Goal: Task Accomplishment & Management: Manage account settings

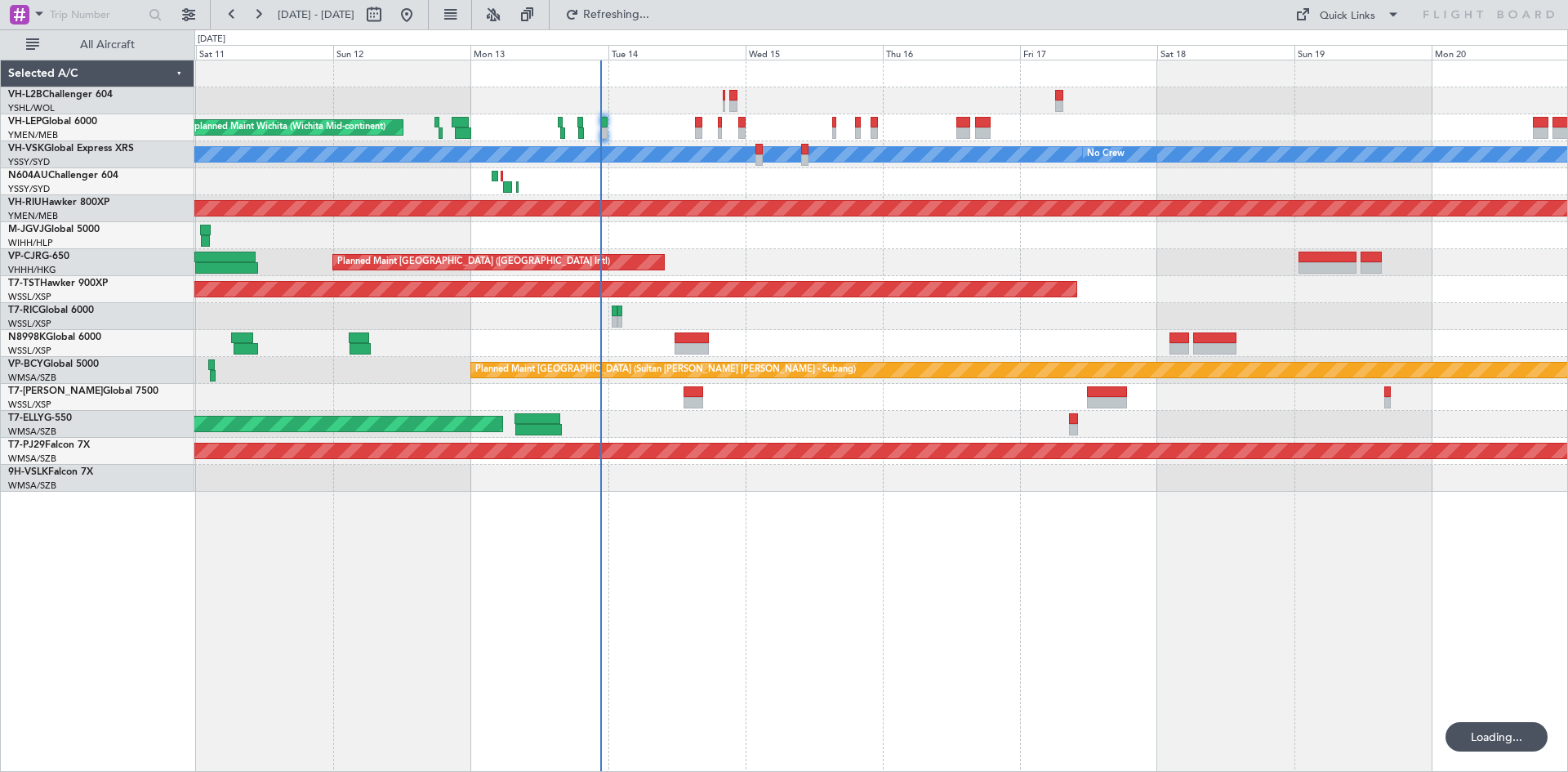
click at [467, 202] on div "Unplanned Maint Wichita (Wichita Mid-continent) [PERSON_NAME] No Crew Planned M…" at bounding box center [880, 276] width 1373 height 431
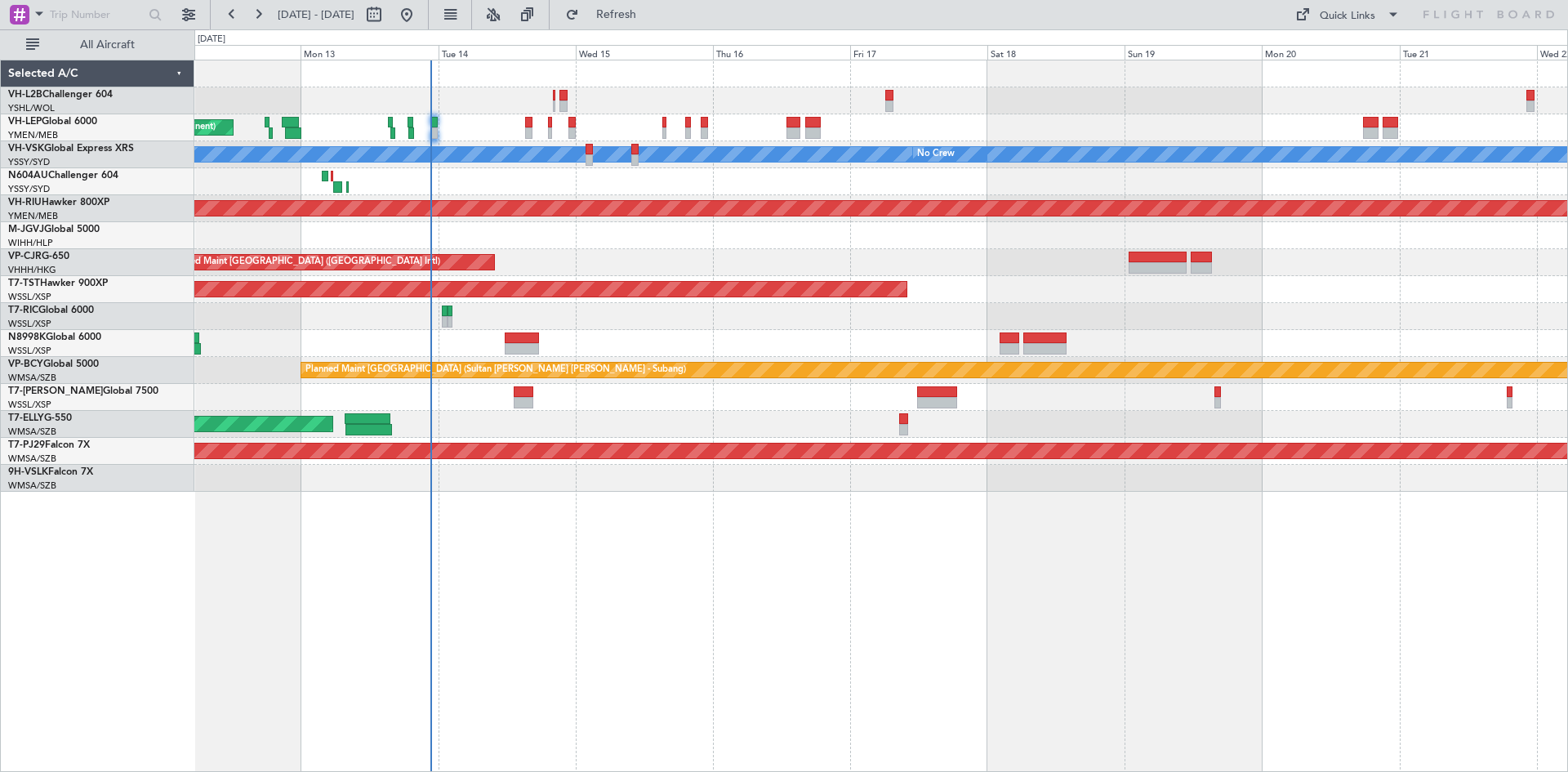
click at [543, 188] on div at bounding box center [880, 181] width 1373 height 27
click at [88, 193] on div "YSSY/[PERSON_NAME][GEOGRAPHIC_DATA] ([PERSON_NAME] Intl)" at bounding box center [101, 190] width 186 height 14
click at [88, 199] on link "VH-RIU Hawker 800XP" at bounding box center [58, 202] width 101 height 10
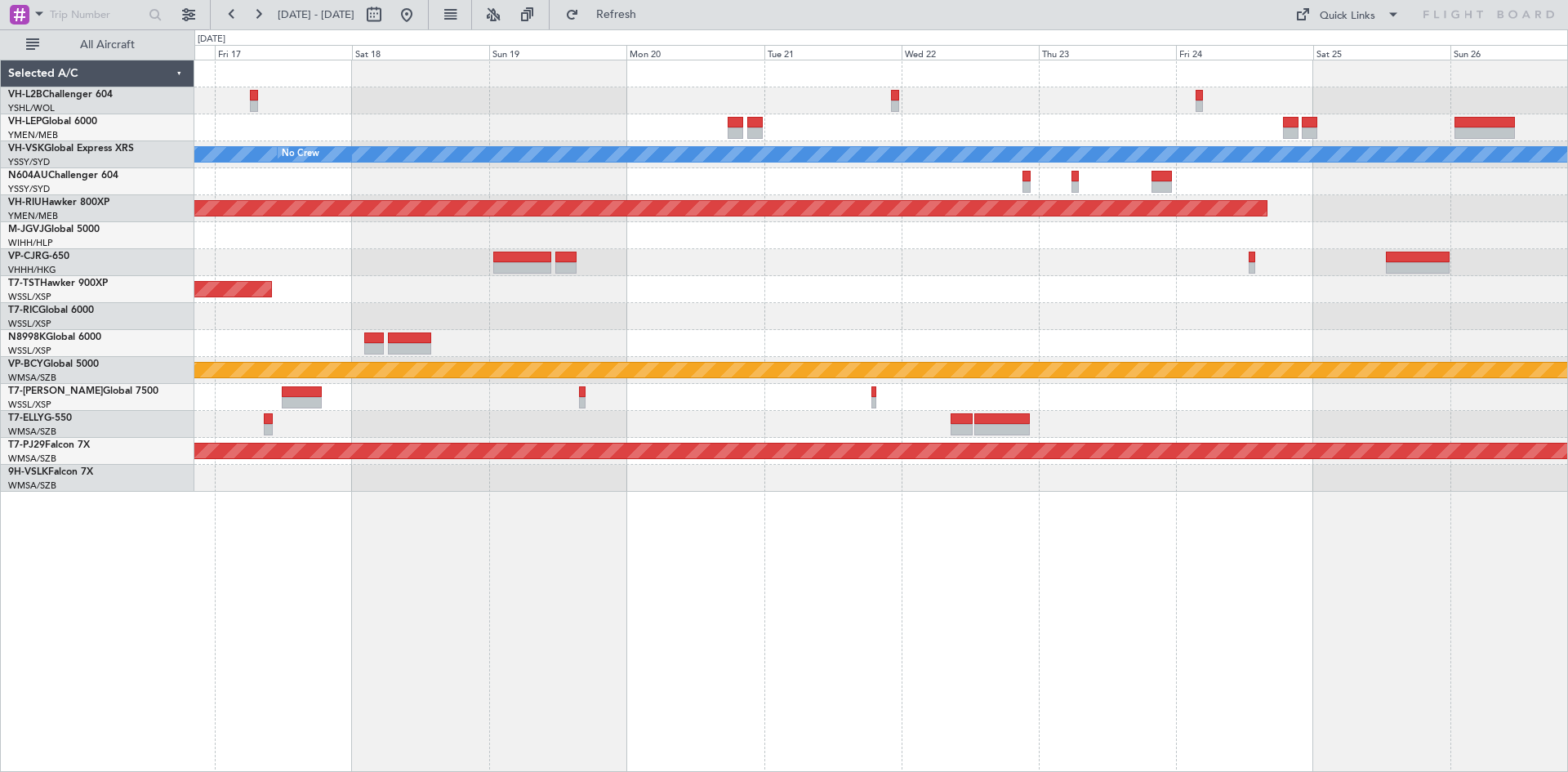
click at [337, 311] on div "[PERSON_NAME] No Crew Planned Maint [GEOGRAPHIC_DATA] ([GEOGRAPHIC_DATA]) Plann…" at bounding box center [880, 276] width 1373 height 431
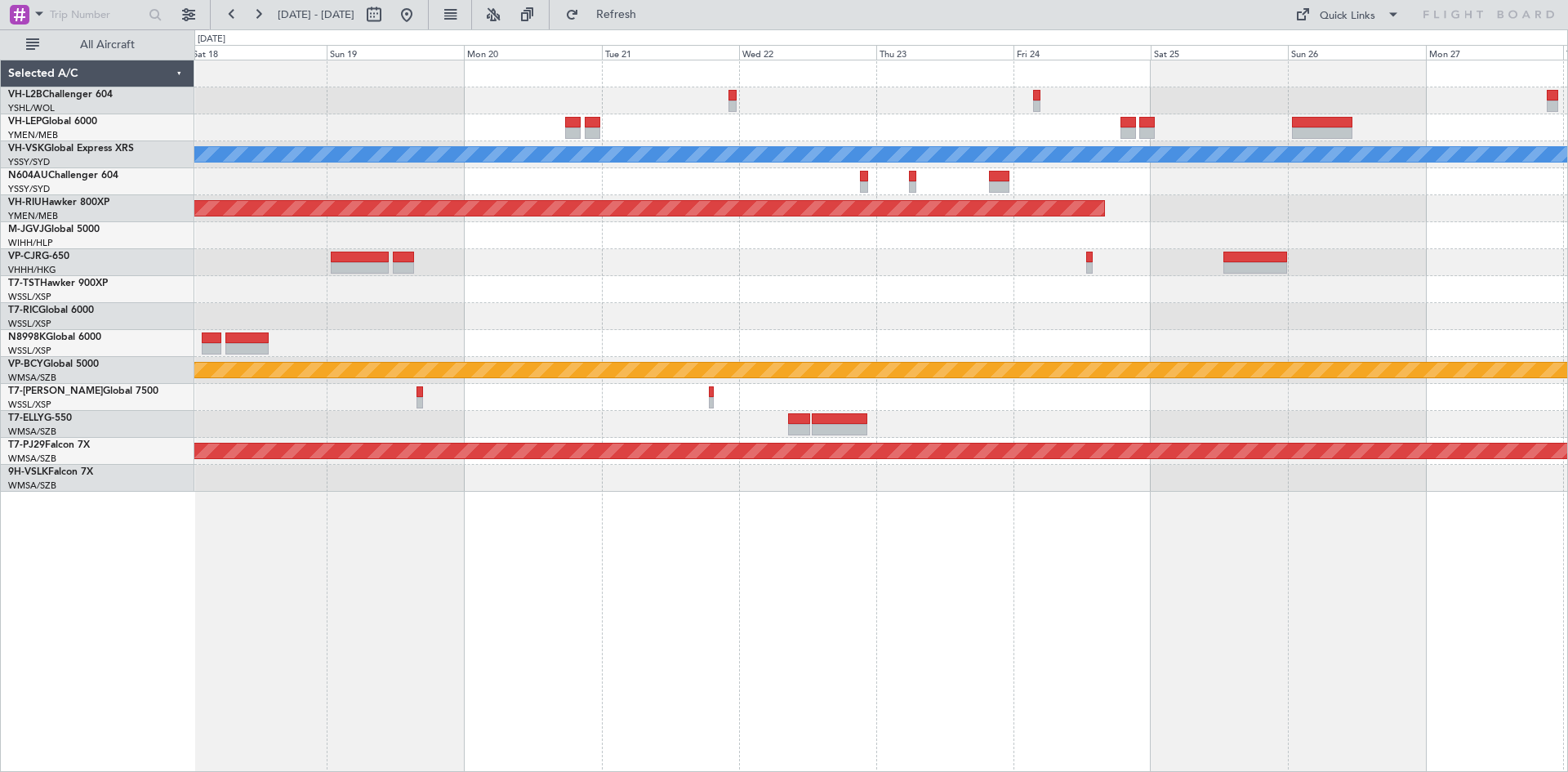
click at [171, 363] on div "[PERSON_NAME] No Crew Planned Maint [GEOGRAPHIC_DATA] ([GEOGRAPHIC_DATA]) Plann…" at bounding box center [784, 401] width 1568 height 743
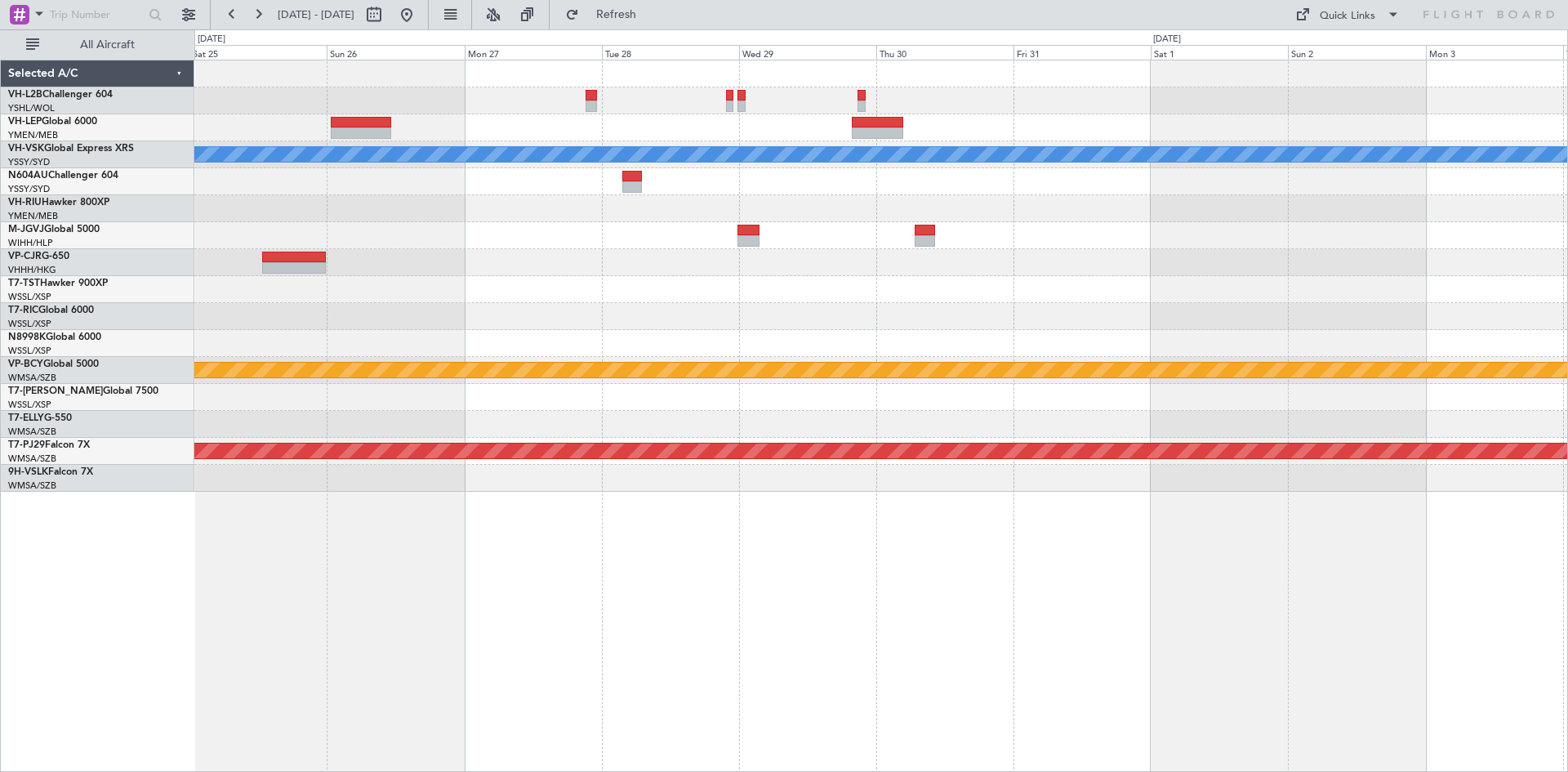
click at [134, 352] on div "[PERSON_NAME] Planned Maint [GEOGRAPHIC_DATA] ([GEOGRAPHIC_DATA]) Planned Maint…" at bounding box center [784, 401] width 1568 height 743
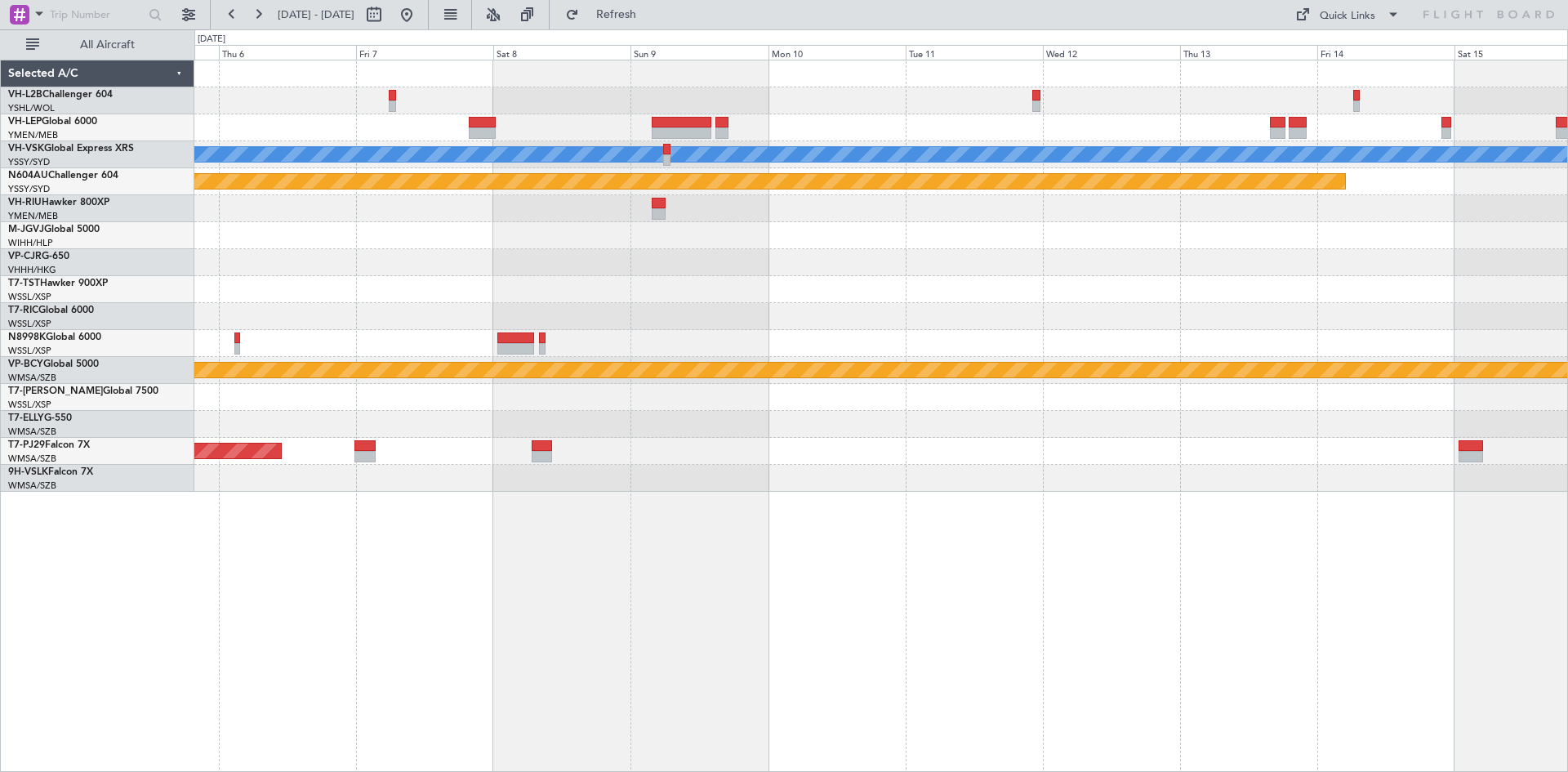
click at [275, 413] on div "[PERSON_NAME] Planned Maint Sydney ([PERSON_NAME] Intl) Planned Maint [GEOGRAPH…" at bounding box center [880, 276] width 1373 height 431
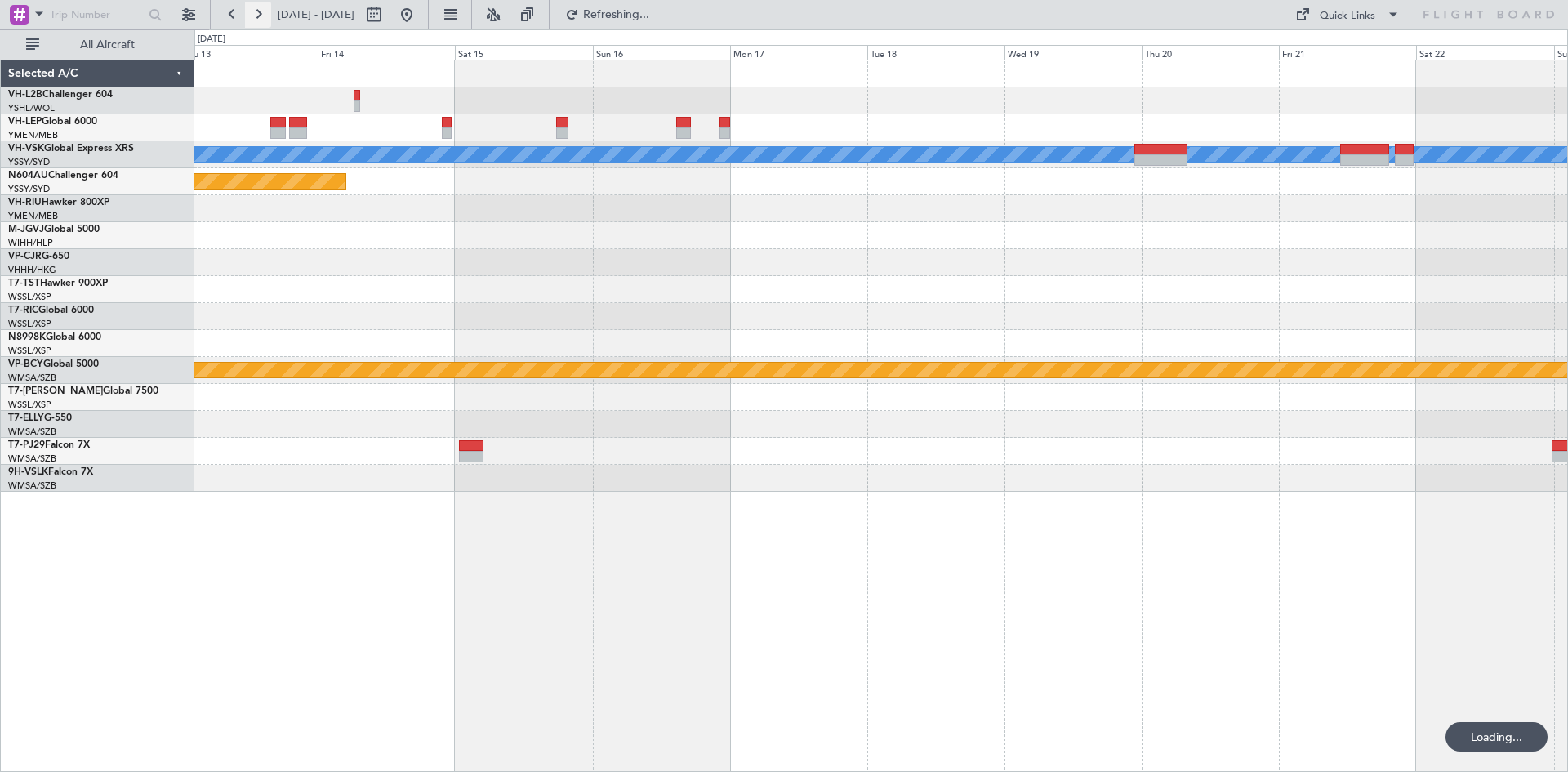
click at [258, 17] on button at bounding box center [258, 15] width 26 height 26
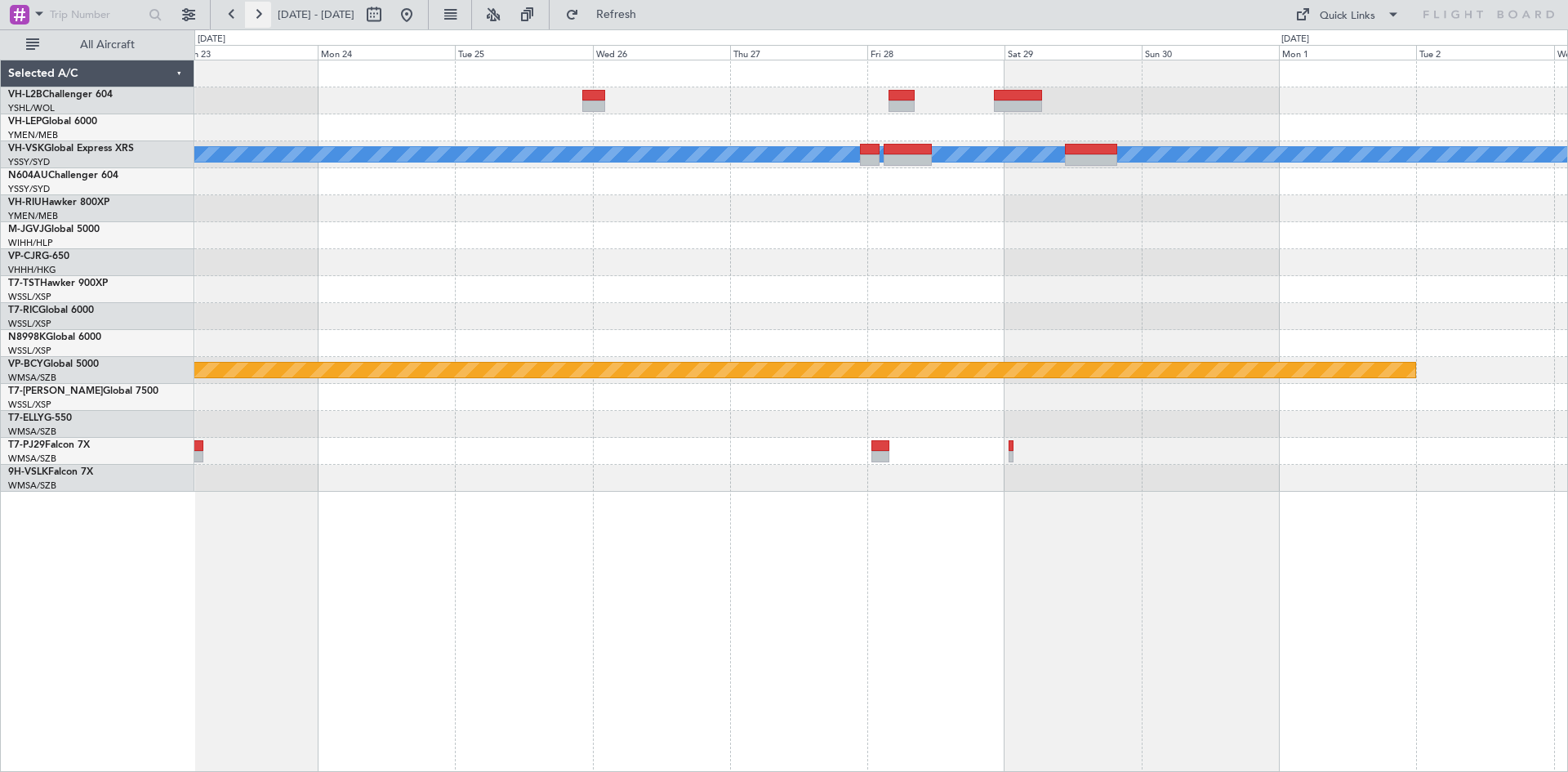
click at [258, 17] on button at bounding box center [258, 15] width 26 height 26
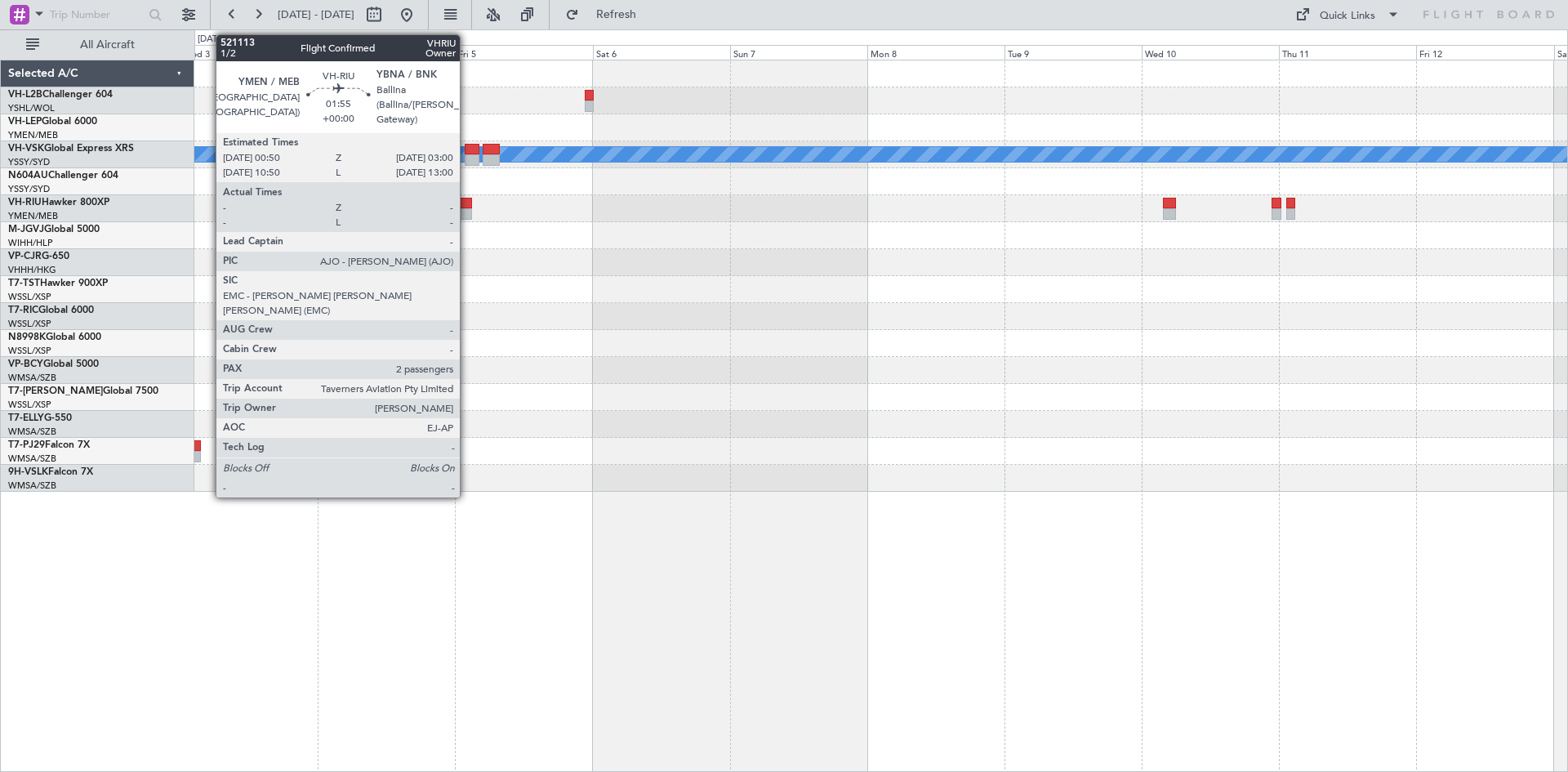
click at [467, 207] on div at bounding box center [465, 203] width 13 height 11
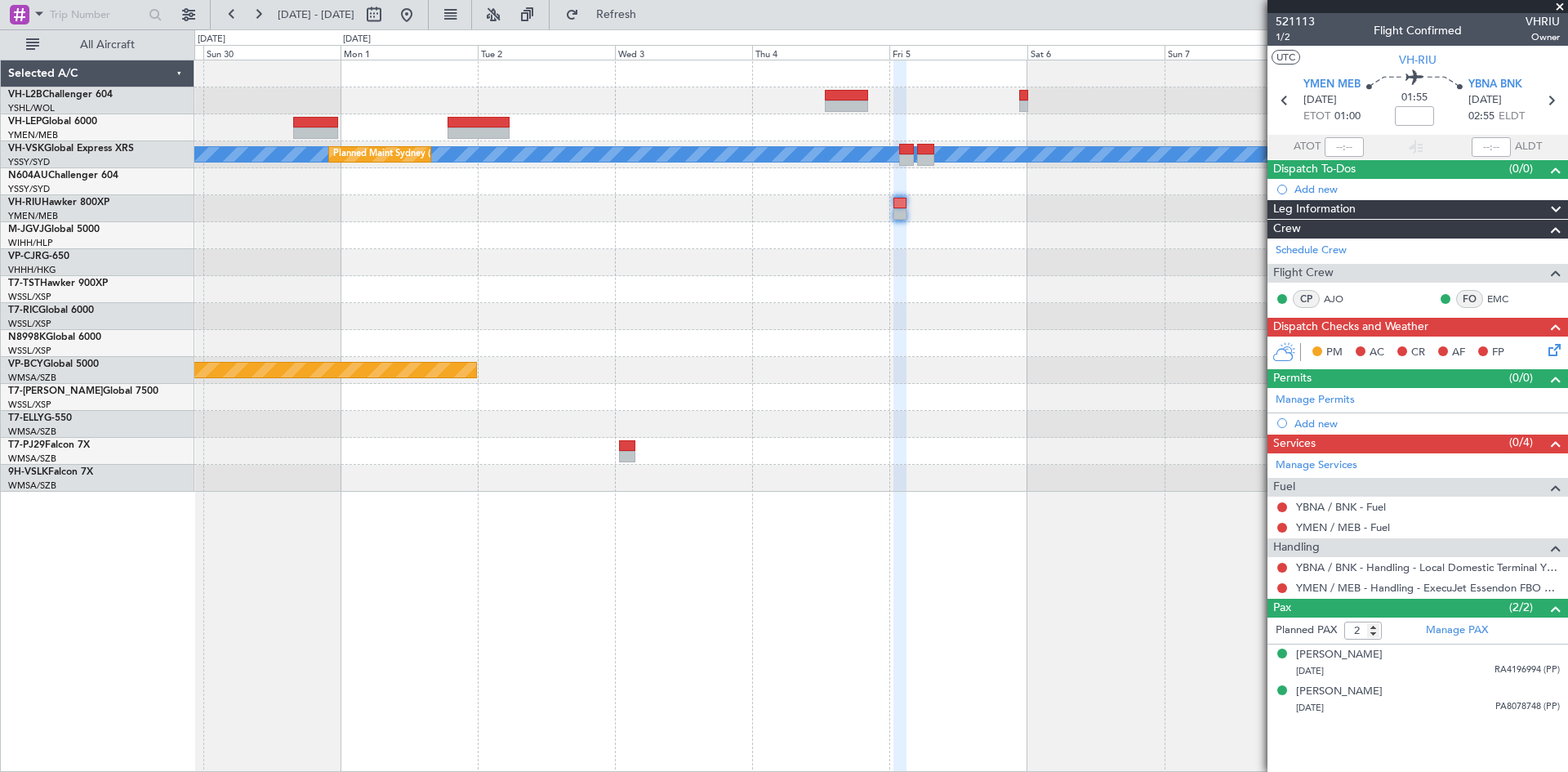
click at [1052, 101] on div "[PERSON_NAME] Planned Maint Sydney ([PERSON_NAME] Intl) Planned Maint [GEOGRAPH…" at bounding box center [880, 276] width 1373 height 431
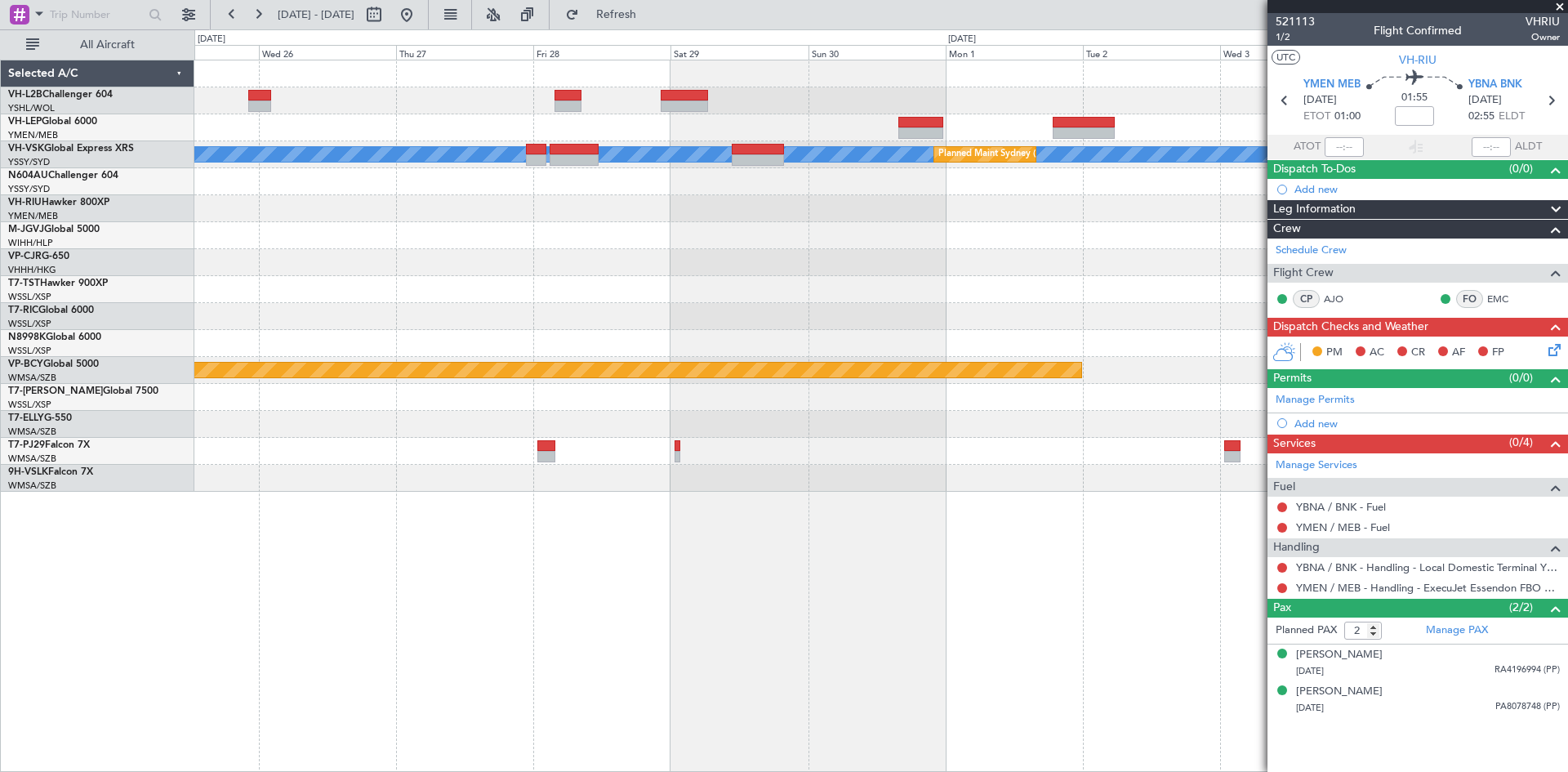
click at [1140, 176] on div "[PERSON_NAME] Planned Maint Sydney ([PERSON_NAME] Intl) Planned Maint [GEOGRAPH…" at bounding box center [880, 276] width 1373 height 431
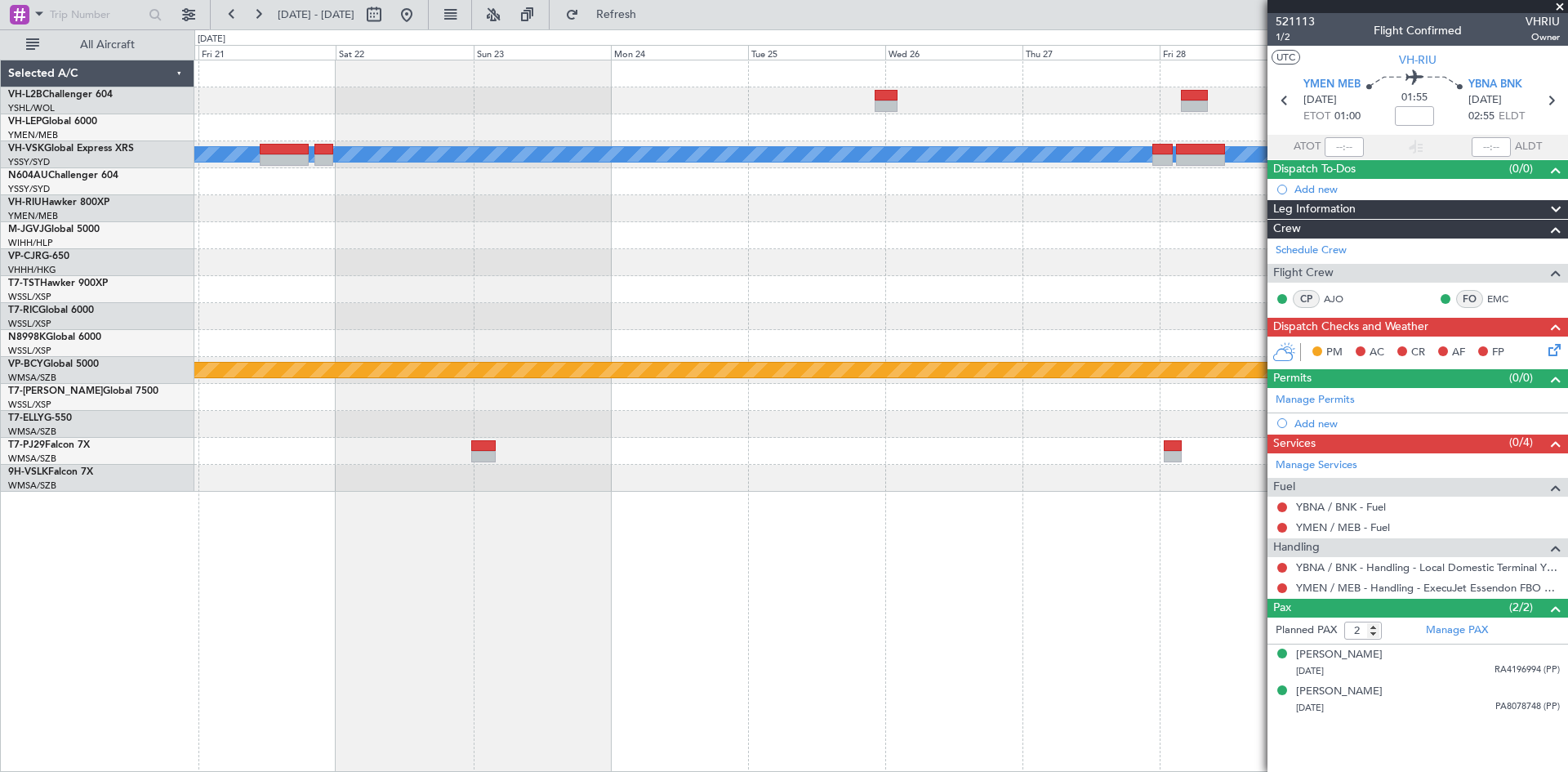
click at [1044, 192] on div "[PERSON_NAME] Planned Maint Sydney ([PERSON_NAME] Intl) Planned Maint [GEOGRAPH…" at bounding box center [880, 276] width 1373 height 431
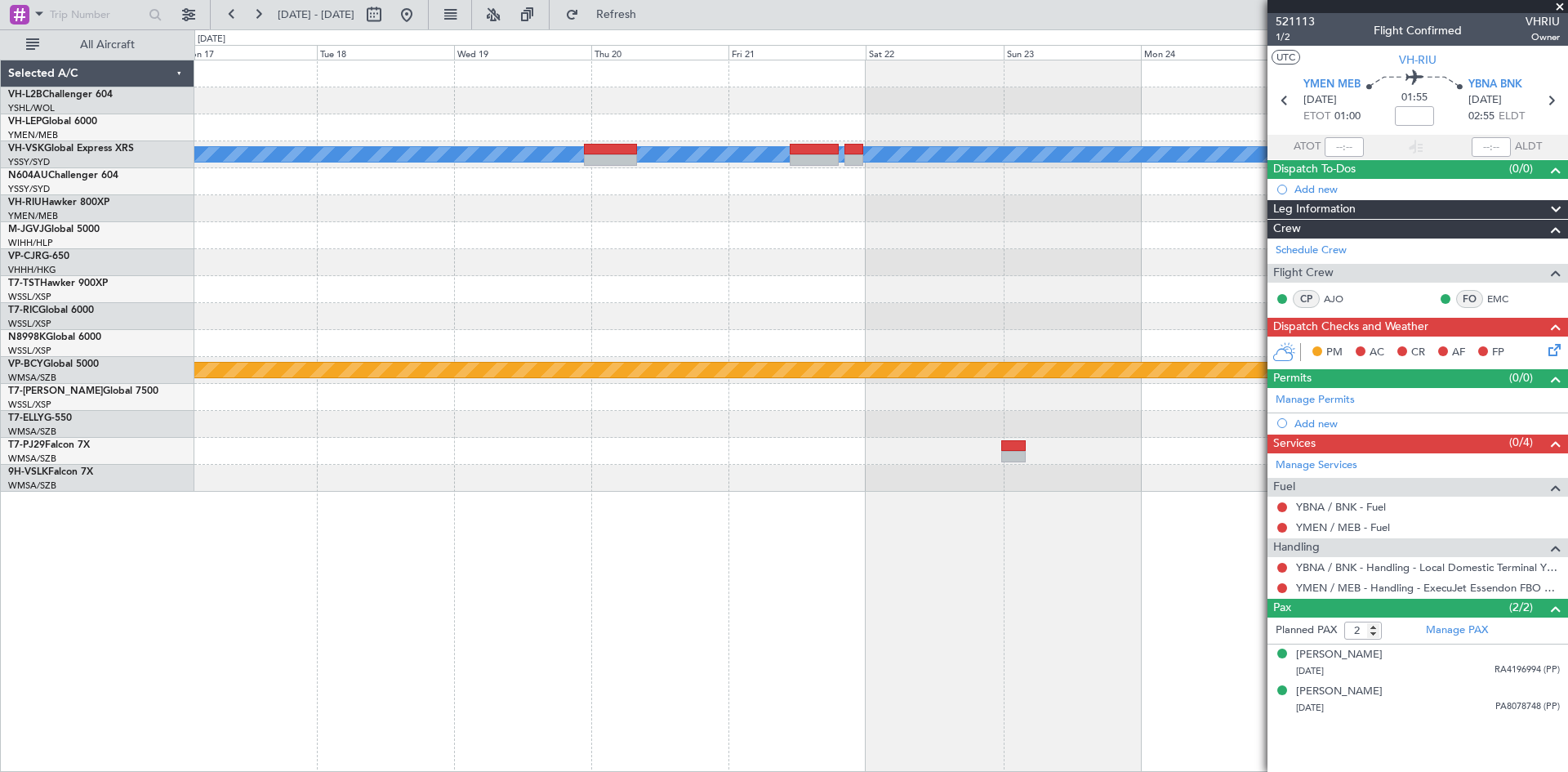
click at [992, 239] on div at bounding box center [880, 235] width 1373 height 27
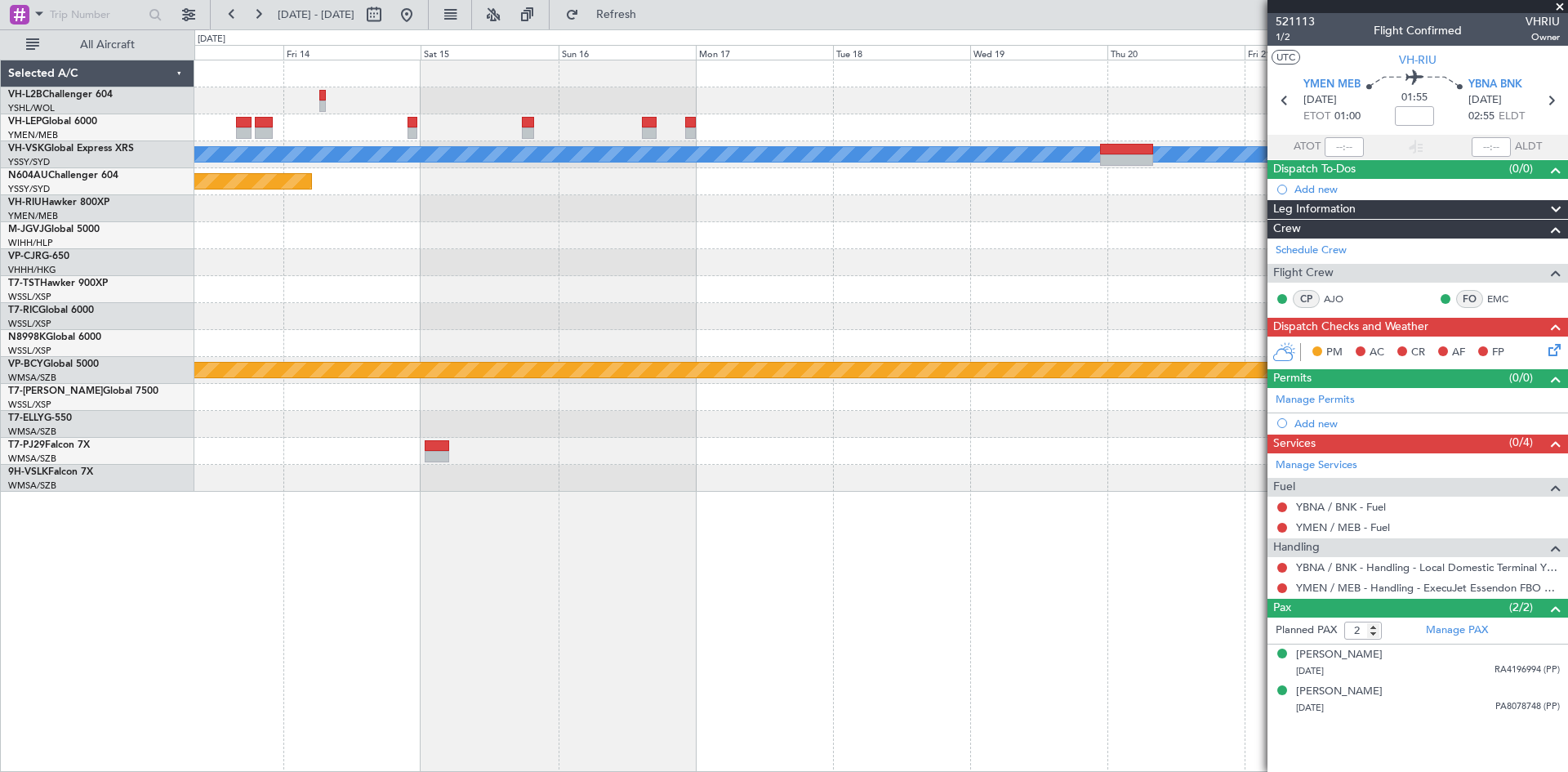
click at [981, 264] on div "[PERSON_NAME] Planned Maint Sydney ([PERSON_NAME] Intl) Planned Maint [GEOGRAPH…" at bounding box center [880, 276] width 1373 height 431
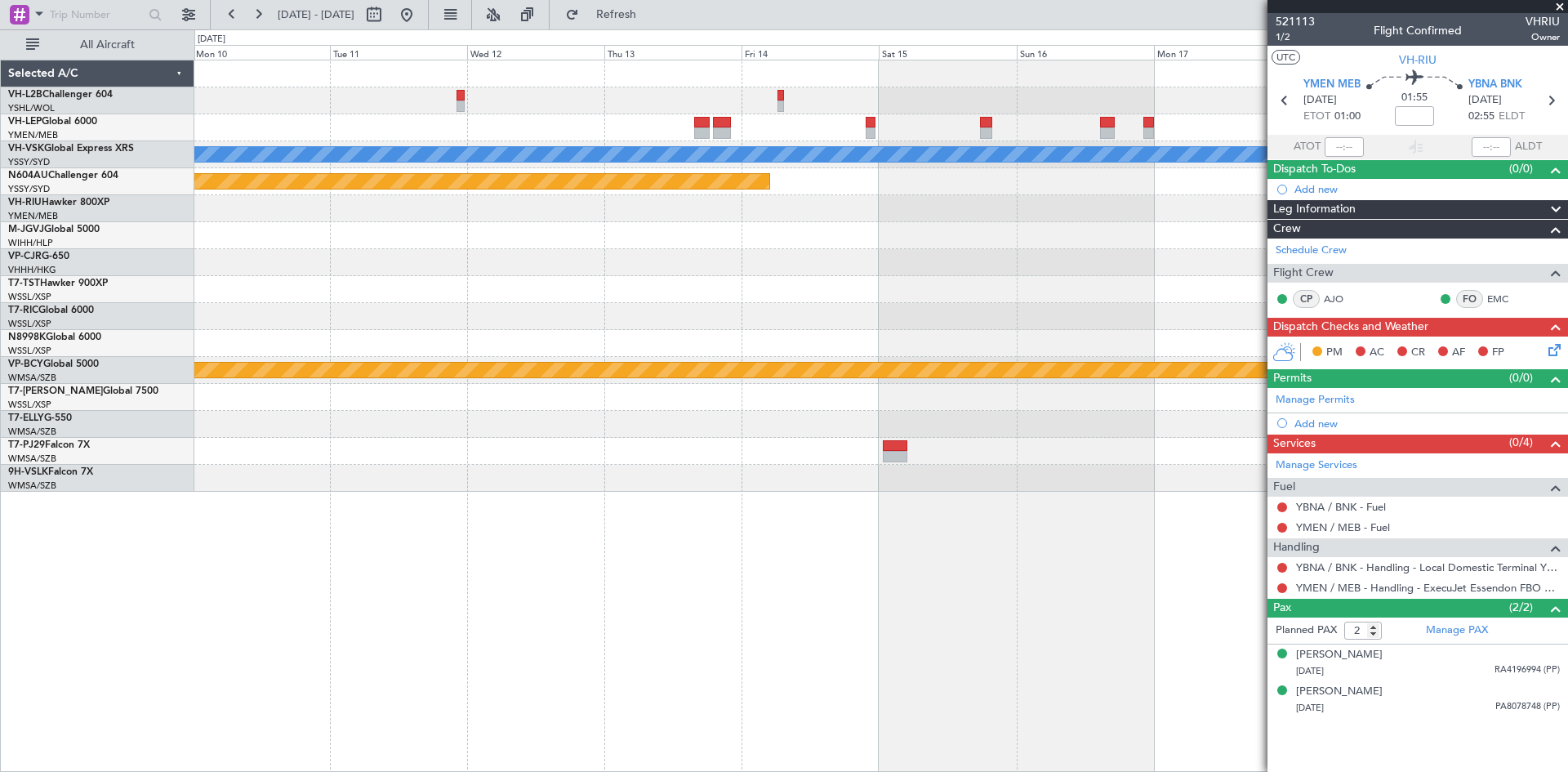
click at [1101, 275] on div "[PERSON_NAME] Planned Maint Sydney ([PERSON_NAME] Intl) Planned Maint [GEOGRAPH…" at bounding box center [880, 276] width 1373 height 431
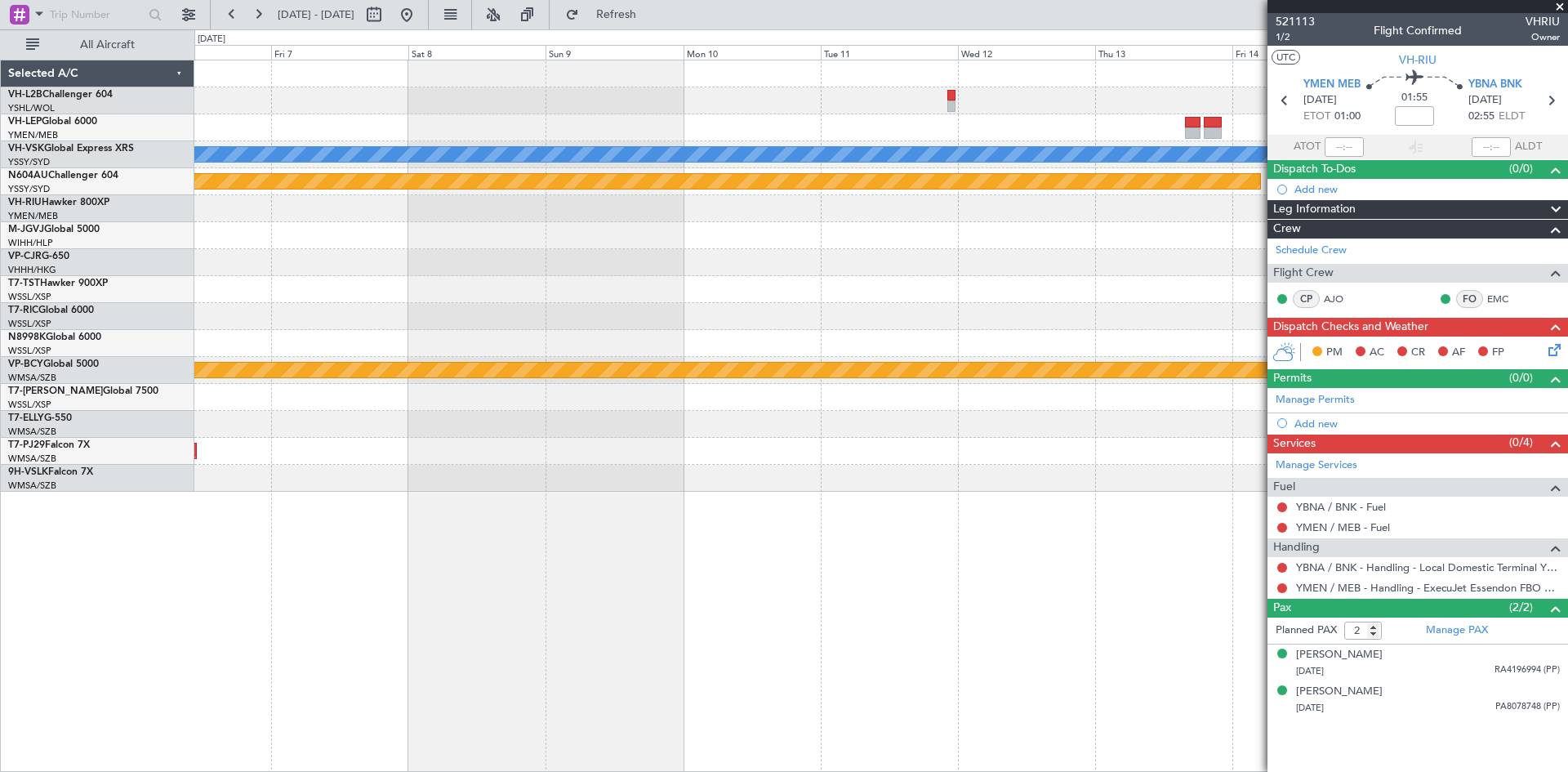
click at [889, 276] on div at bounding box center [880, 289] width 1373 height 27
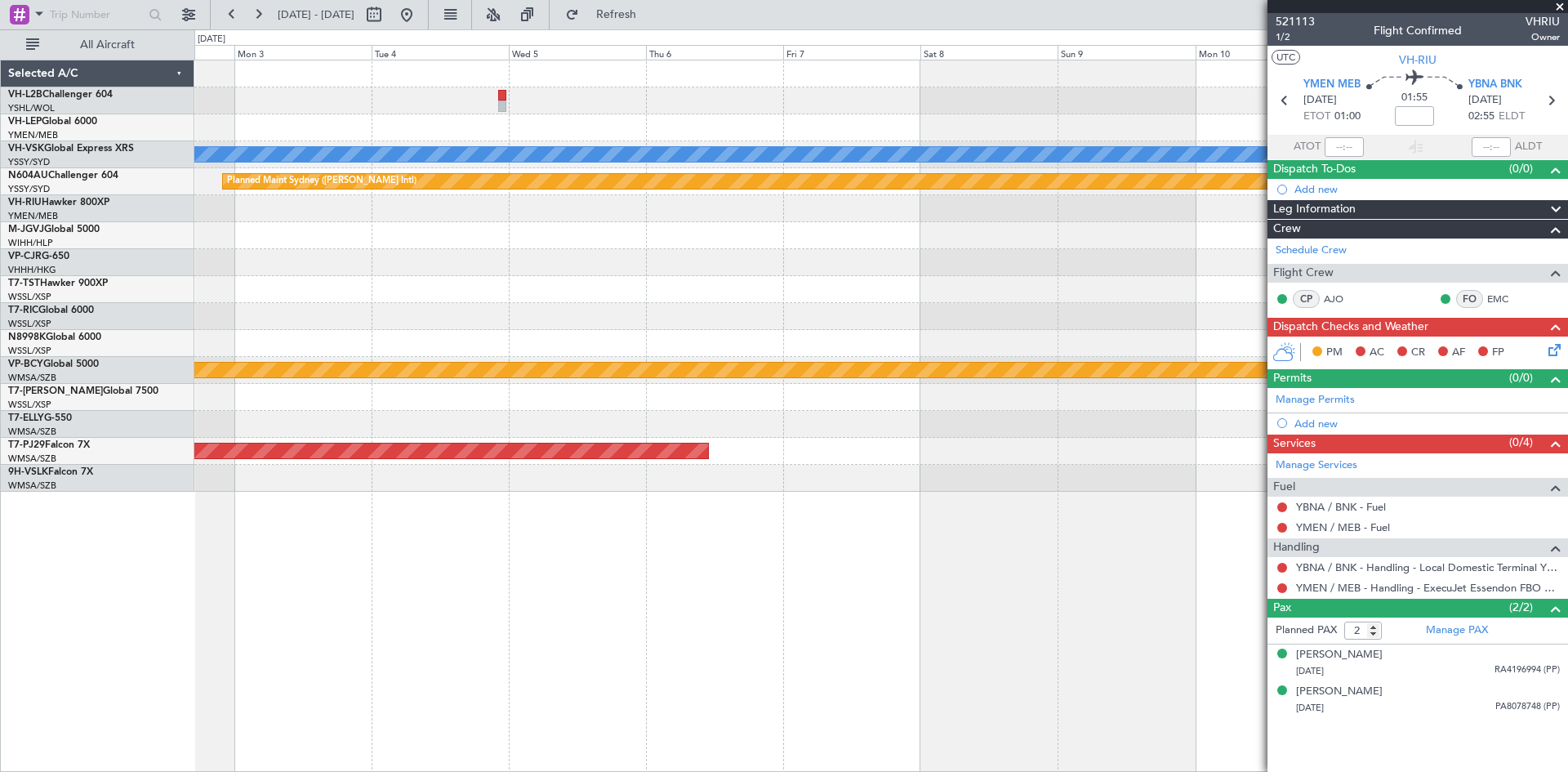
click at [873, 302] on div "[PERSON_NAME] Planned Maint Sydney ([PERSON_NAME] Intl) Planned Maint [GEOGRAPH…" at bounding box center [880, 276] width 1373 height 431
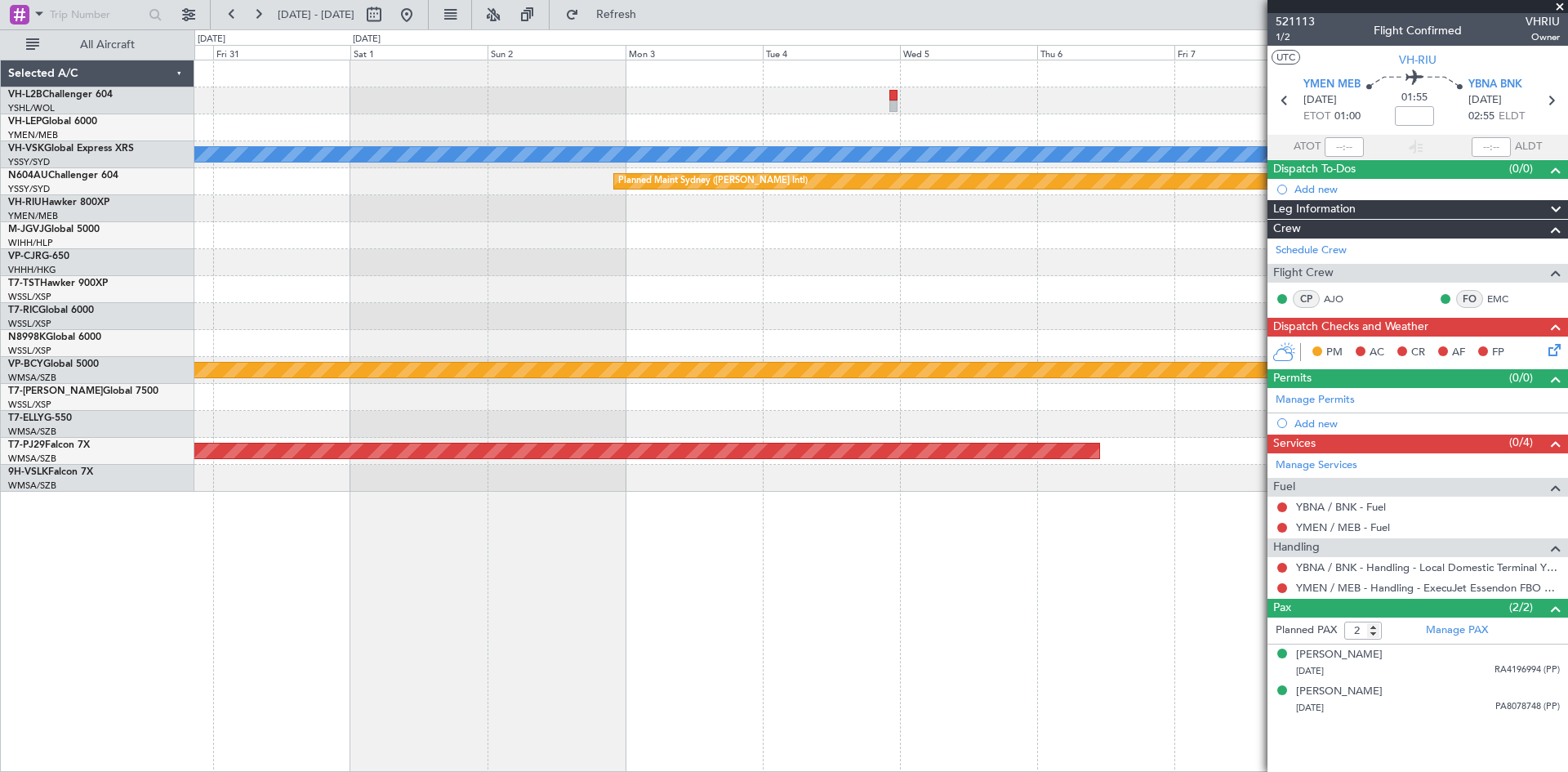
click at [792, 313] on div "[PERSON_NAME] Planned Maint Sydney ([PERSON_NAME] Intl) Planned Maint [GEOGRAPH…" at bounding box center [880, 276] width 1373 height 431
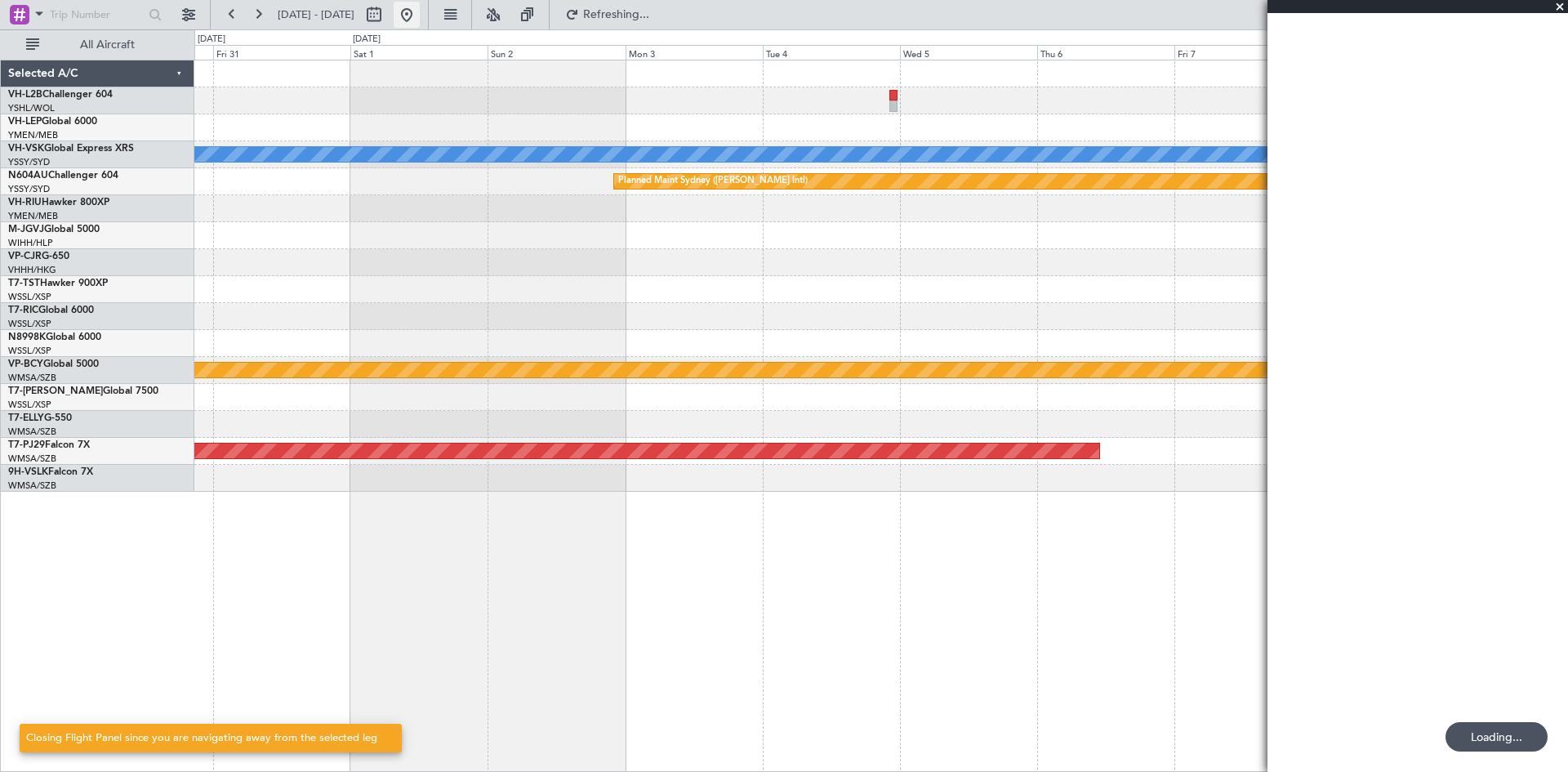
click at [420, 16] on button at bounding box center [407, 15] width 26 height 26
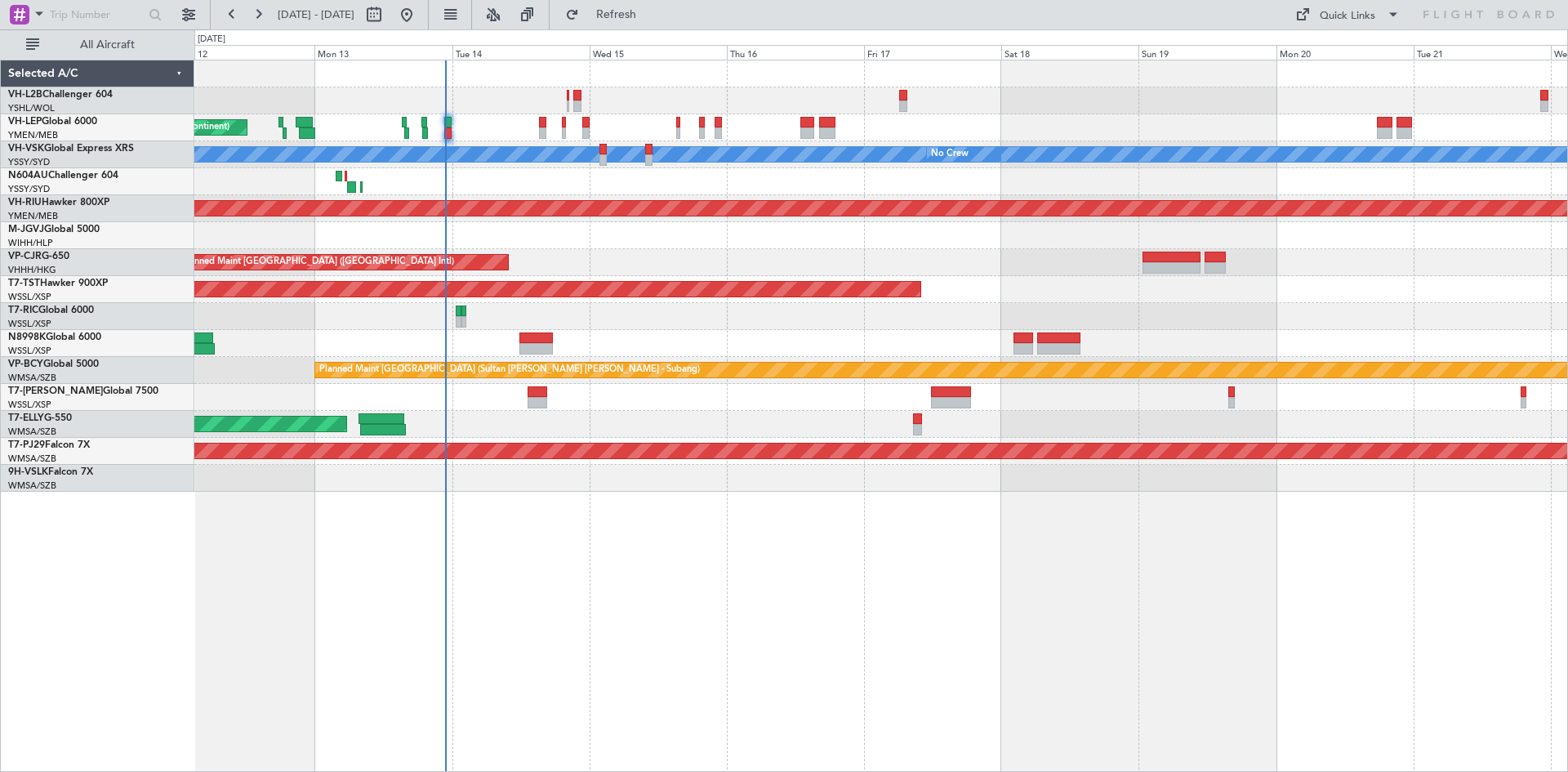
click at [648, 276] on div "Unplanned Maint Wichita (Wichita Mid-continent) [PERSON_NAME] No Crew Unplanned…" at bounding box center [880, 276] width 1373 height 431
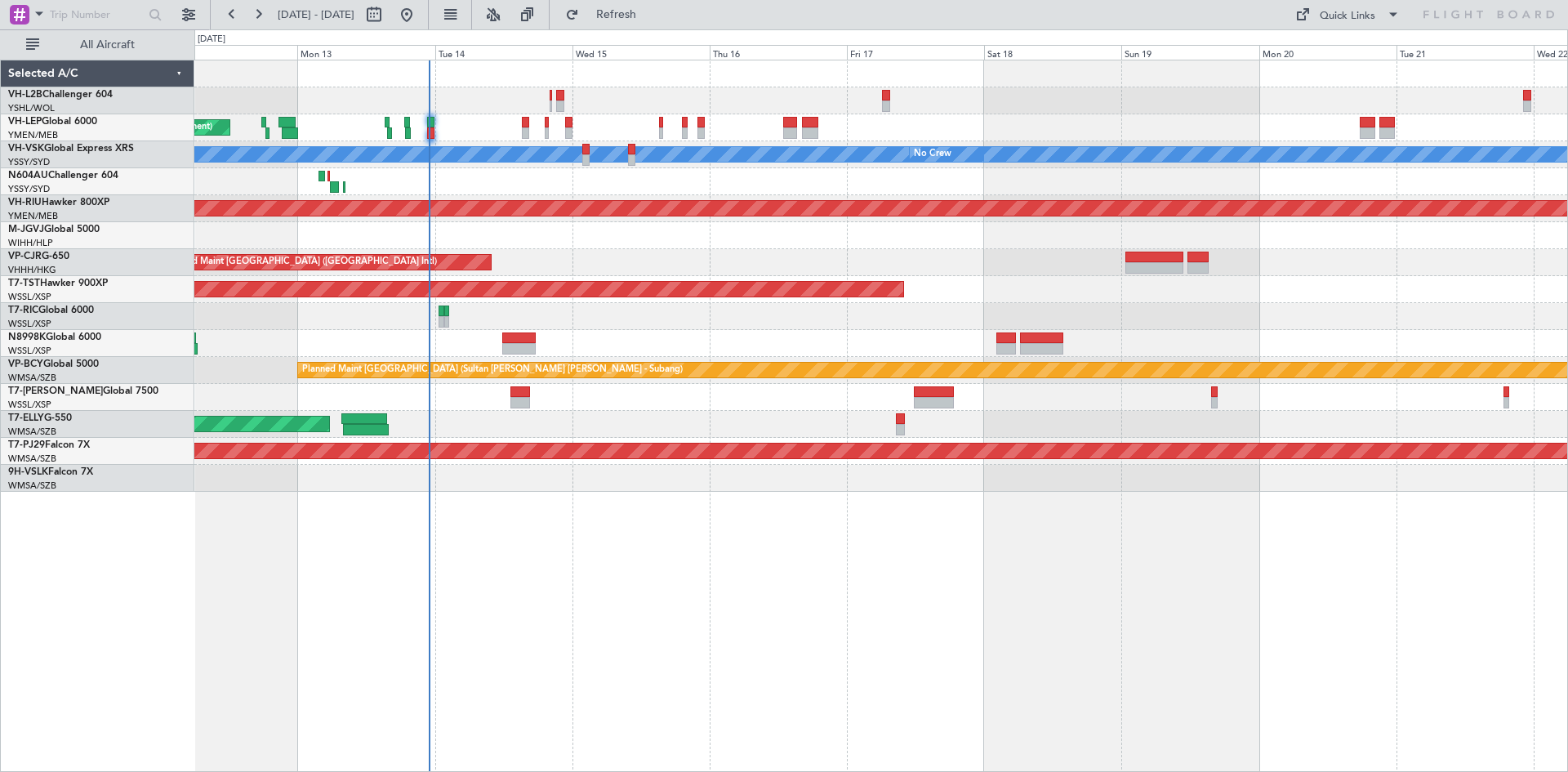
click at [532, 184] on div at bounding box center [880, 181] width 1373 height 27
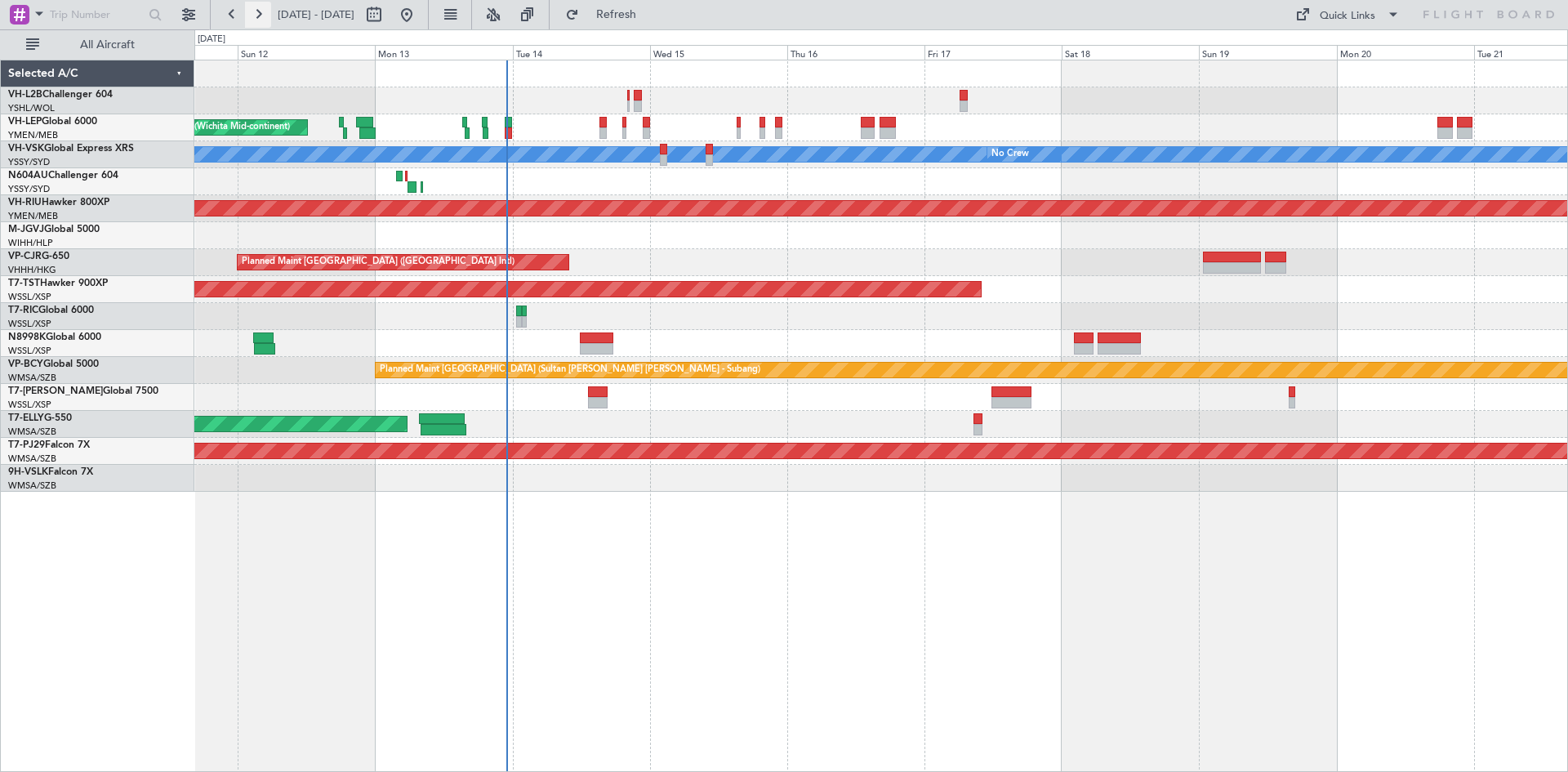
click at [251, 8] on button at bounding box center [258, 15] width 26 height 26
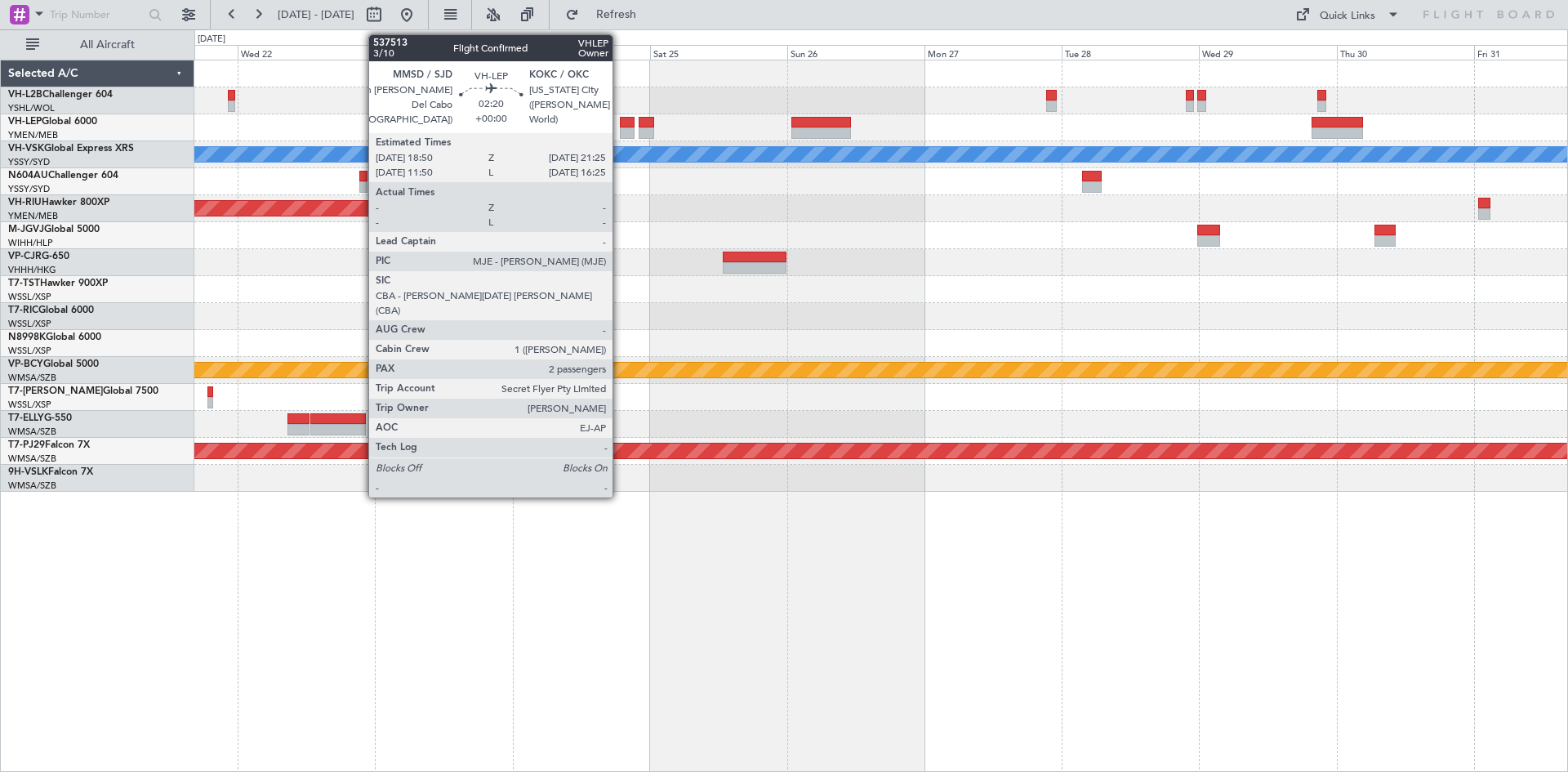
click at [620, 130] on div at bounding box center [628, 133] width 16 height 11
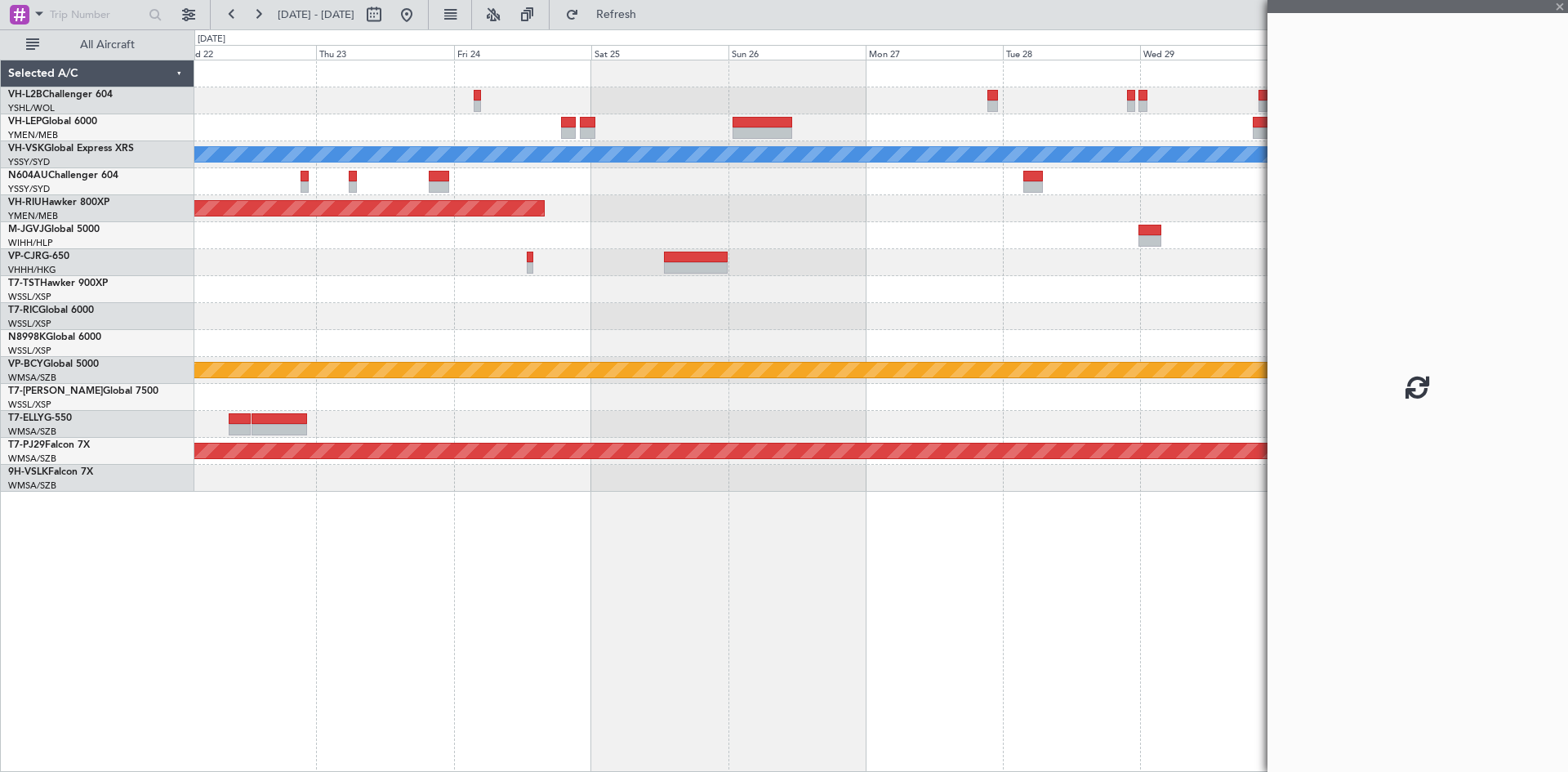
click at [662, 121] on div "[PERSON_NAME] Planned Maint Sydney ([PERSON_NAME] Intl) Planned Maint [GEOGRAPH…" at bounding box center [880, 276] width 1373 height 431
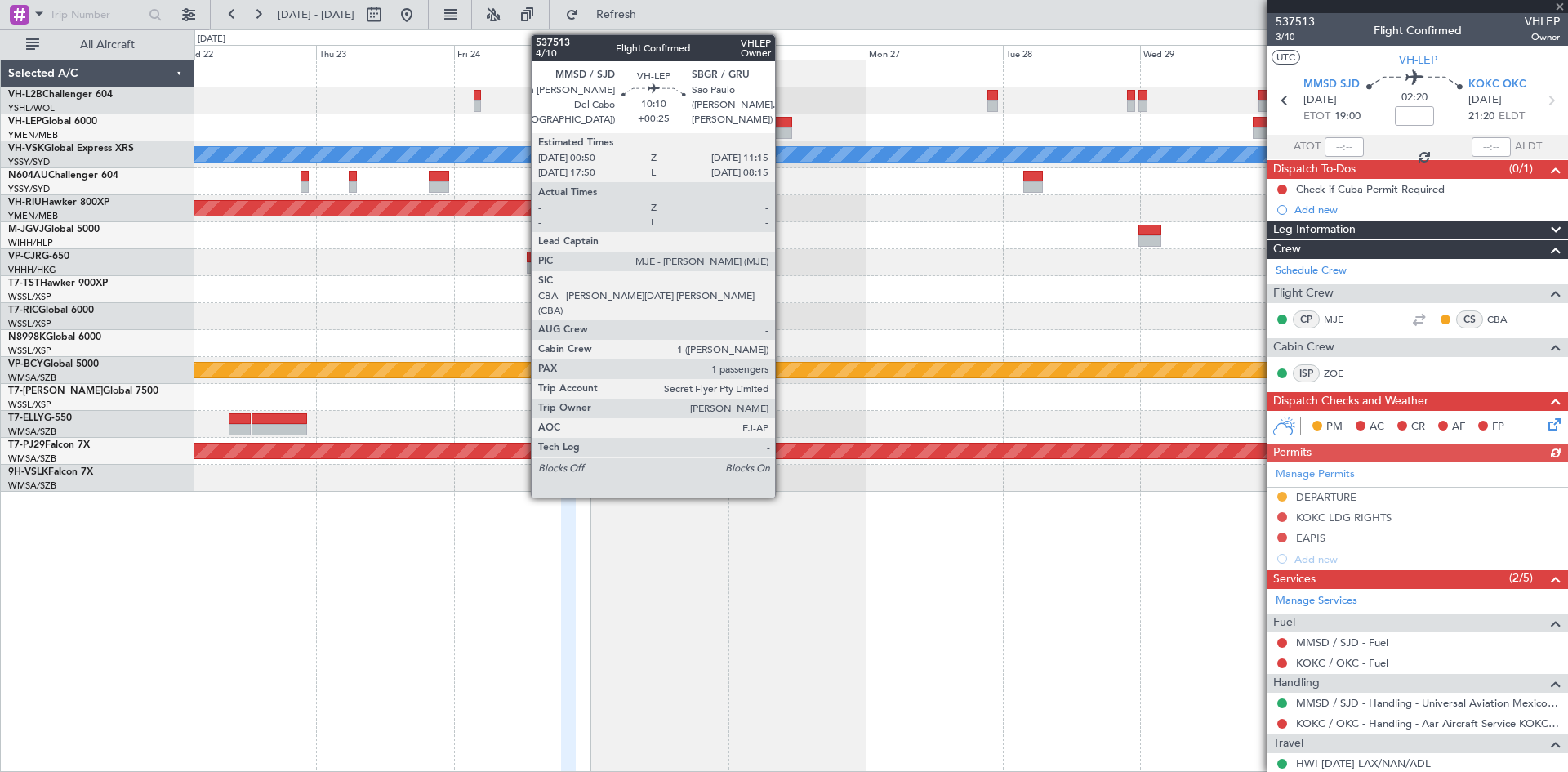
click at [782, 121] on div at bounding box center [761, 122] width 60 height 11
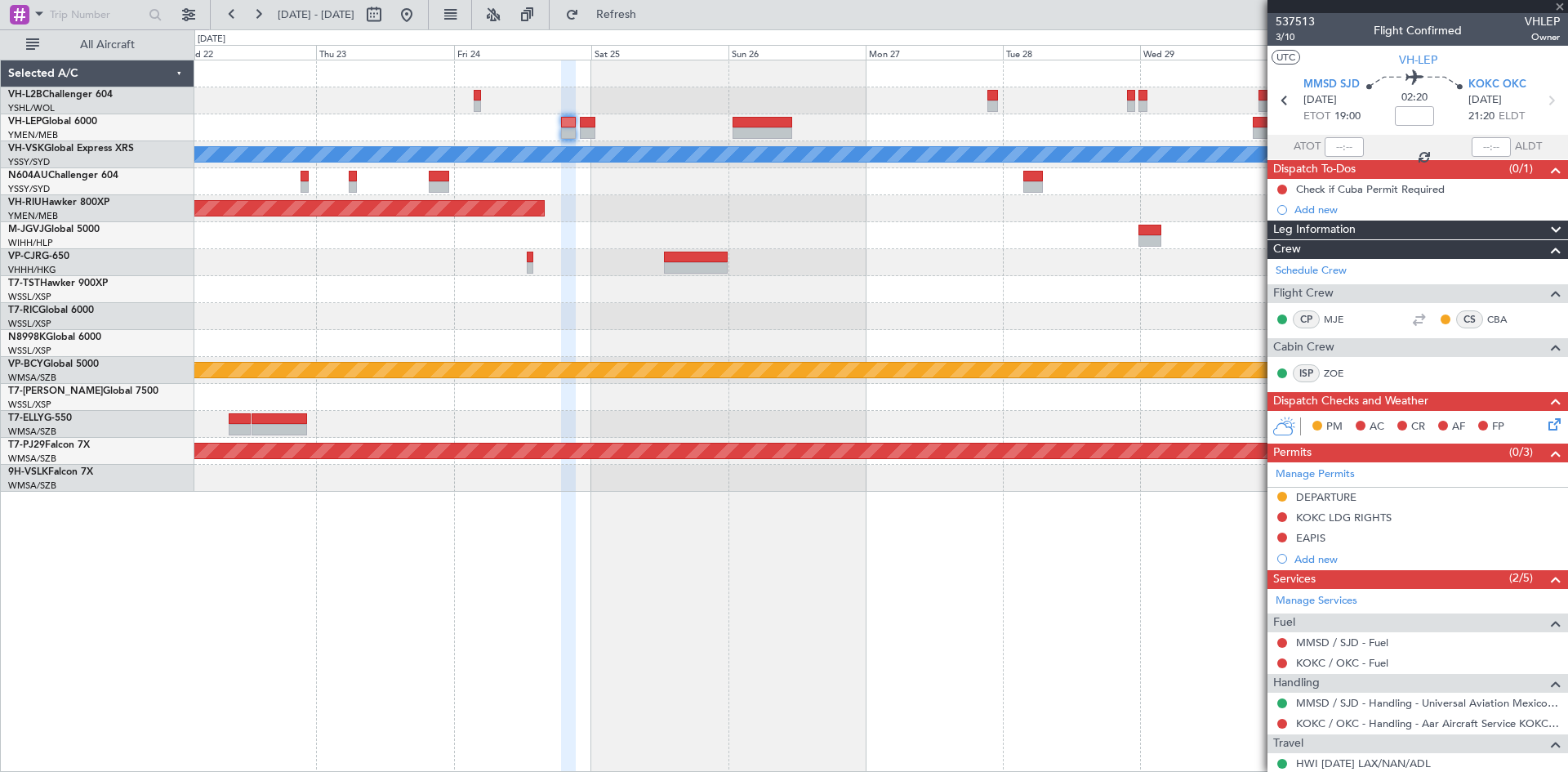
type input "+00:25"
type input "1"
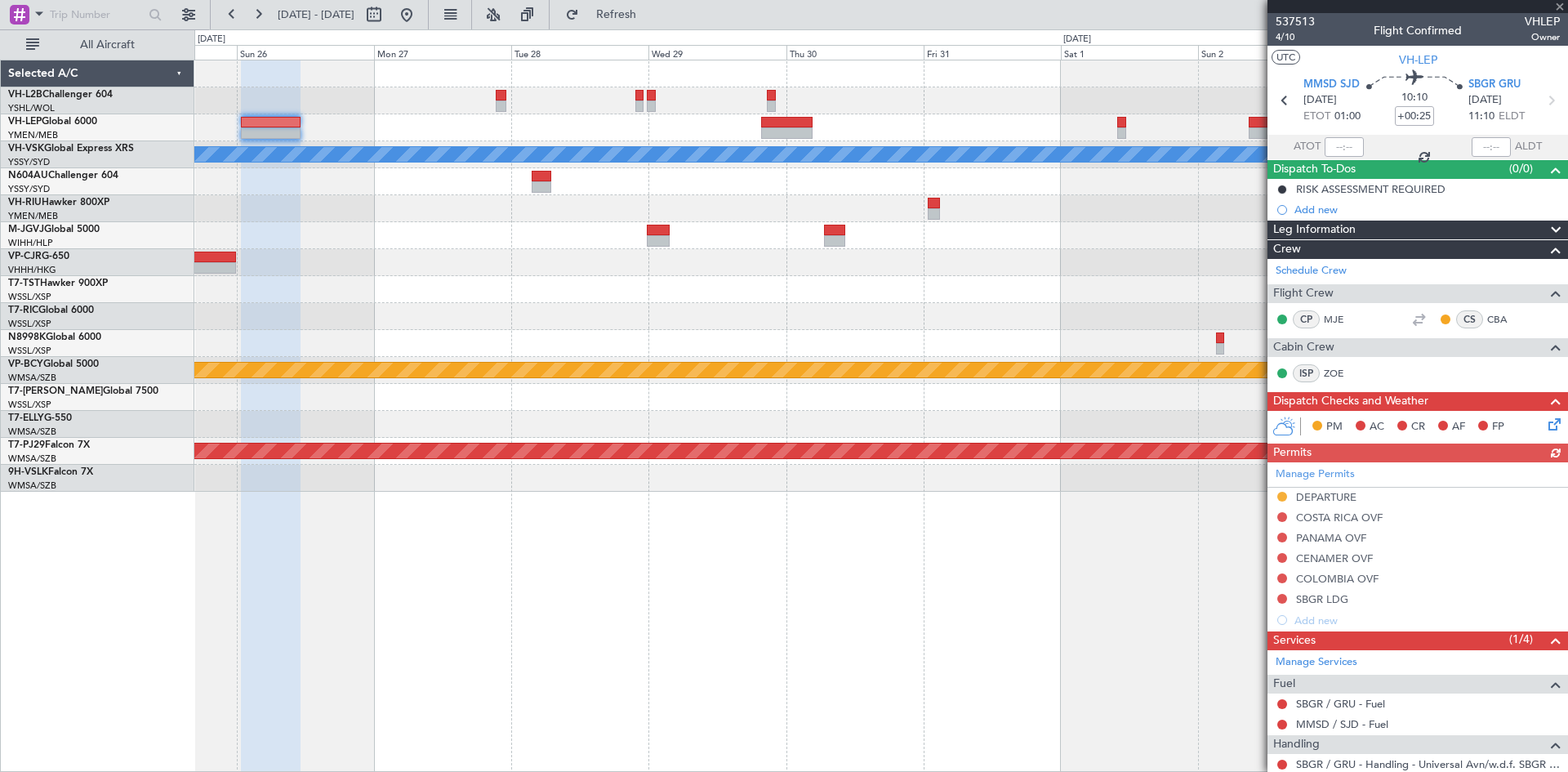
click at [421, 182] on div "[PERSON_NAME] Planned Maint Sydney ([PERSON_NAME] Intl) Planned Maint [GEOGRAPH…" at bounding box center [880, 276] width 1373 height 431
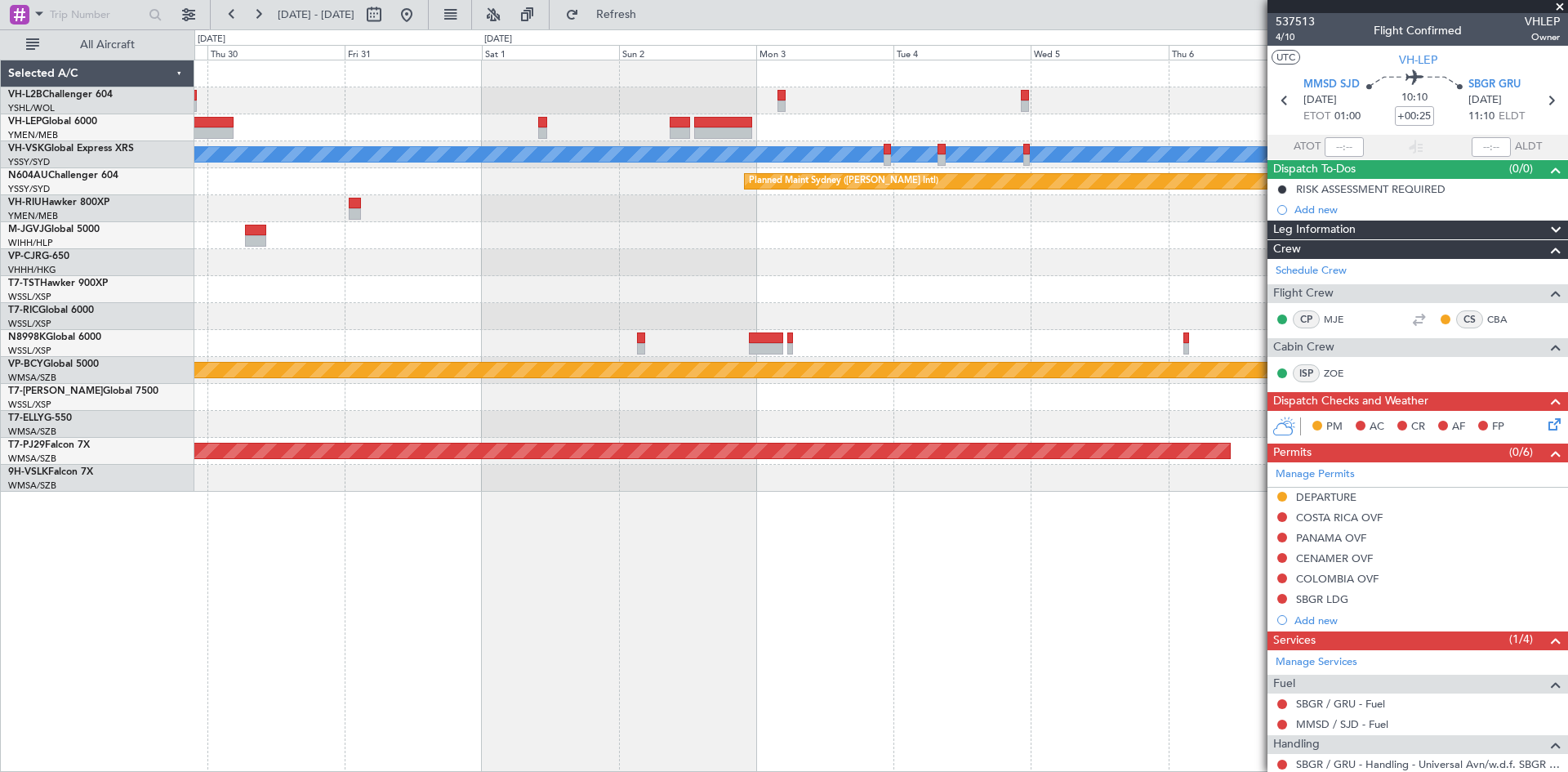
click at [490, 165] on div "[PERSON_NAME] Planned Maint Sydney ([PERSON_NAME] Intl) Planned Maint [GEOGRAPH…" at bounding box center [880, 276] width 1373 height 431
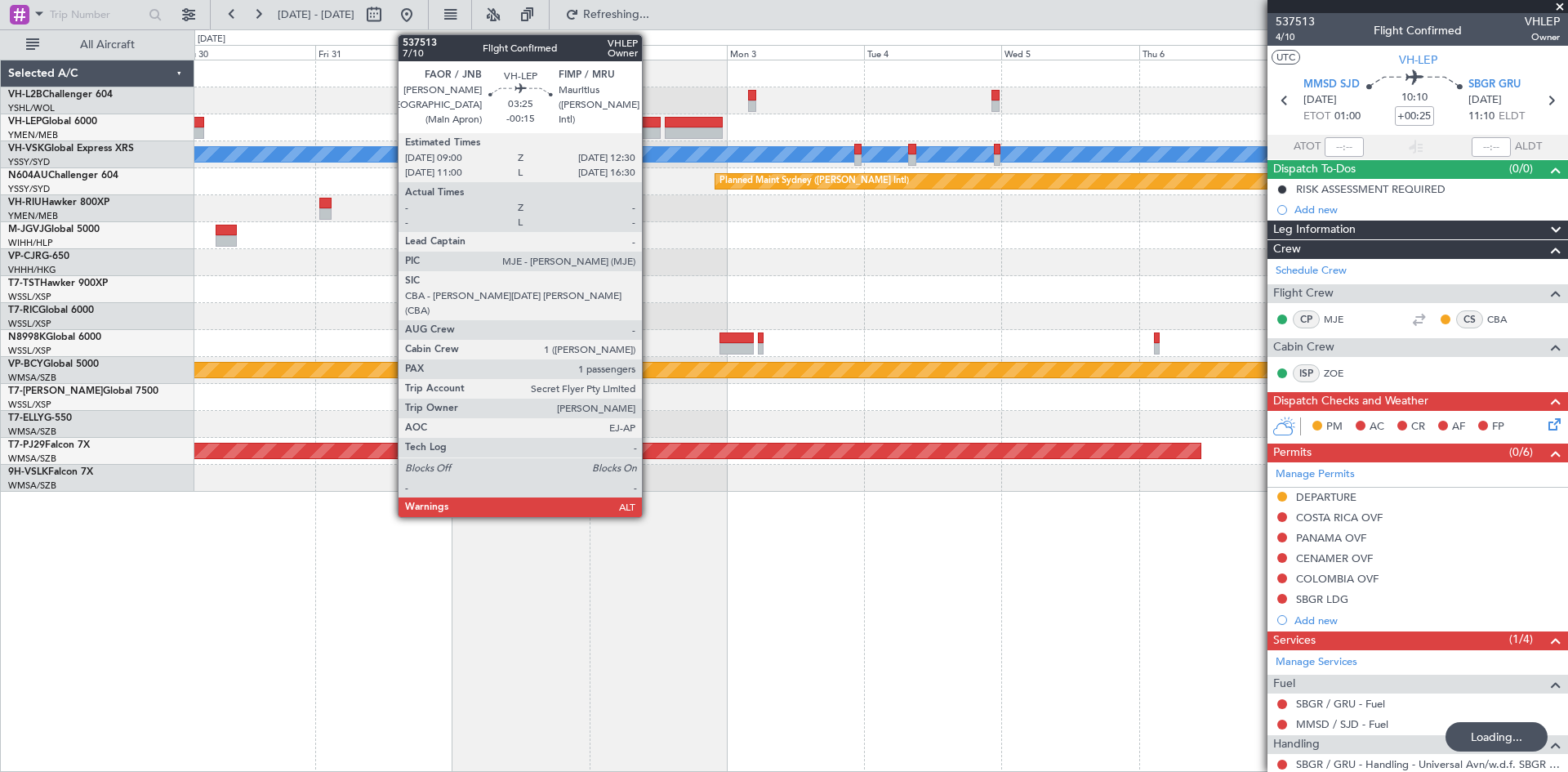
click at [649, 136] on div at bounding box center [650, 133] width 21 height 11
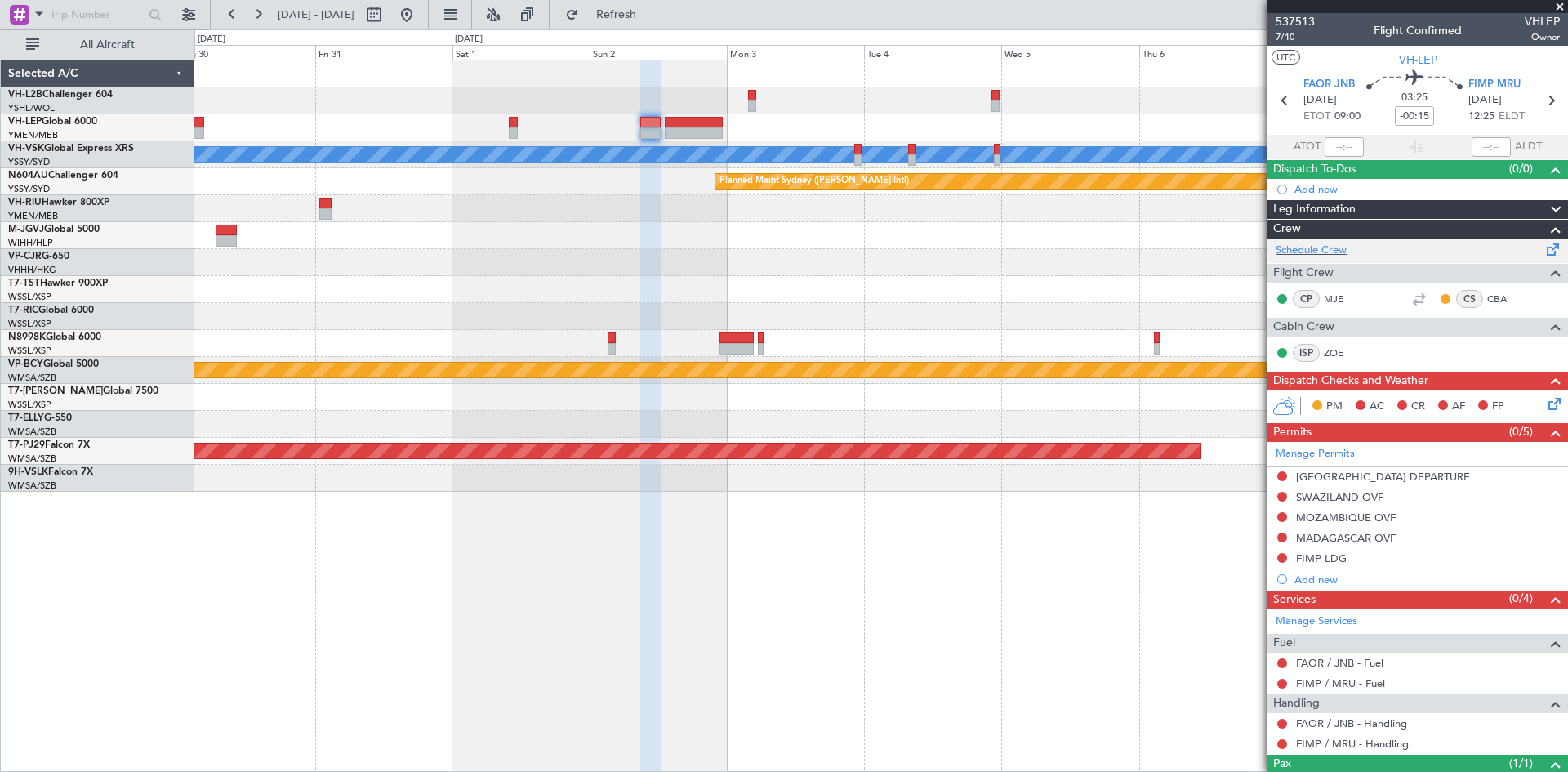
click at [1314, 239] on div "Schedule Crew" at bounding box center [1417, 251] width 300 height 24
click at [328, 291] on div at bounding box center [880, 289] width 1373 height 27
click at [420, 23] on button at bounding box center [407, 15] width 26 height 26
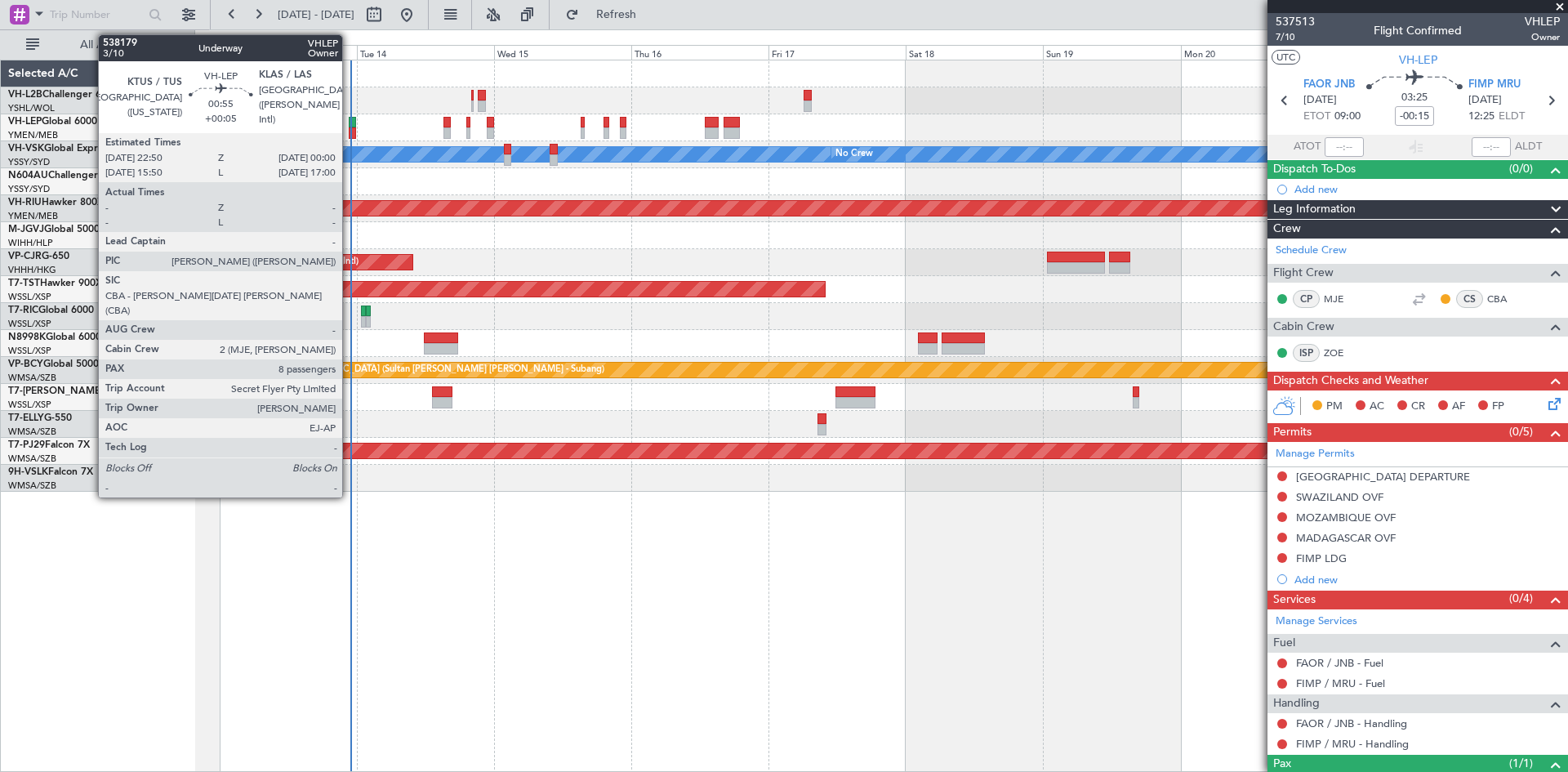
click at [350, 136] on div at bounding box center [352, 133] width 7 height 11
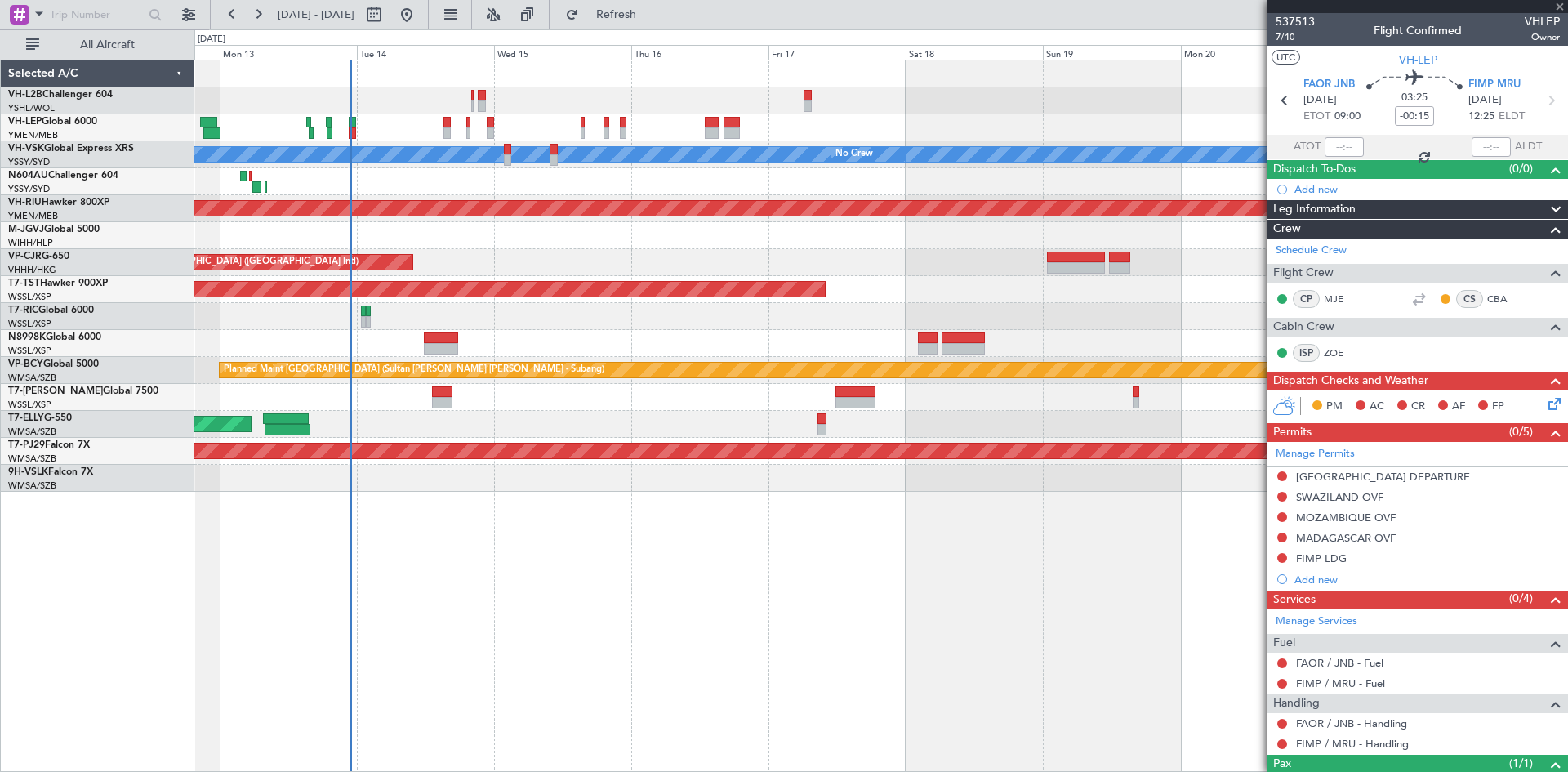
type input "+00:05"
type input "8"
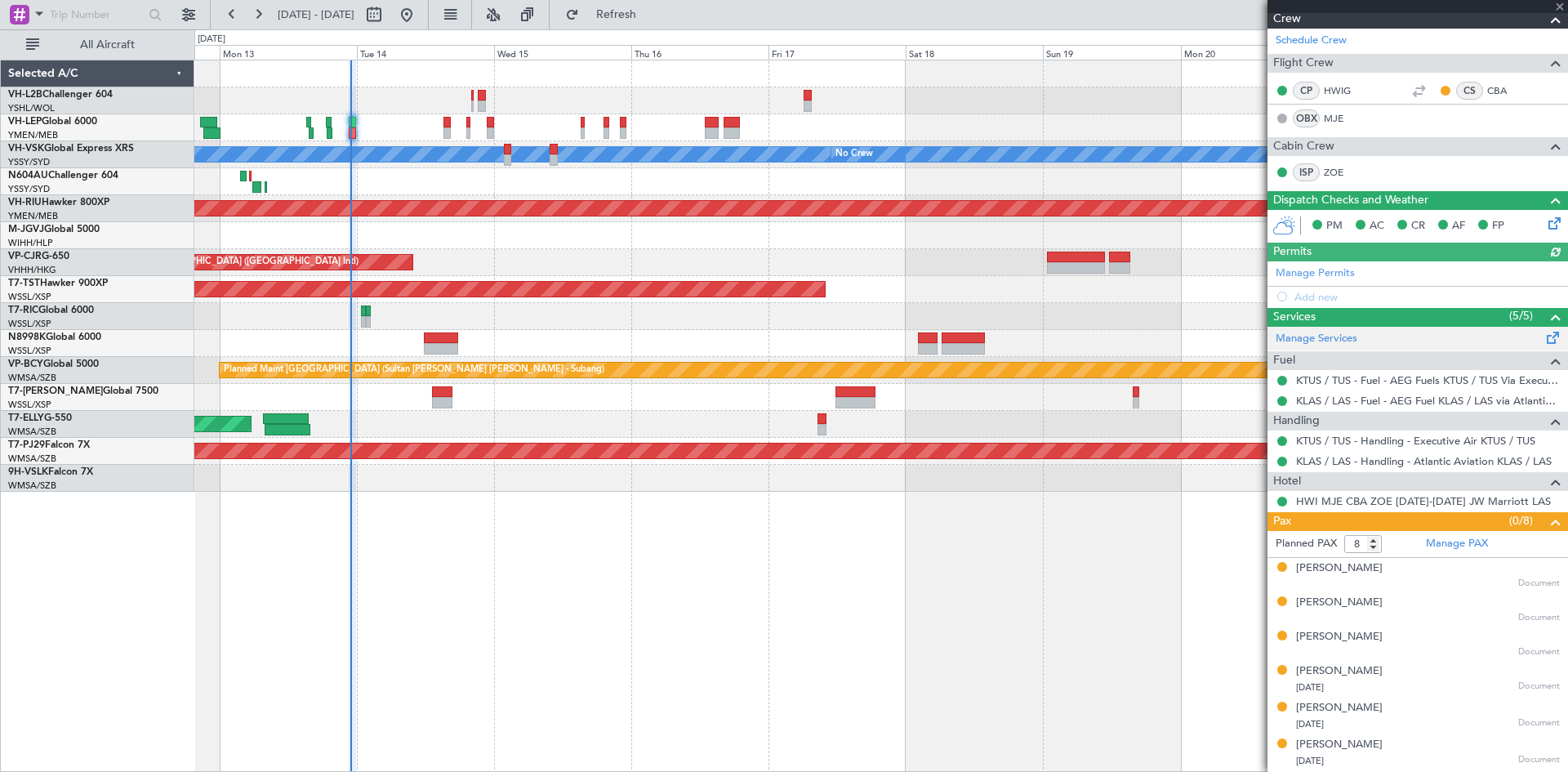
scroll to position [298, 0]
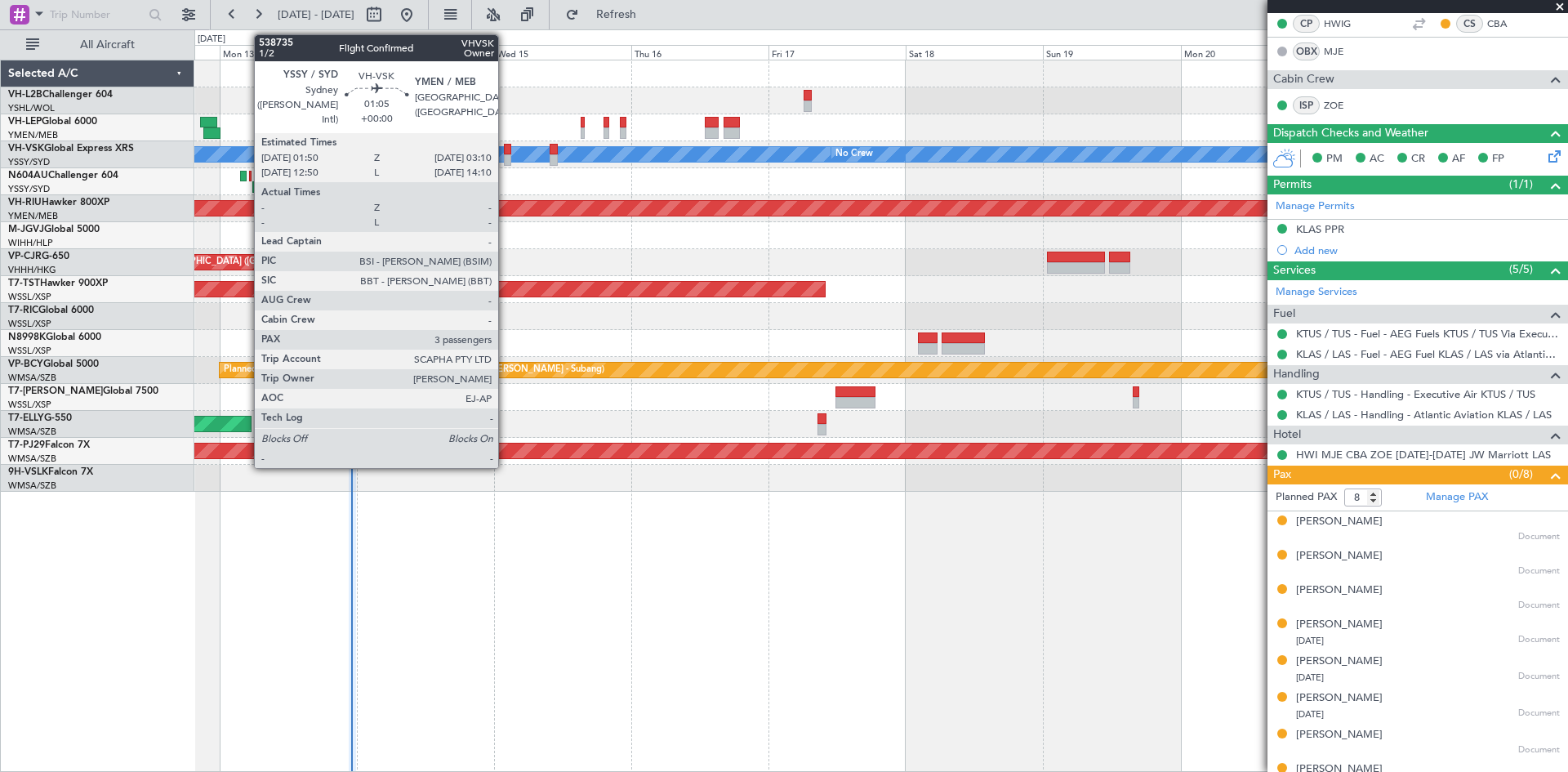
click at [506, 160] on div at bounding box center [507, 160] width 8 height 11
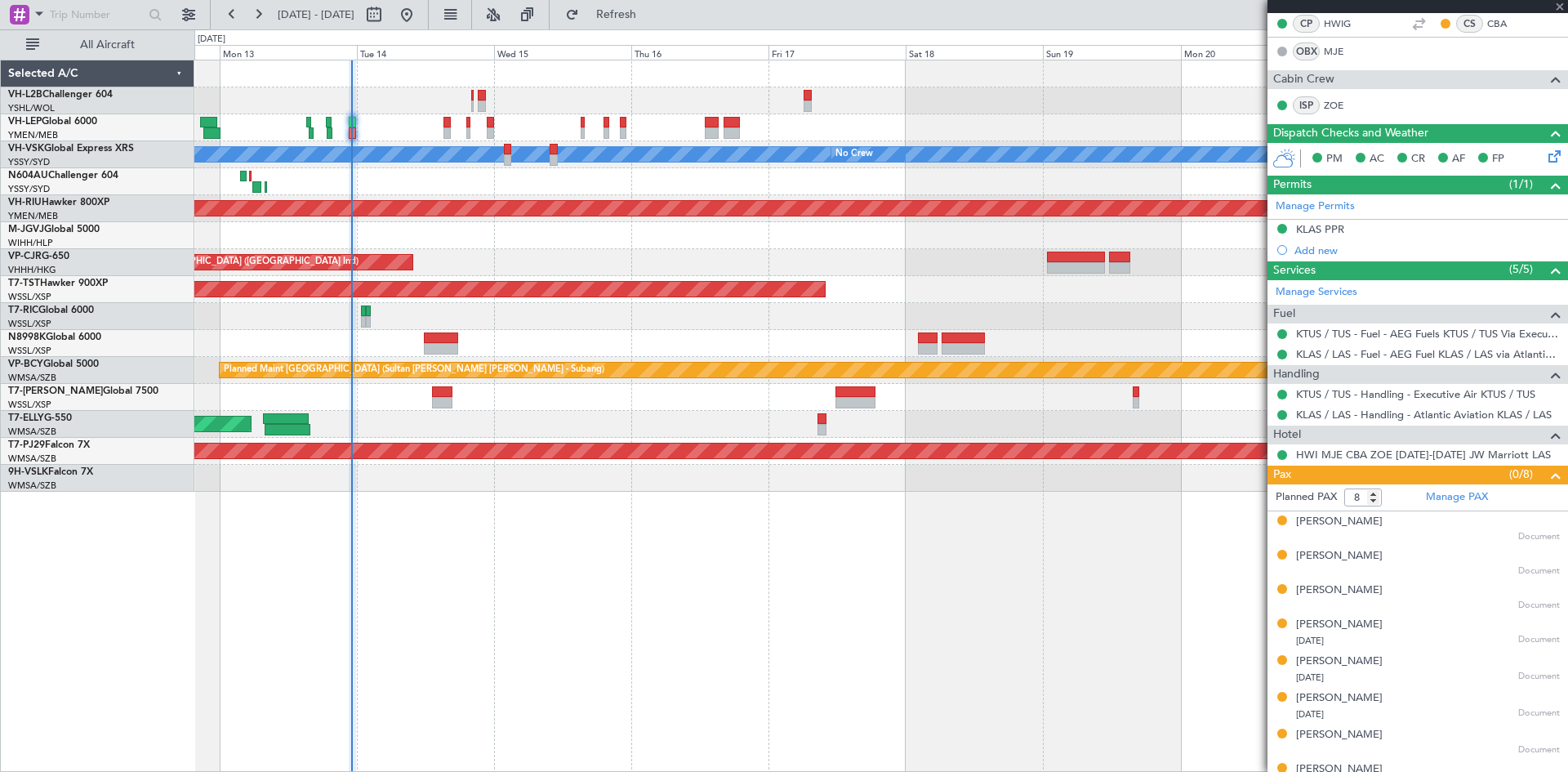
type input "3"
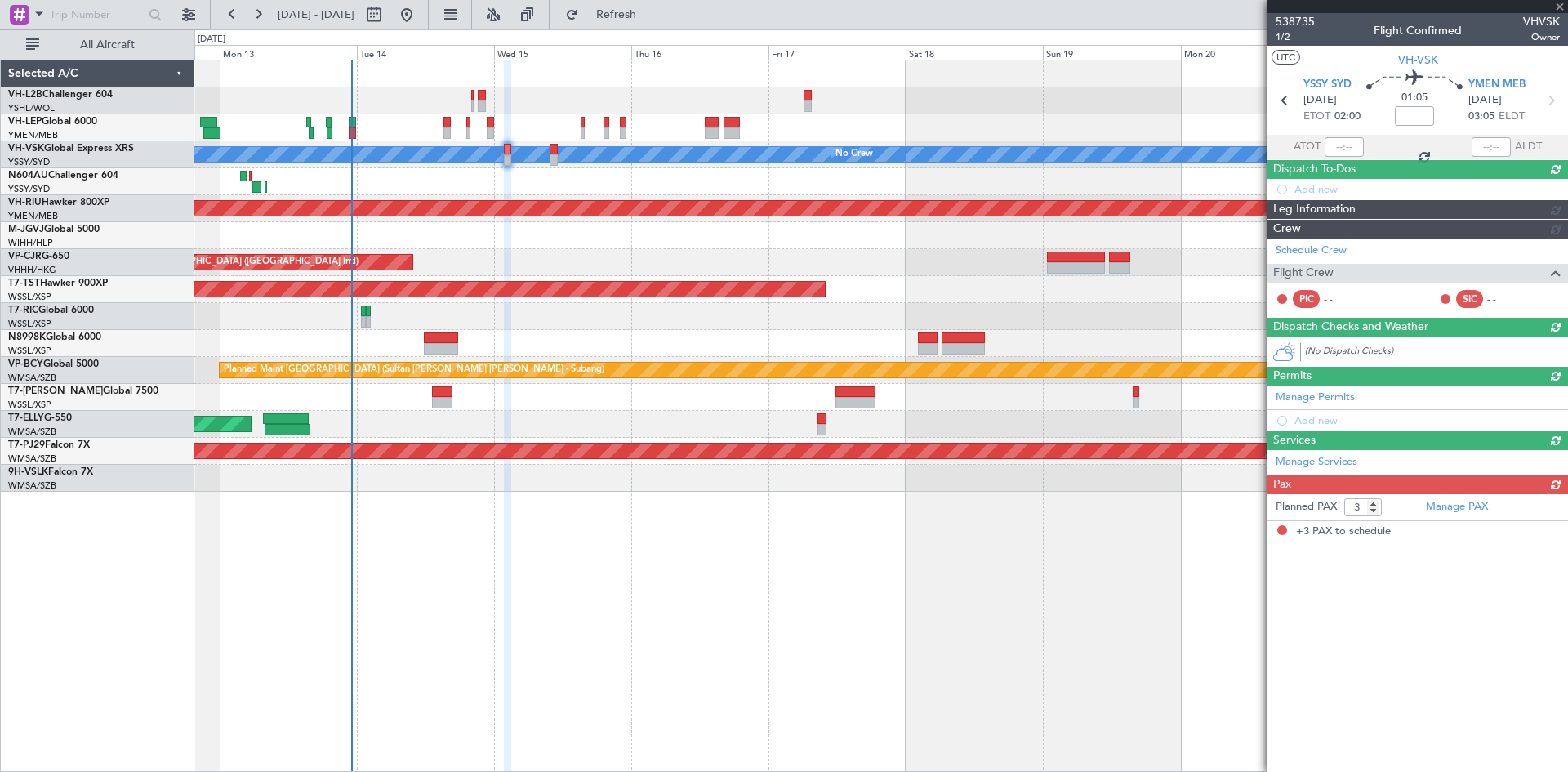
scroll to position [0, 0]
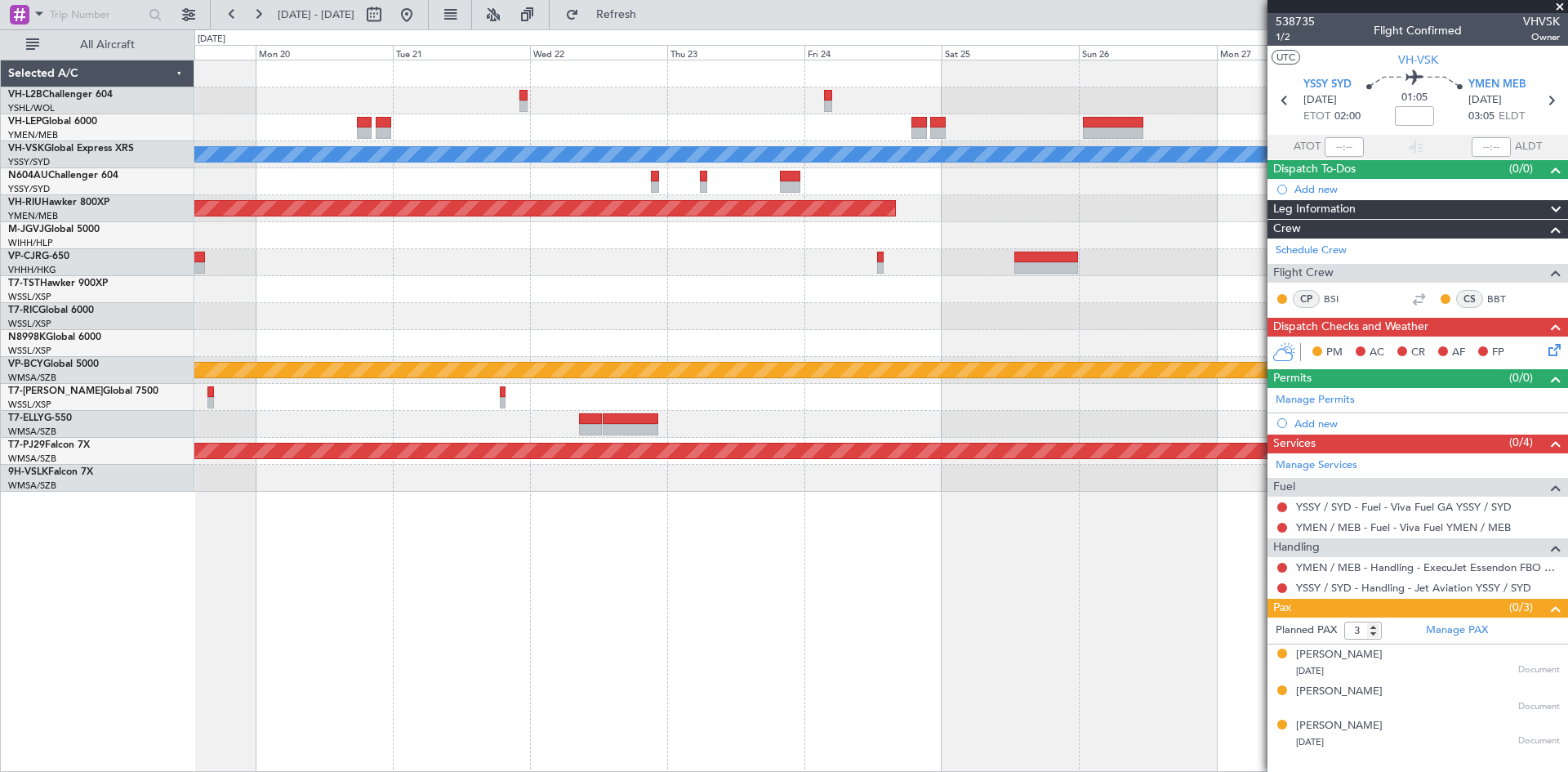
click at [378, 243] on div "[PERSON_NAME] No Crew Planned Maint [GEOGRAPHIC_DATA] ([GEOGRAPHIC_DATA]) Plann…" at bounding box center [880, 276] width 1373 height 431
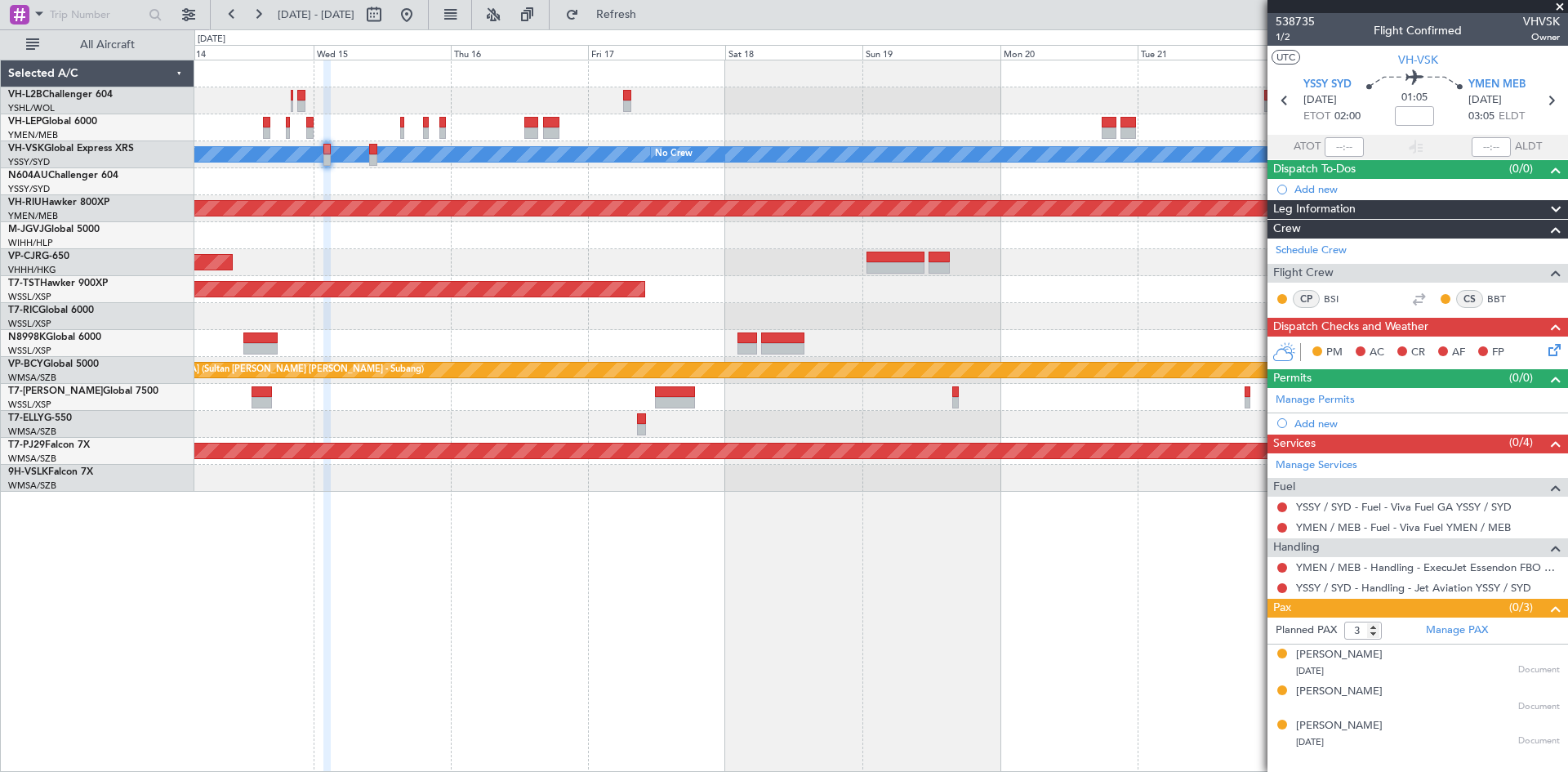
click at [1003, 258] on div "Unplanned Maint Wichita (Wichita Mid-continent) [PERSON_NAME] No Crew Planned M…" at bounding box center [880, 276] width 1373 height 431
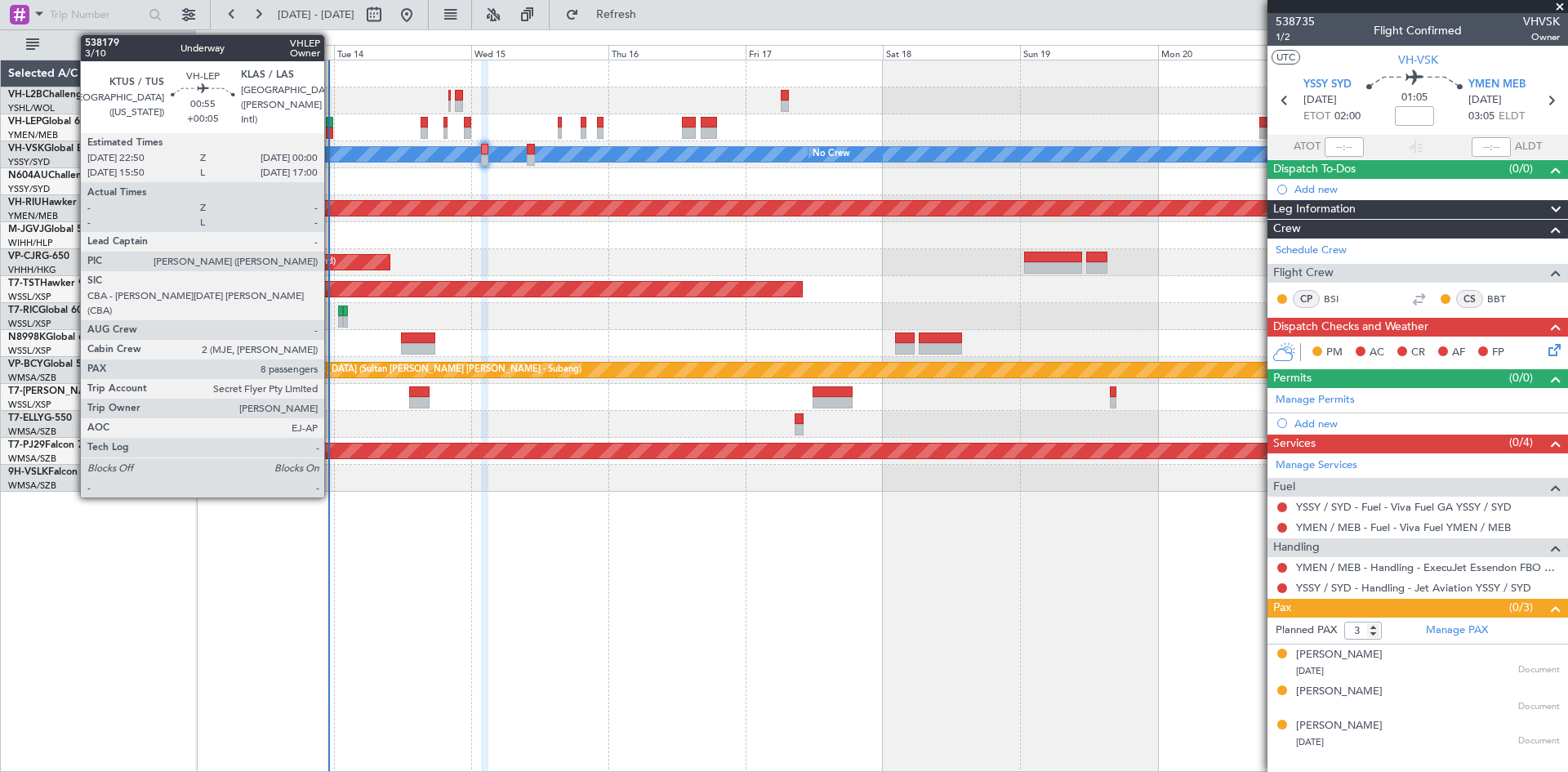
click at [331, 134] on div at bounding box center [330, 133] width 7 height 11
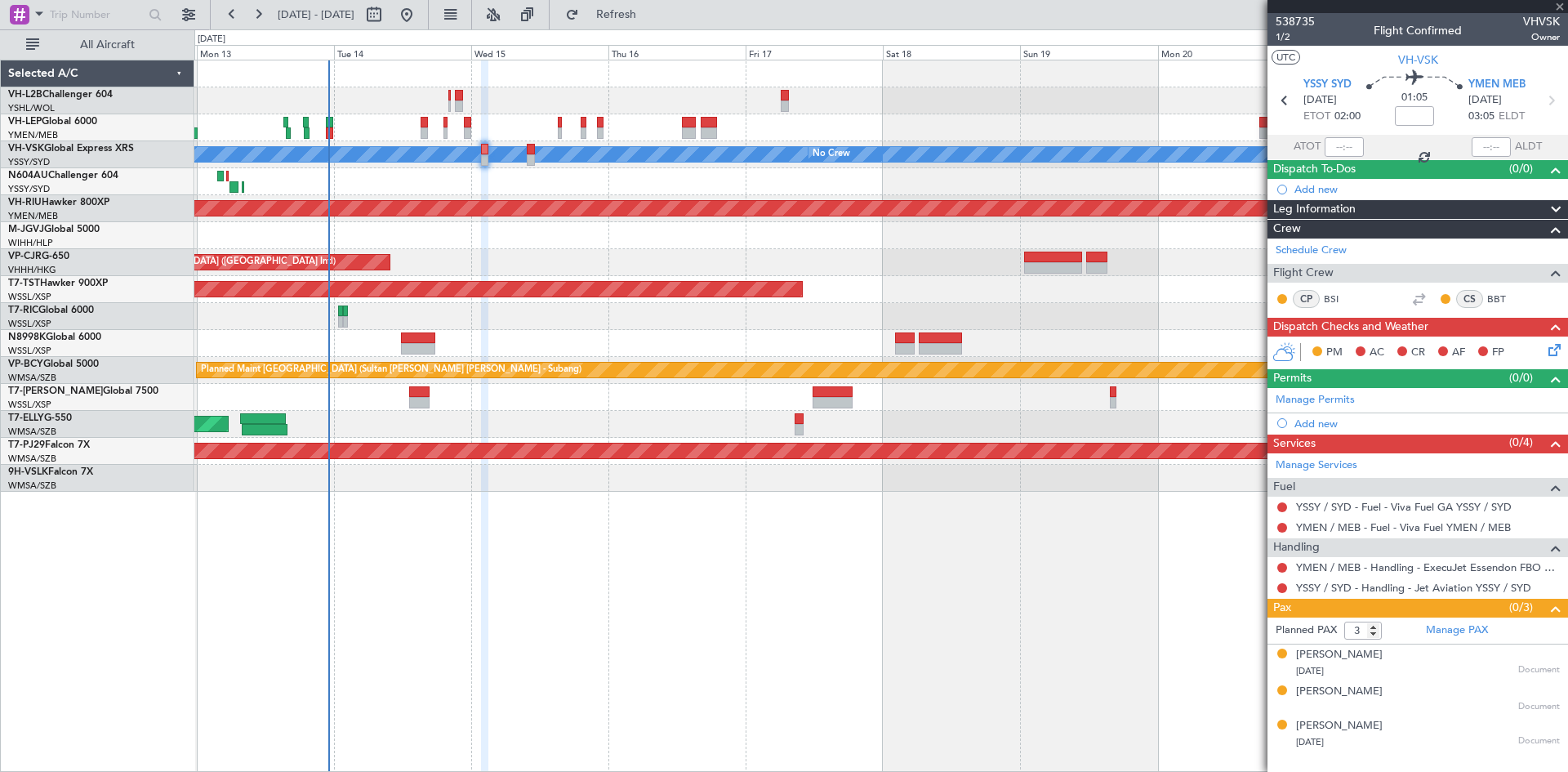
type input "+00:05"
type input "8"
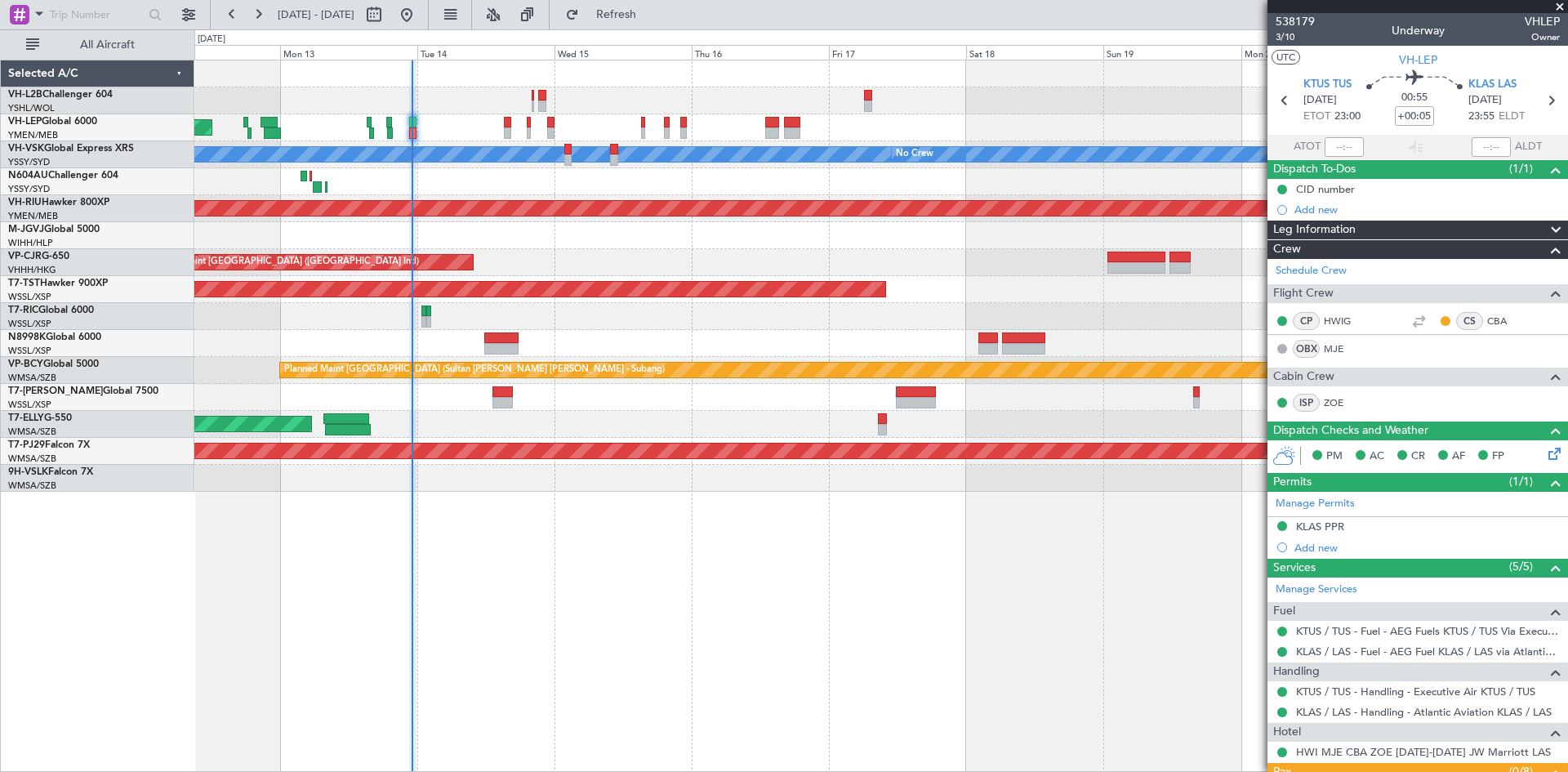
click at [1079, 250] on div "Unplanned Maint Wichita (Wichita Mid-continent) [PERSON_NAME] No Crew Unplanned…" at bounding box center [880, 276] width 1373 height 431
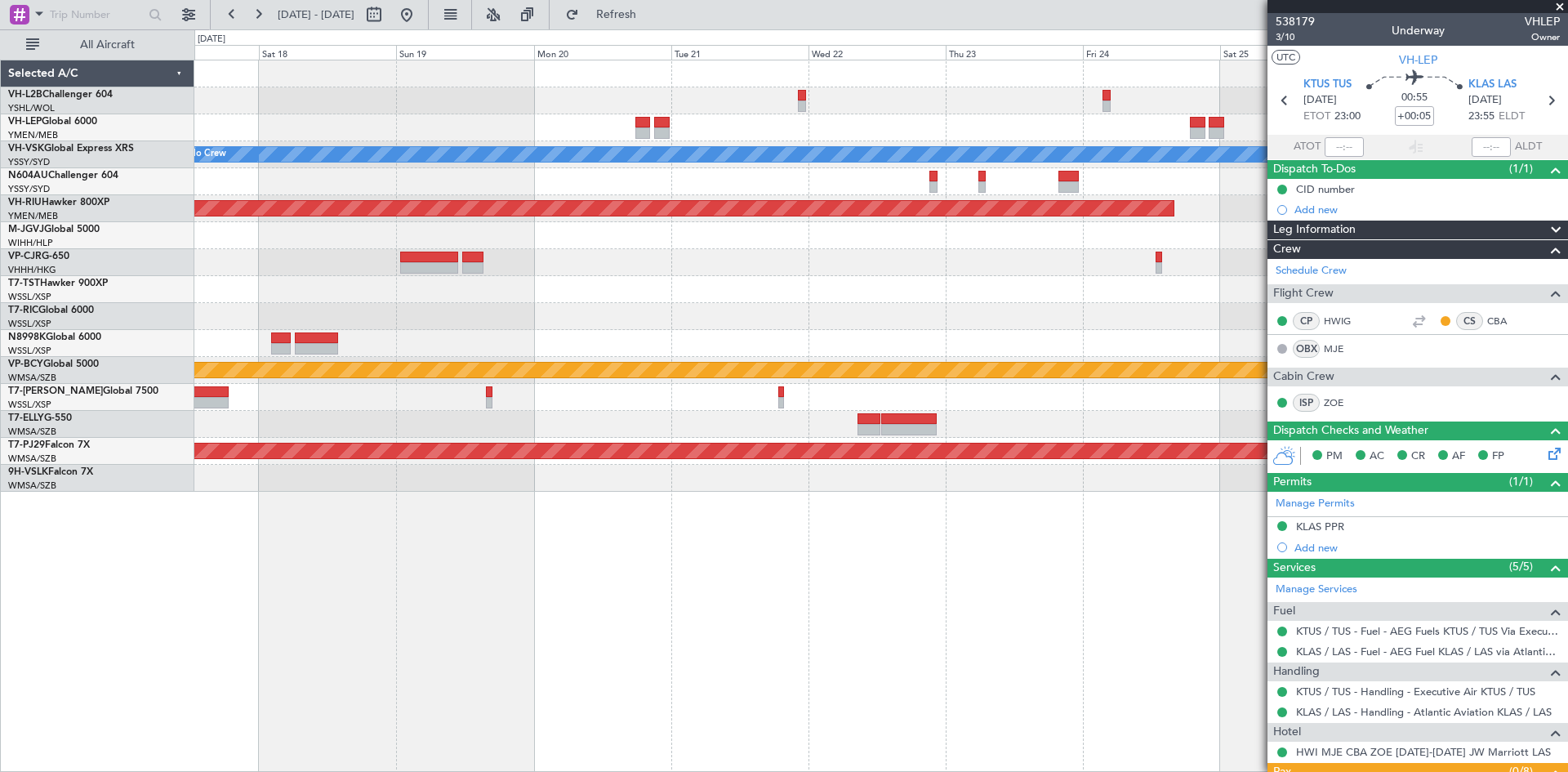
click at [201, 331] on div "[PERSON_NAME] No Crew Planned Maint [GEOGRAPHIC_DATA] ([GEOGRAPHIC_DATA]) Plann…" at bounding box center [880, 276] width 1373 height 431
click at [562, 356] on div "[PERSON_NAME] No Crew Planned Maint [GEOGRAPHIC_DATA] ([GEOGRAPHIC_DATA]) Plann…" at bounding box center [880, 276] width 1373 height 431
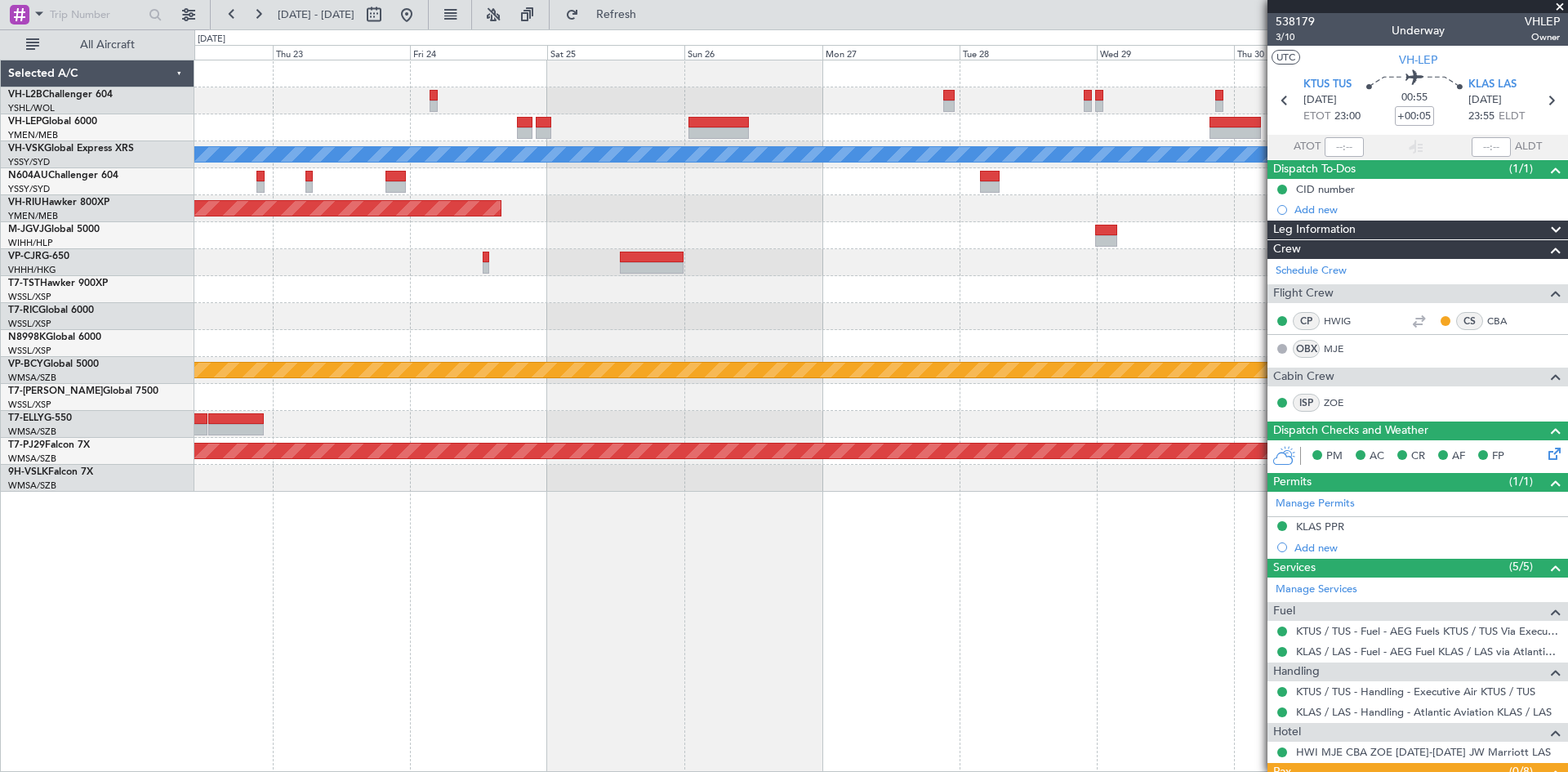
click at [610, 345] on div "[PERSON_NAME] Planned Maint Sydney ([PERSON_NAME] Intl) Planned Maint [GEOGRAPH…" at bounding box center [880, 276] width 1373 height 431
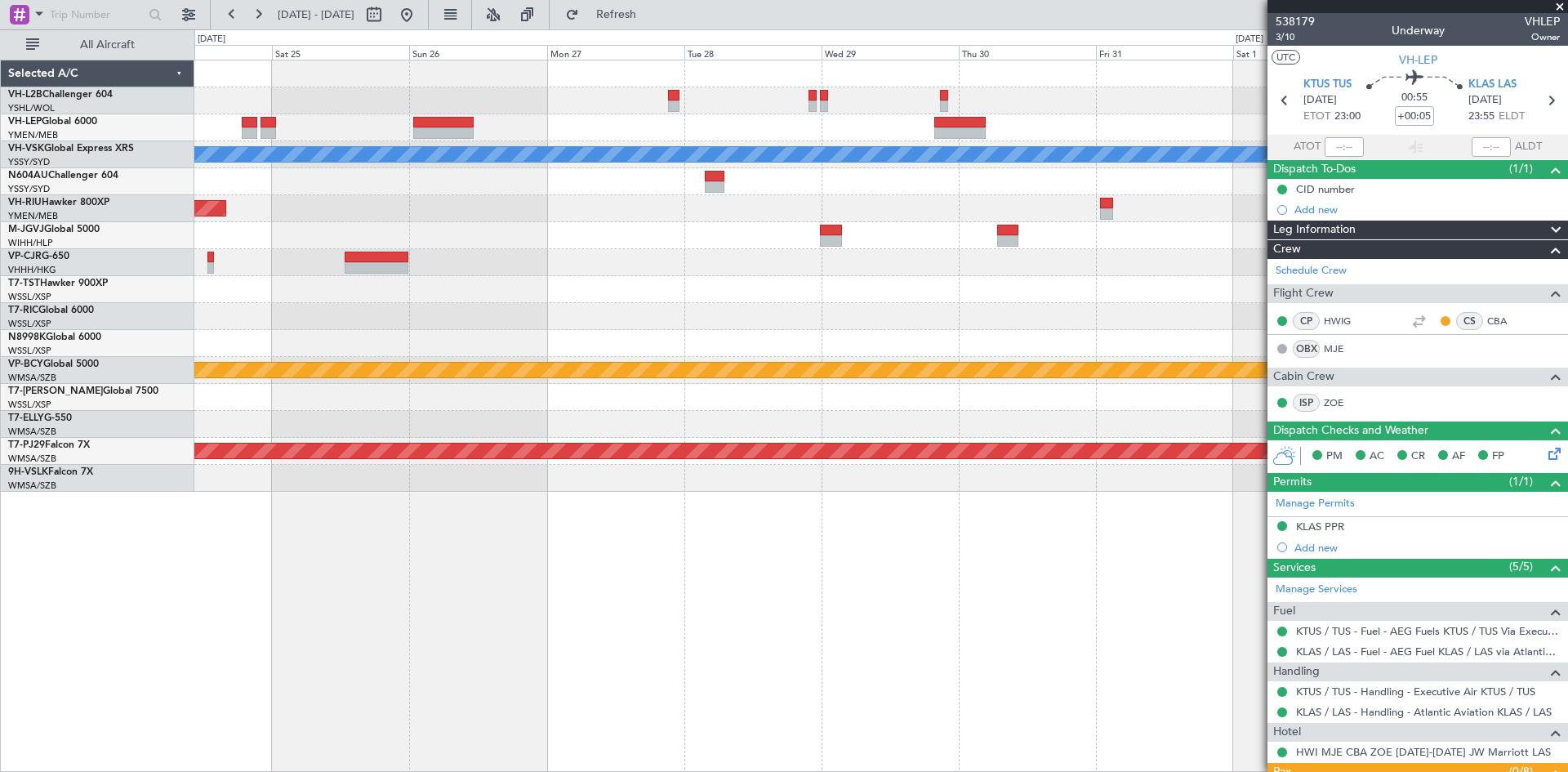
click at [708, 320] on div at bounding box center [880, 316] width 1373 height 27
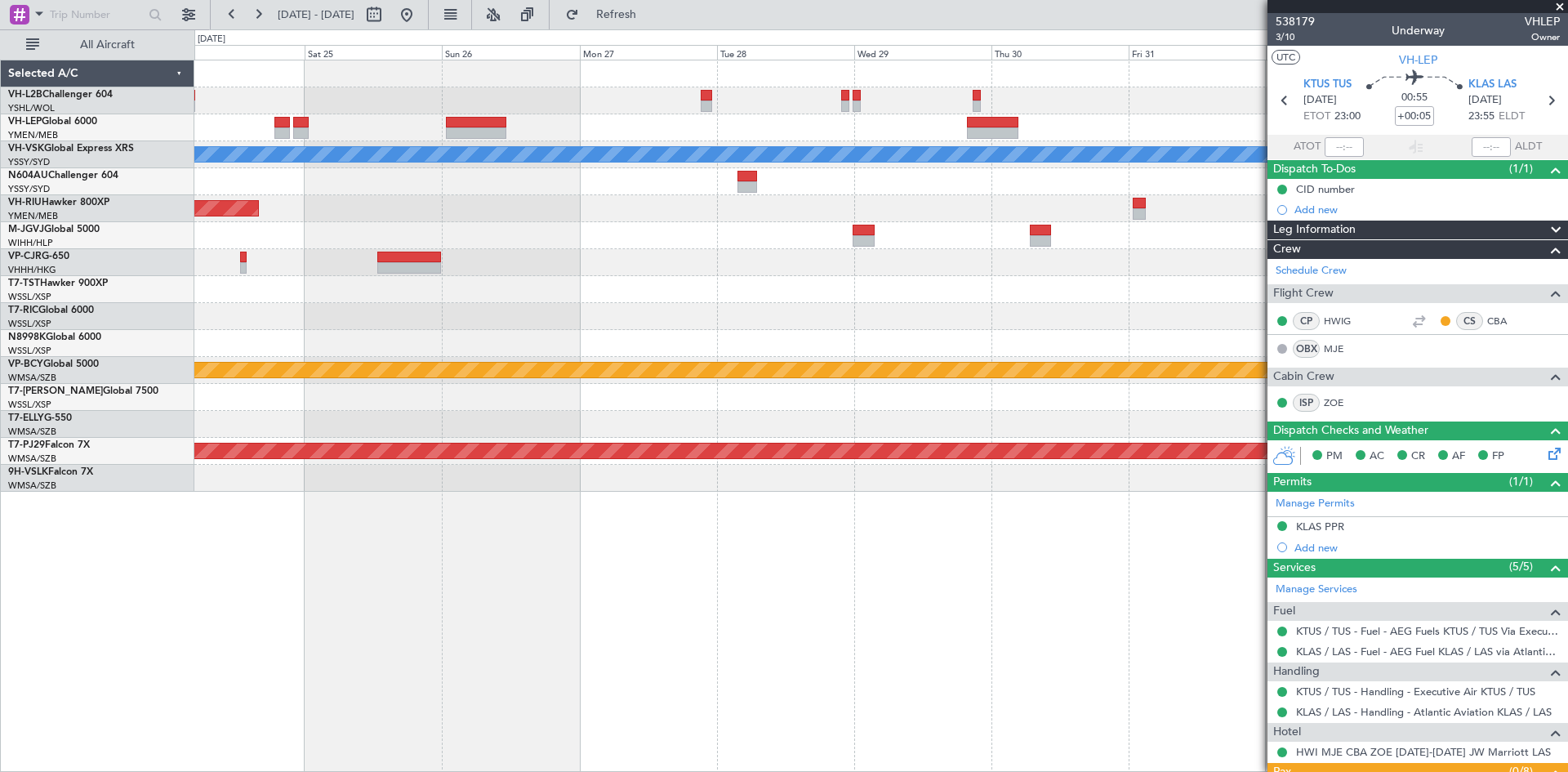
click at [718, 316] on div at bounding box center [880, 316] width 1373 height 27
click at [265, 16] on button at bounding box center [258, 15] width 26 height 26
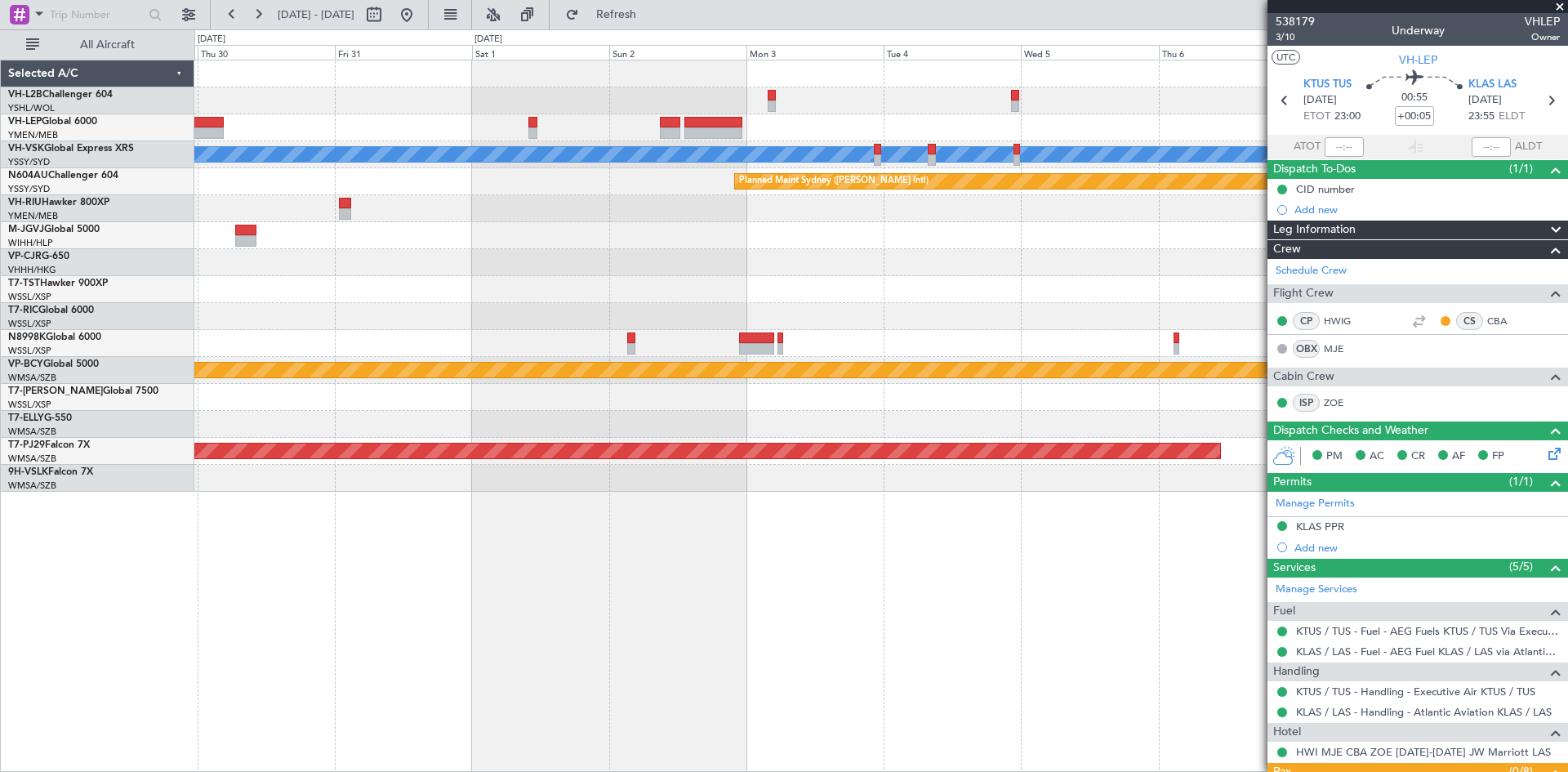
click at [1029, 238] on div "[PERSON_NAME] Planned Maint Sydney ([PERSON_NAME] Intl) Planned Maint [GEOGRAPH…" at bounding box center [880, 276] width 1373 height 431
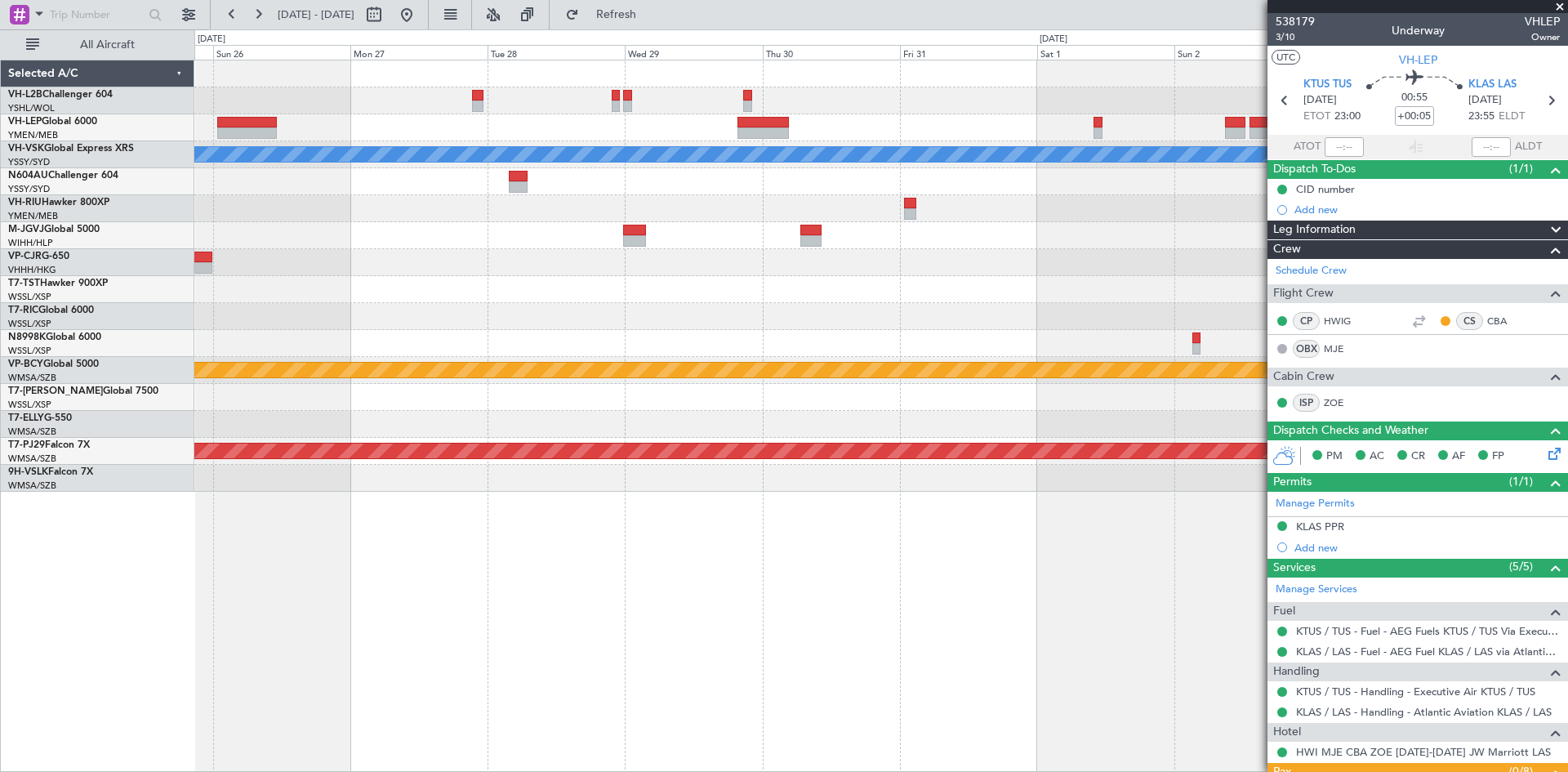
click at [1023, 280] on div at bounding box center [880, 289] width 1373 height 27
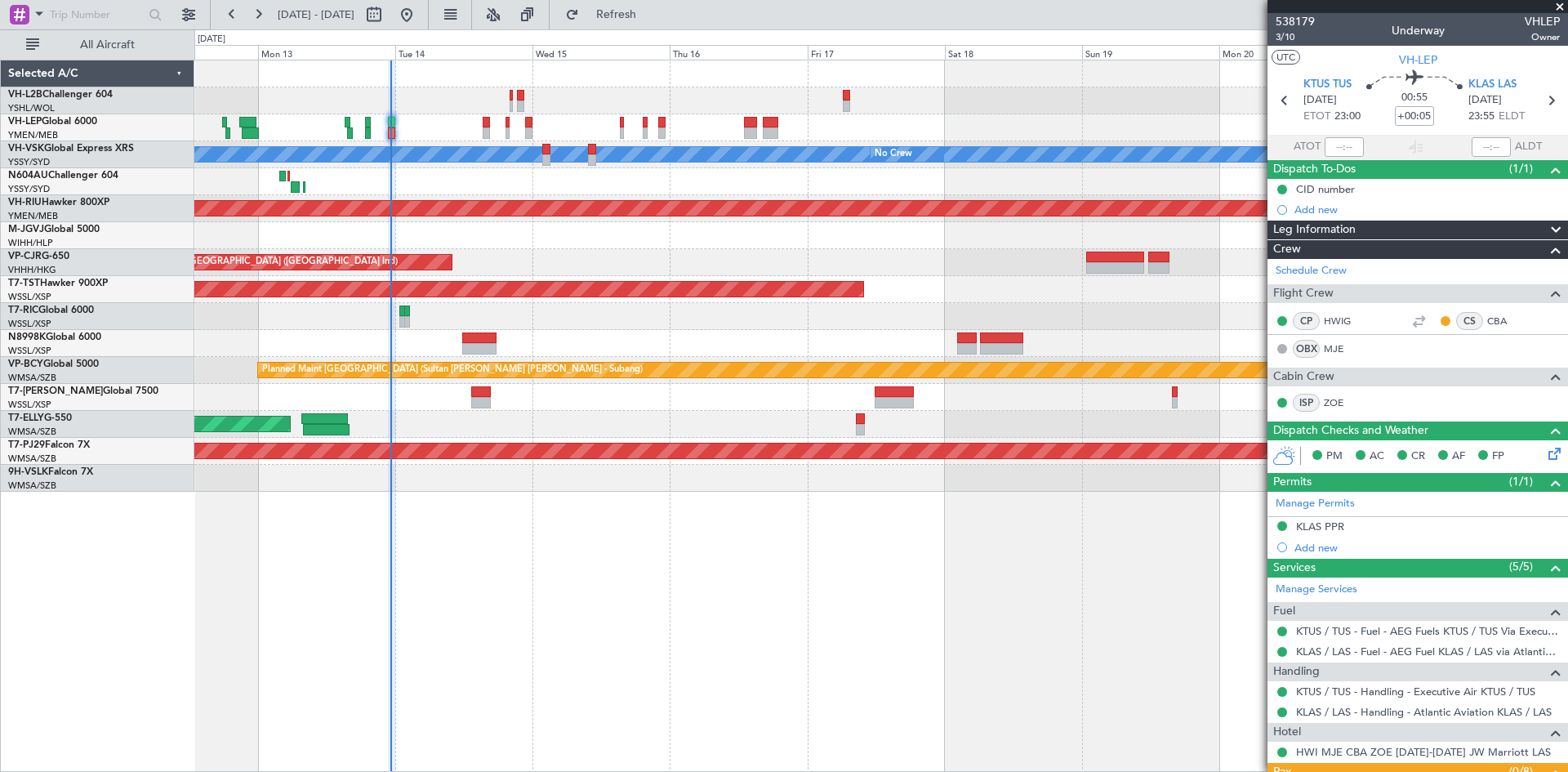
click at [933, 305] on div at bounding box center [880, 316] width 1373 height 27
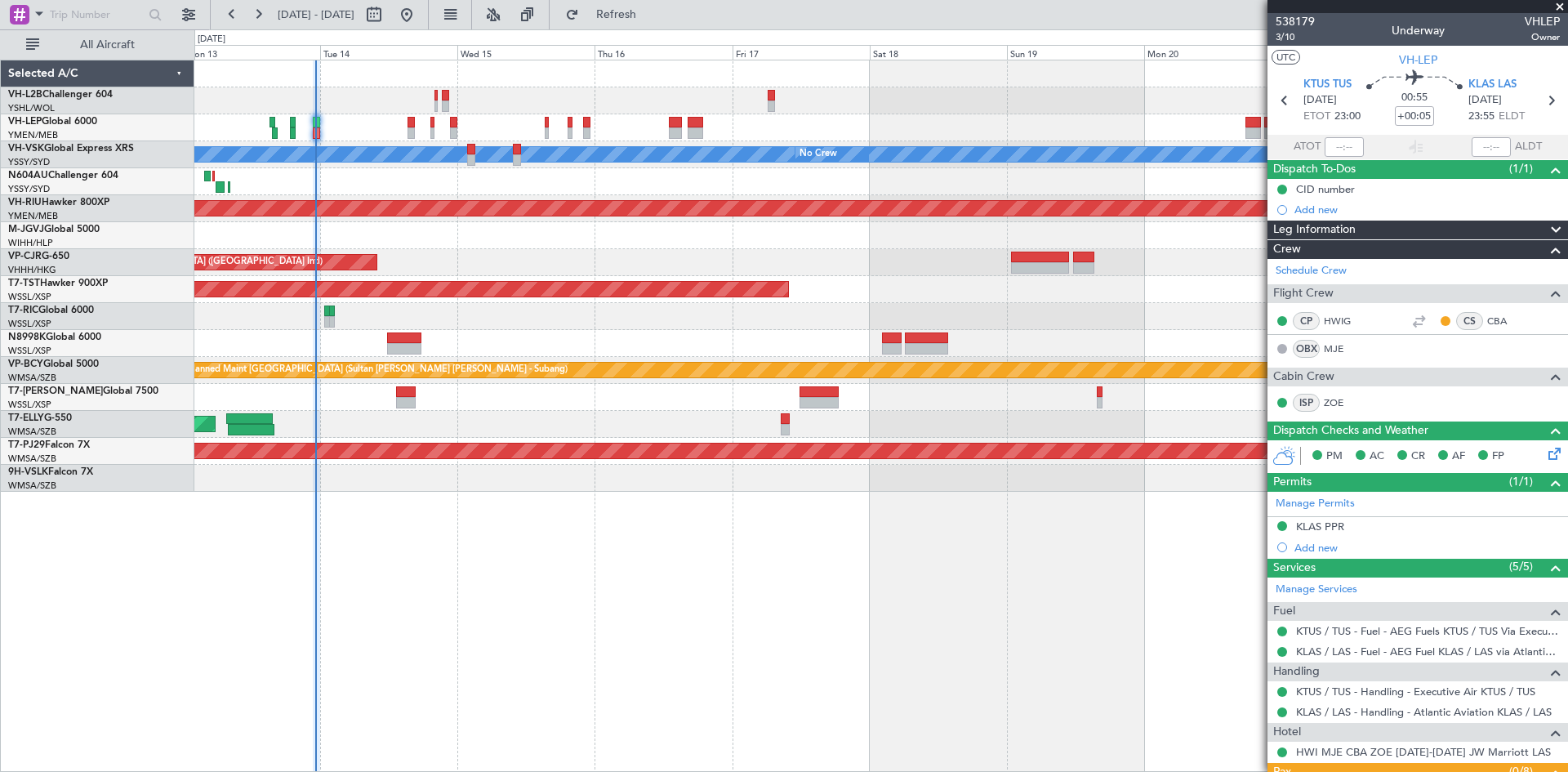
click at [916, 309] on div "Unplanned Maint Wichita (Wichita Mid-continent) [PERSON_NAME] No Crew Planned M…" at bounding box center [880, 276] width 1373 height 431
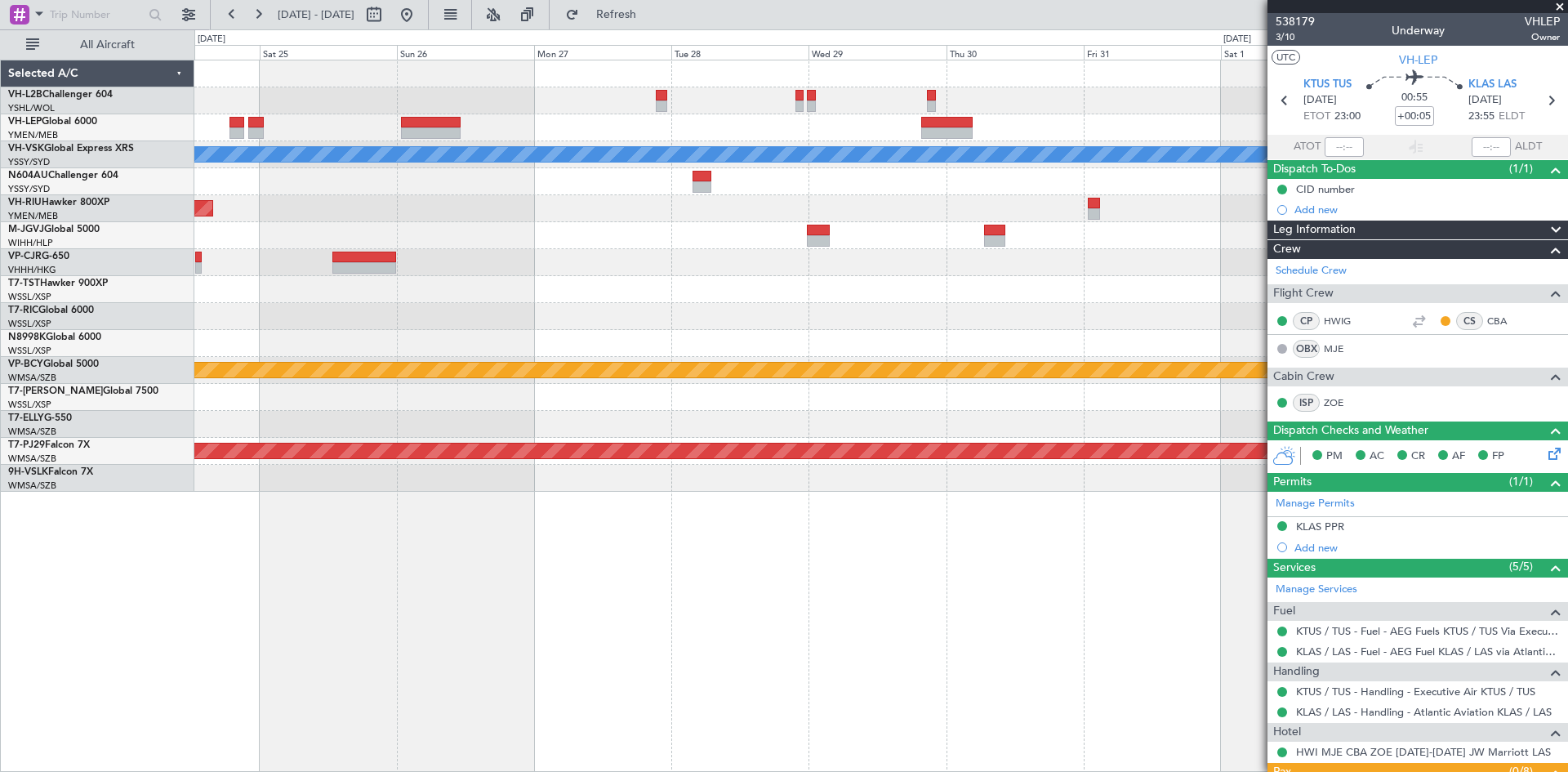
click at [460, 277] on div "[PERSON_NAME] Planned Maint Sydney ([PERSON_NAME] Intl) Planned Maint [GEOGRAPH…" at bounding box center [880, 276] width 1373 height 431
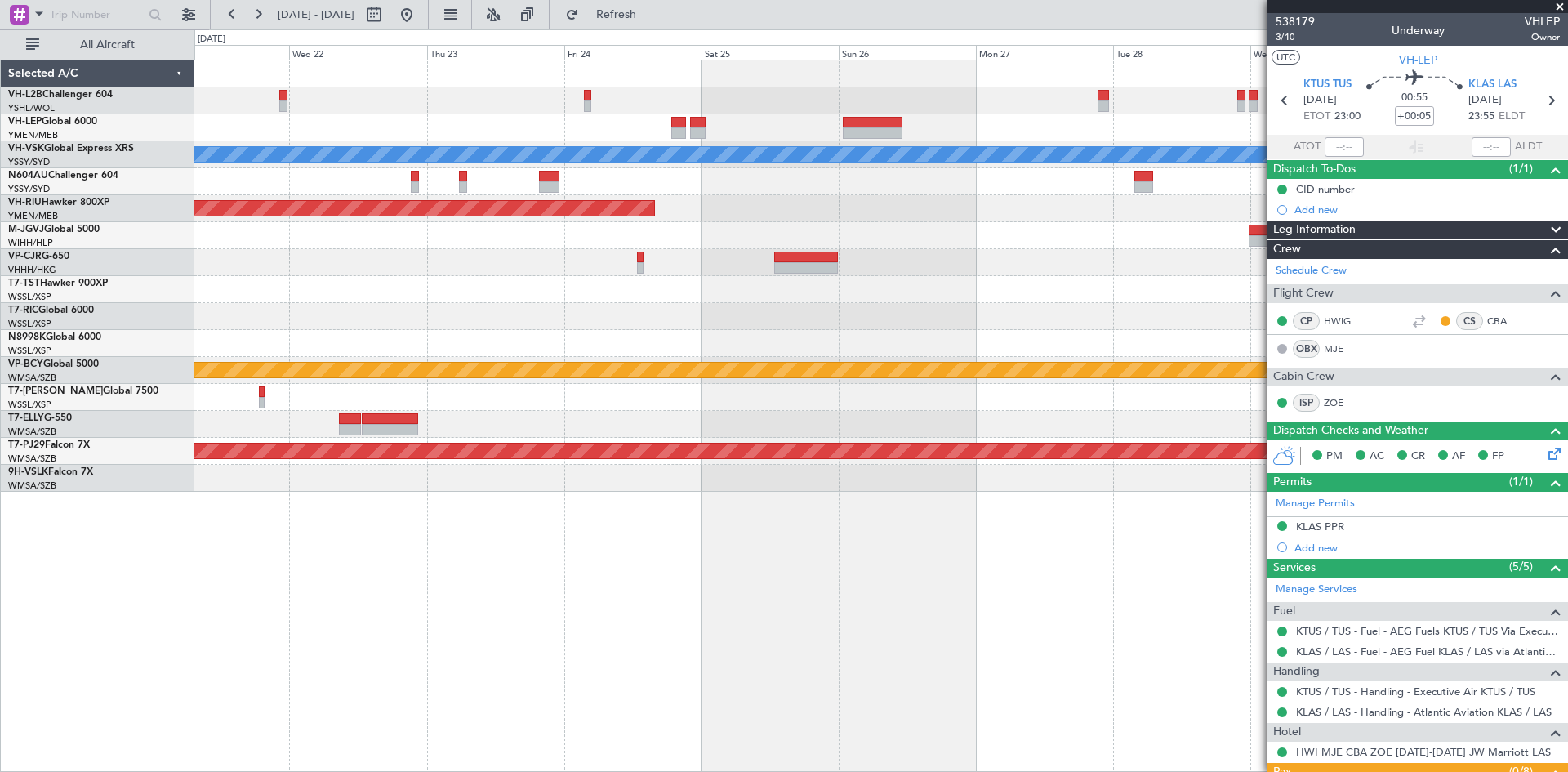
click at [358, 344] on div at bounding box center [880, 343] width 1373 height 27
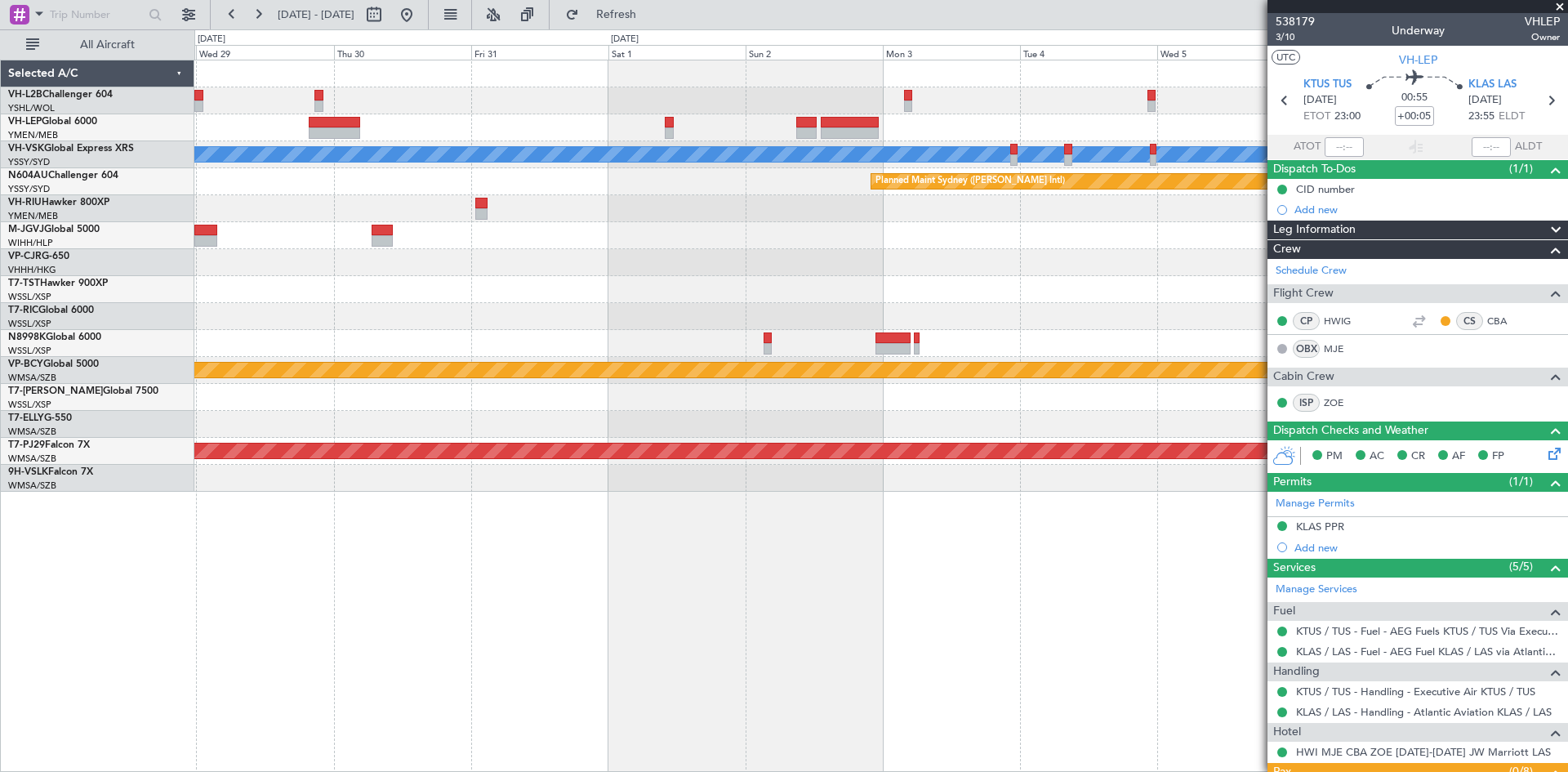
click at [351, 350] on div "[PERSON_NAME] Planned Maint Sydney ([PERSON_NAME] Intl) Planned Maint [GEOGRAPH…" at bounding box center [880, 276] width 1373 height 431
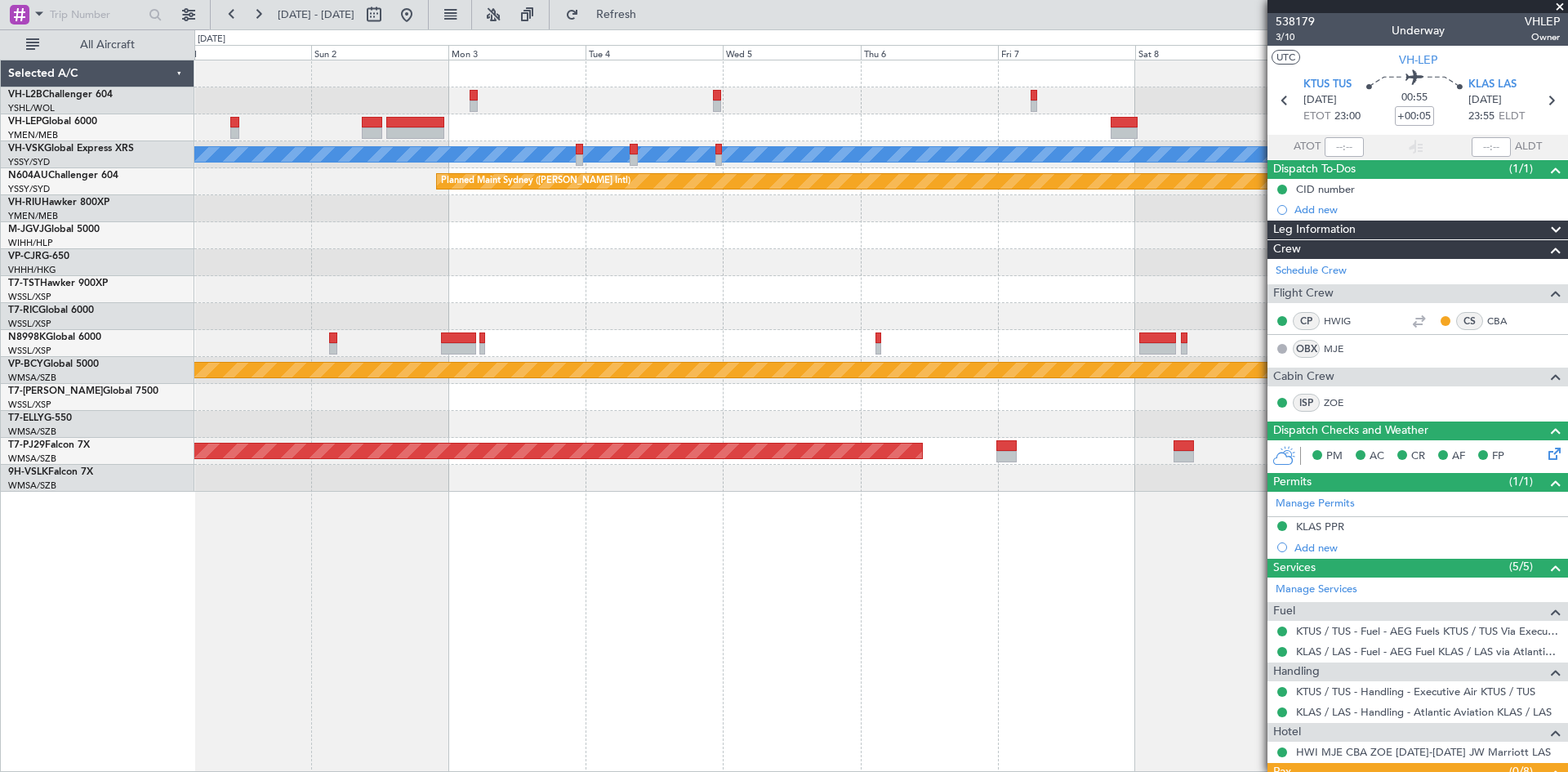
click at [448, 327] on div "[PERSON_NAME] Planned Maint Sydney ([PERSON_NAME] Intl) Planned Maint [GEOGRAPH…" at bounding box center [880, 276] width 1373 height 431
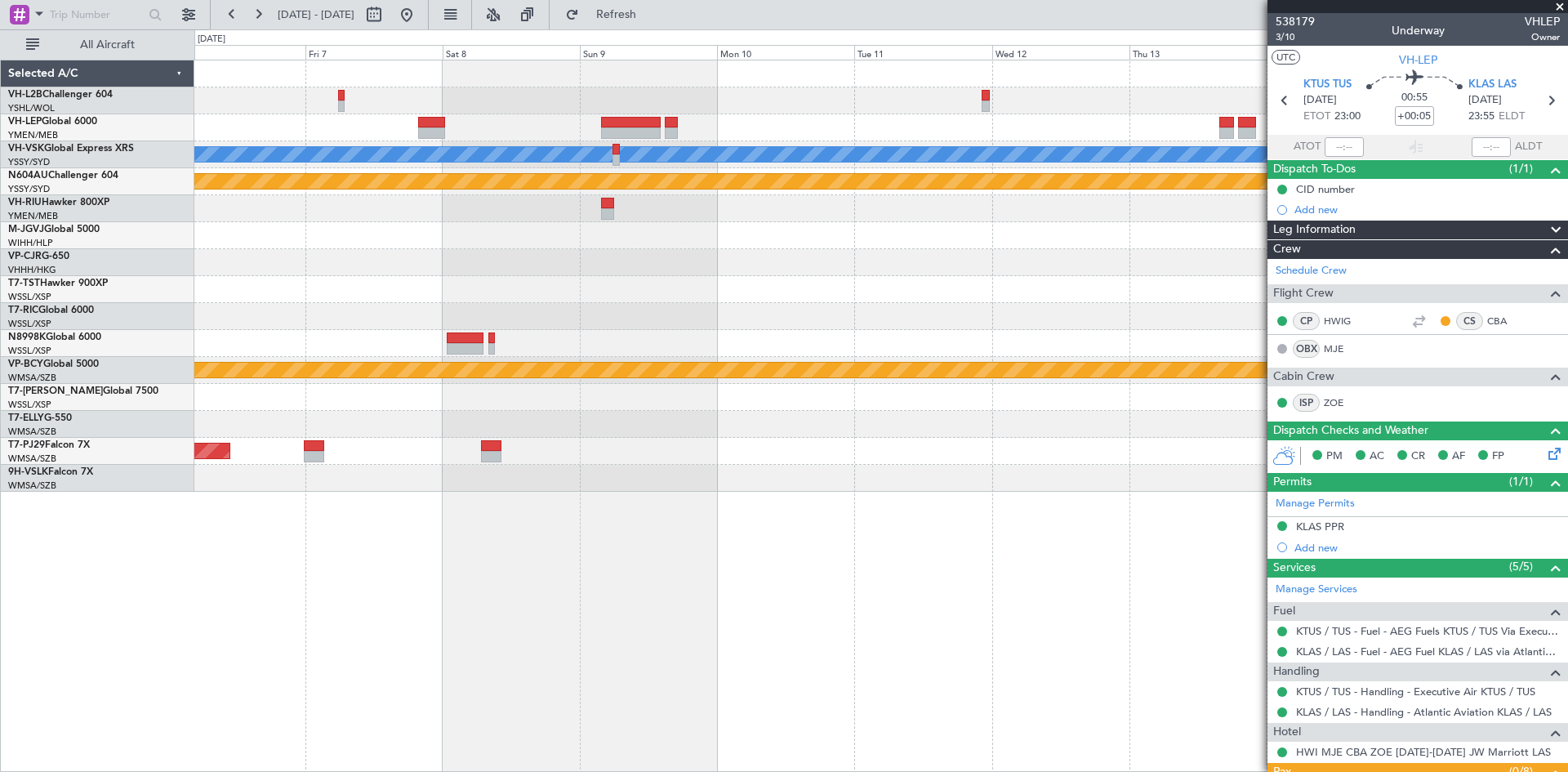
click at [771, 285] on div at bounding box center [880, 289] width 1373 height 27
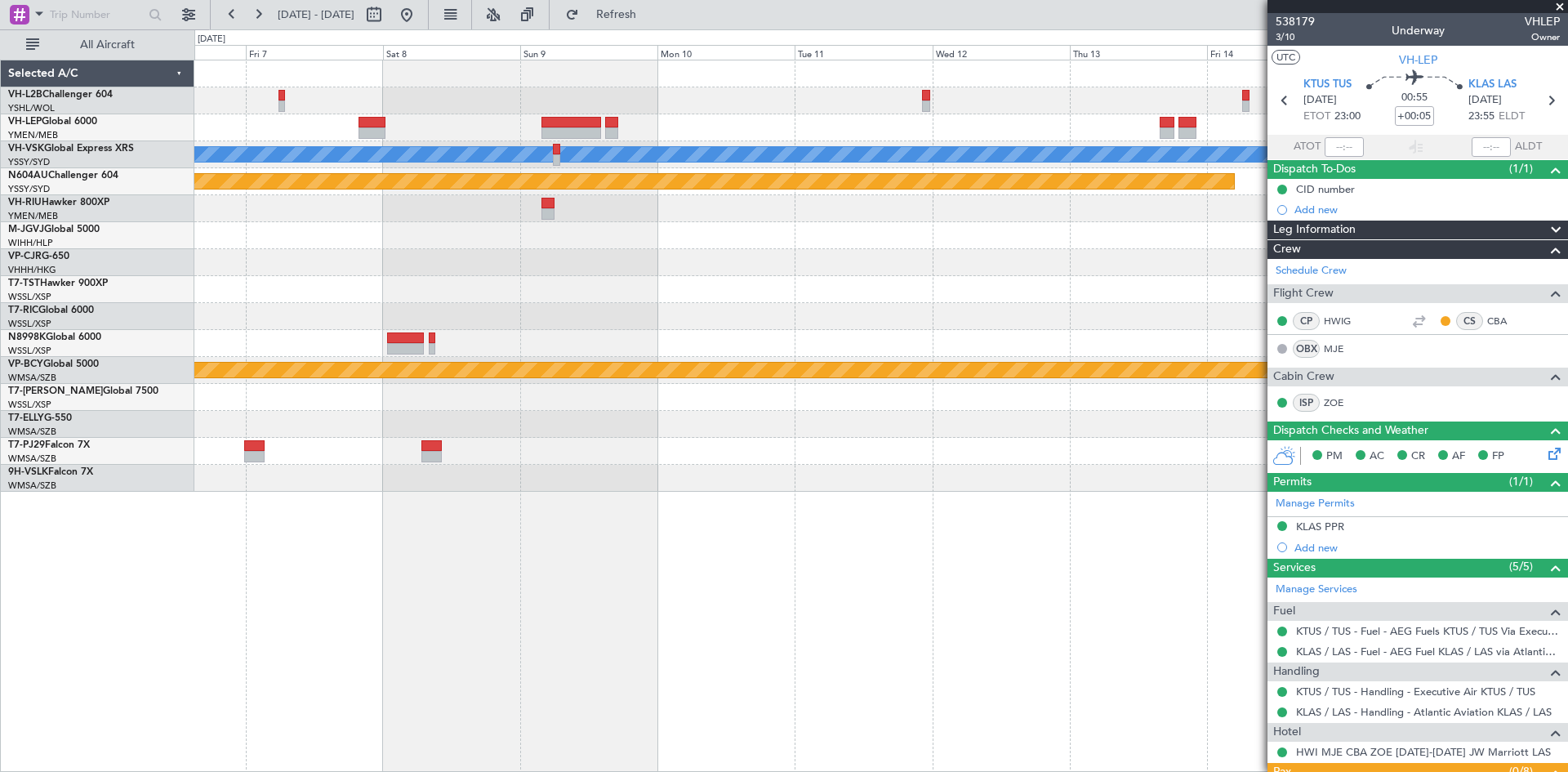
click at [689, 285] on div at bounding box center [880, 289] width 1373 height 27
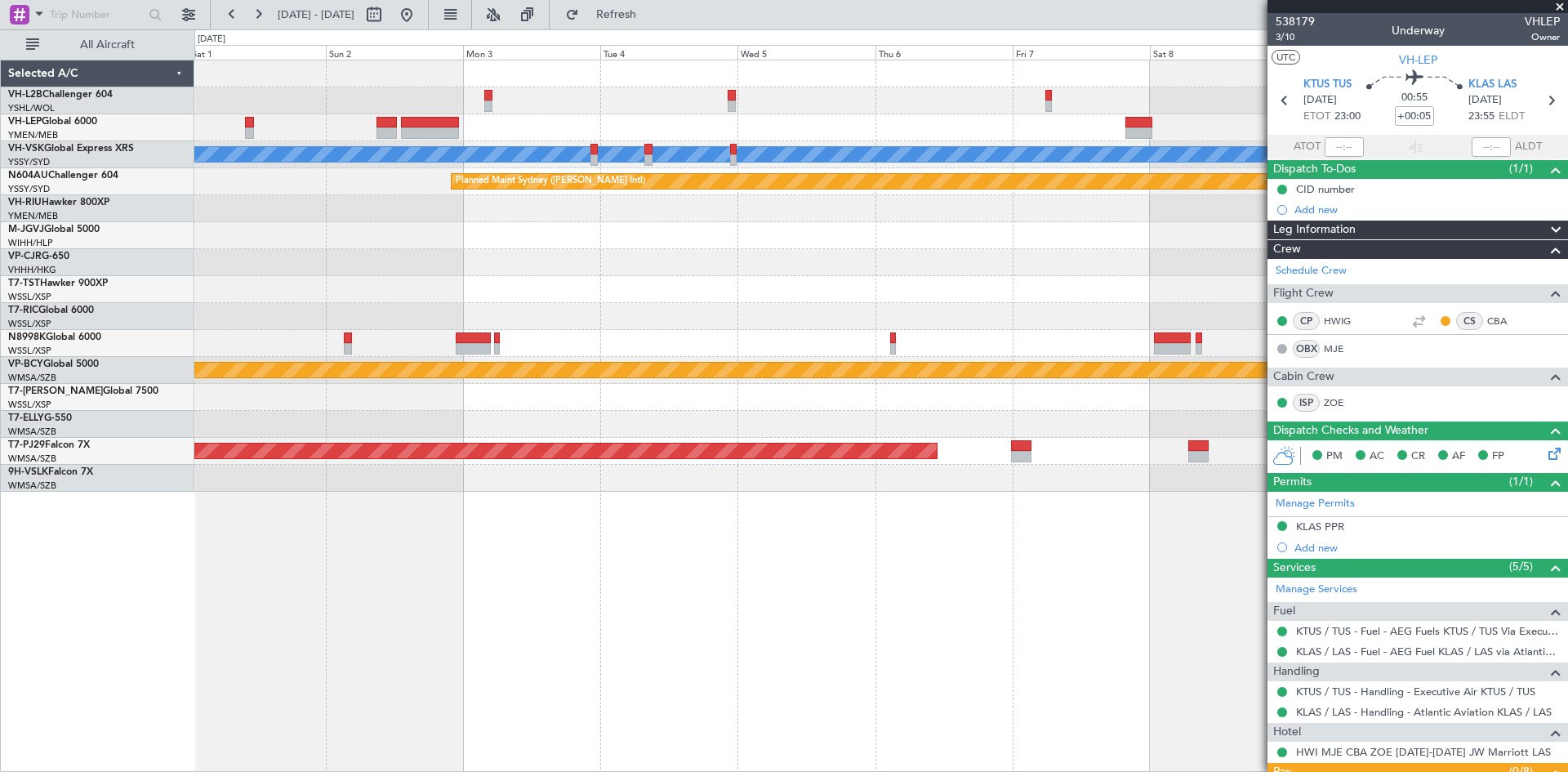
click at [1151, 173] on div "[PERSON_NAME] Planned Maint Sydney ([PERSON_NAME] Intl) Planned Maint [GEOGRAPH…" at bounding box center [880, 276] width 1373 height 431
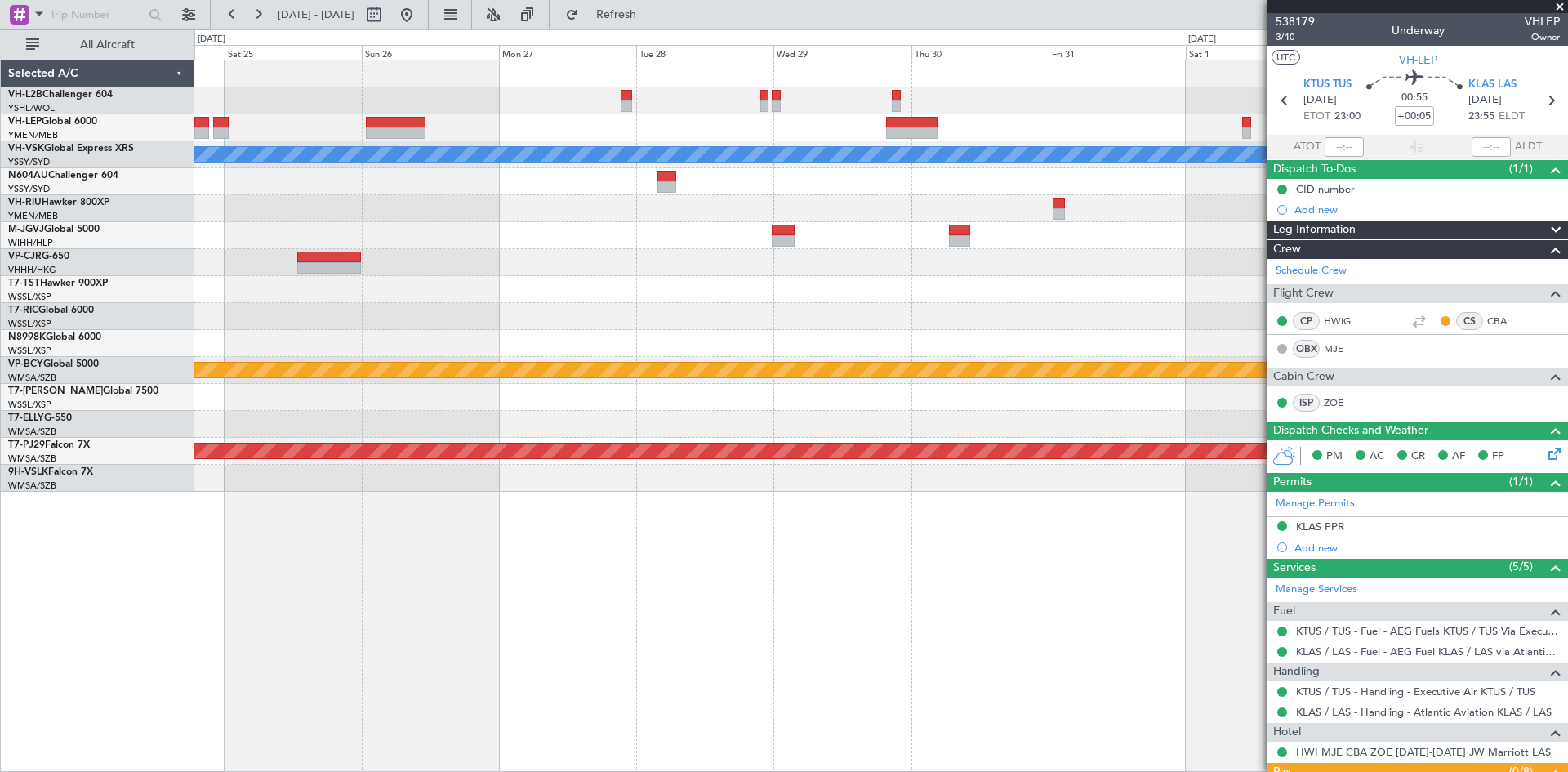
click at [1145, 197] on div "[PERSON_NAME] Planned Maint Sydney ([PERSON_NAME] Intl) Planned Maint [GEOGRAPH…" at bounding box center [880, 276] width 1373 height 431
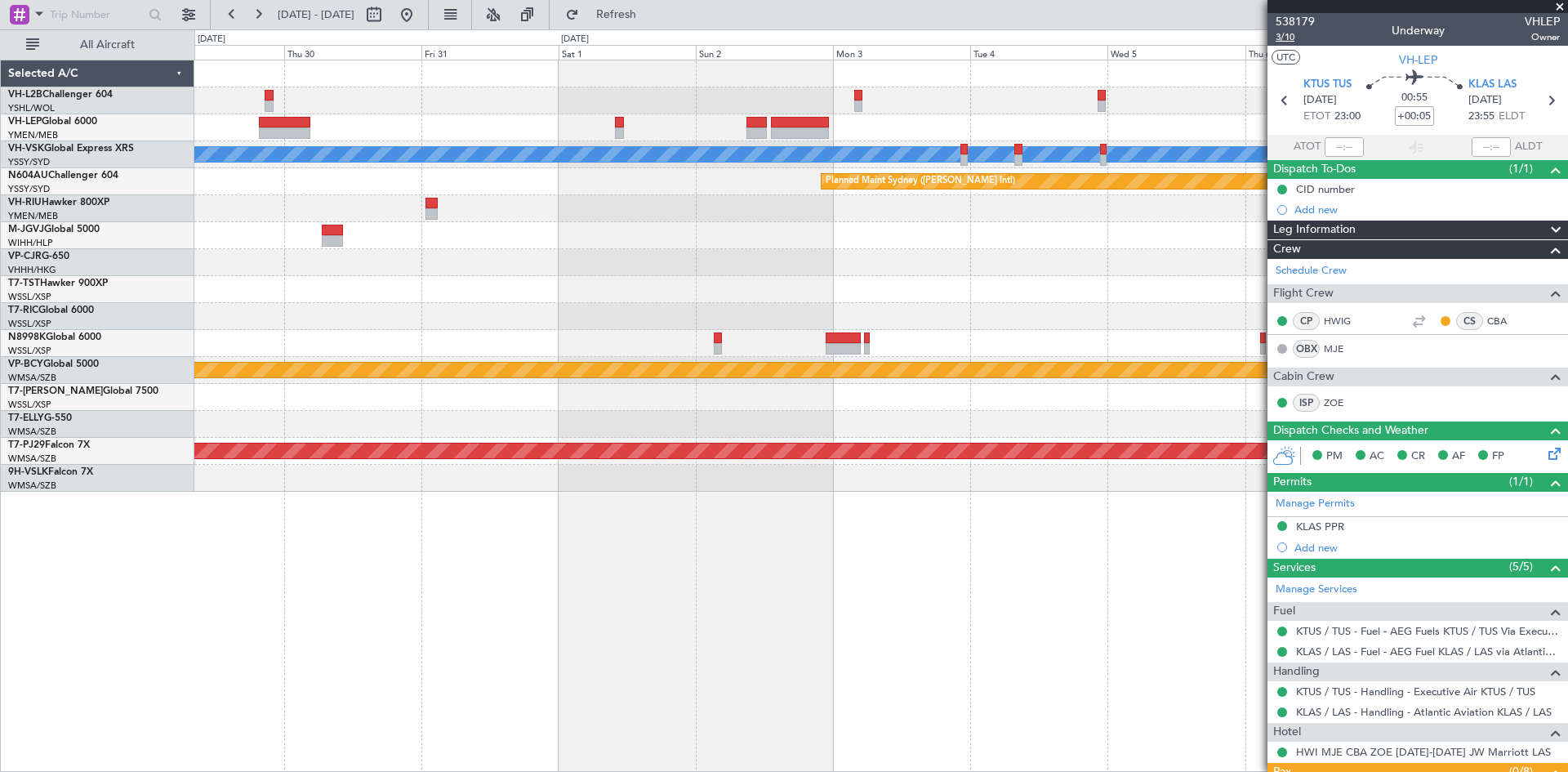
click at [1289, 40] on span "3/10" at bounding box center [1294, 37] width 39 height 14
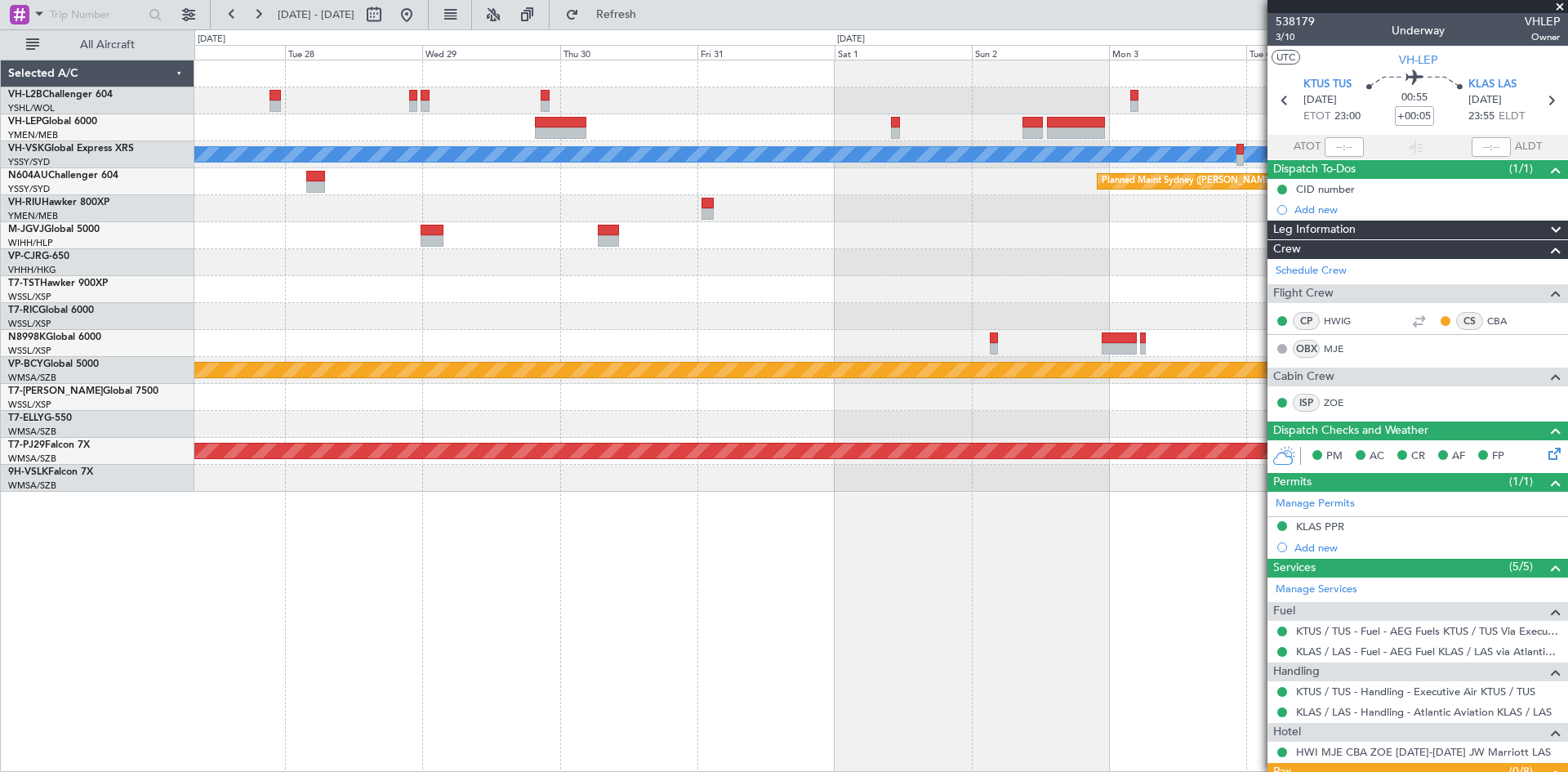
click at [881, 298] on div "[PERSON_NAME] Planned Maint Sydney ([PERSON_NAME] Intl) Planned Maint [GEOGRAPH…" at bounding box center [880, 276] width 1373 height 431
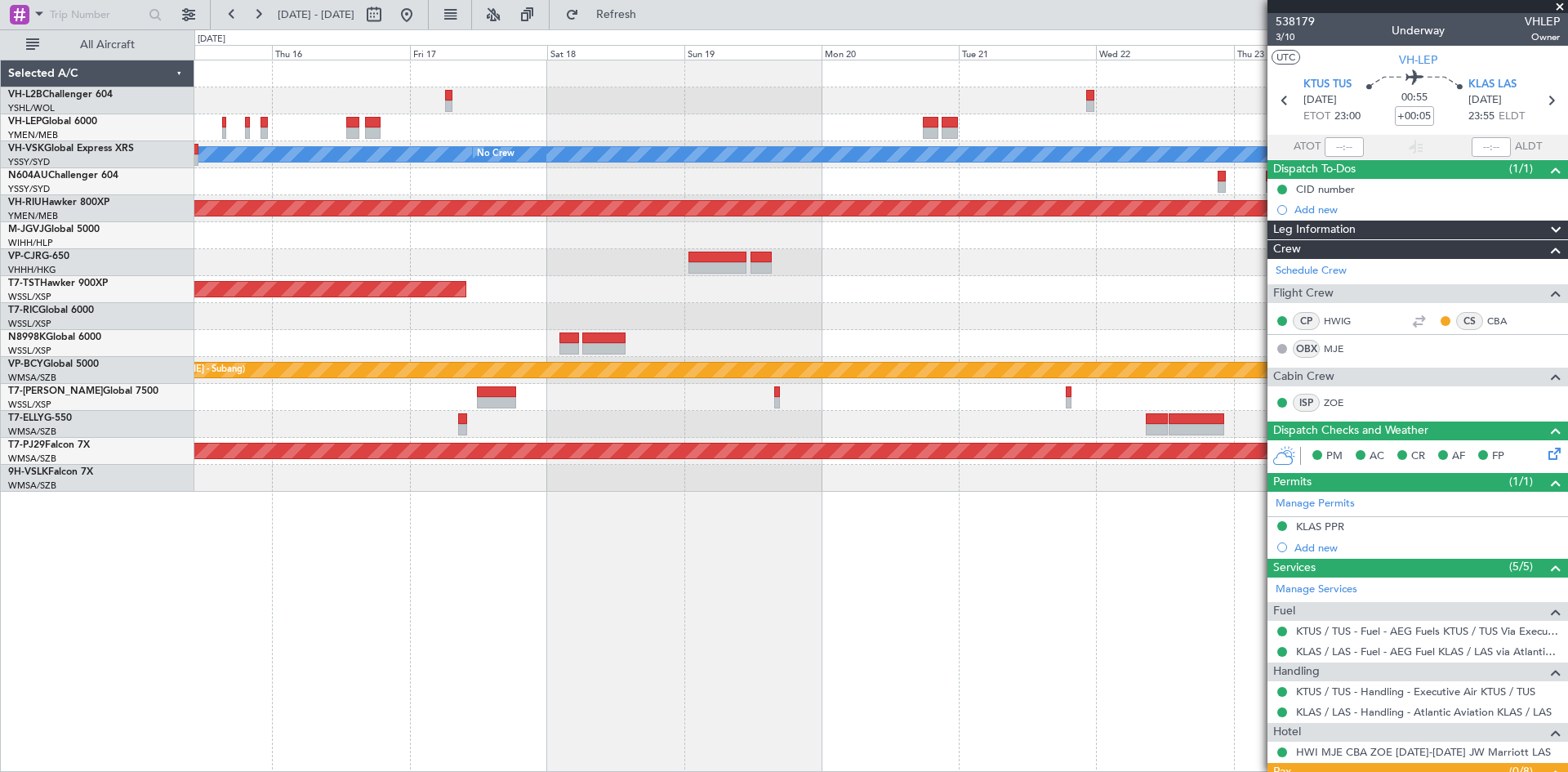
click at [924, 311] on div "[PERSON_NAME] No Crew Planned Maint [GEOGRAPHIC_DATA] ([GEOGRAPHIC_DATA]) Plann…" at bounding box center [880, 276] width 1373 height 431
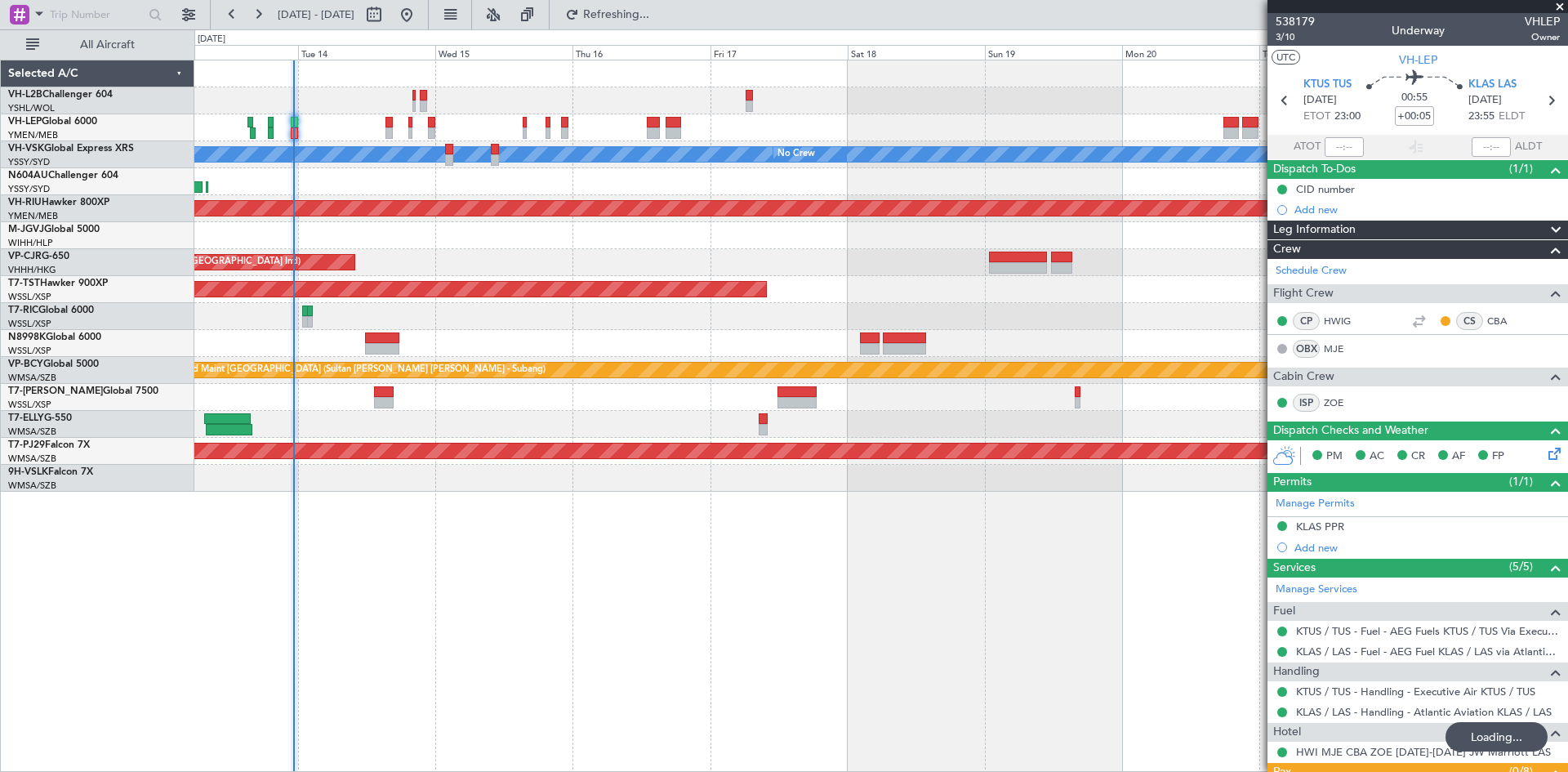
type input "23:09"
type input "7"
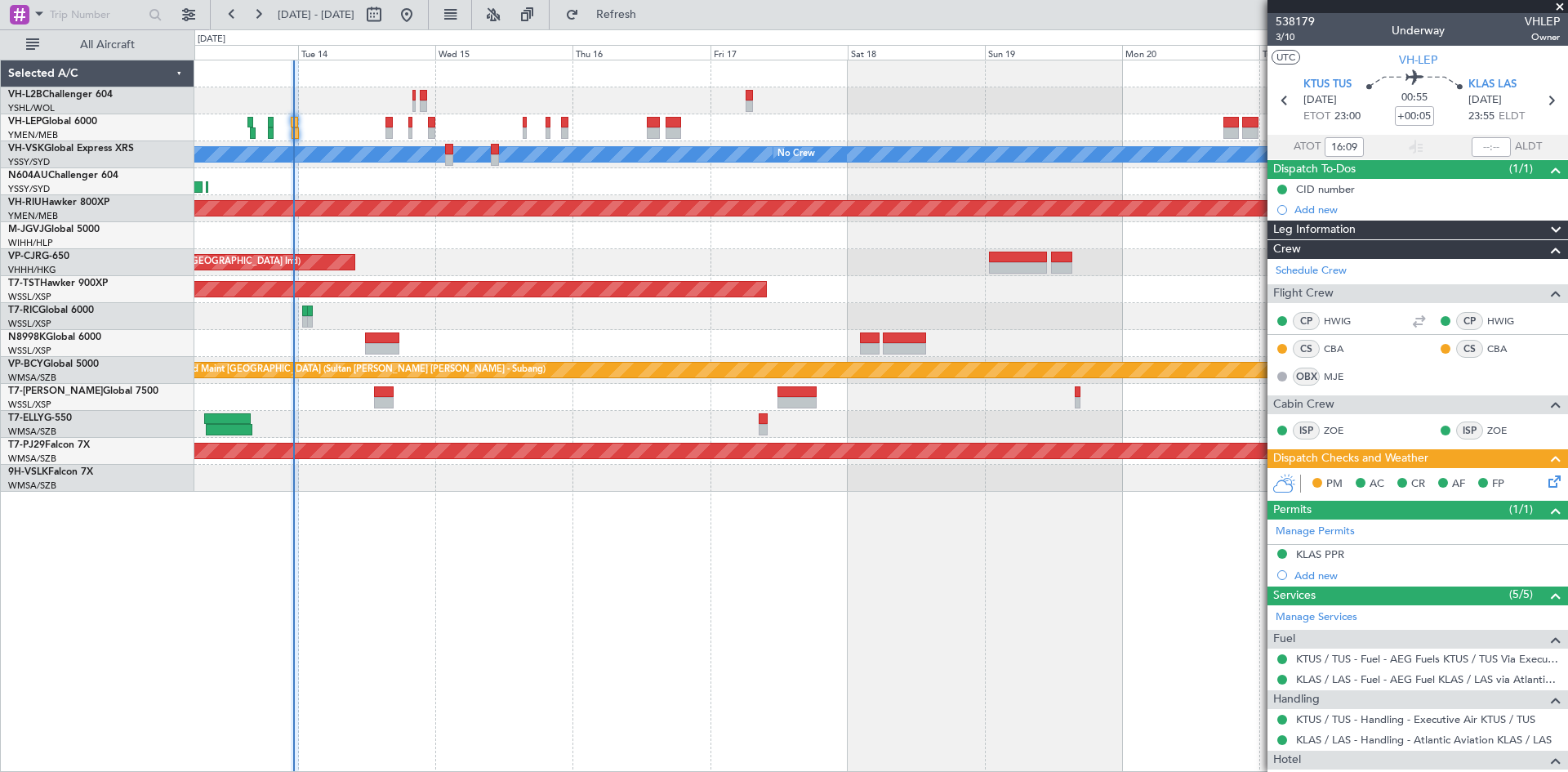
type input "23:09"
click at [263, 19] on button at bounding box center [258, 15] width 26 height 26
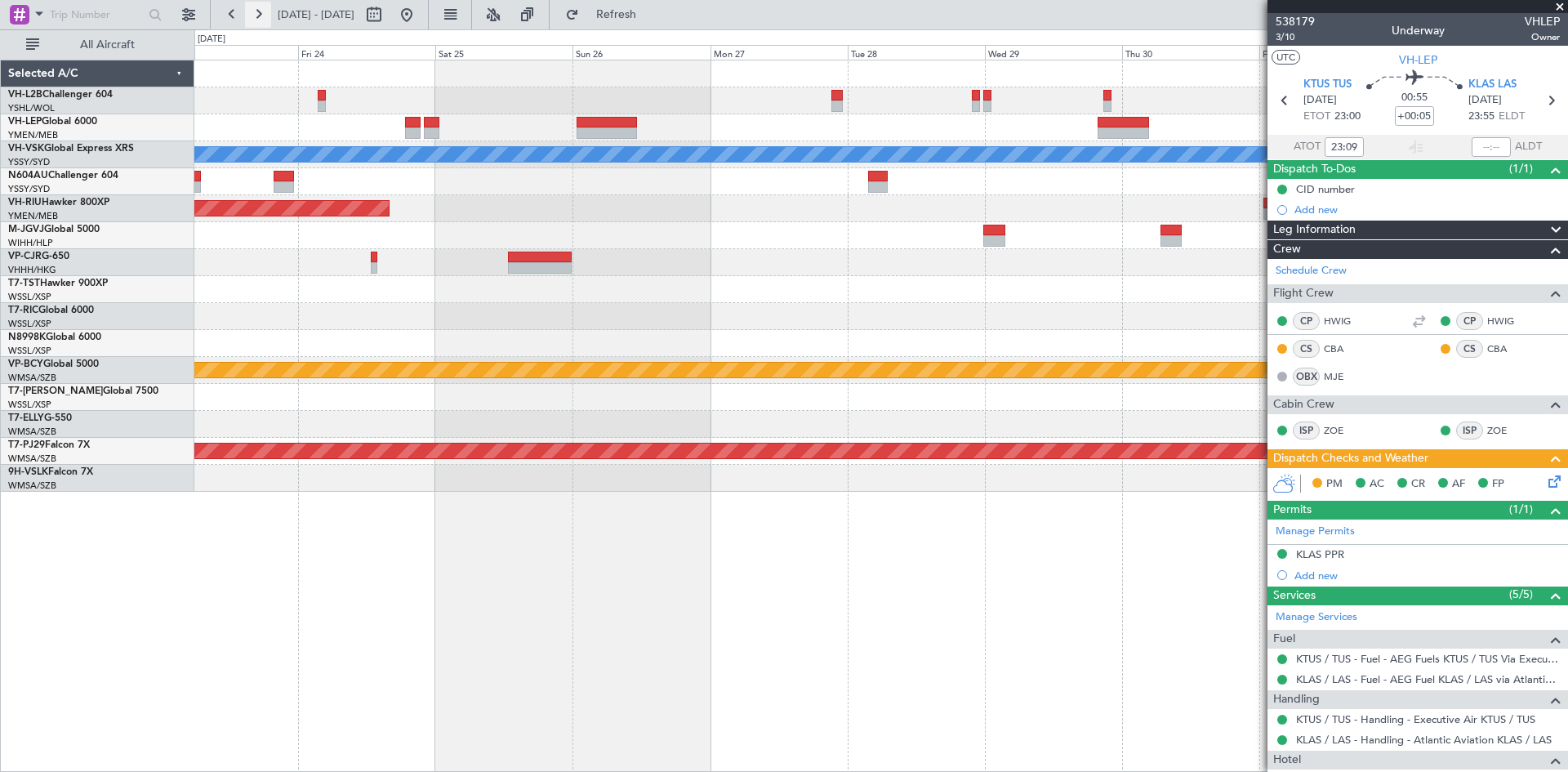
click at [263, 19] on button at bounding box center [258, 15] width 26 height 26
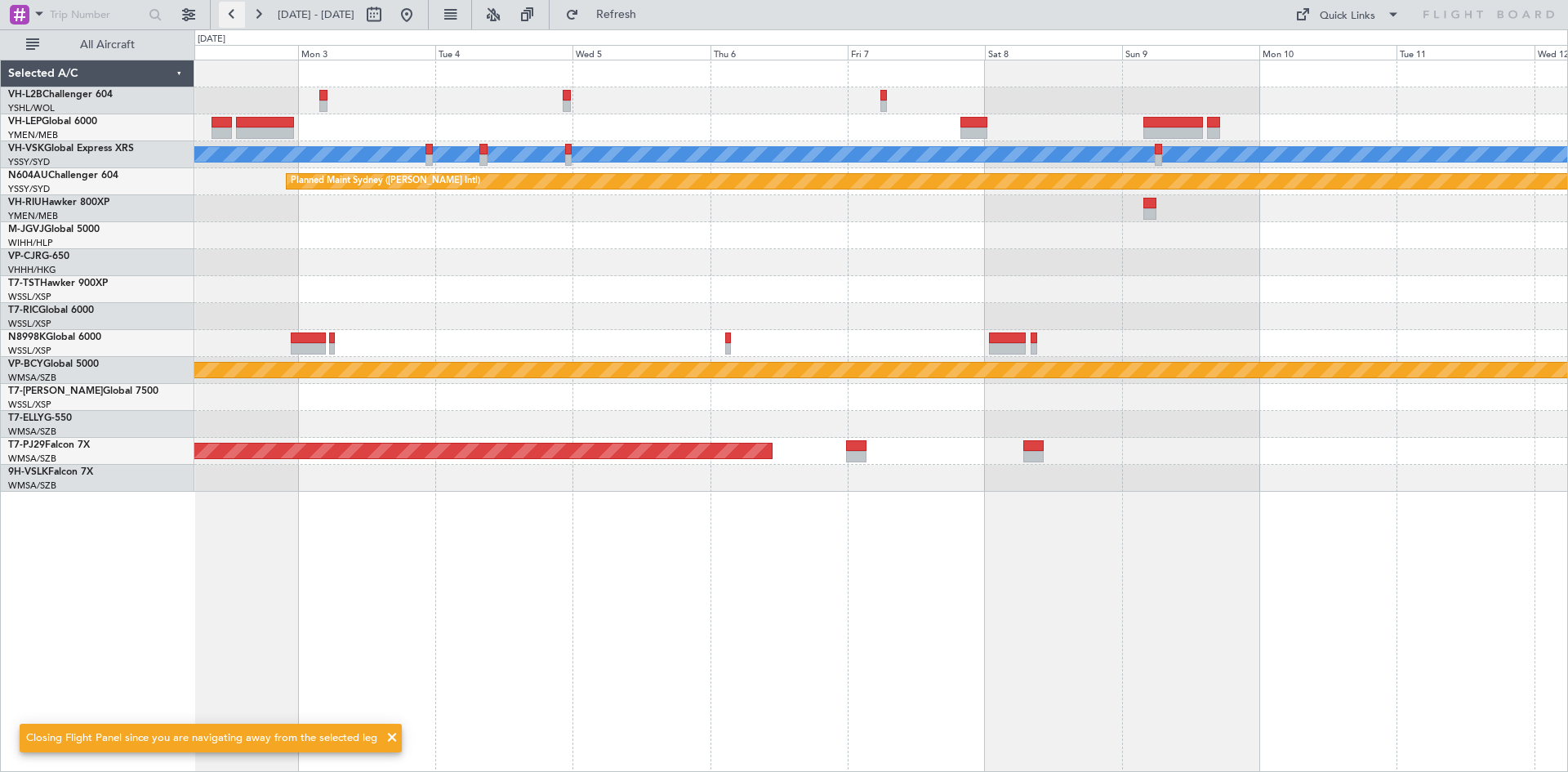
click at [219, 8] on button at bounding box center [232, 15] width 26 height 26
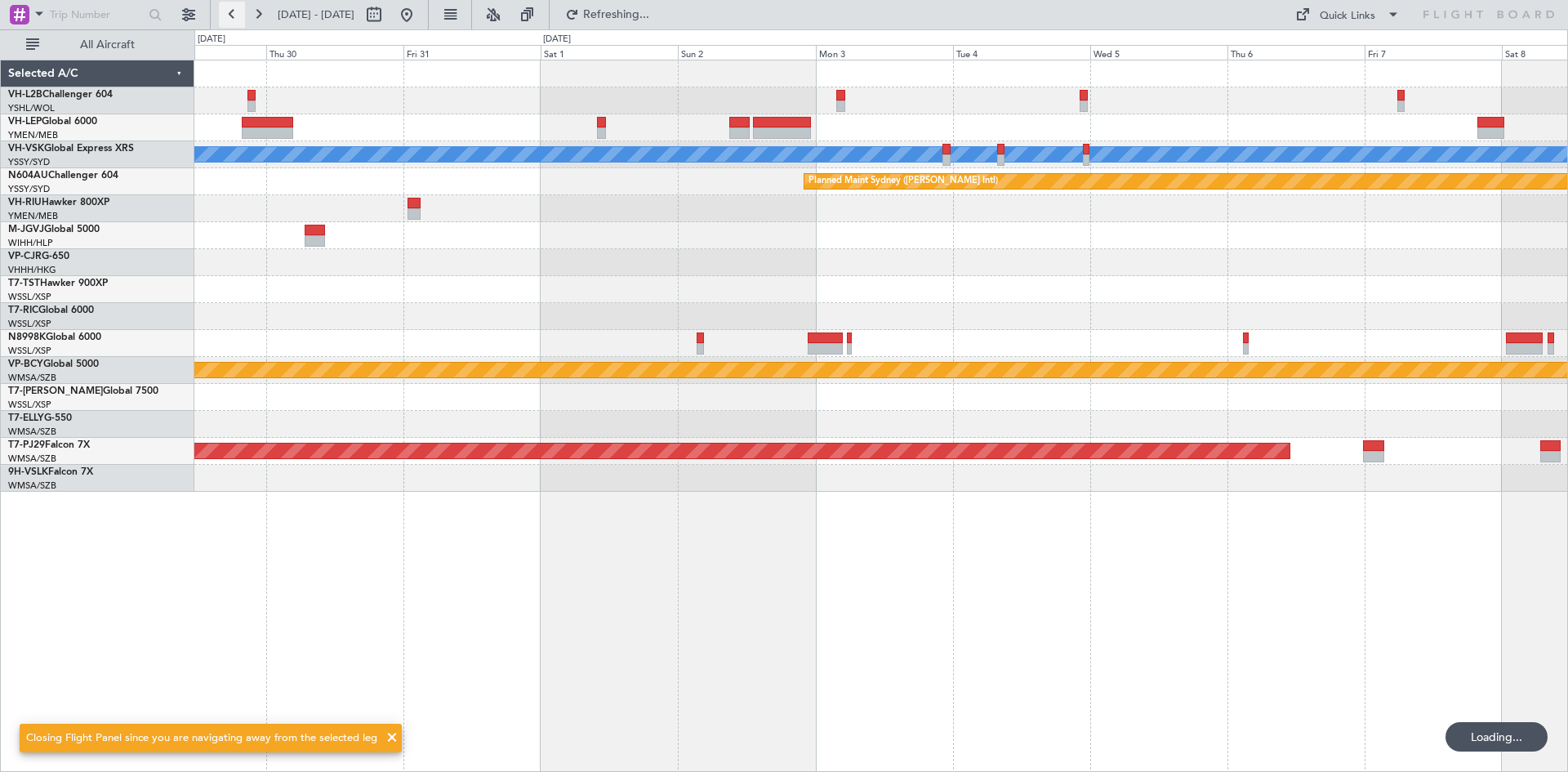
click at [219, 8] on button at bounding box center [232, 15] width 26 height 26
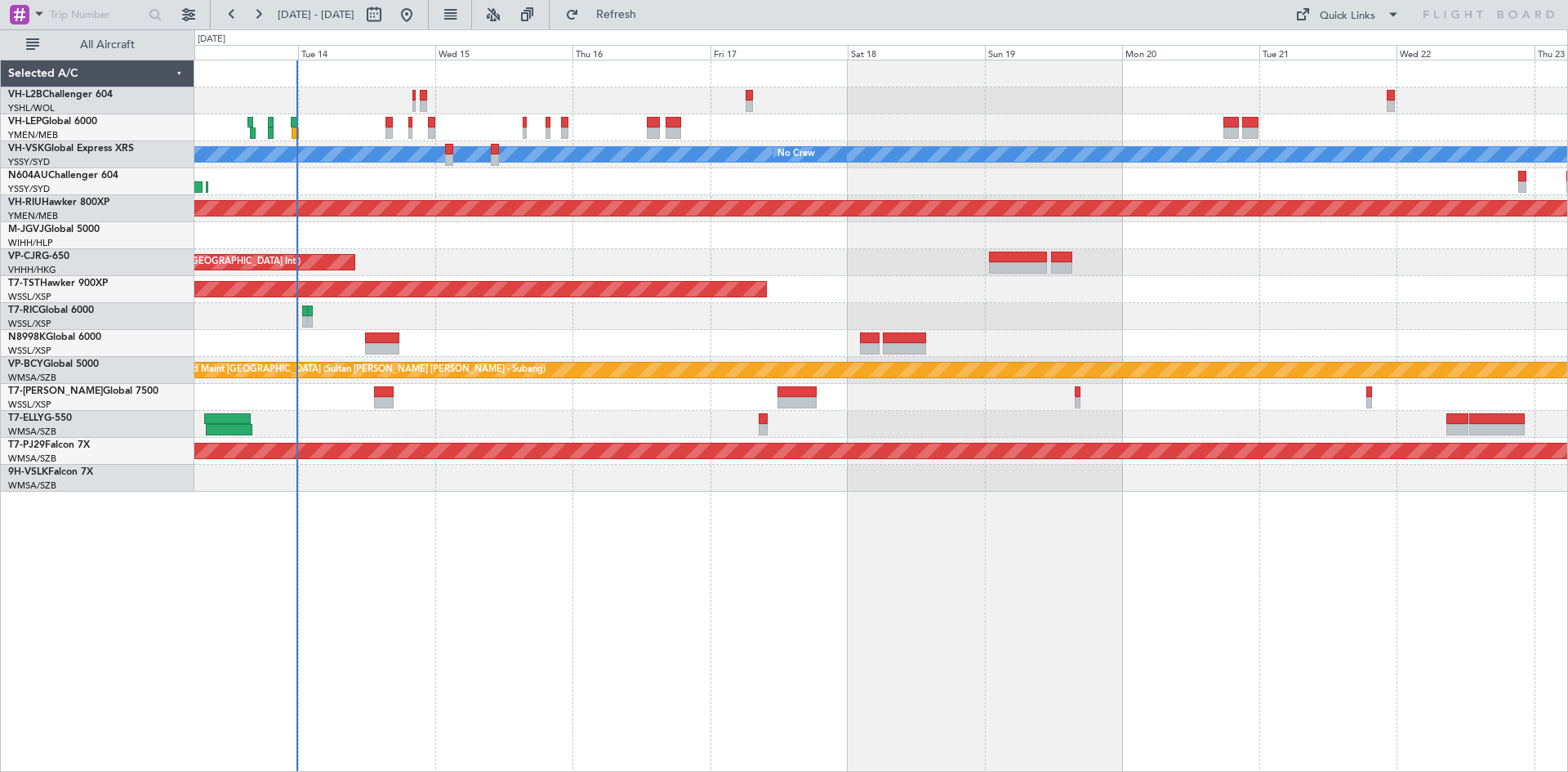
click at [393, 119] on div "Unplanned Maint Wichita (Wichita Mid-continent)" at bounding box center [880, 128] width 1373 height 27
click at [392, 122] on div at bounding box center [389, 122] width 7 height 11
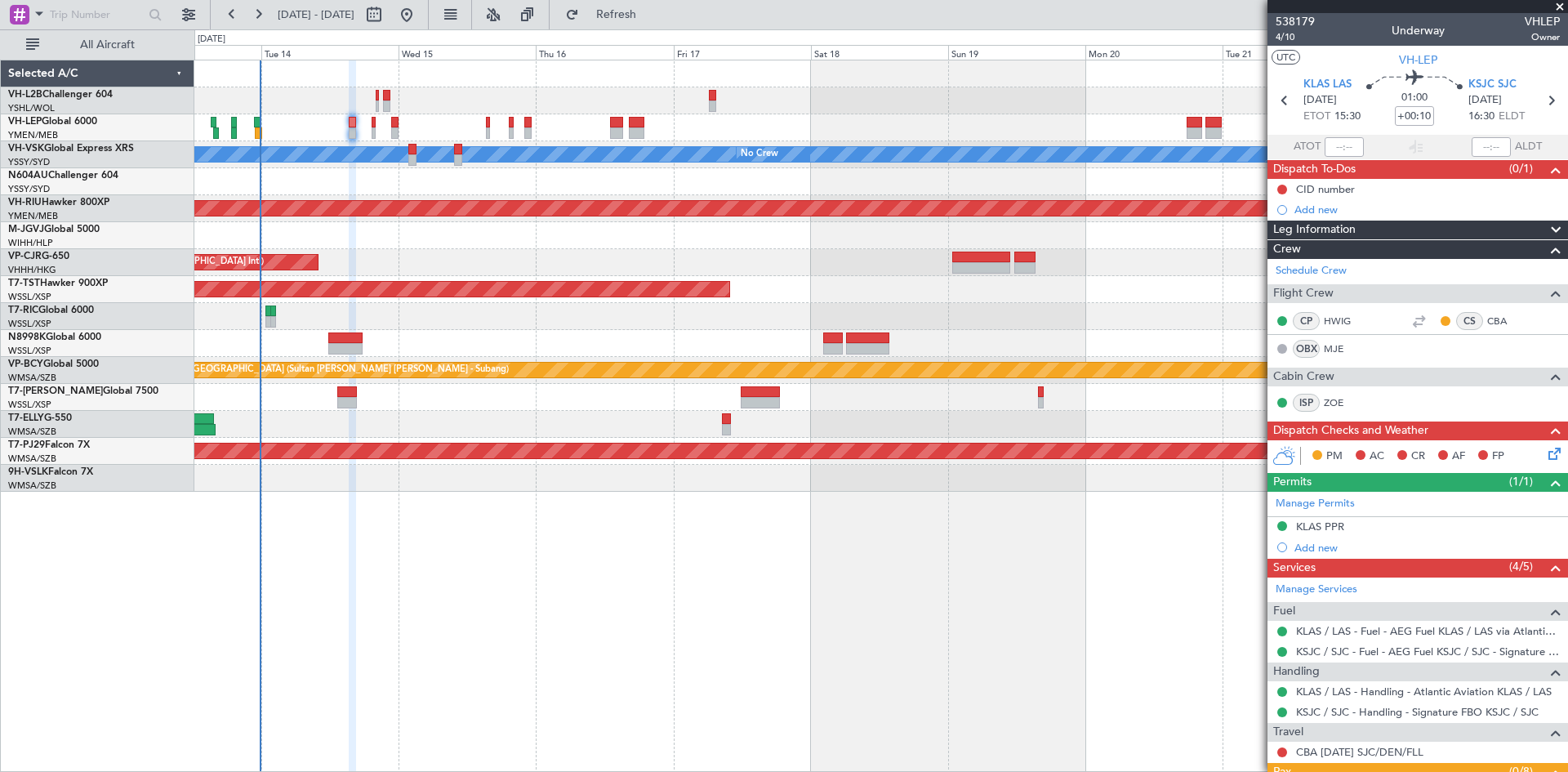
scroll to position [317, 0]
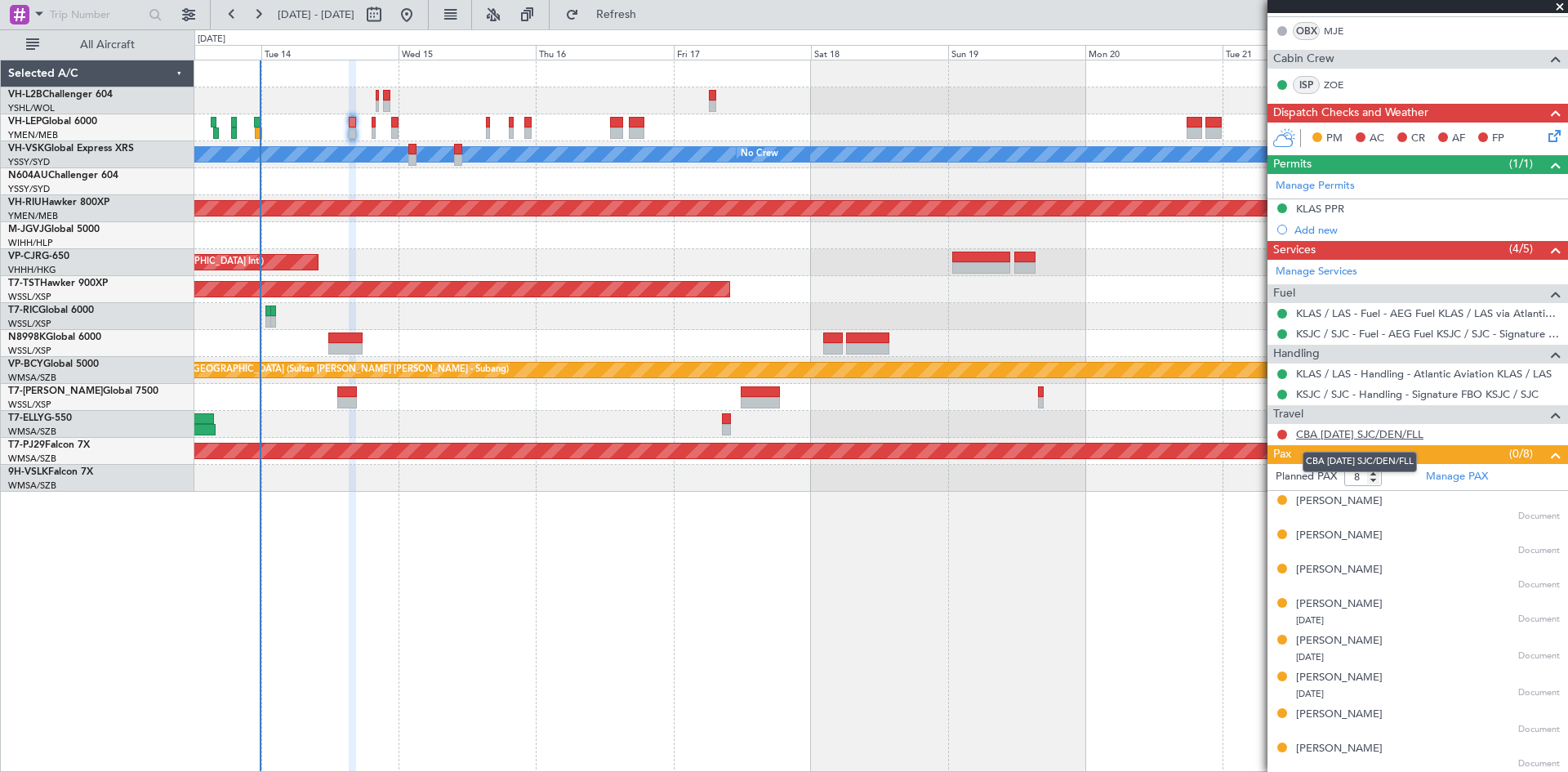
click at [1345, 438] on link "CBA [DATE] SJC/DEN/FLL" at bounding box center [1359, 434] width 127 height 14
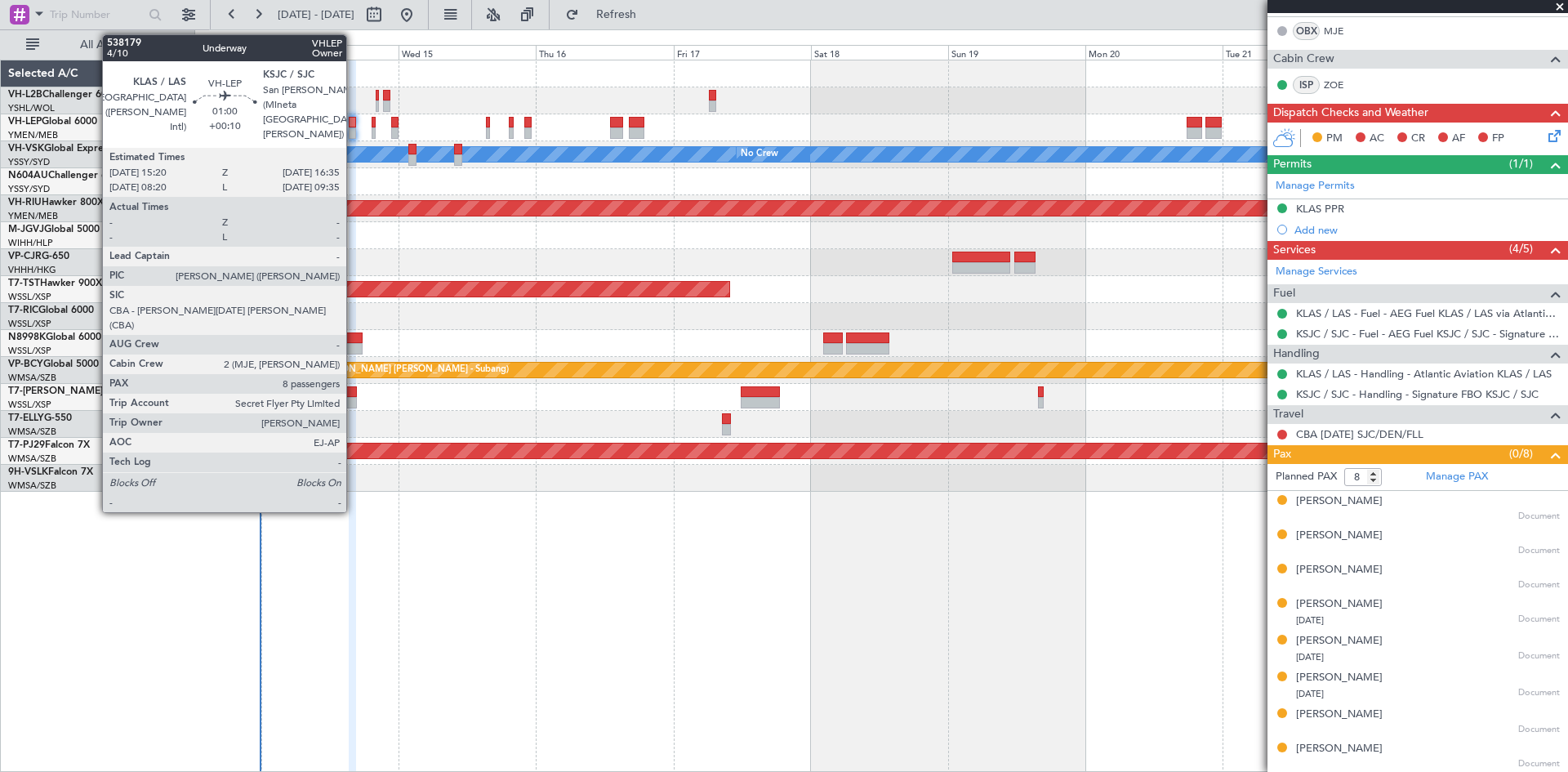
click at [354, 128] on div at bounding box center [352, 133] width 7 height 11
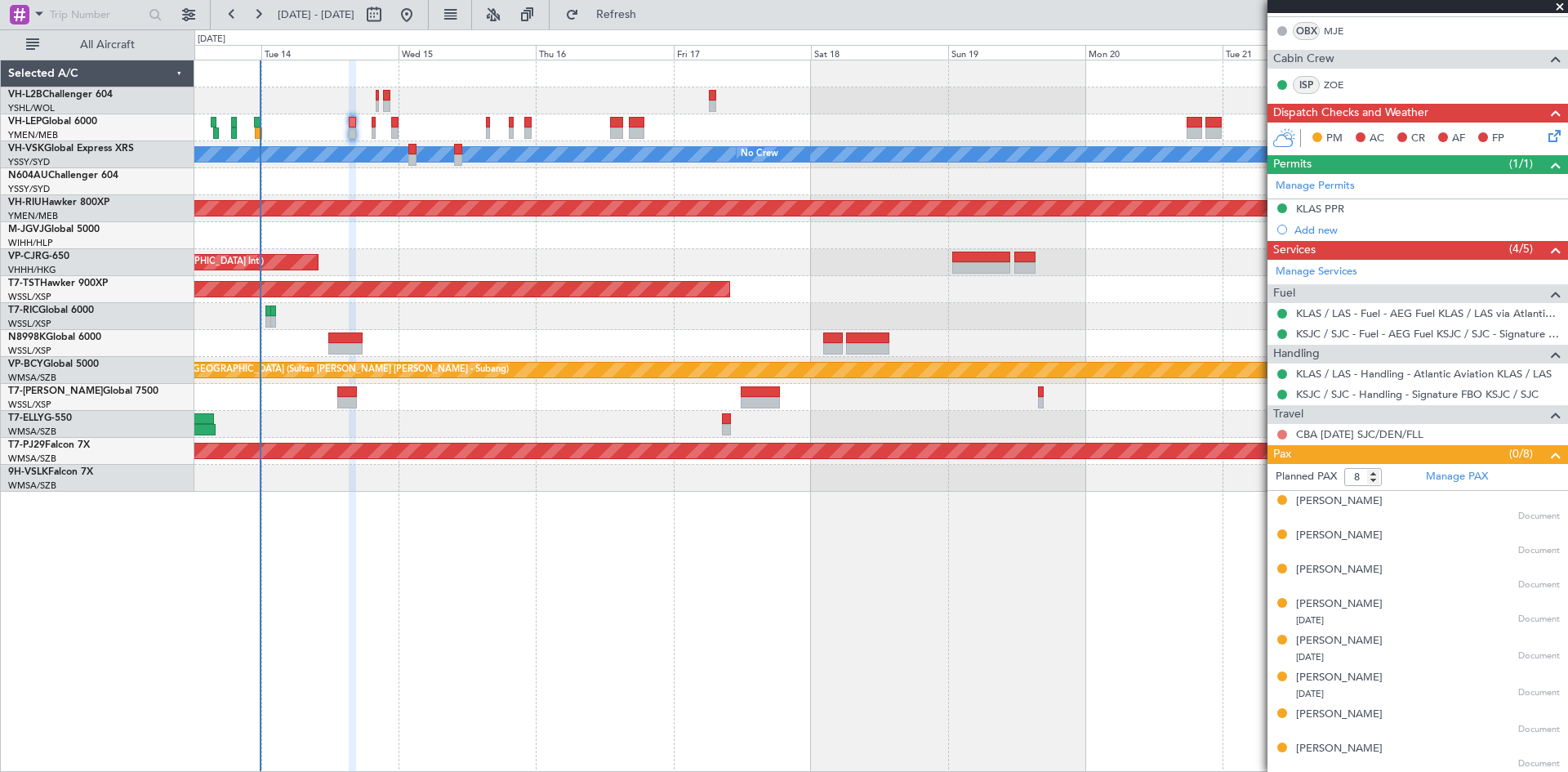
click at [1280, 433] on button at bounding box center [1281, 434] width 10 height 10
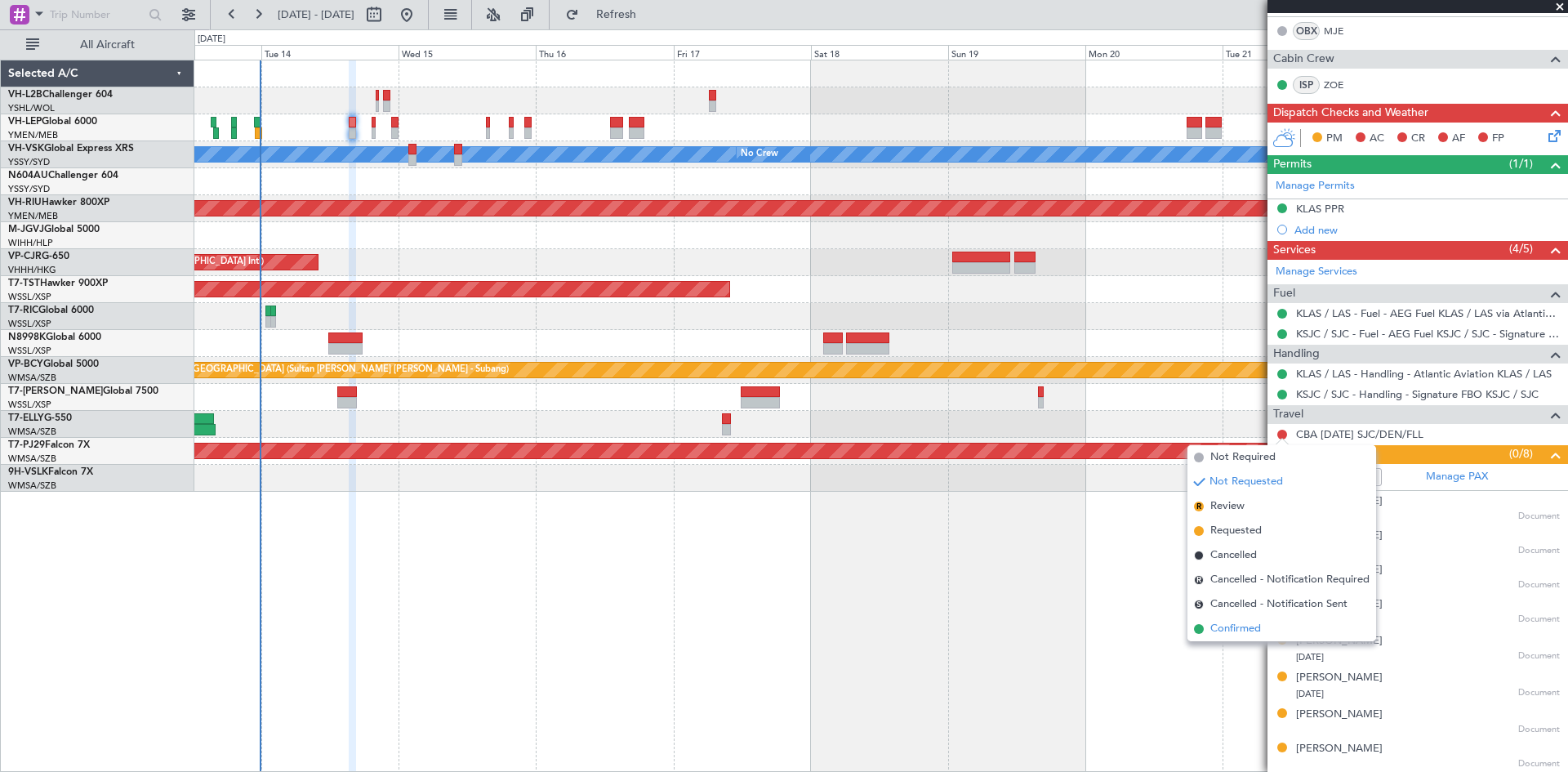
click at [1233, 625] on span "Confirmed" at bounding box center [1235, 628] width 50 height 16
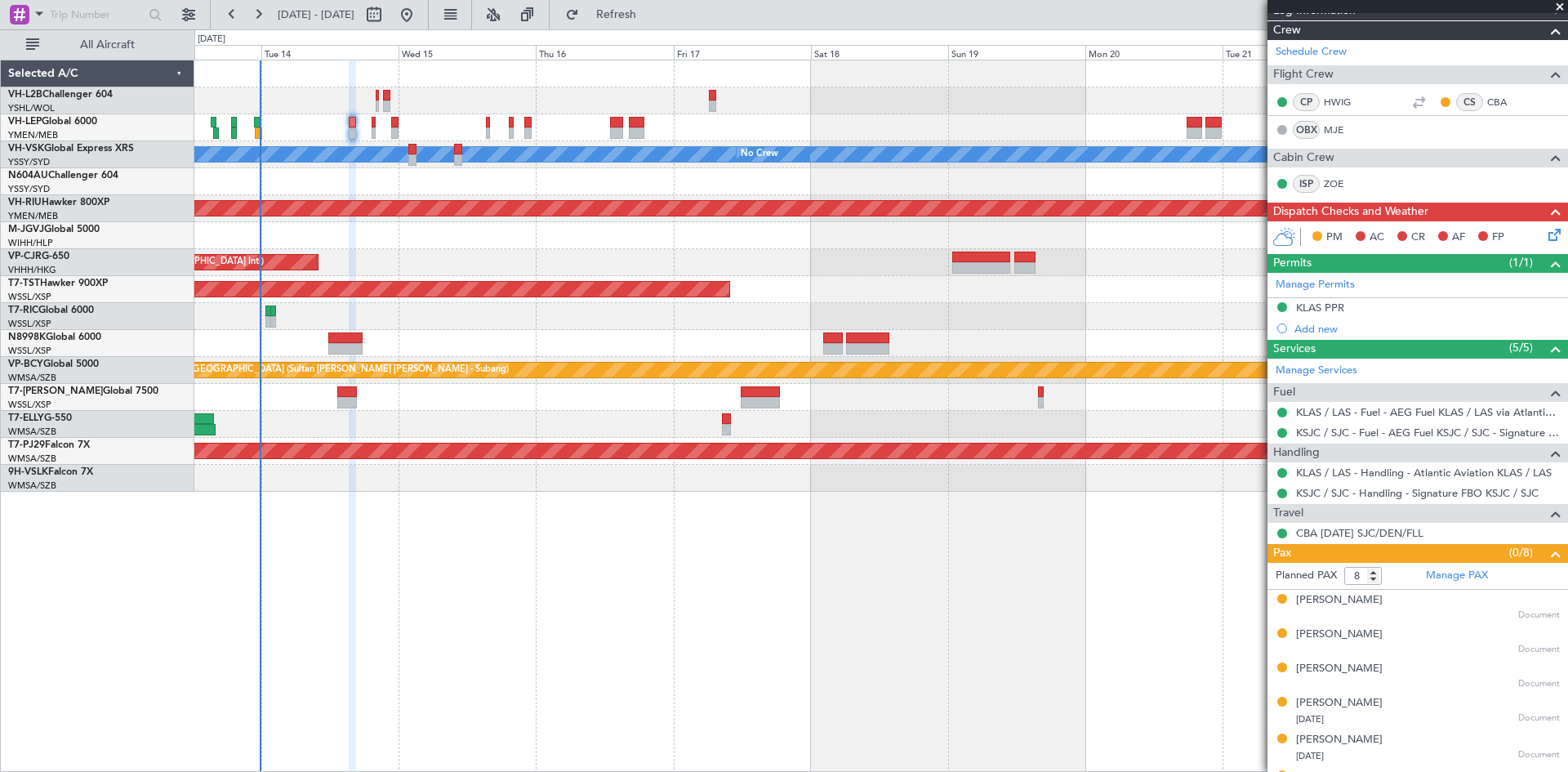
scroll to position [0, 0]
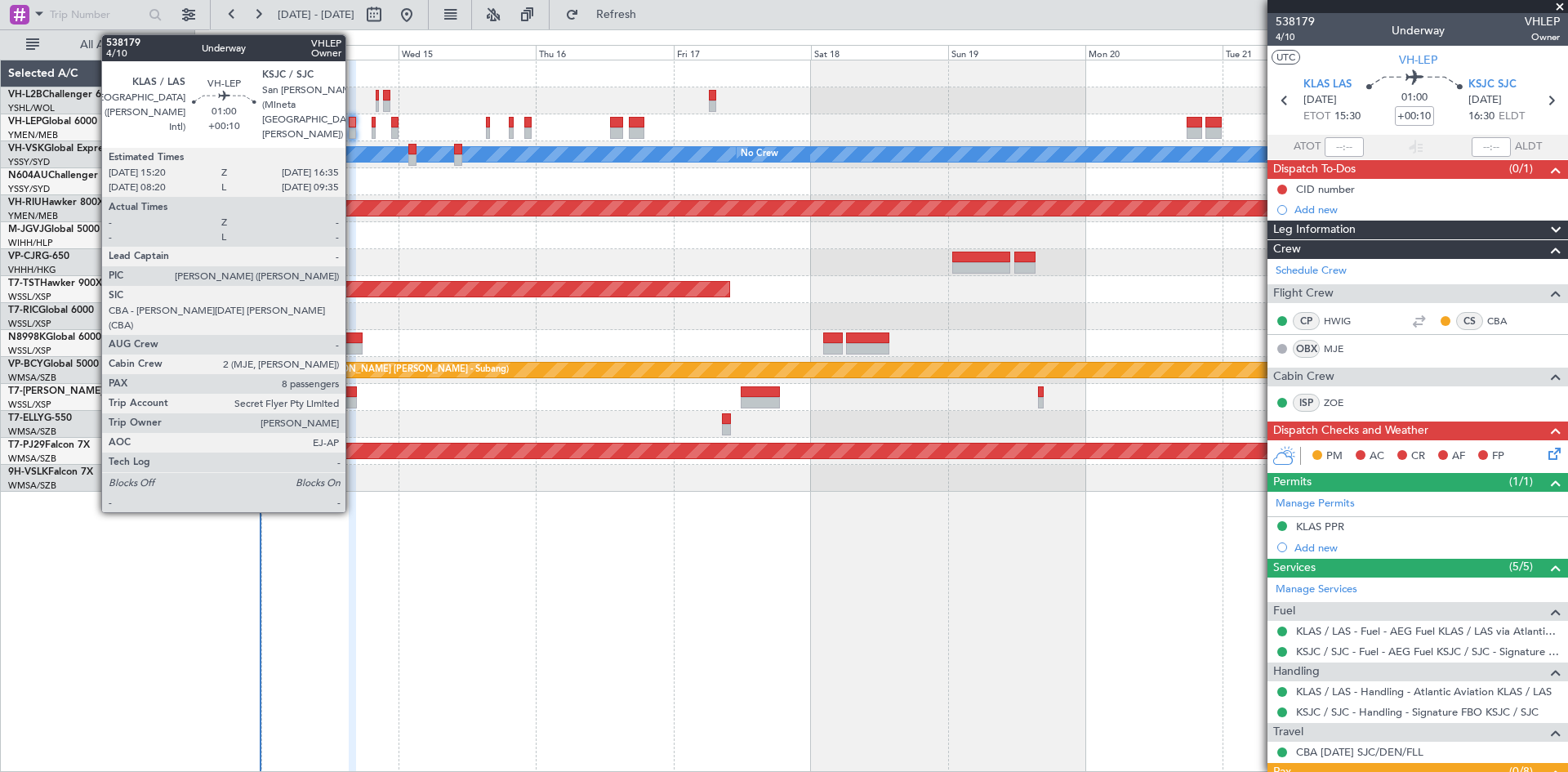
click at [349, 129] on div at bounding box center [352, 133] width 7 height 11
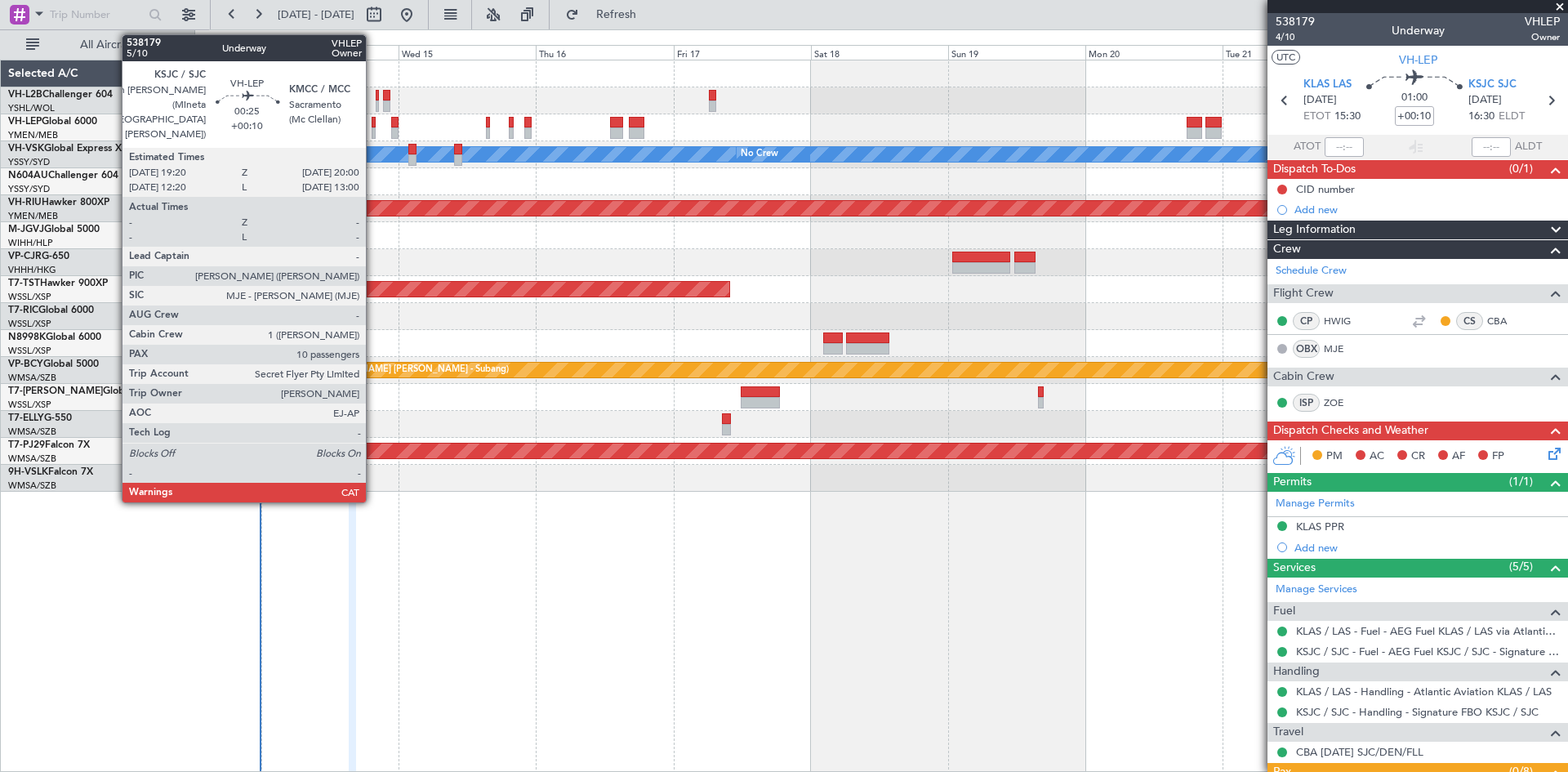
click at [373, 122] on div at bounding box center [373, 122] width 4 height 11
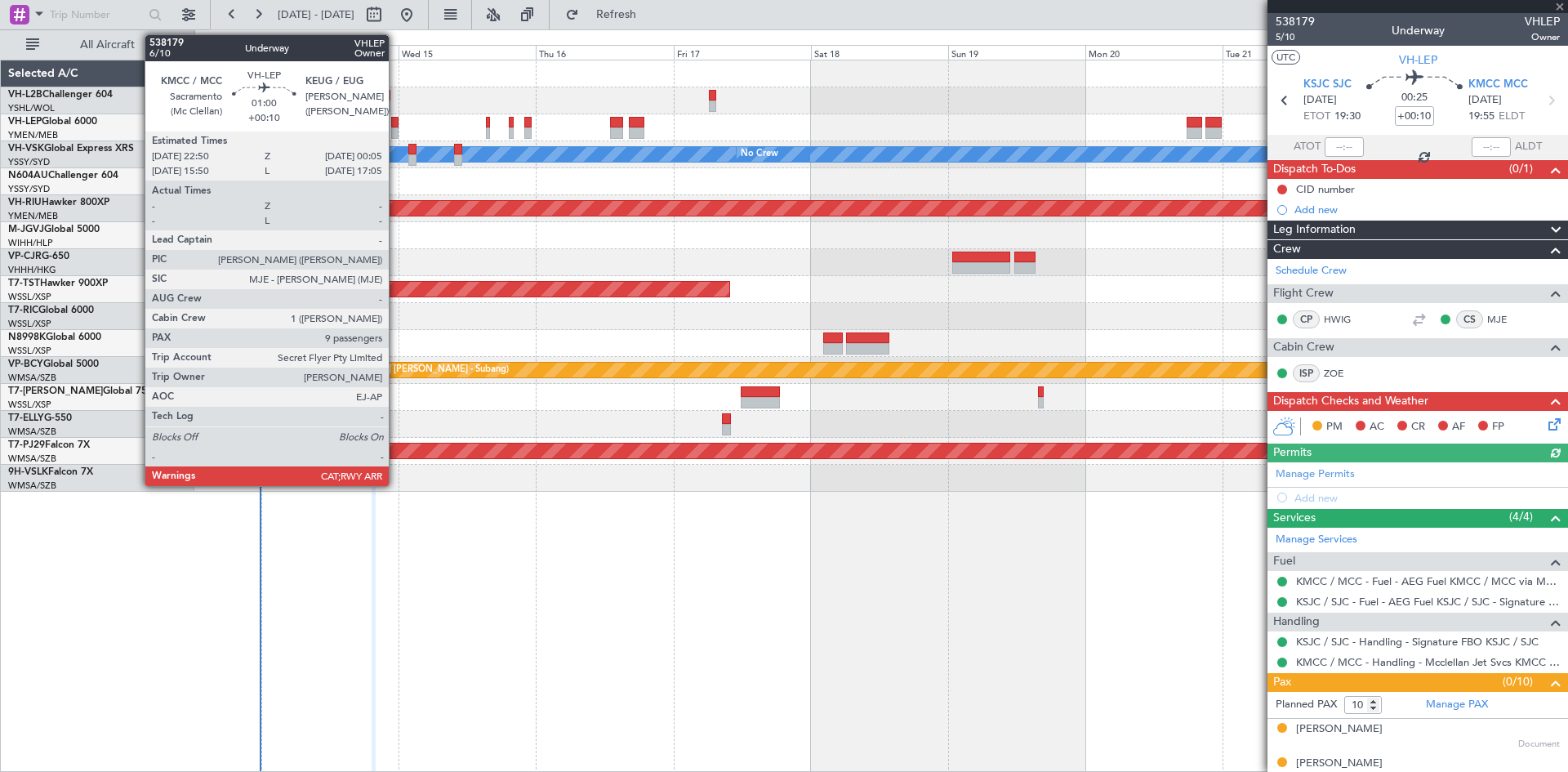
click at [396, 126] on div at bounding box center [395, 122] width 7 height 11
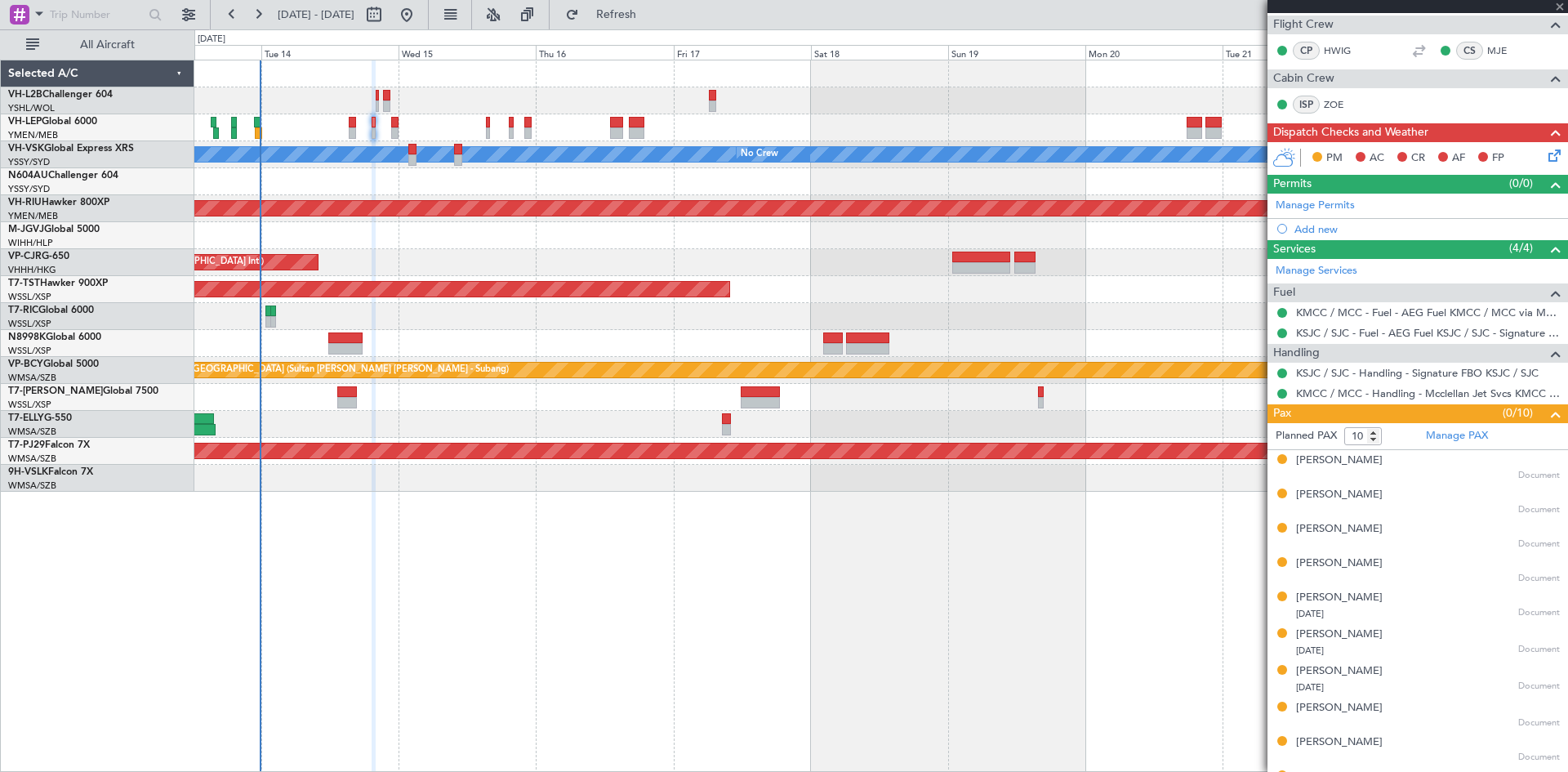
scroll to position [299, 0]
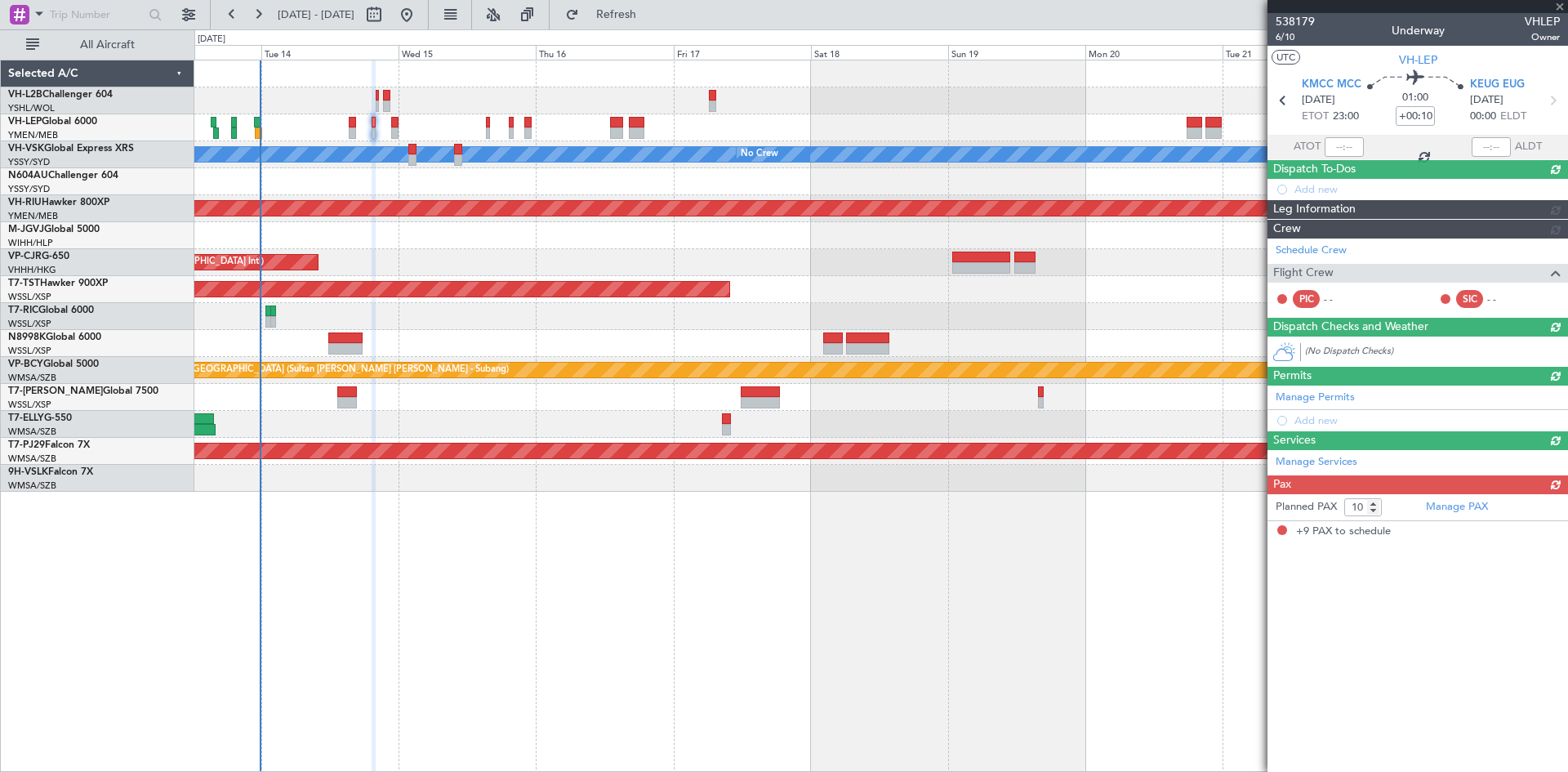
type input "9"
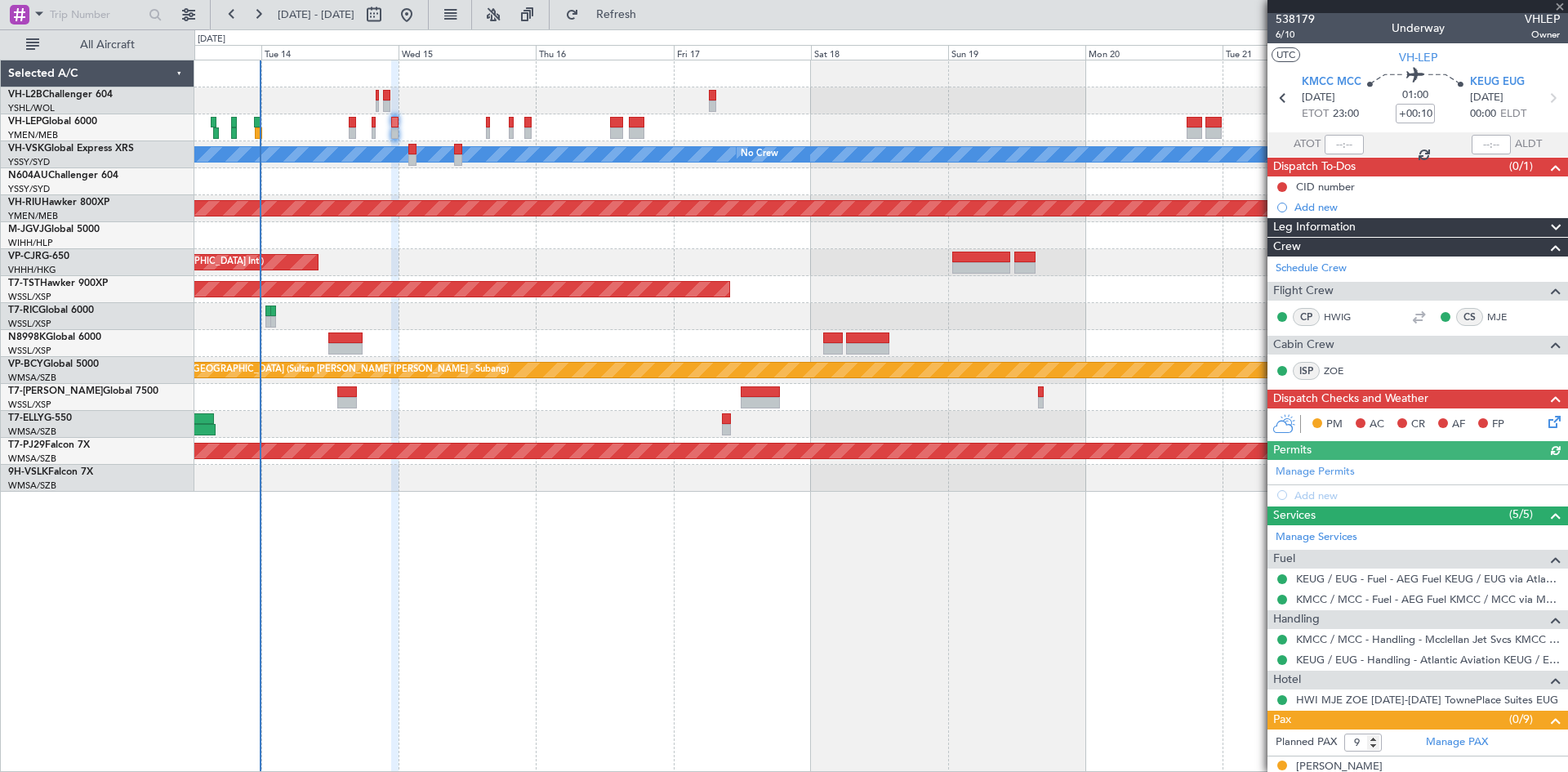
scroll to position [0, 0]
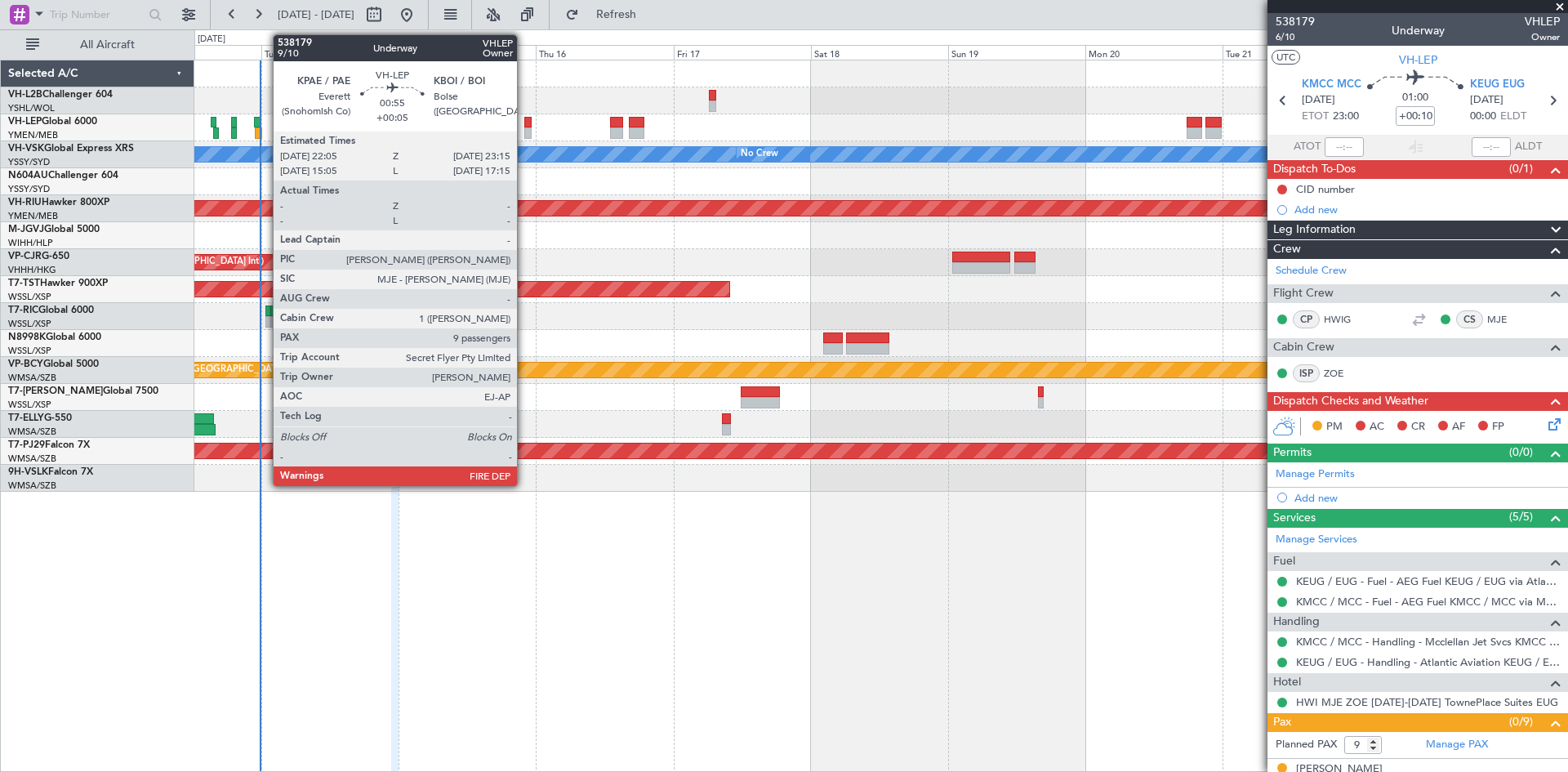
click at [529, 121] on div at bounding box center [527, 122] width 7 height 11
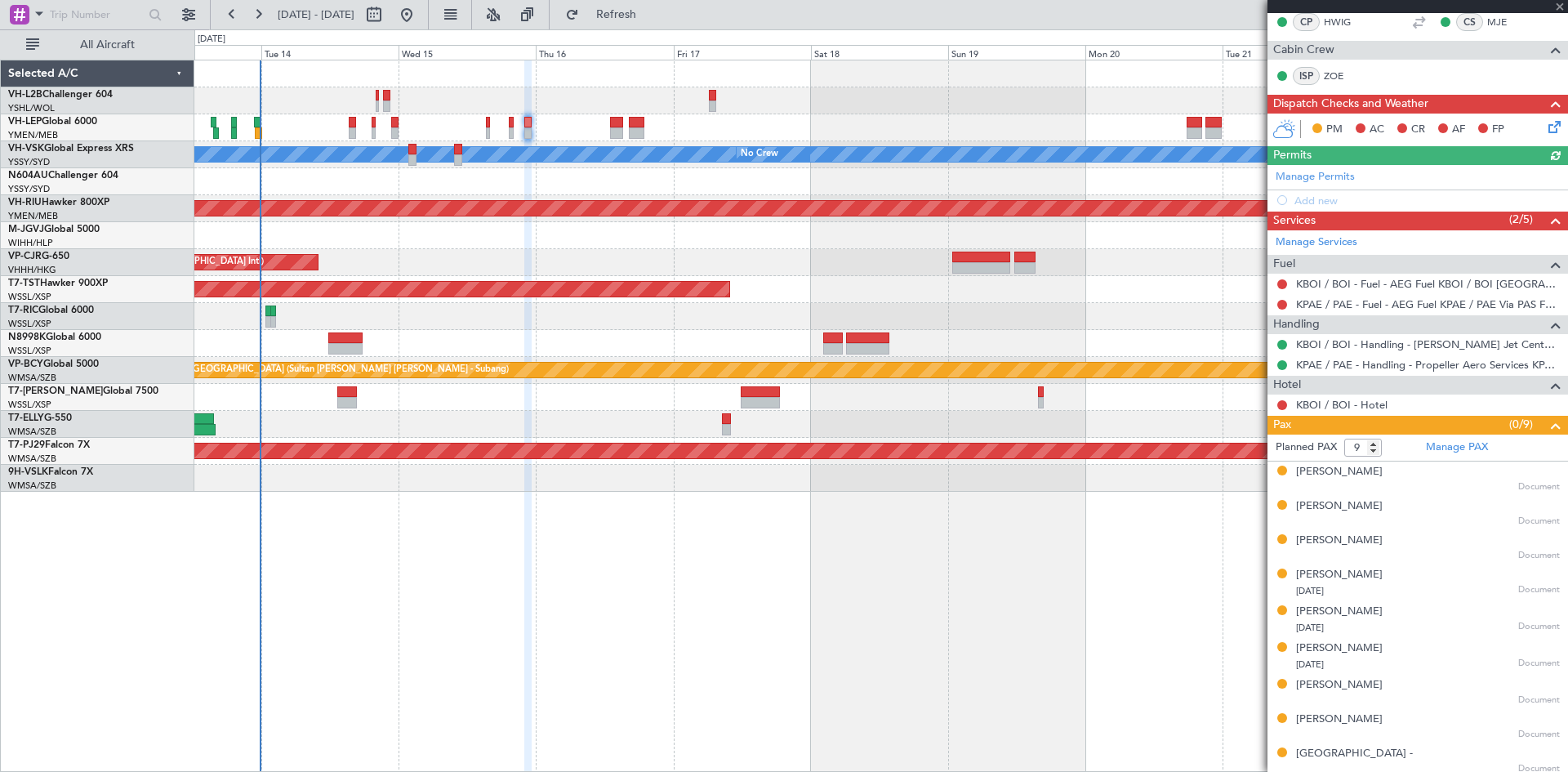
scroll to position [302, 0]
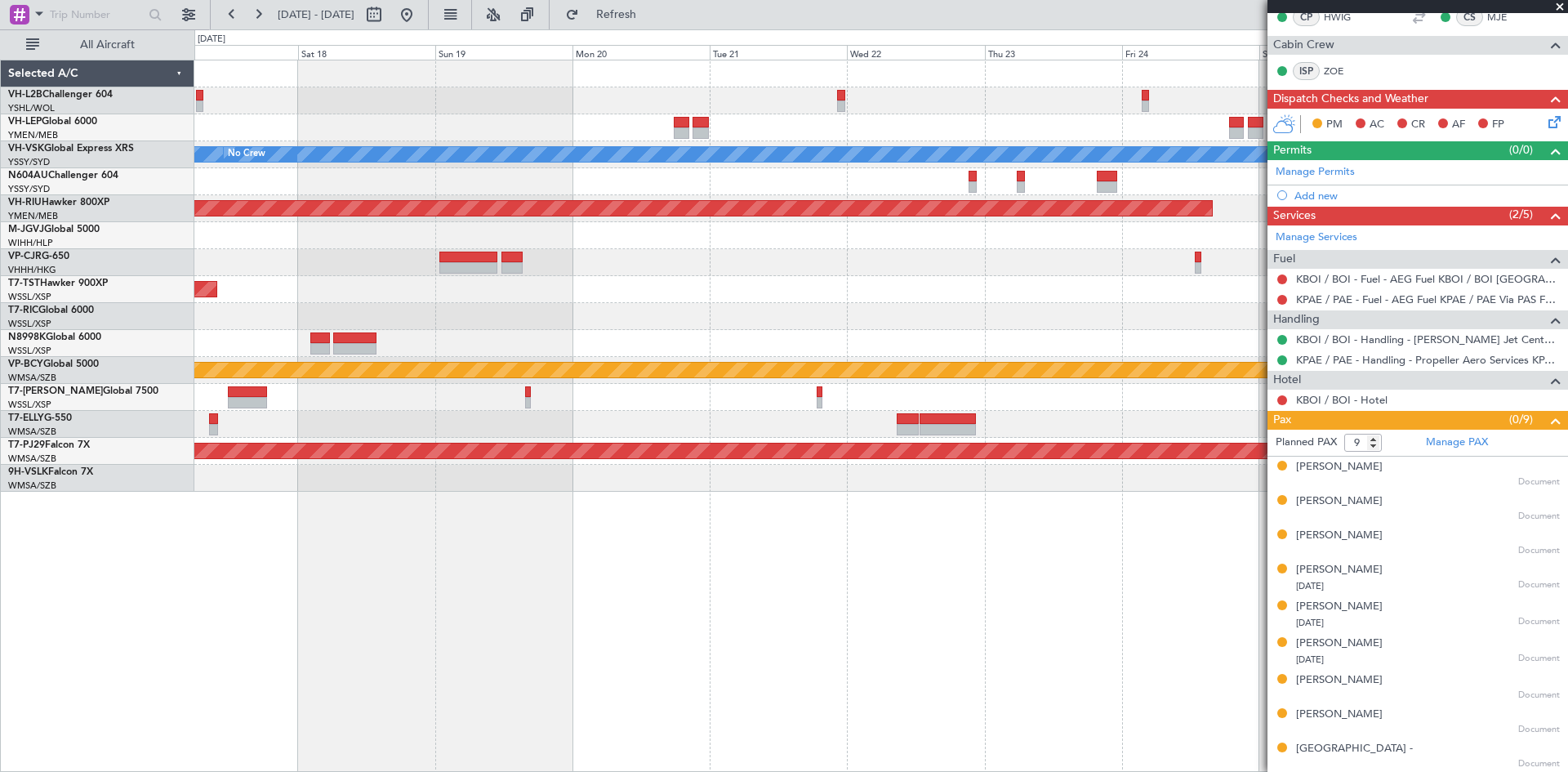
click at [573, 252] on div "[PERSON_NAME] No Crew Planned Maint [GEOGRAPHIC_DATA] ([GEOGRAPHIC_DATA]) Plann…" at bounding box center [880, 276] width 1373 height 431
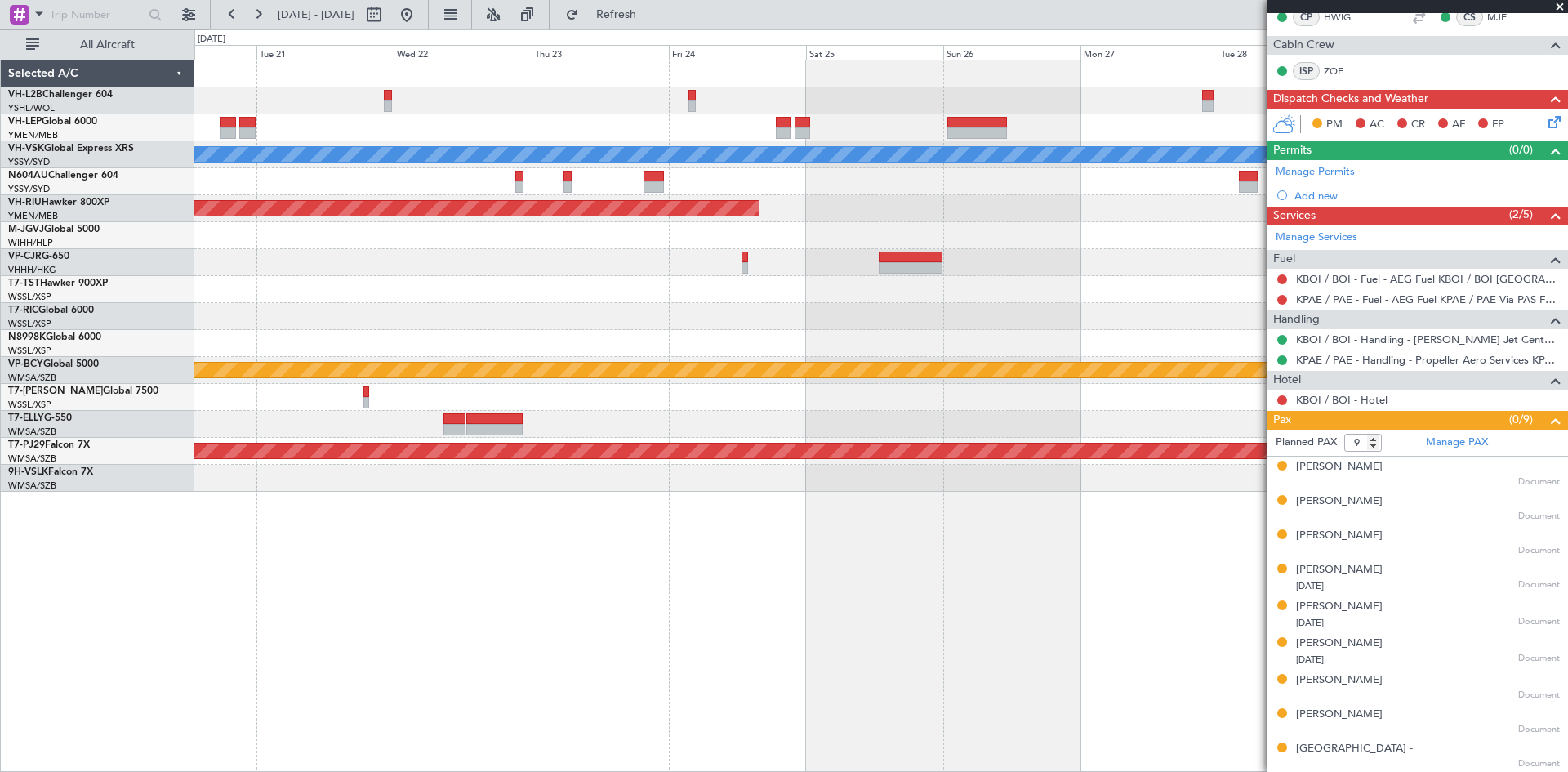
click at [539, 255] on div "[PERSON_NAME] Planned Maint [GEOGRAPHIC_DATA] ([GEOGRAPHIC_DATA]) Planned Maint…" at bounding box center [880, 276] width 1373 height 431
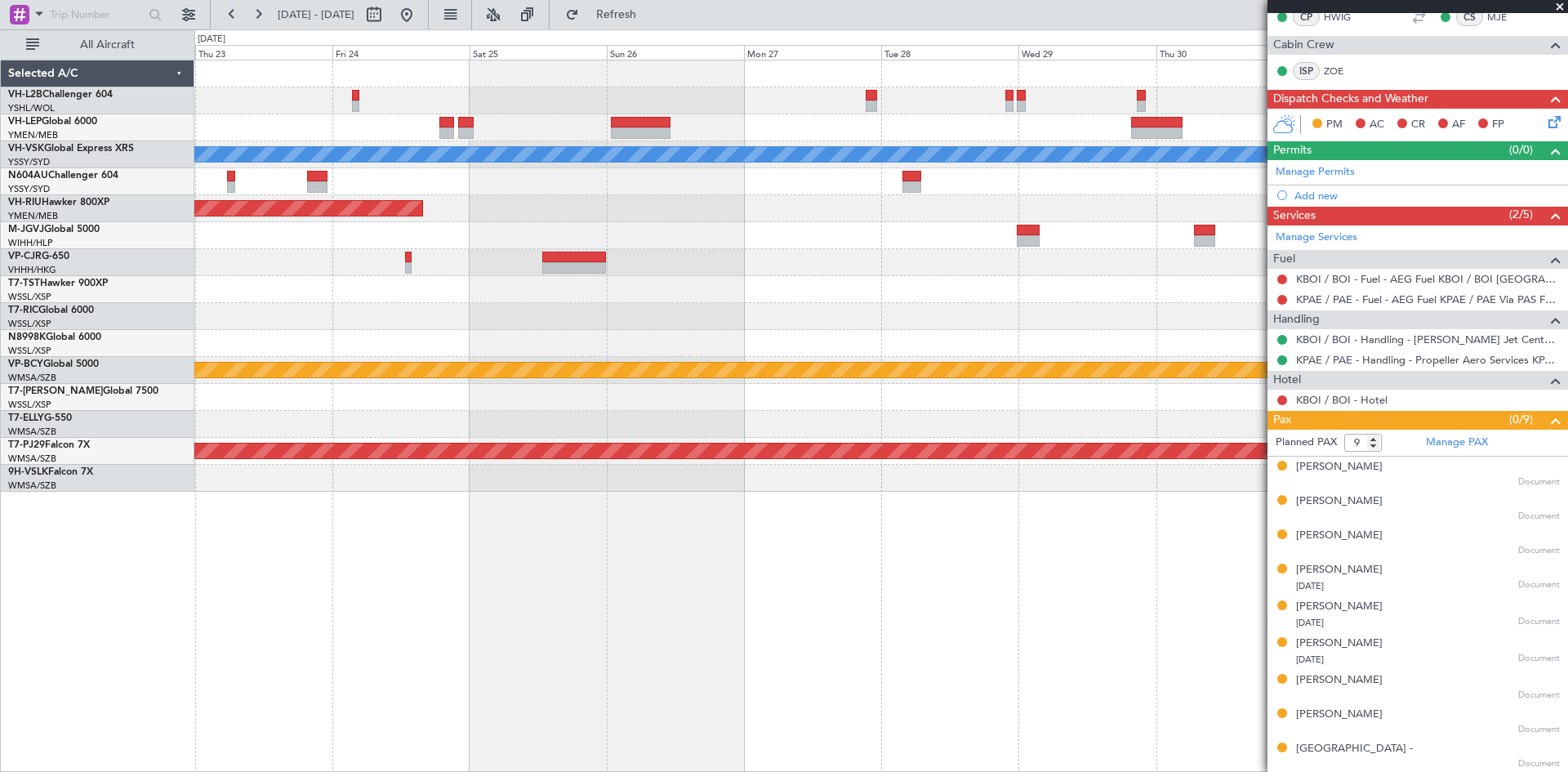
click at [724, 272] on div "[PERSON_NAME] Planned Maint Sydney ([PERSON_NAME] Intl) Planned Maint [GEOGRAPH…" at bounding box center [880, 276] width 1373 height 431
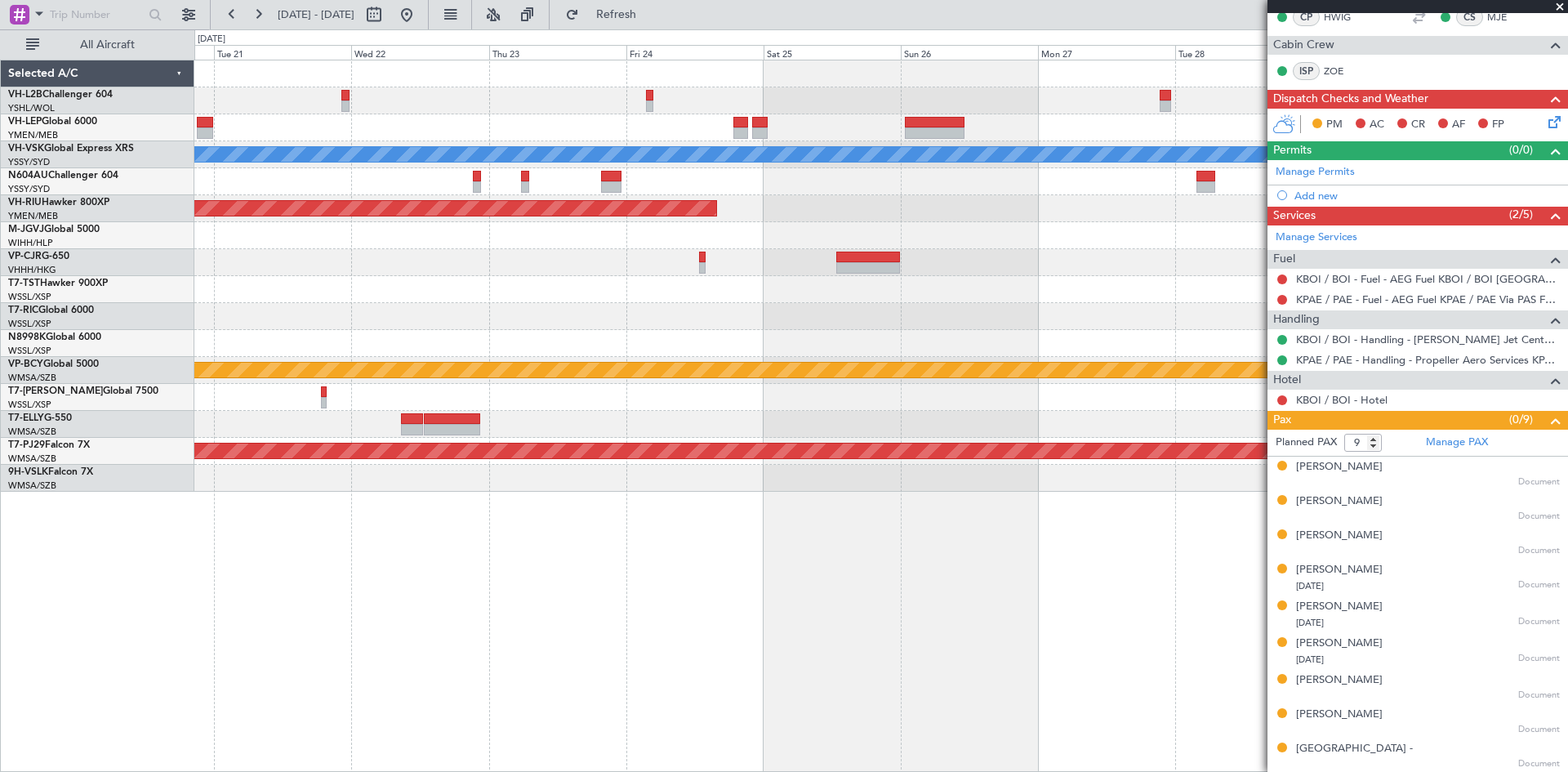
click at [968, 226] on div at bounding box center [880, 235] width 1373 height 27
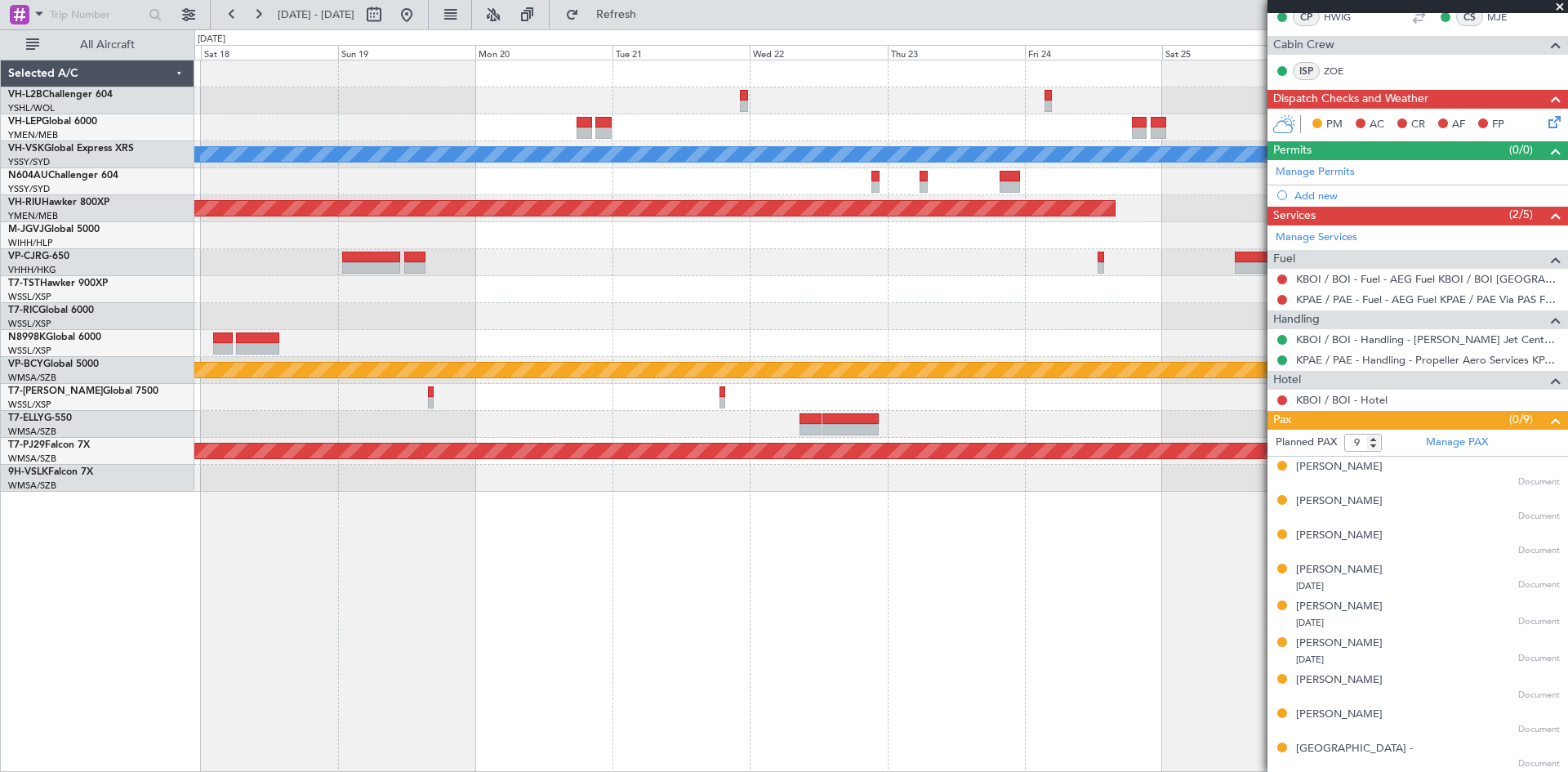
click at [883, 261] on div at bounding box center [880, 262] width 1373 height 27
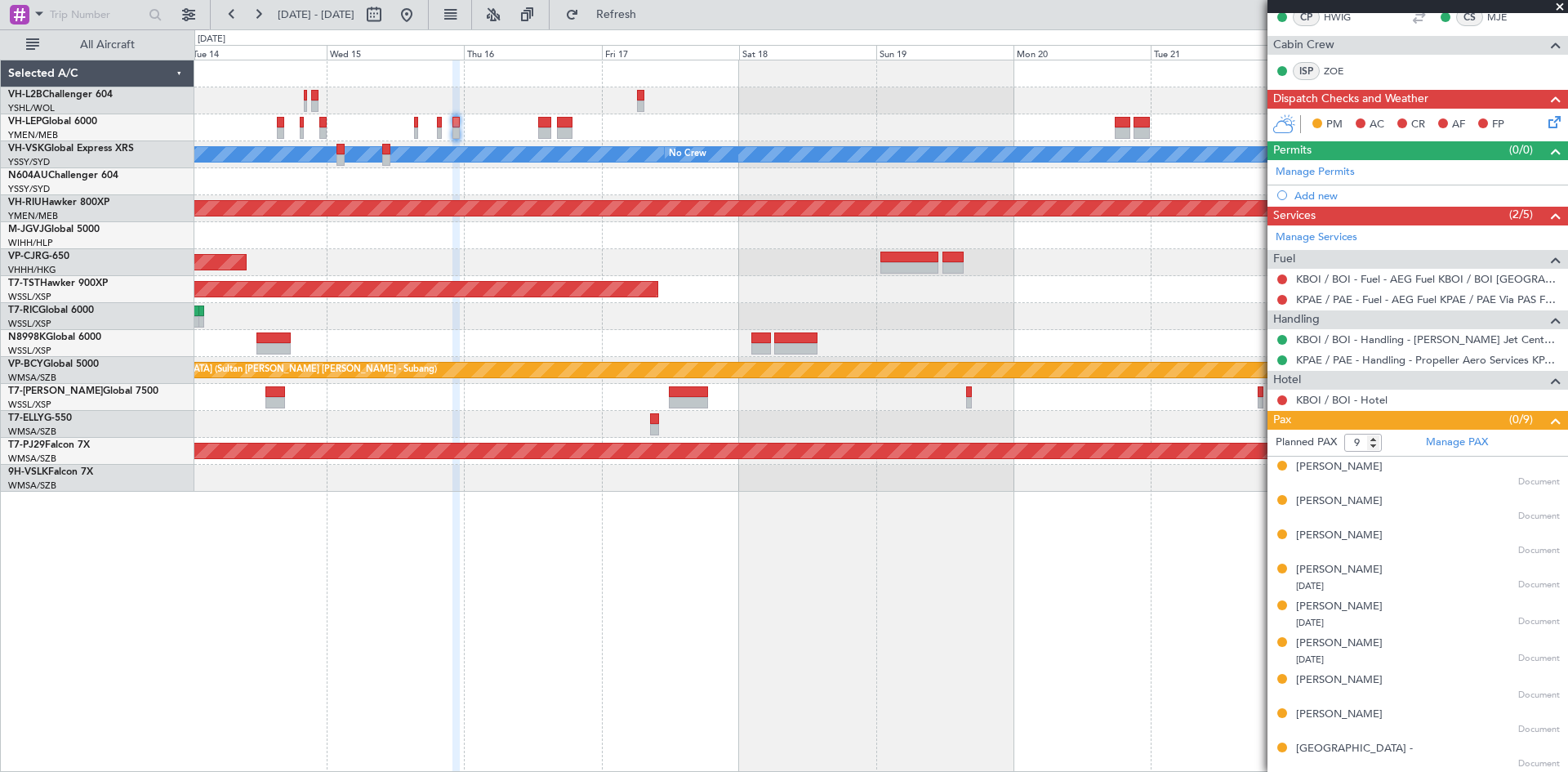
click at [1121, 255] on div "Planned Maint [GEOGRAPHIC_DATA] ([GEOGRAPHIC_DATA] Intl)" at bounding box center [880, 262] width 1373 height 27
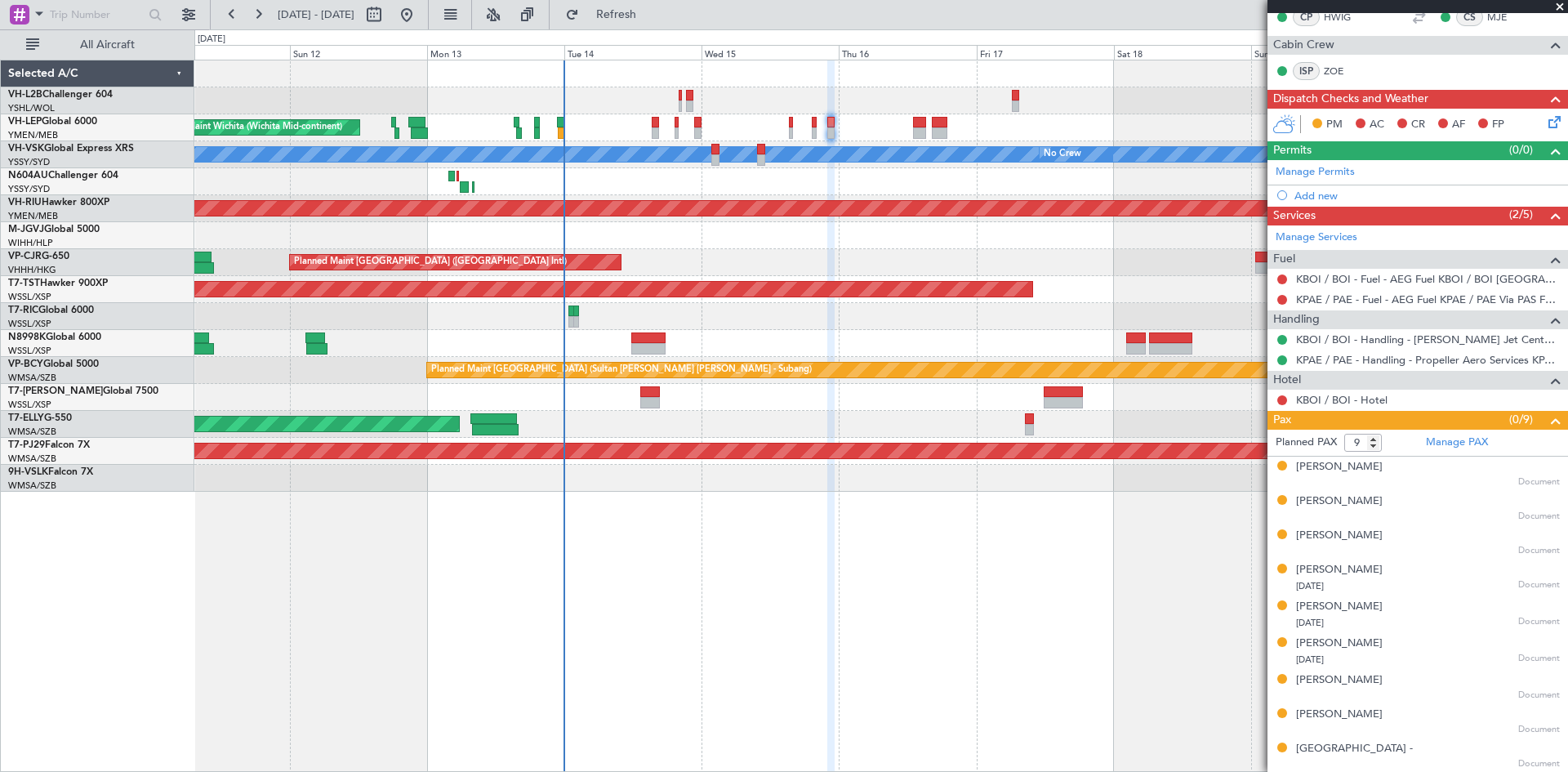
click at [1075, 255] on div "Planned Maint [GEOGRAPHIC_DATA] ([GEOGRAPHIC_DATA] Intl)" at bounding box center [880, 262] width 1373 height 27
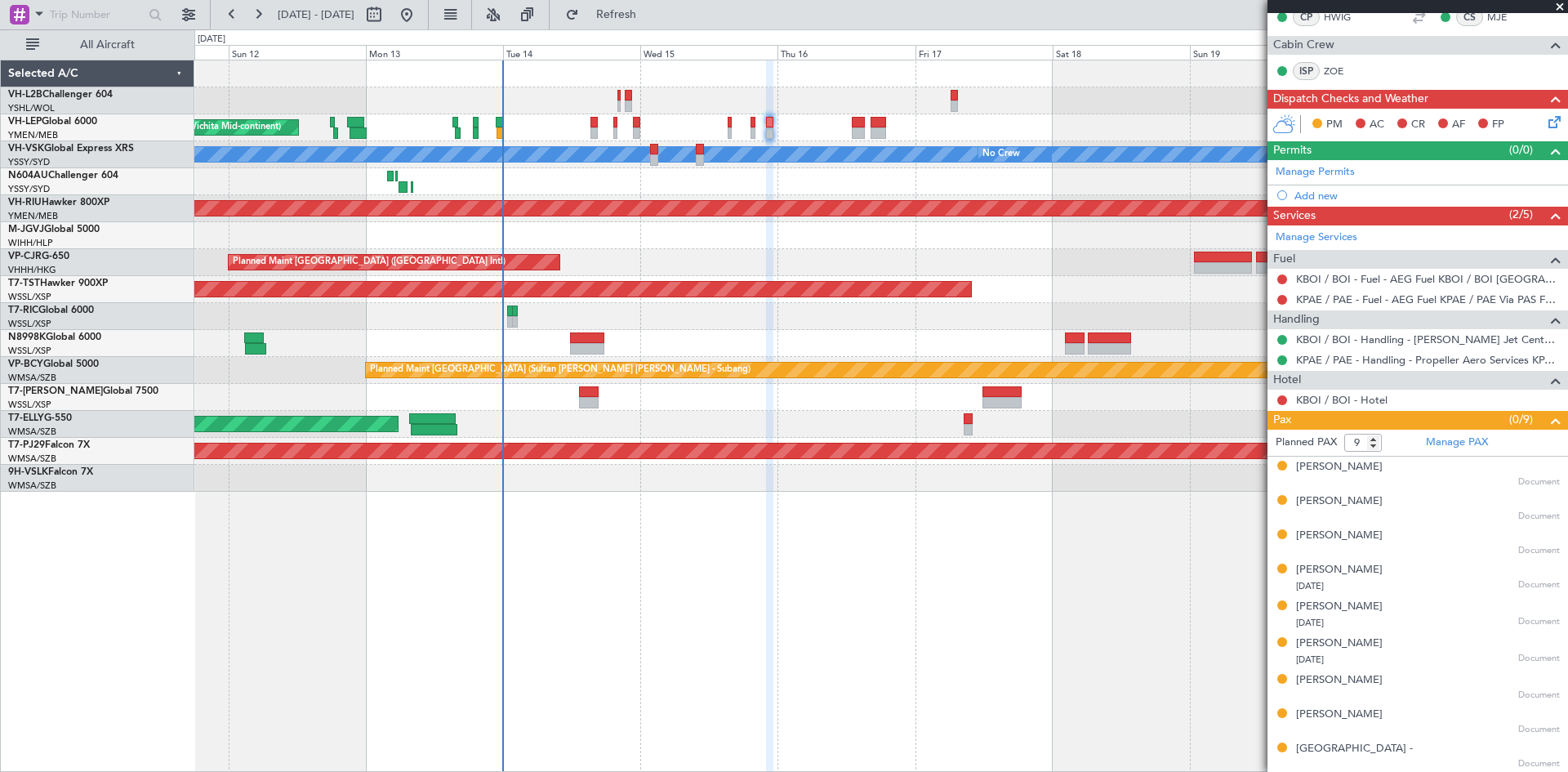
click at [677, 265] on div "Planned Maint [GEOGRAPHIC_DATA] ([GEOGRAPHIC_DATA] Intl)" at bounding box center [880, 262] width 1373 height 27
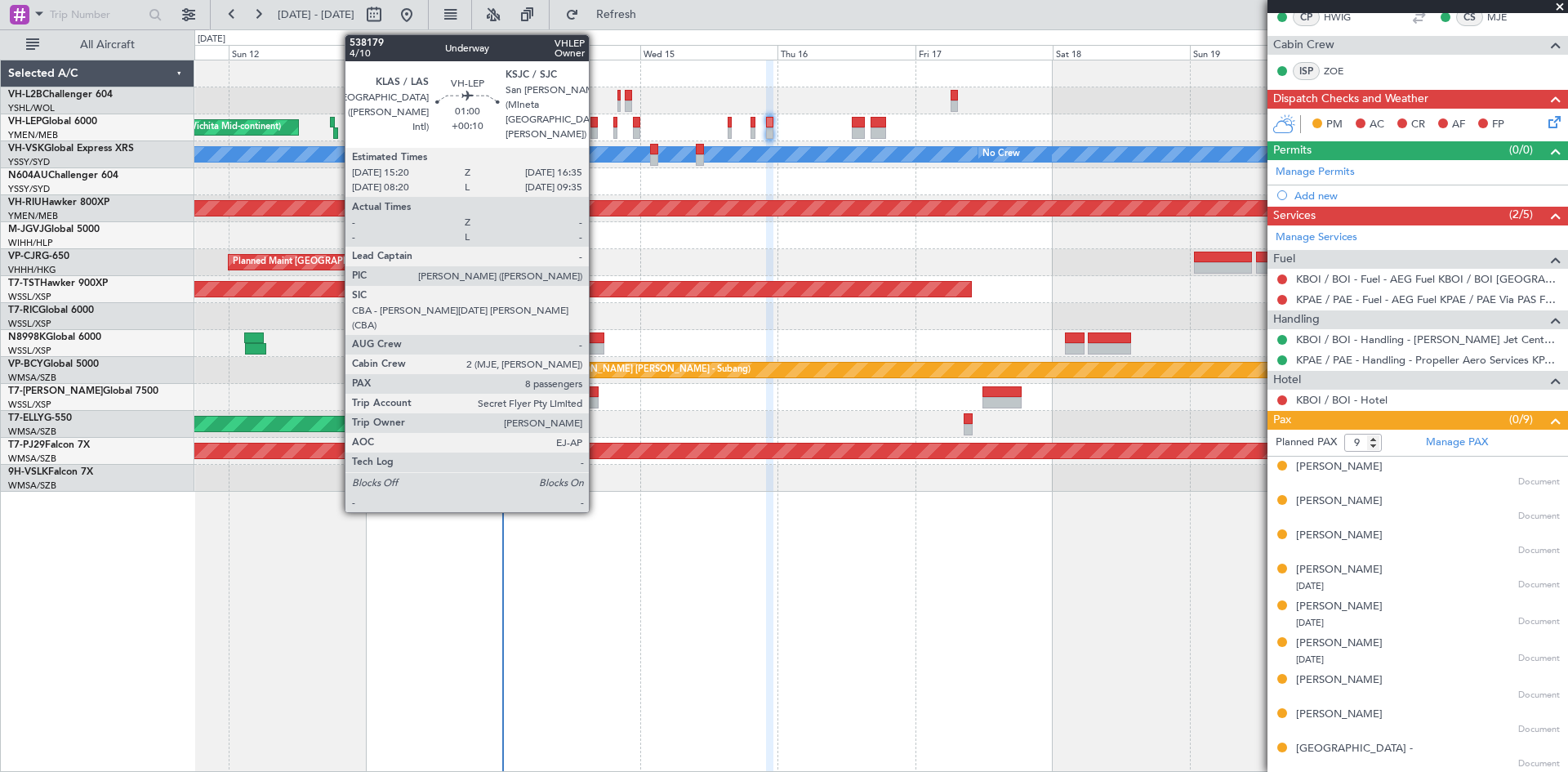
click at [596, 130] on div at bounding box center [594, 133] width 7 height 11
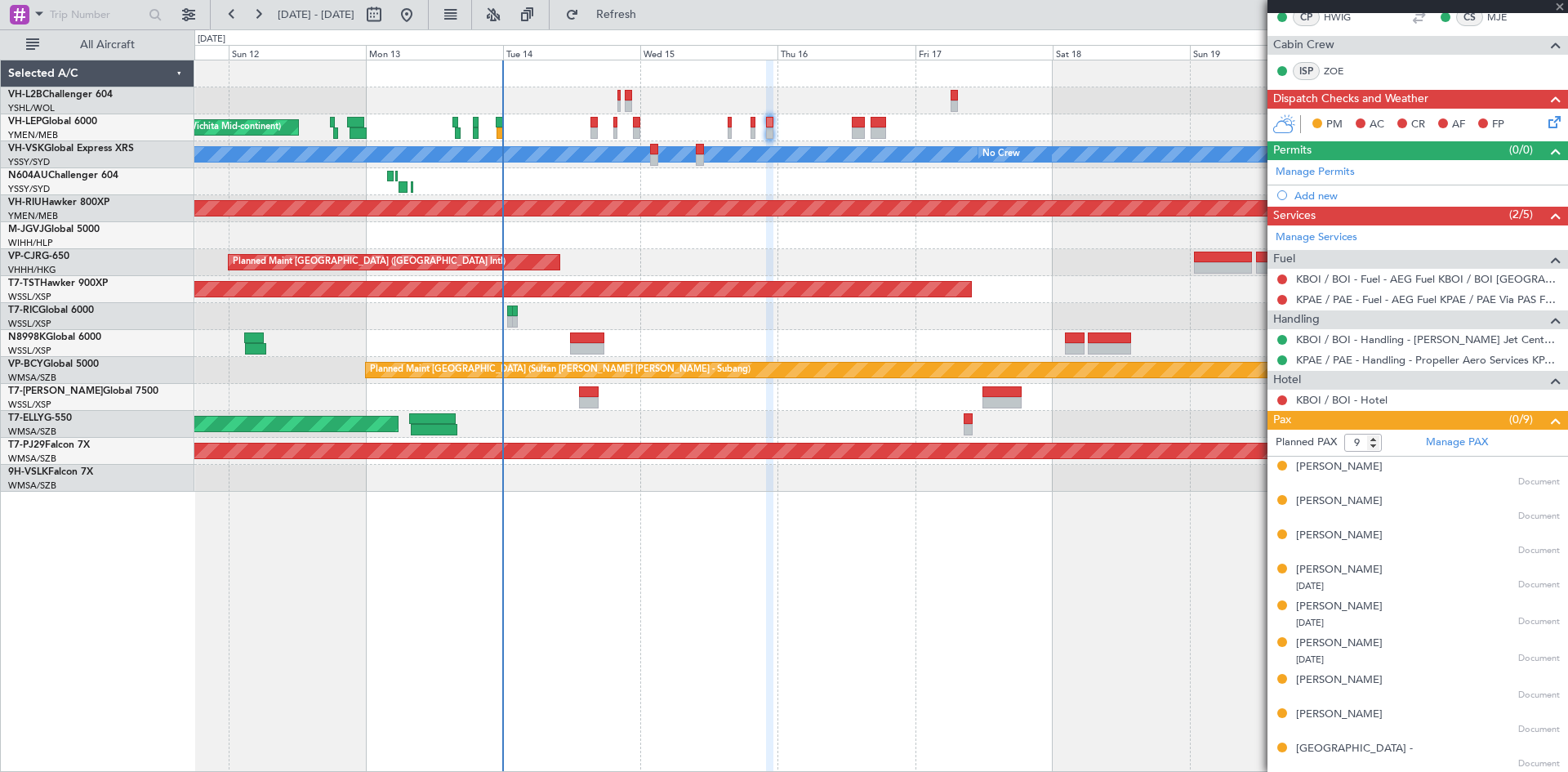
type input "+00:10"
type input "8"
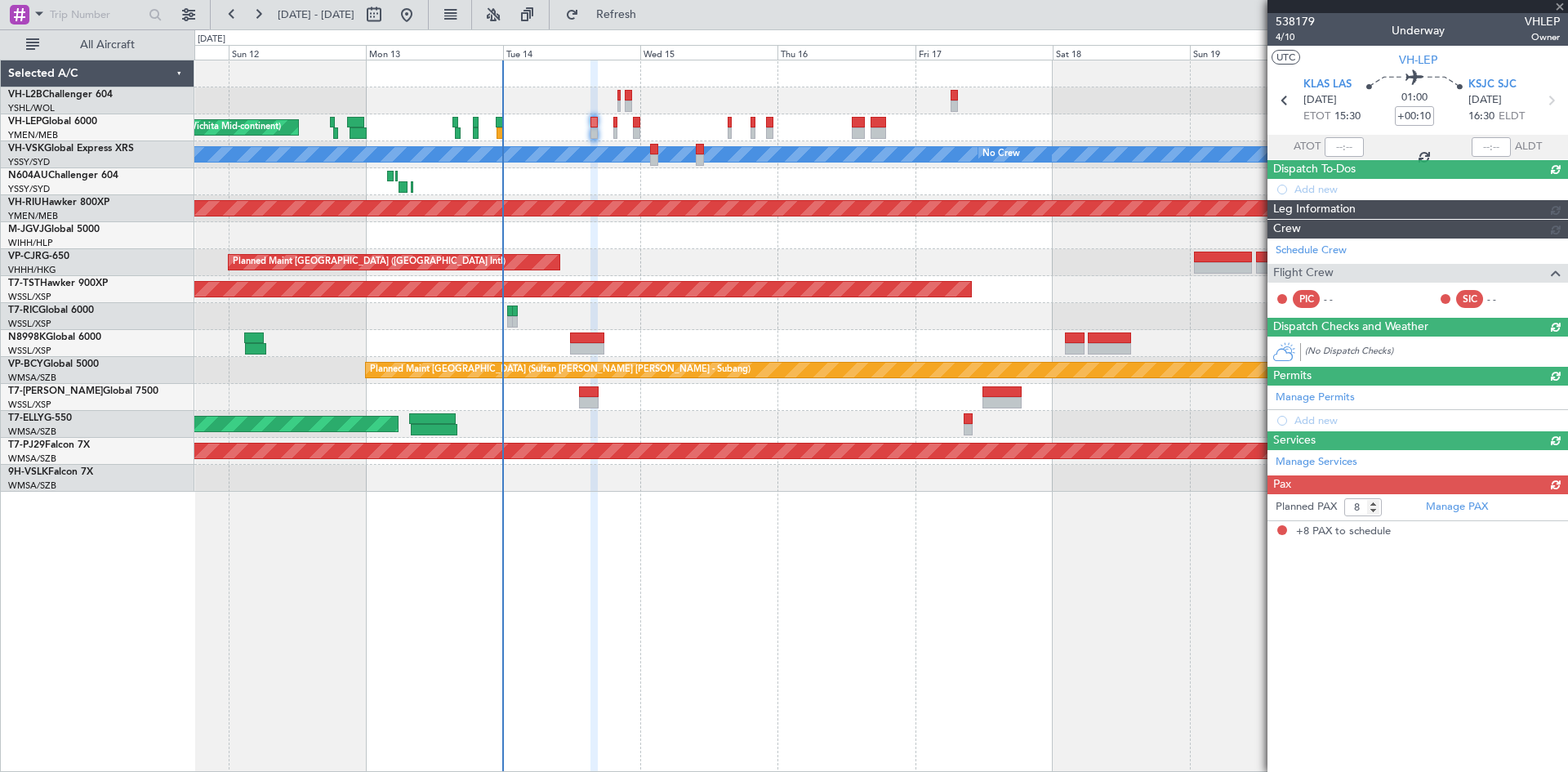
scroll to position [0, 0]
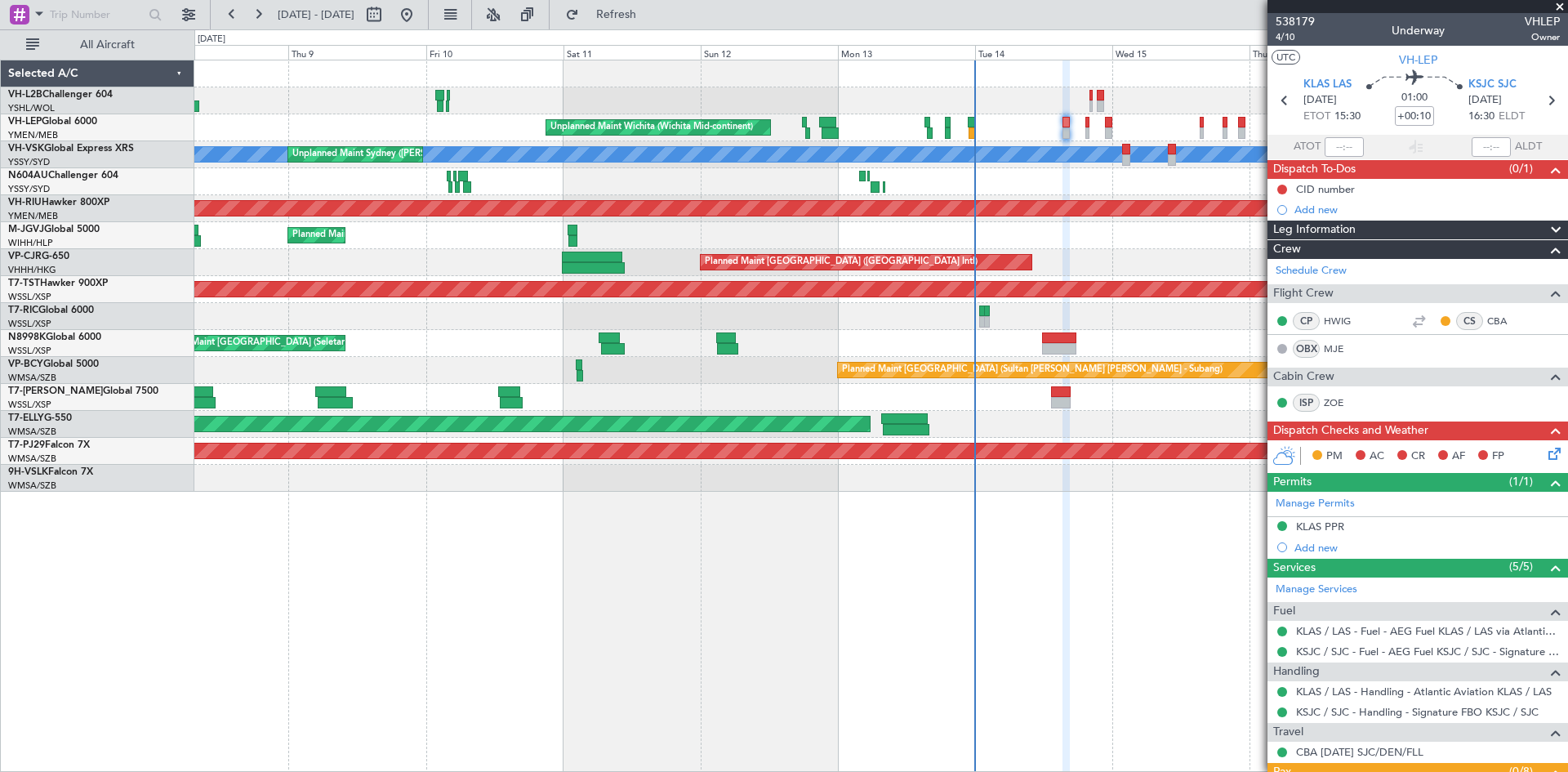
click at [1036, 184] on div at bounding box center [880, 181] width 1373 height 27
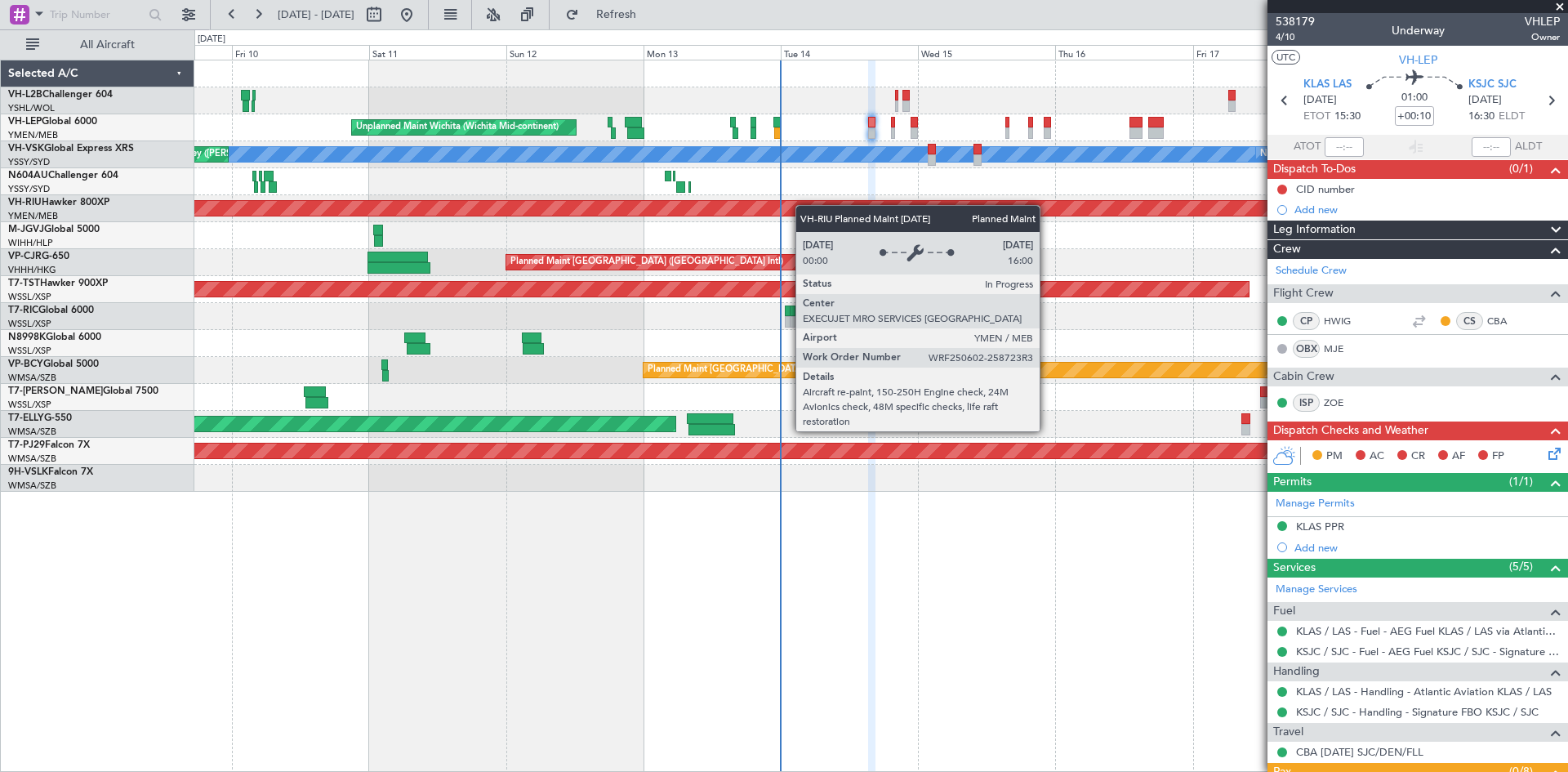
click at [622, 212] on div "Unplanned Maint Wichita (Wichita Mid-continent) [PERSON_NAME] Unplanned Maint S…" at bounding box center [880, 276] width 1373 height 431
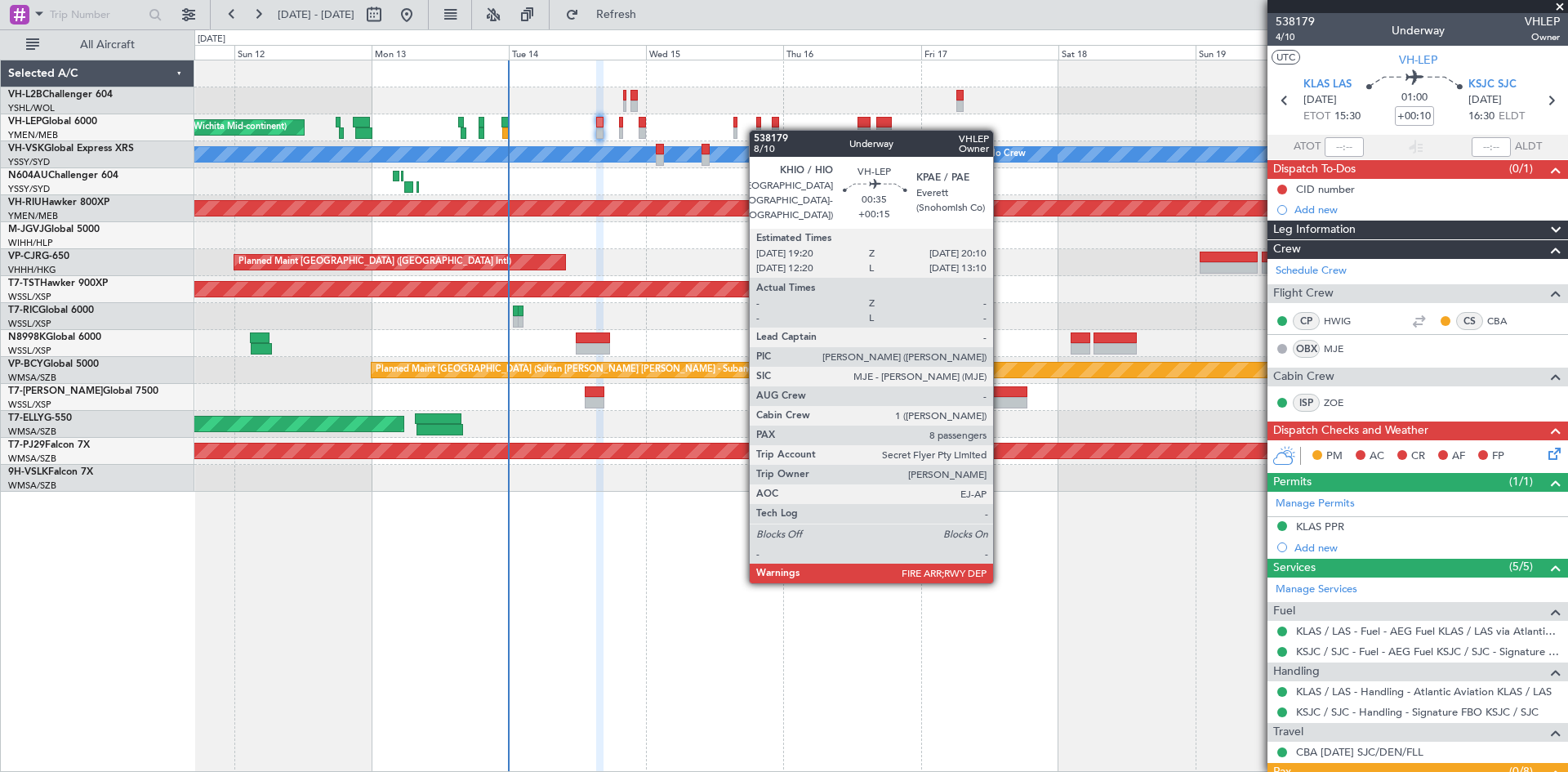
click at [757, 130] on div "Unplanned Maint Wichita (Wichita Mid-continent) [PERSON_NAME] No Crew Unplanned…" at bounding box center [880, 276] width 1373 height 431
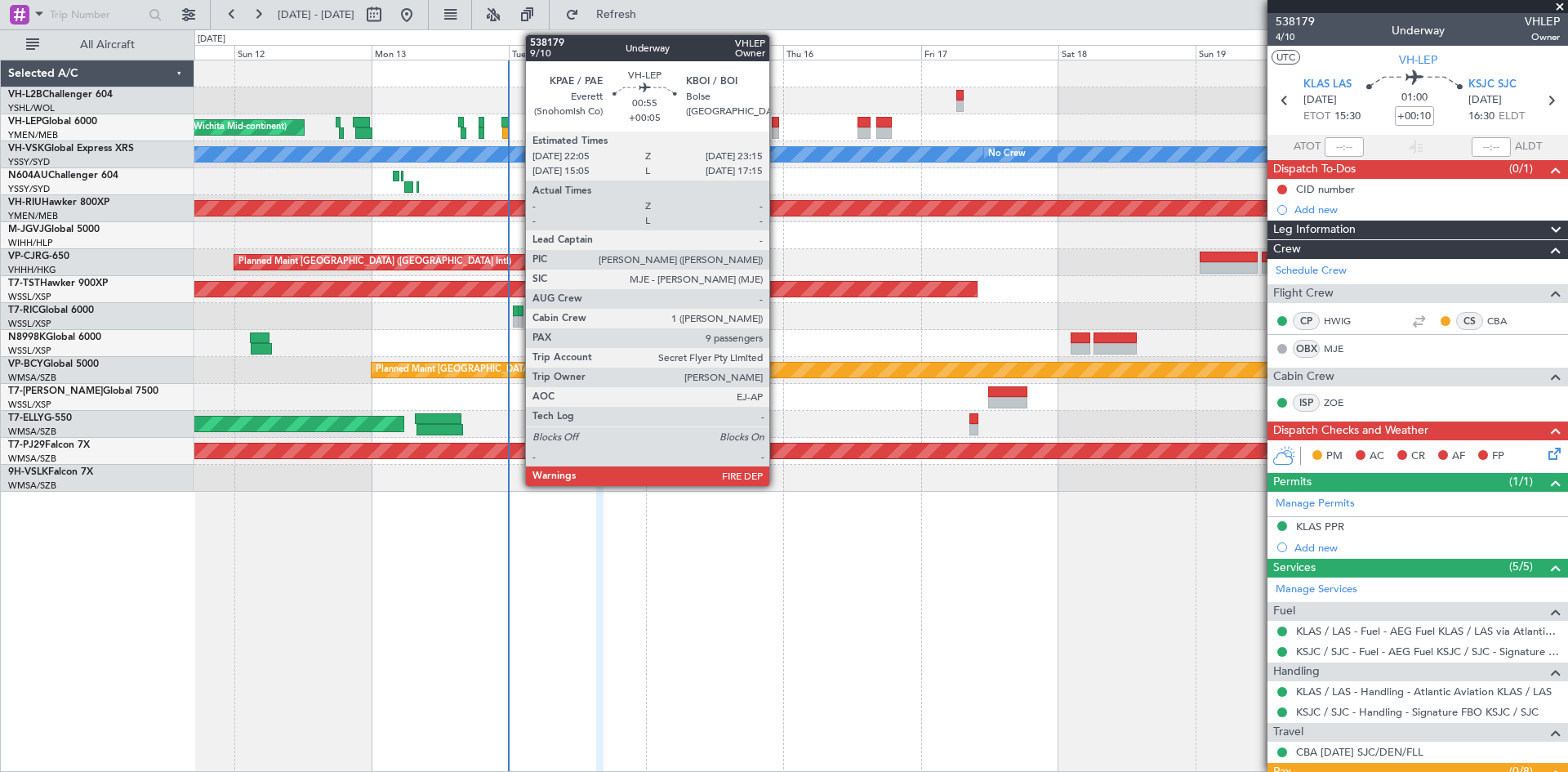
click at [773, 132] on div at bounding box center [775, 133] width 7 height 11
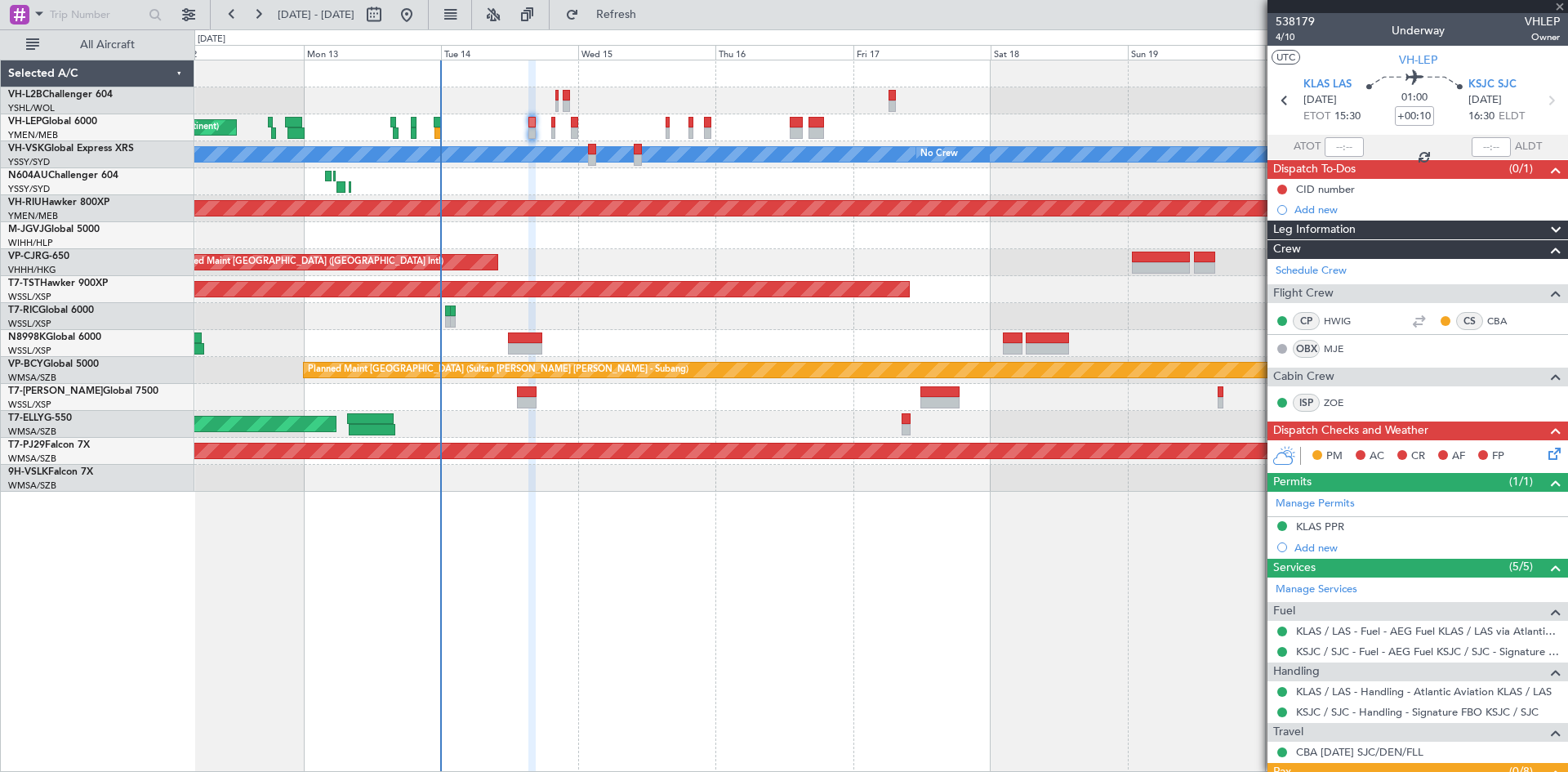
click at [811, 191] on div at bounding box center [880, 181] width 1373 height 27
type input "+00:05"
type input "9"
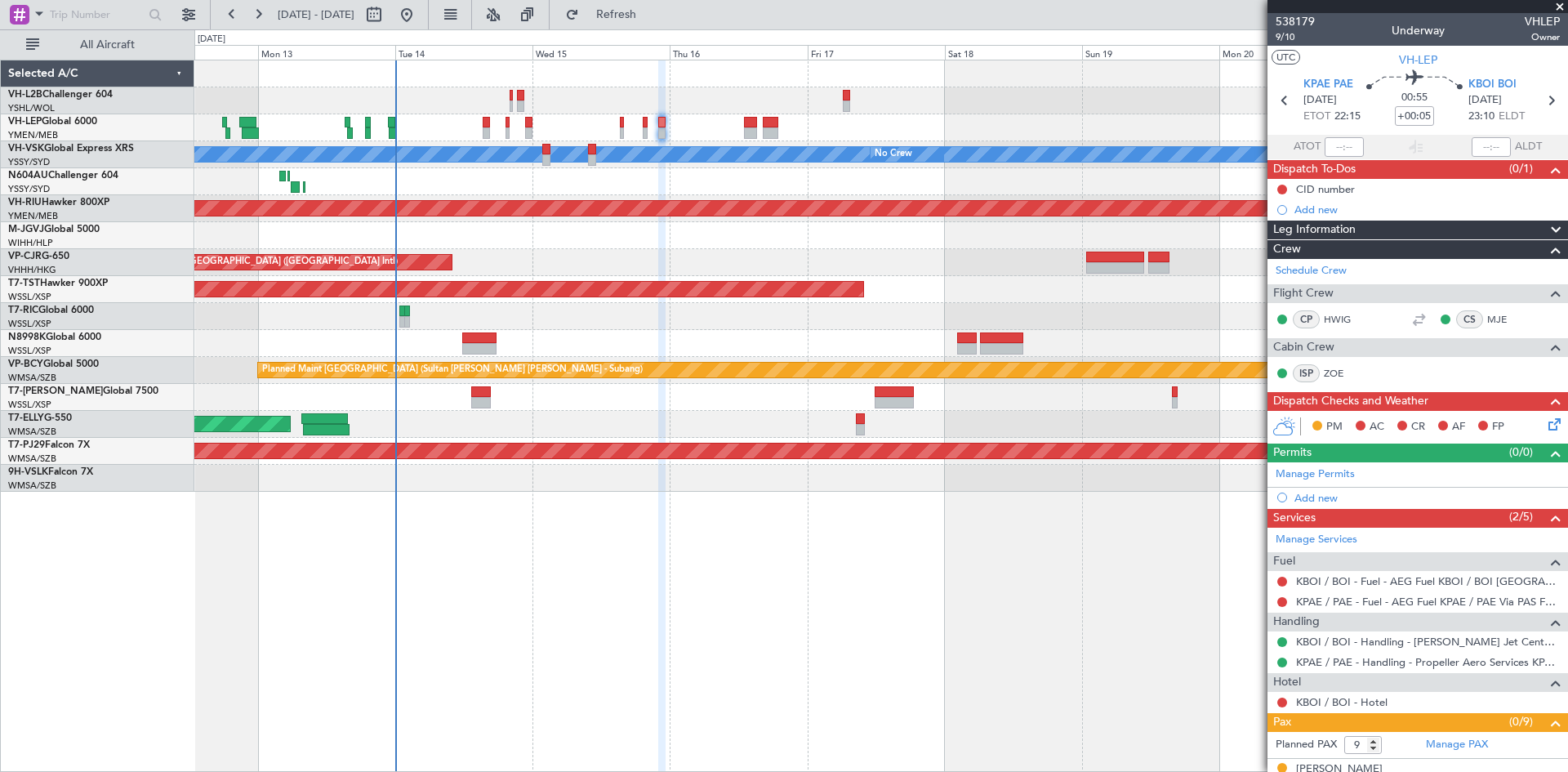
click at [440, 169] on div "Unplanned Maint Wichita (Wichita Mid-continent) [PERSON_NAME] No Crew Planned M…" at bounding box center [880, 276] width 1373 height 431
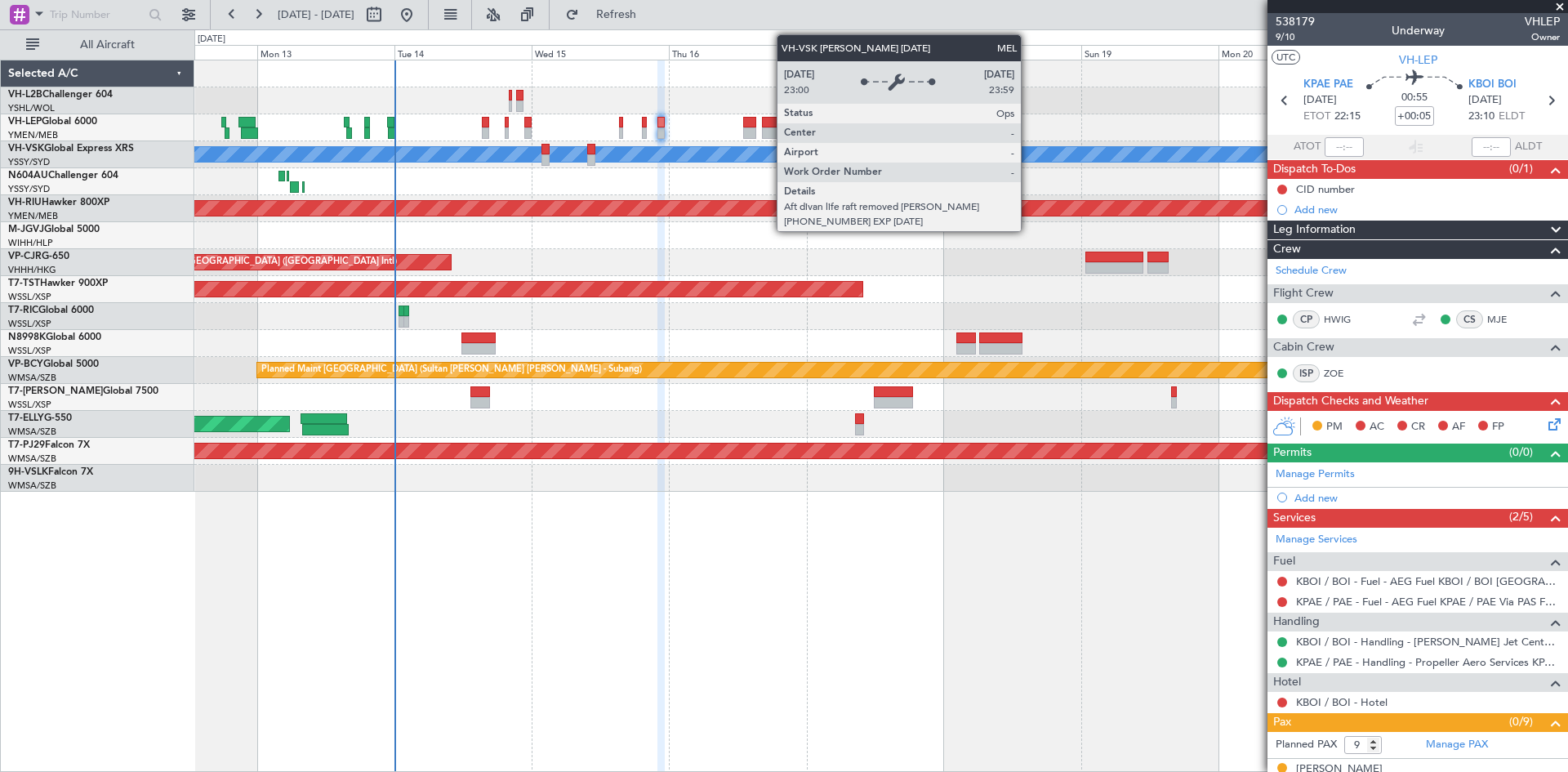
click at [993, 164] on div "[PERSON_NAME] No Crew" at bounding box center [880, 154] width 1373 height 27
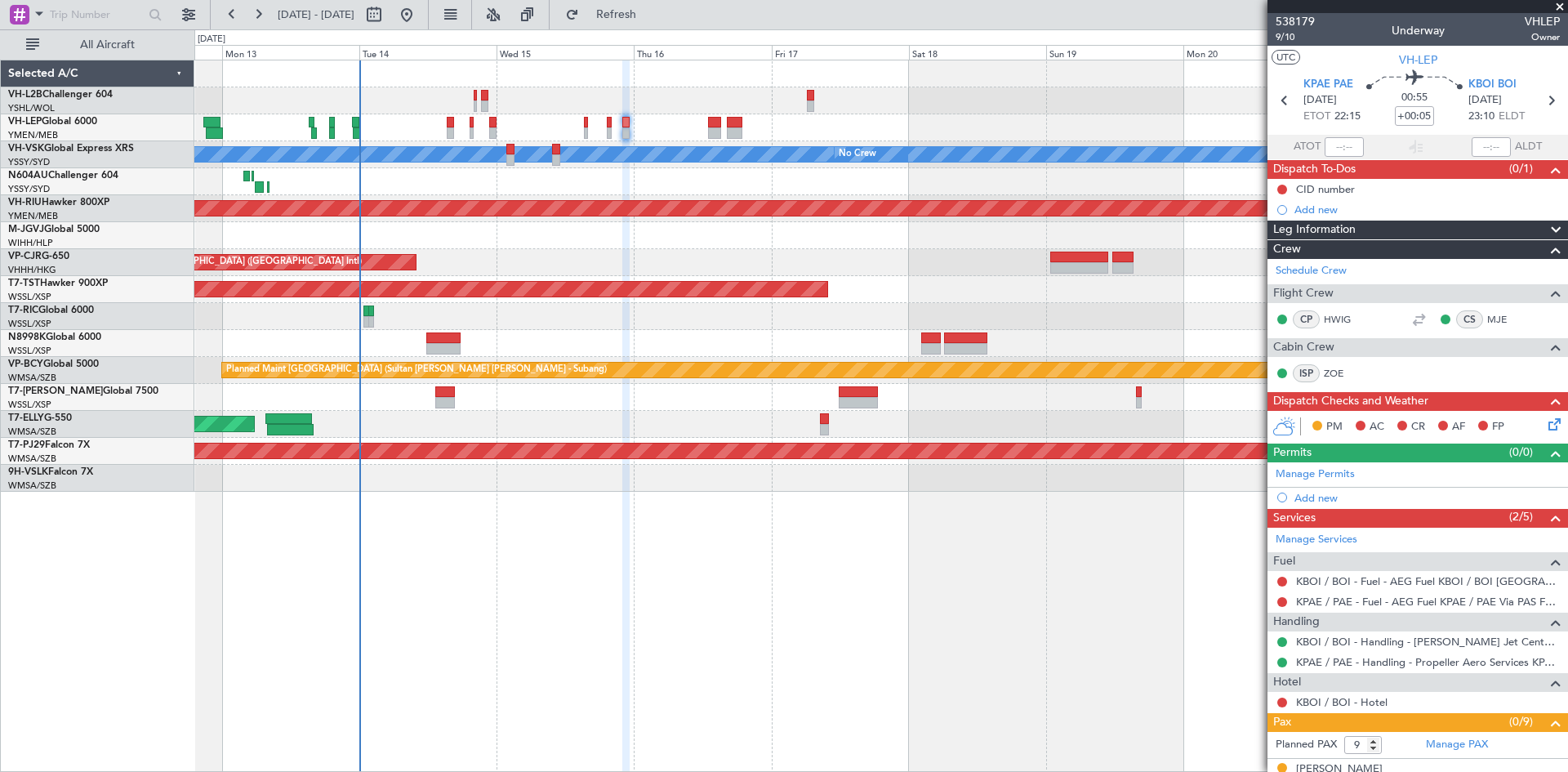
click at [357, 118] on div at bounding box center [356, 122] width 7 height 11
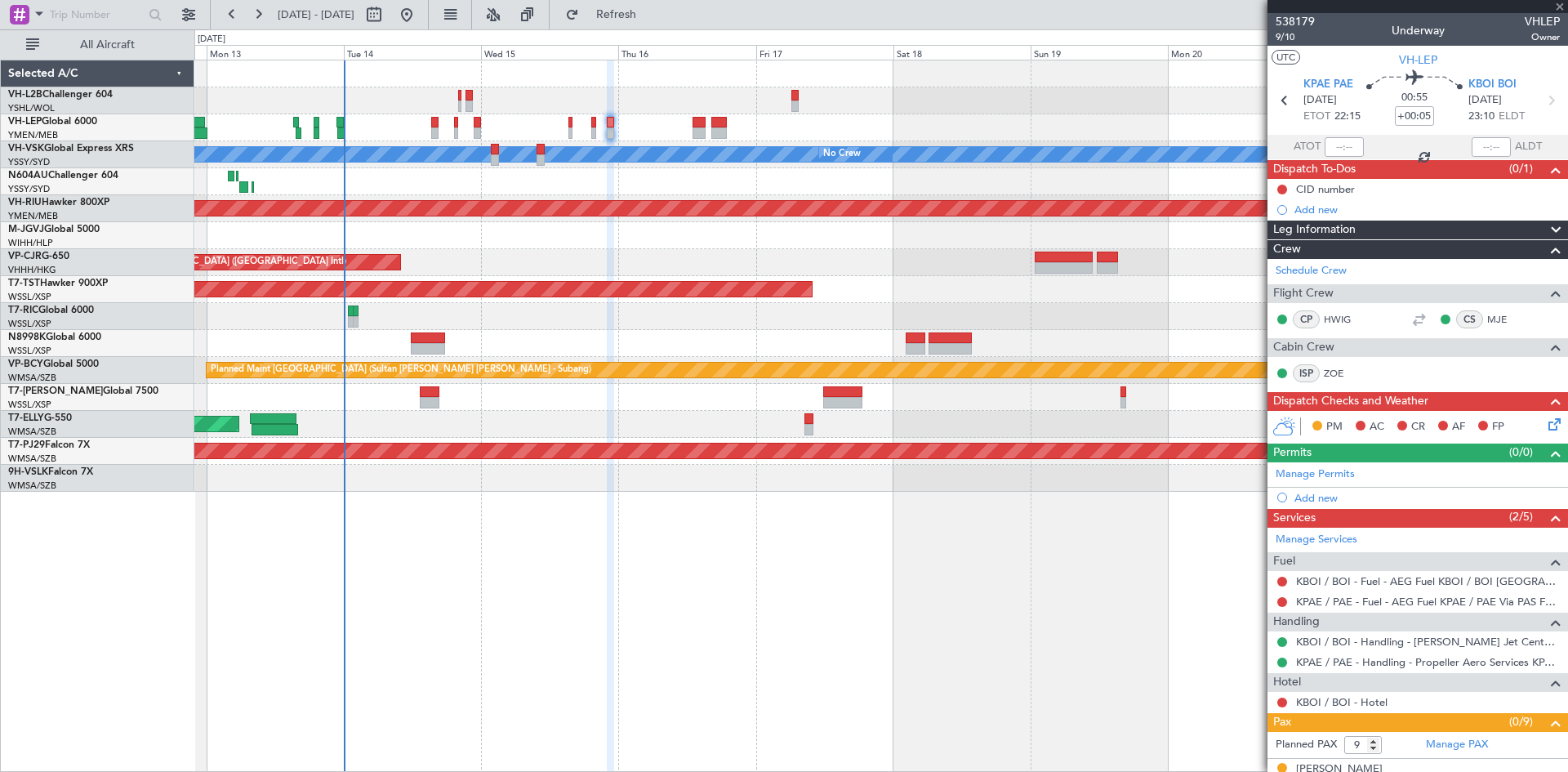
click at [871, 188] on div at bounding box center [880, 181] width 1373 height 27
type input "23:09"
type input "00:04"
type input "7"
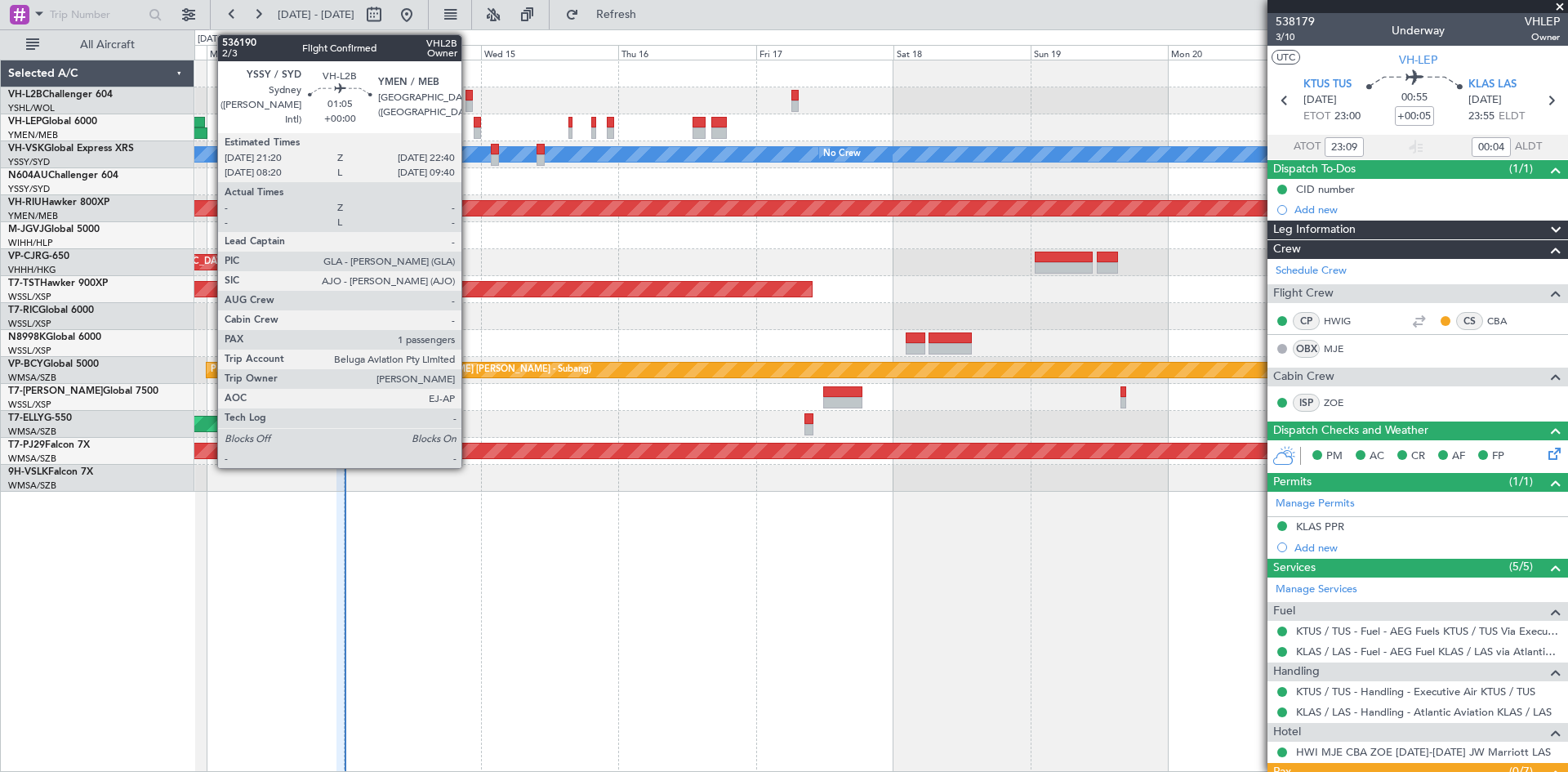
click at [468, 101] on div at bounding box center [469, 106] width 8 height 11
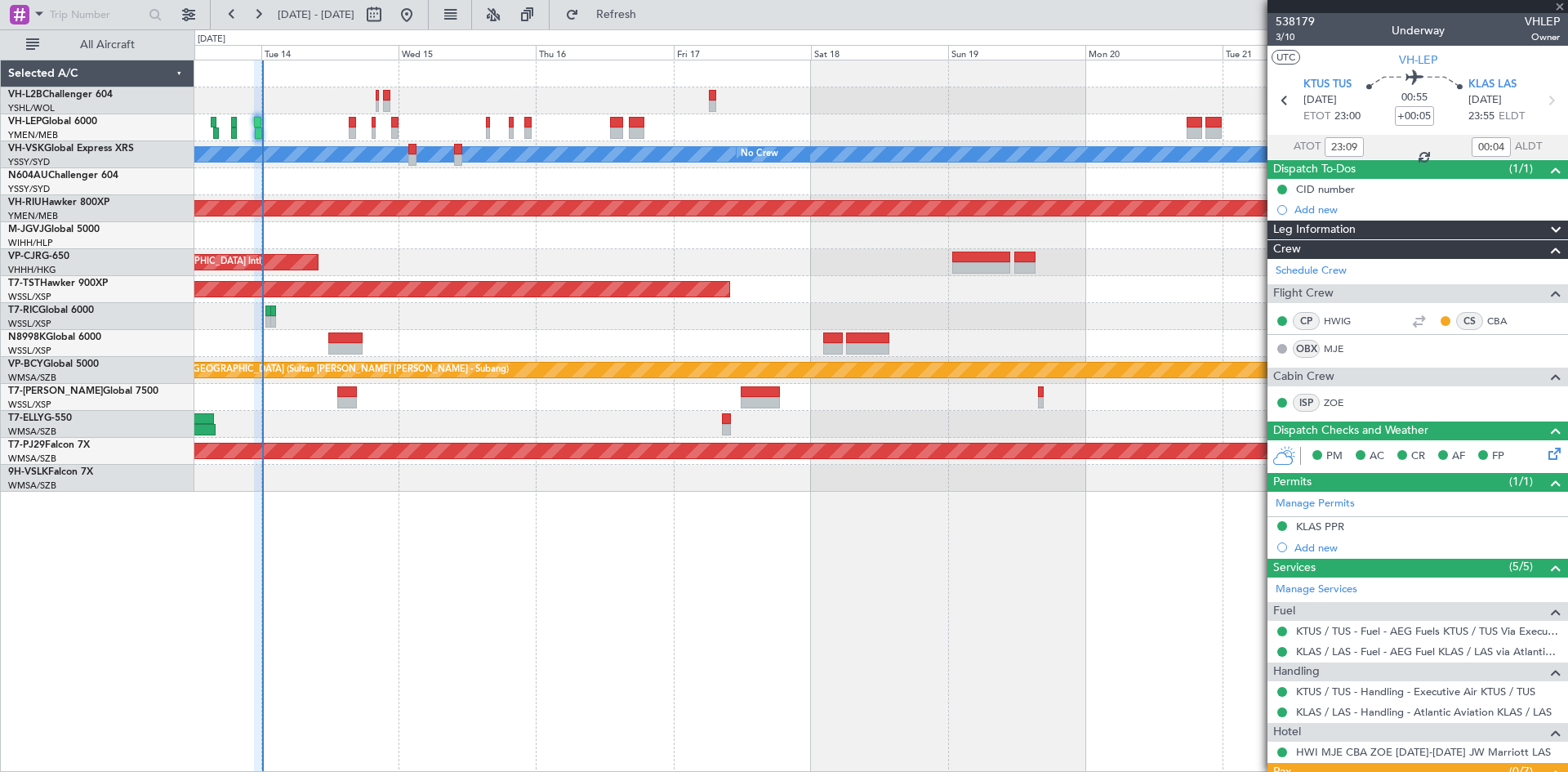
click at [459, 120] on div "Unplanned Maint Wichita (Wichita Mid-continent) [PERSON_NAME] No Crew Planned M…" at bounding box center [880, 276] width 1373 height 431
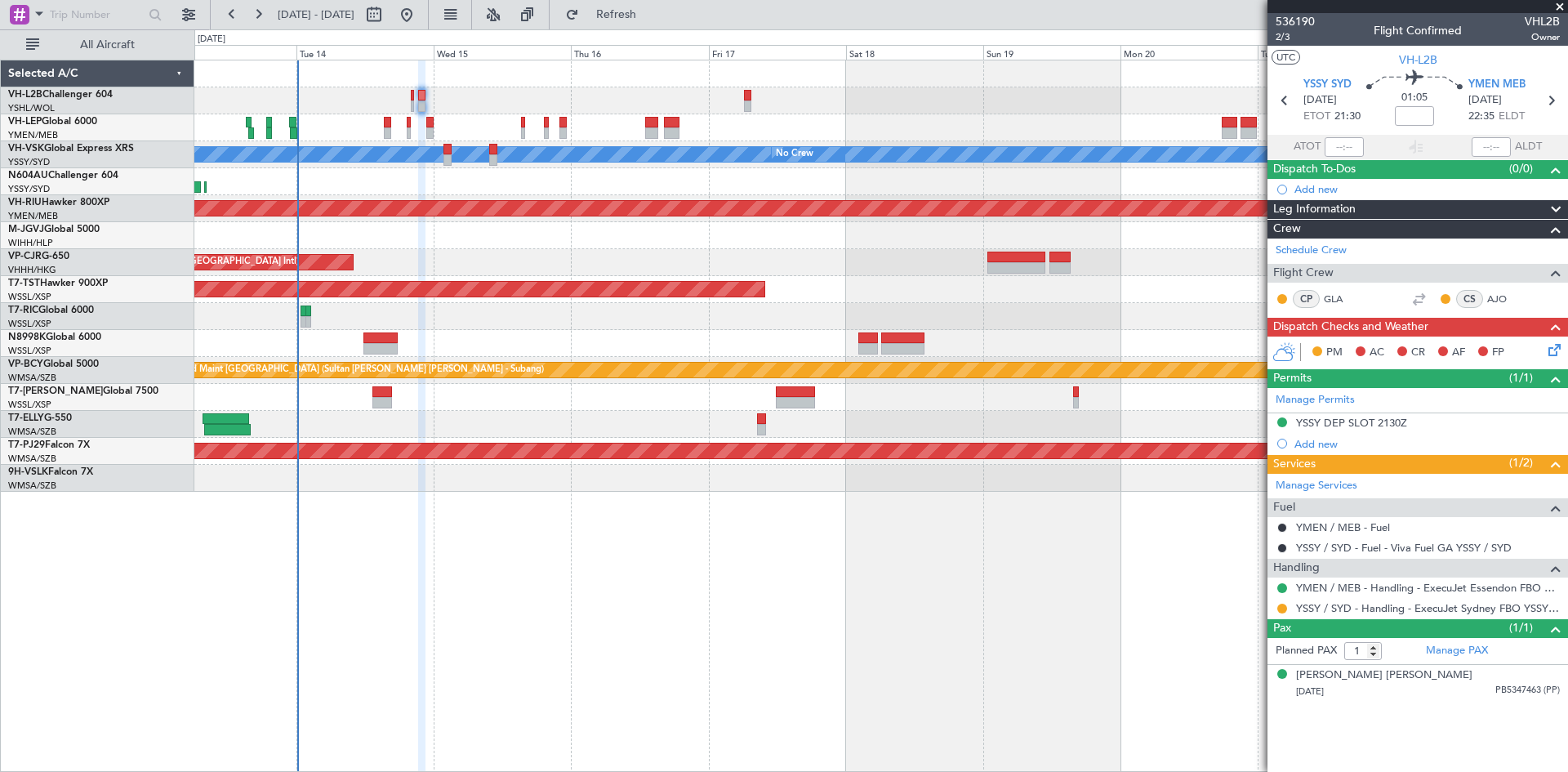
click at [970, 81] on div at bounding box center [880, 74] width 1373 height 27
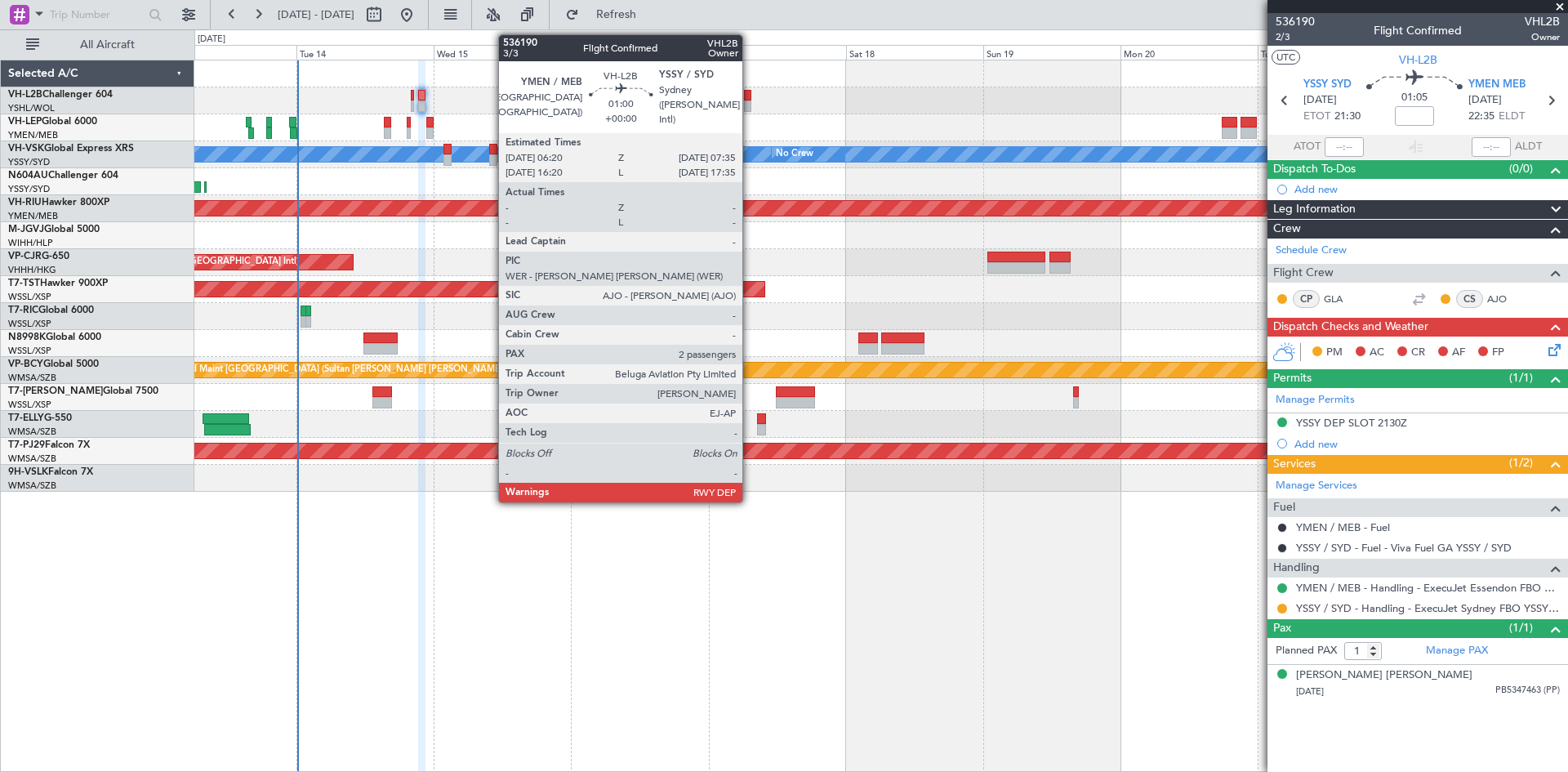
click at [749, 97] on div at bounding box center [748, 95] width 7 height 11
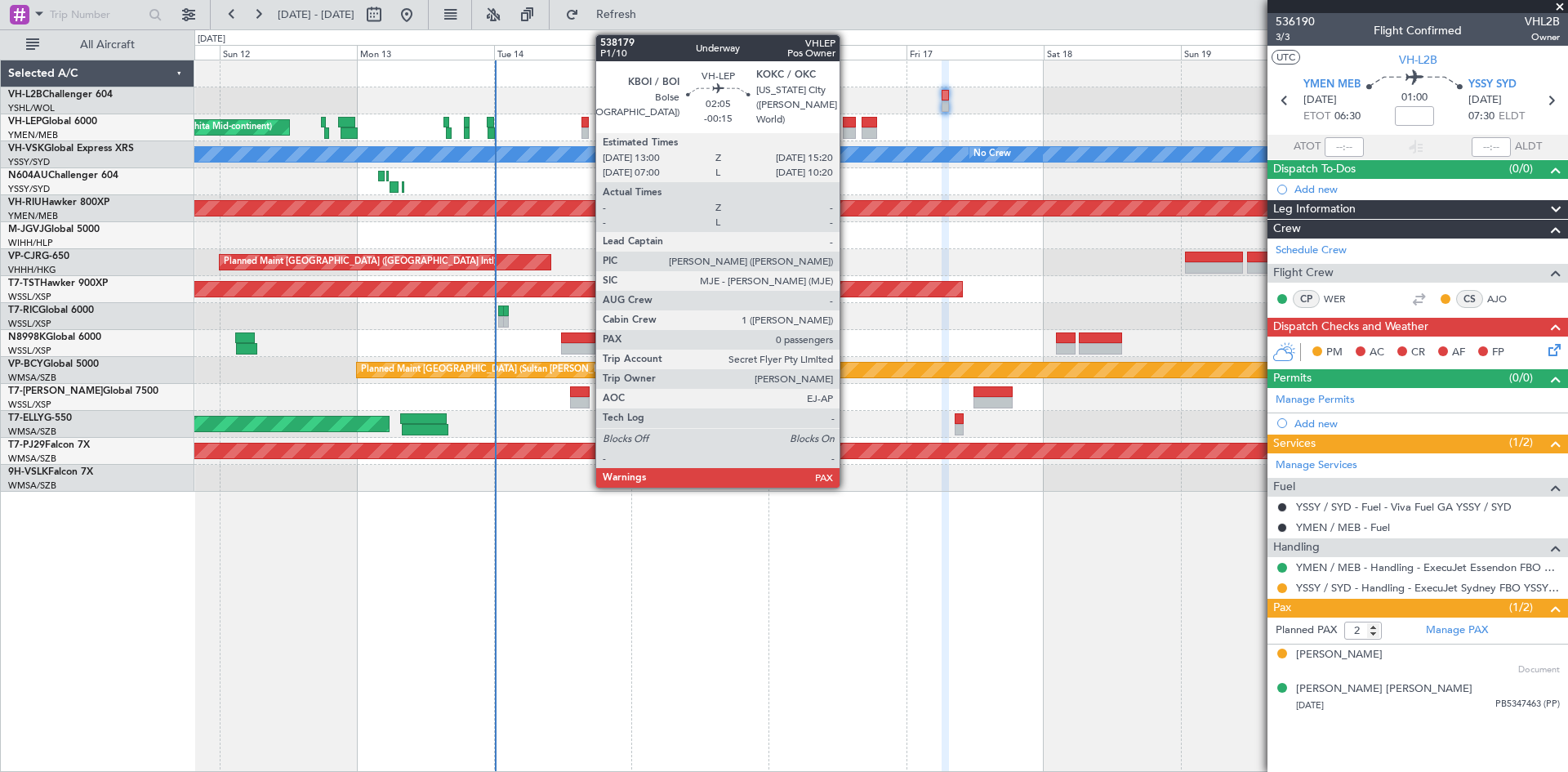
click at [846, 130] on div at bounding box center [850, 133] width 14 height 11
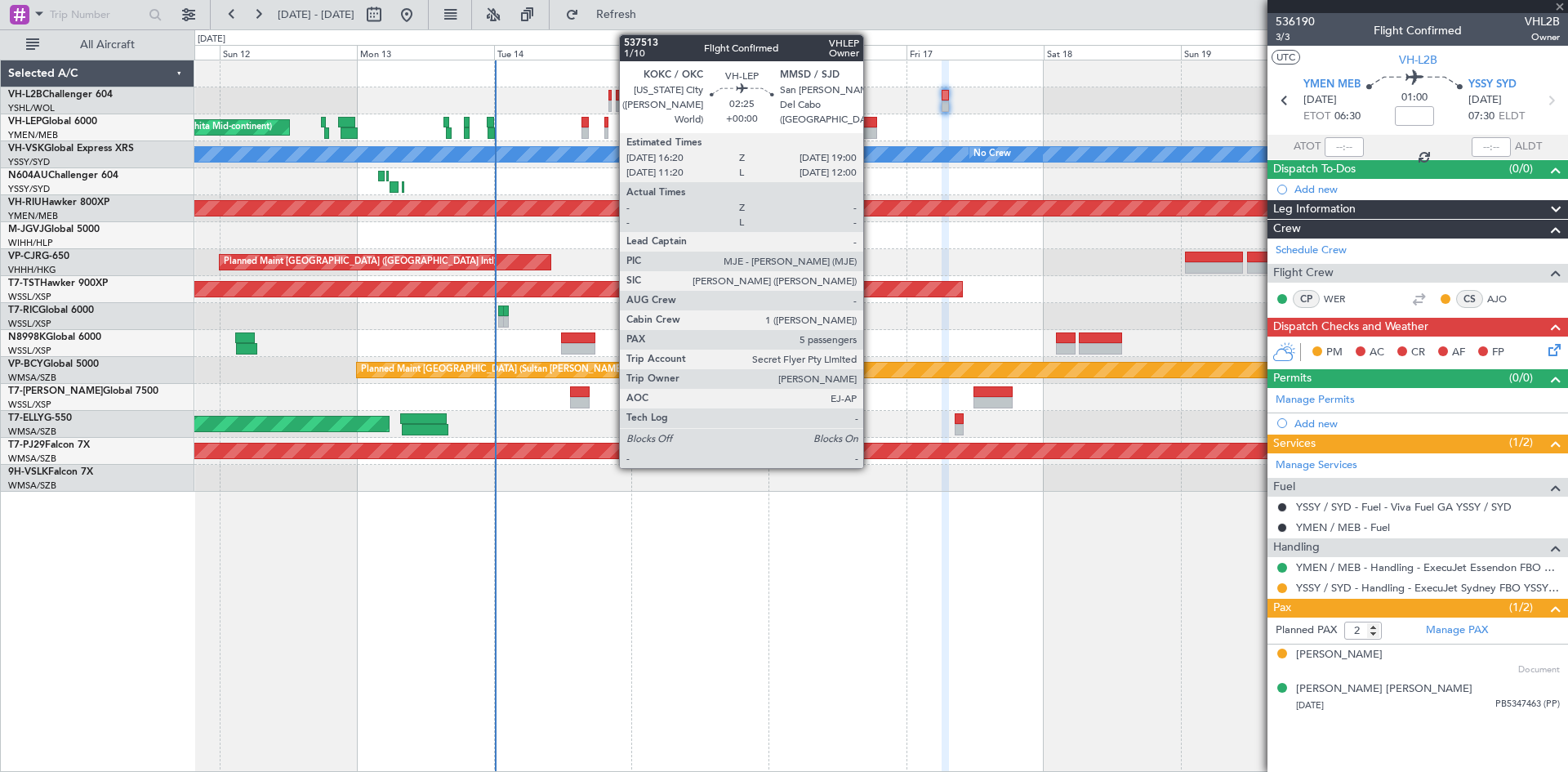
click at [871, 131] on div at bounding box center [869, 133] width 16 height 11
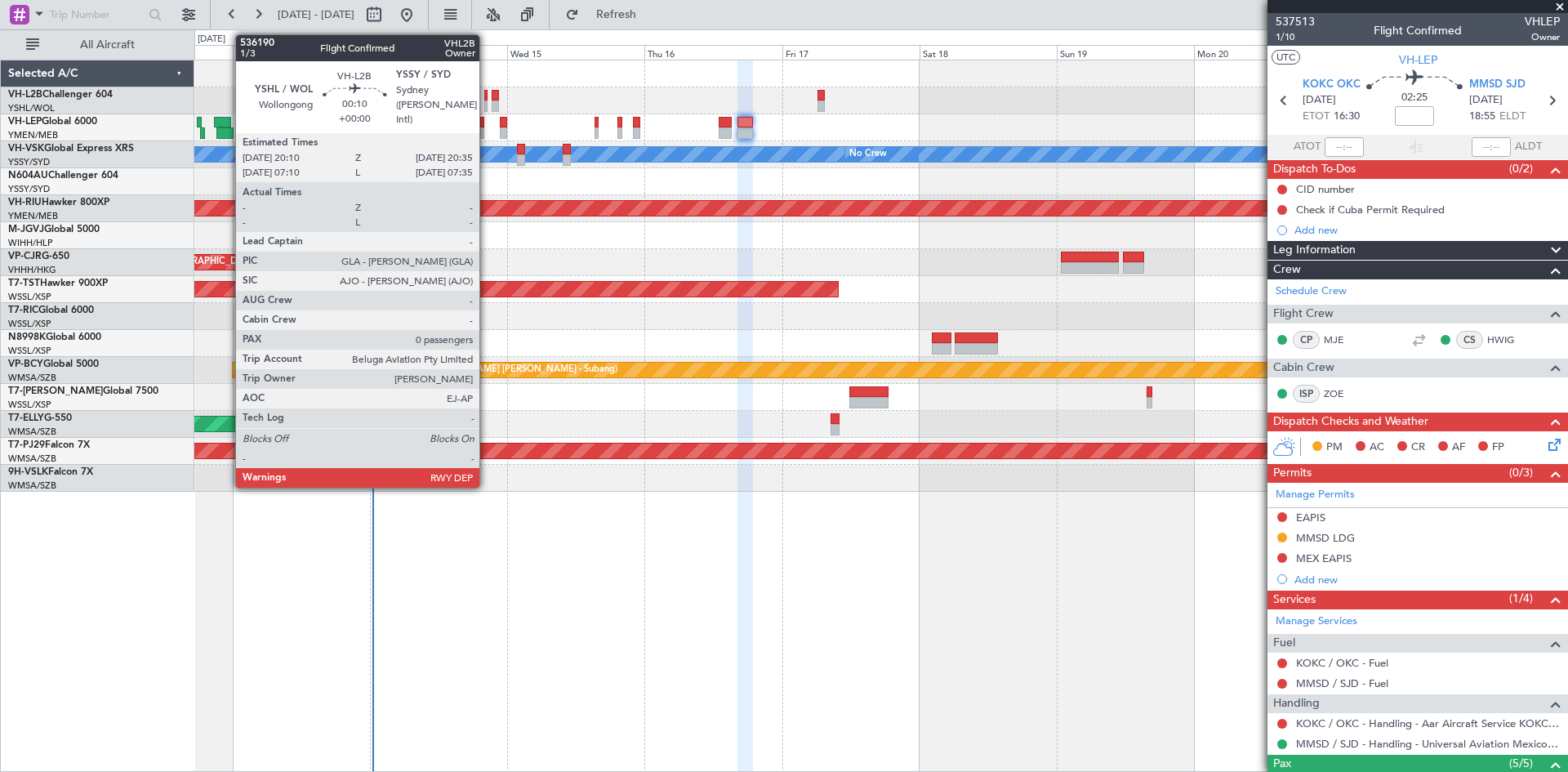
click at [487, 95] on div at bounding box center [485, 95] width 3 height 11
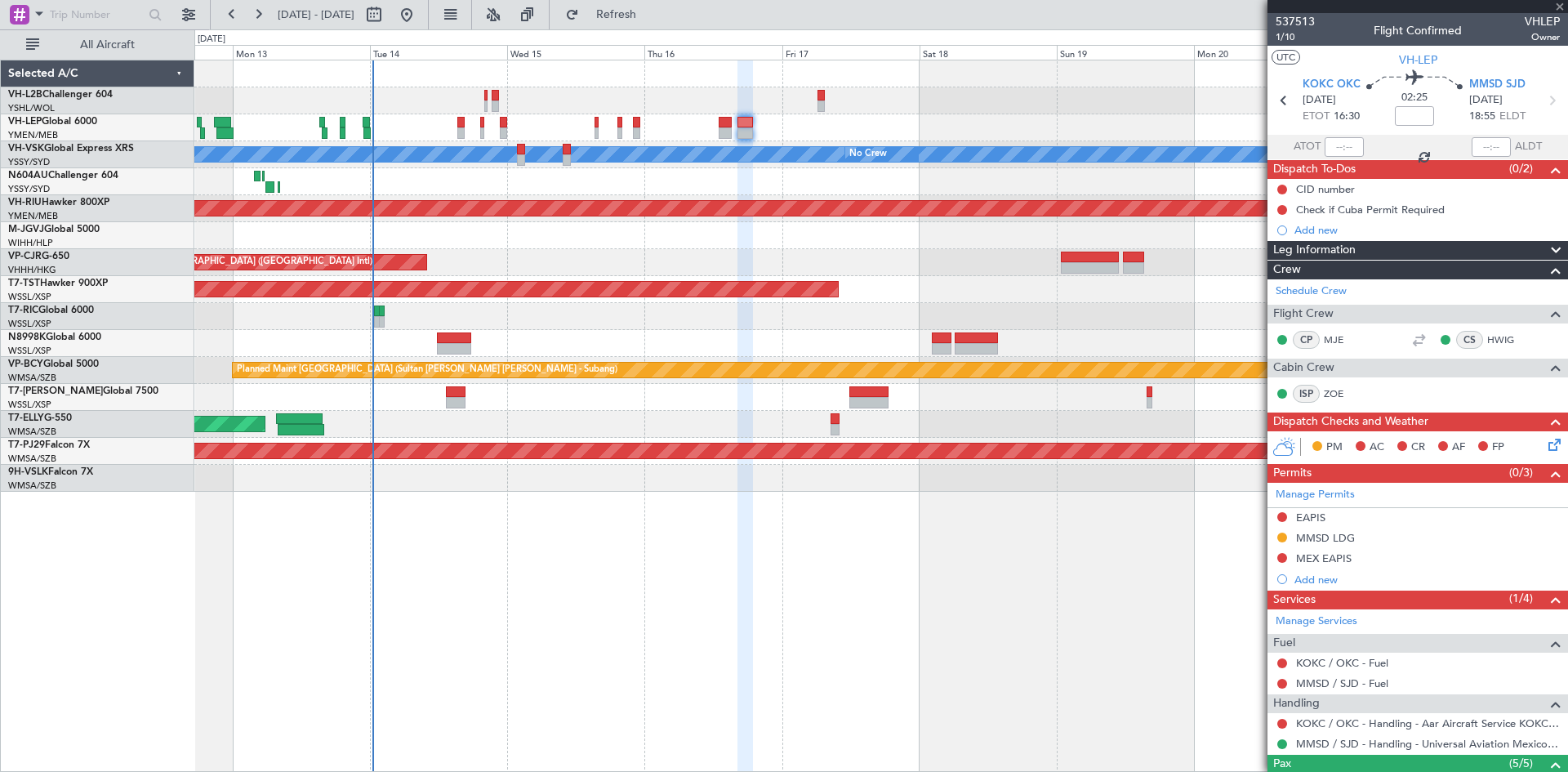
type input "0"
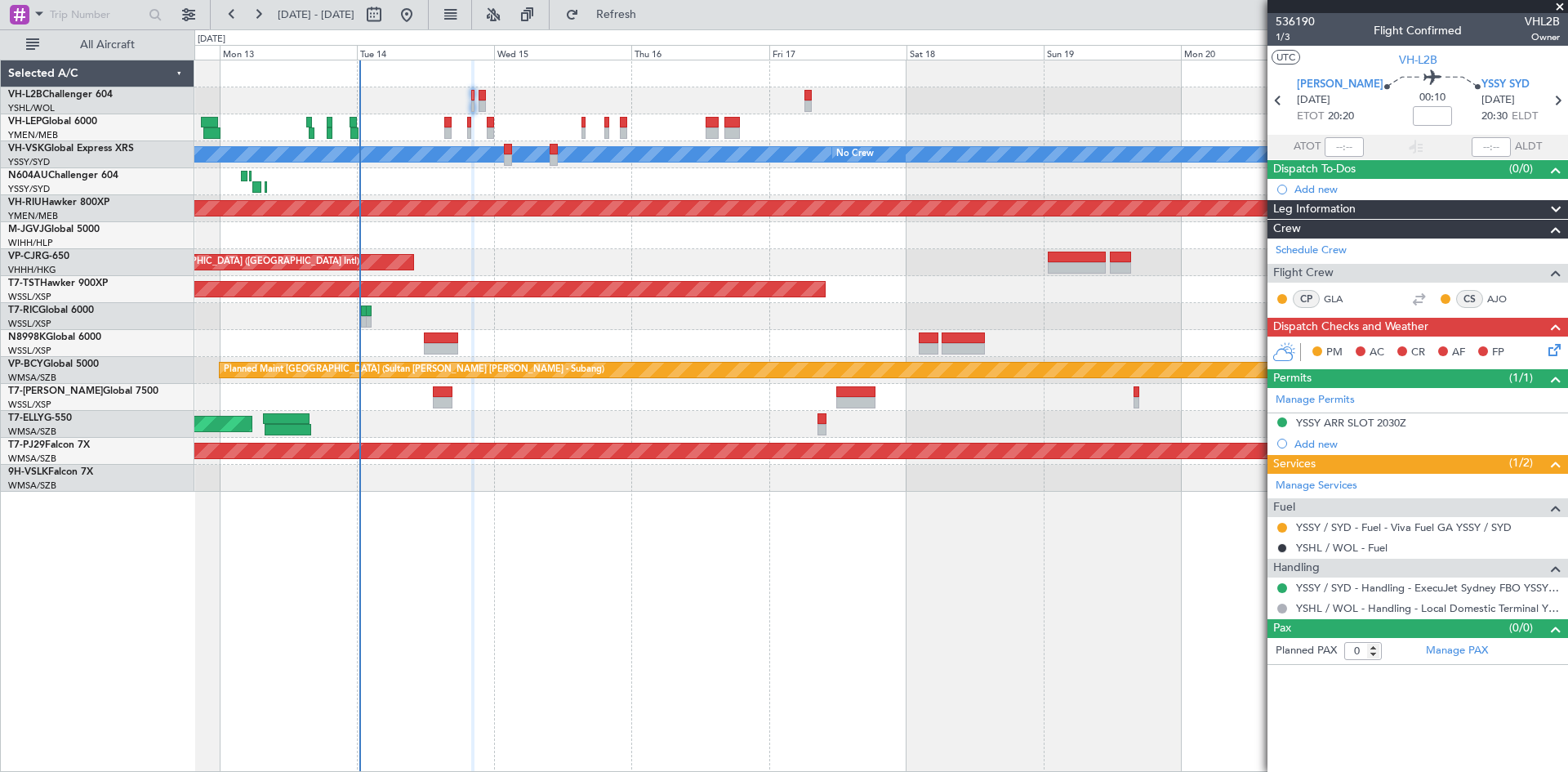
click at [523, 93] on div at bounding box center [880, 101] width 1373 height 27
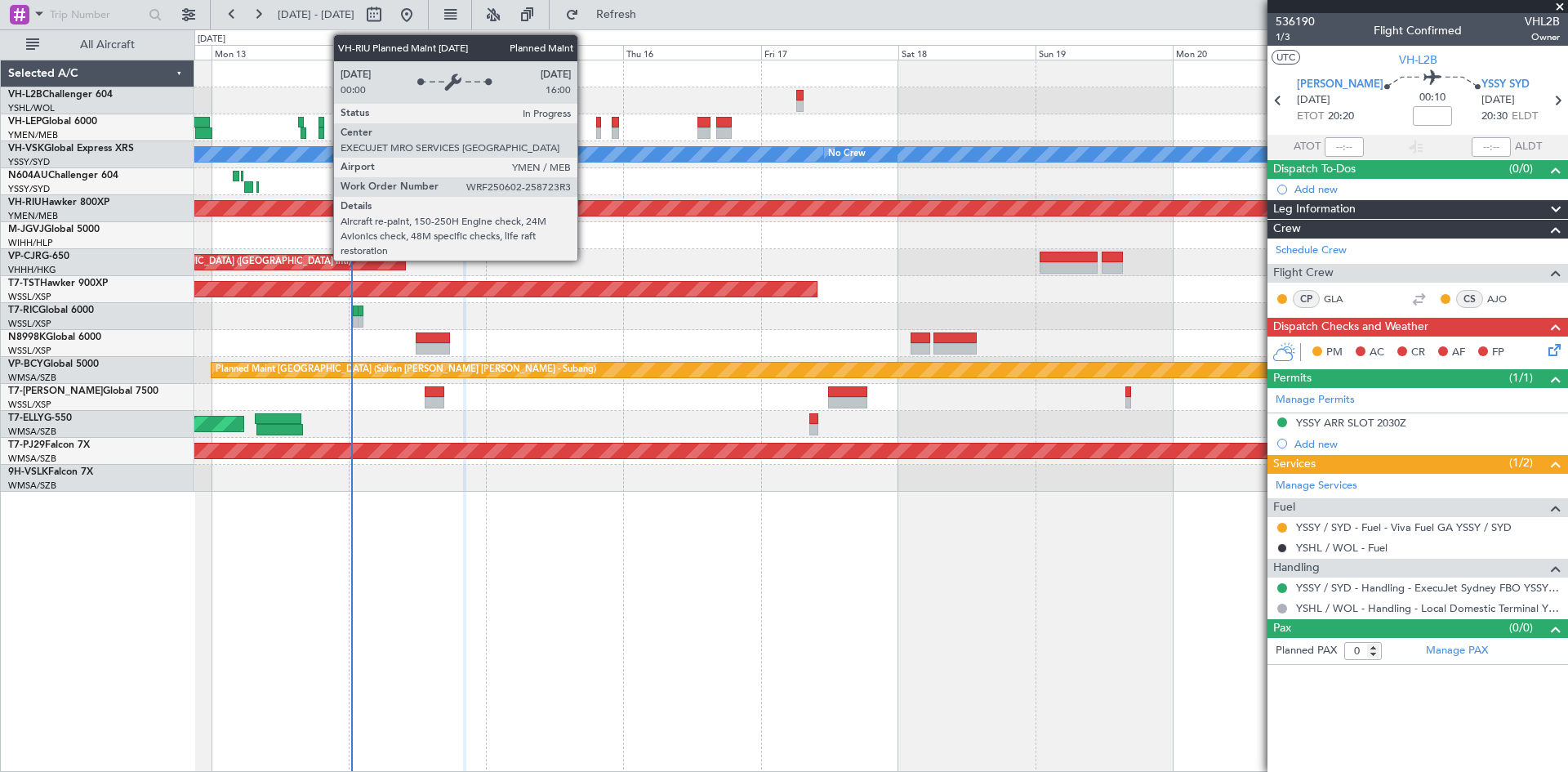
click at [577, 204] on div "Planned Maint [GEOGRAPHIC_DATA] ([GEOGRAPHIC_DATA])" at bounding box center [317, 208] width 2989 height 15
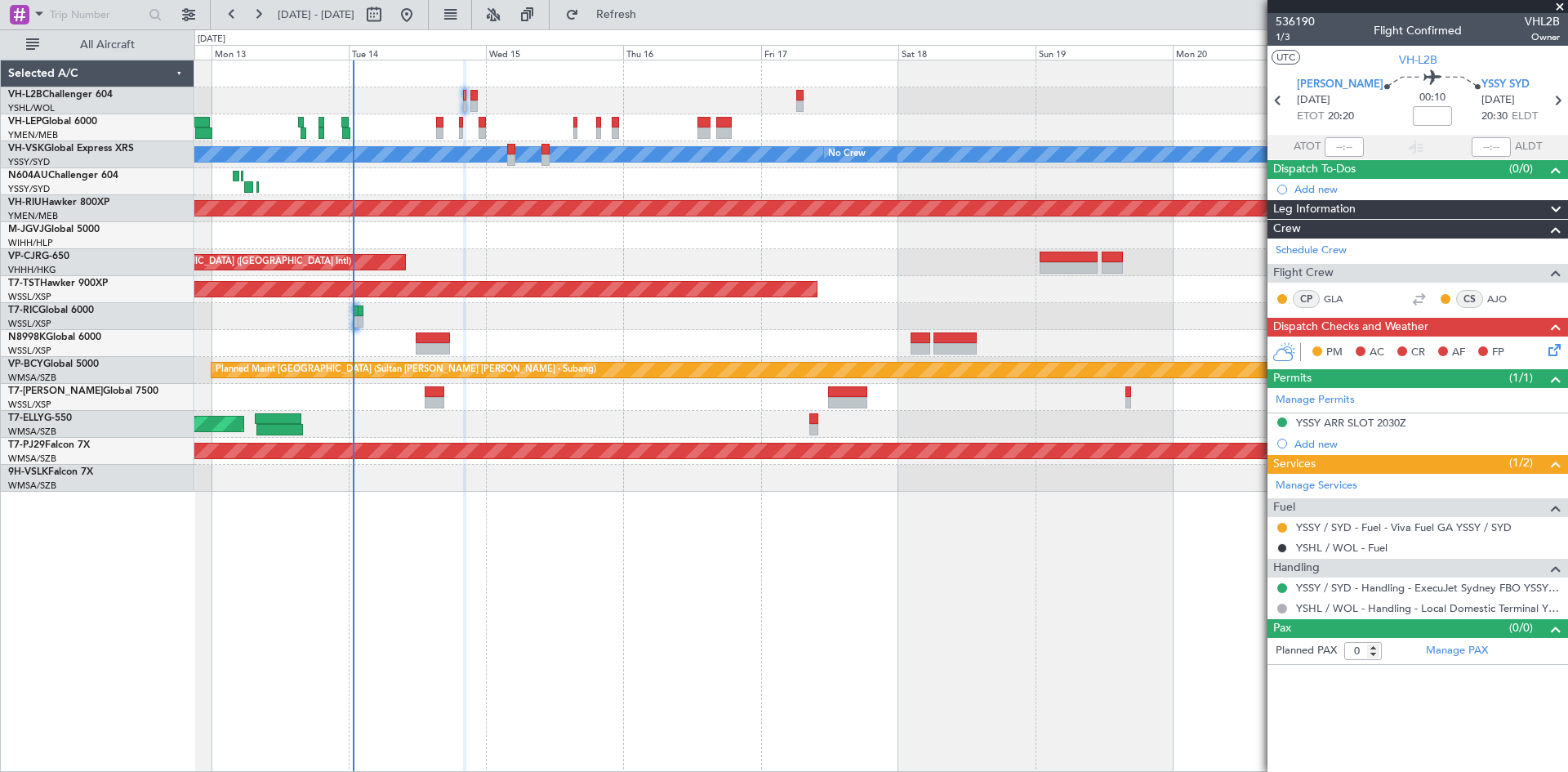
click at [542, 119] on div "Unplanned Maint Wichita (Wichita Mid-continent)" at bounding box center [880, 128] width 1373 height 27
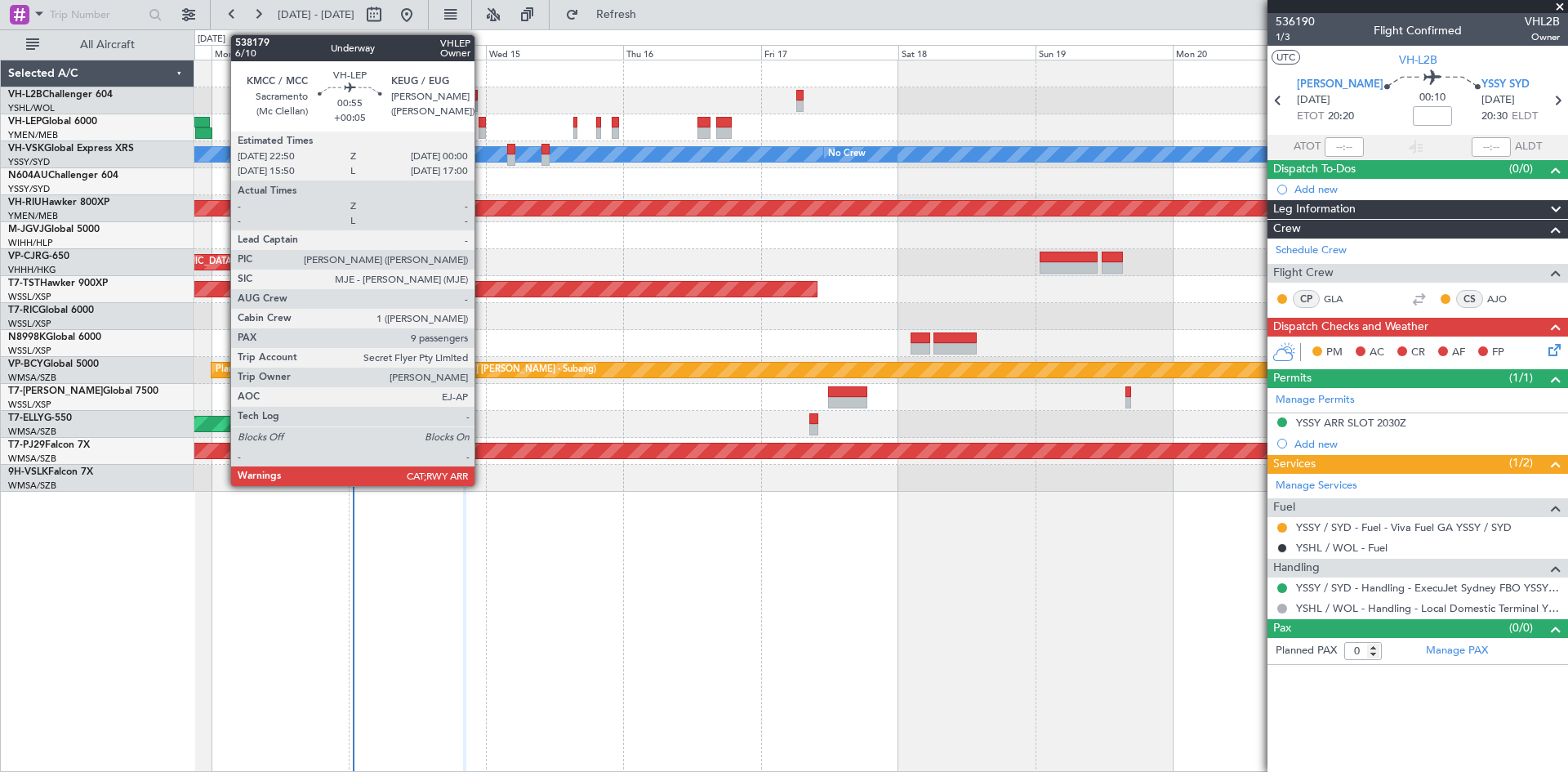
click at [481, 129] on div at bounding box center [482, 133] width 7 height 11
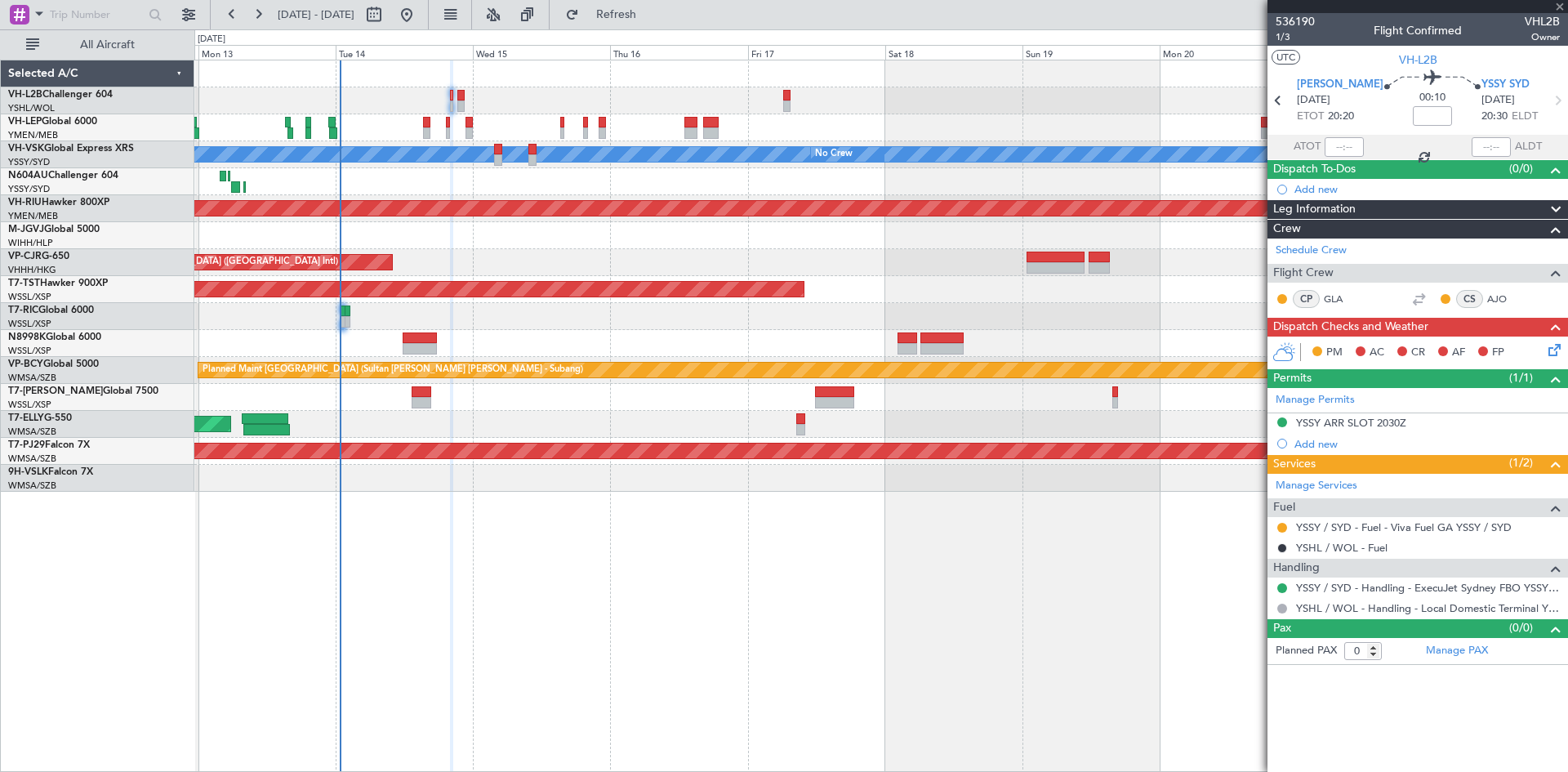
type input "+00:05"
type input "9"
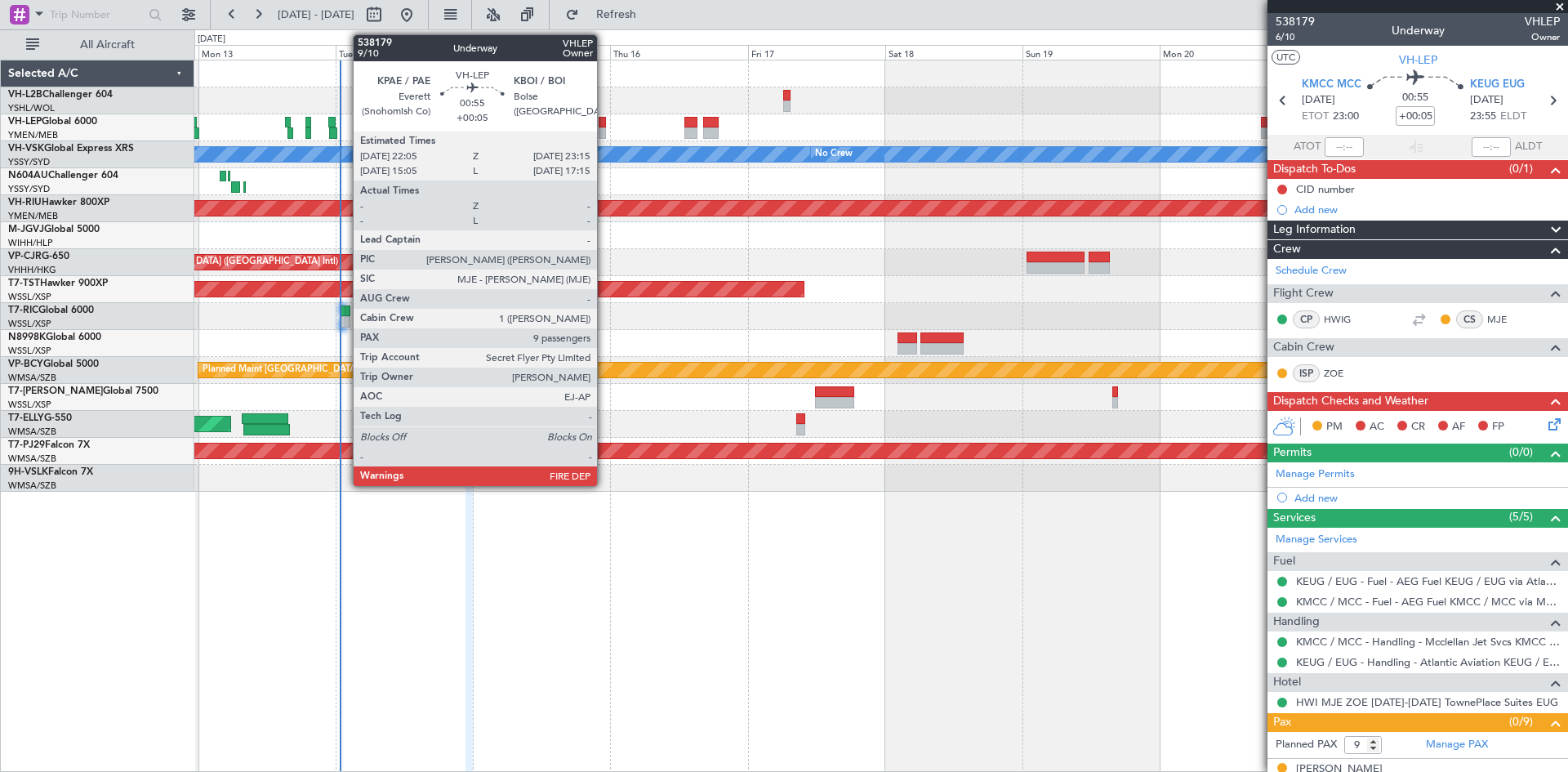
click at [604, 130] on div at bounding box center [602, 133] width 7 height 11
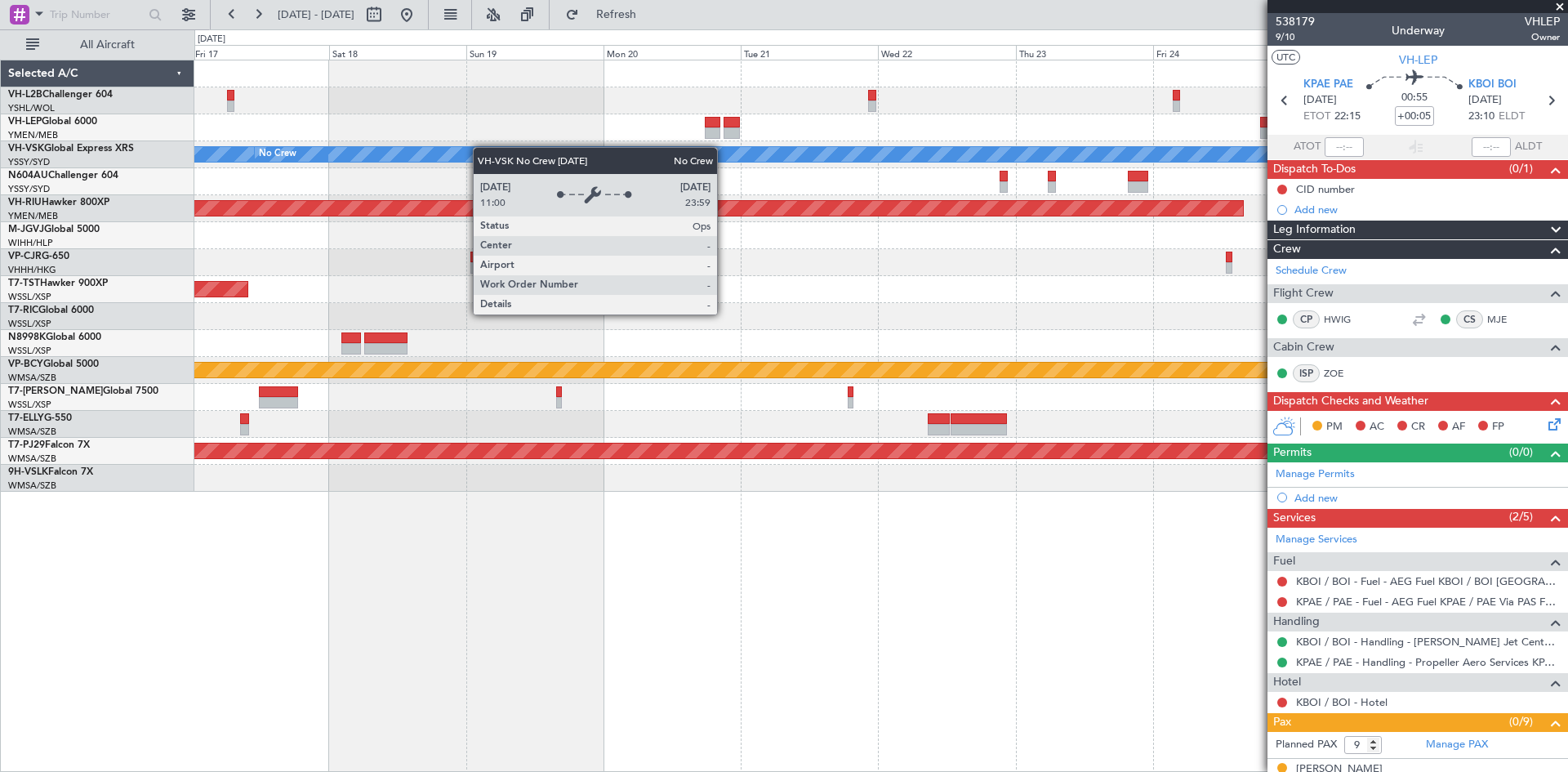
click at [282, 166] on div "[PERSON_NAME] No Crew Planned Maint [GEOGRAPHIC_DATA] ([GEOGRAPHIC_DATA]) Plann…" at bounding box center [880, 276] width 1373 height 431
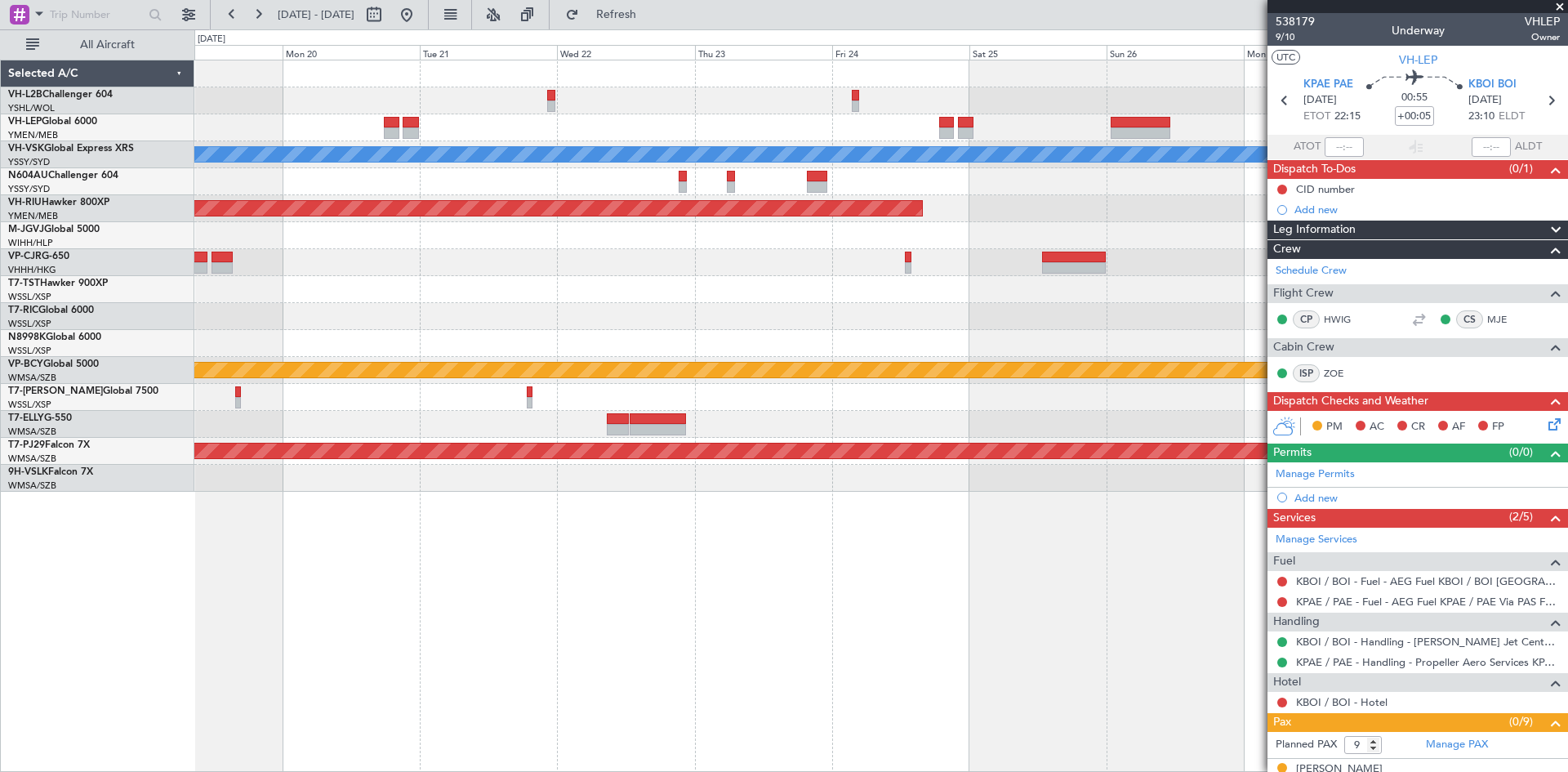
click at [452, 165] on div "[PERSON_NAME] No Crew Planned Maint [GEOGRAPHIC_DATA] ([GEOGRAPHIC_DATA]) Plann…" at bounding box center [880, 276] width 1373 height 431
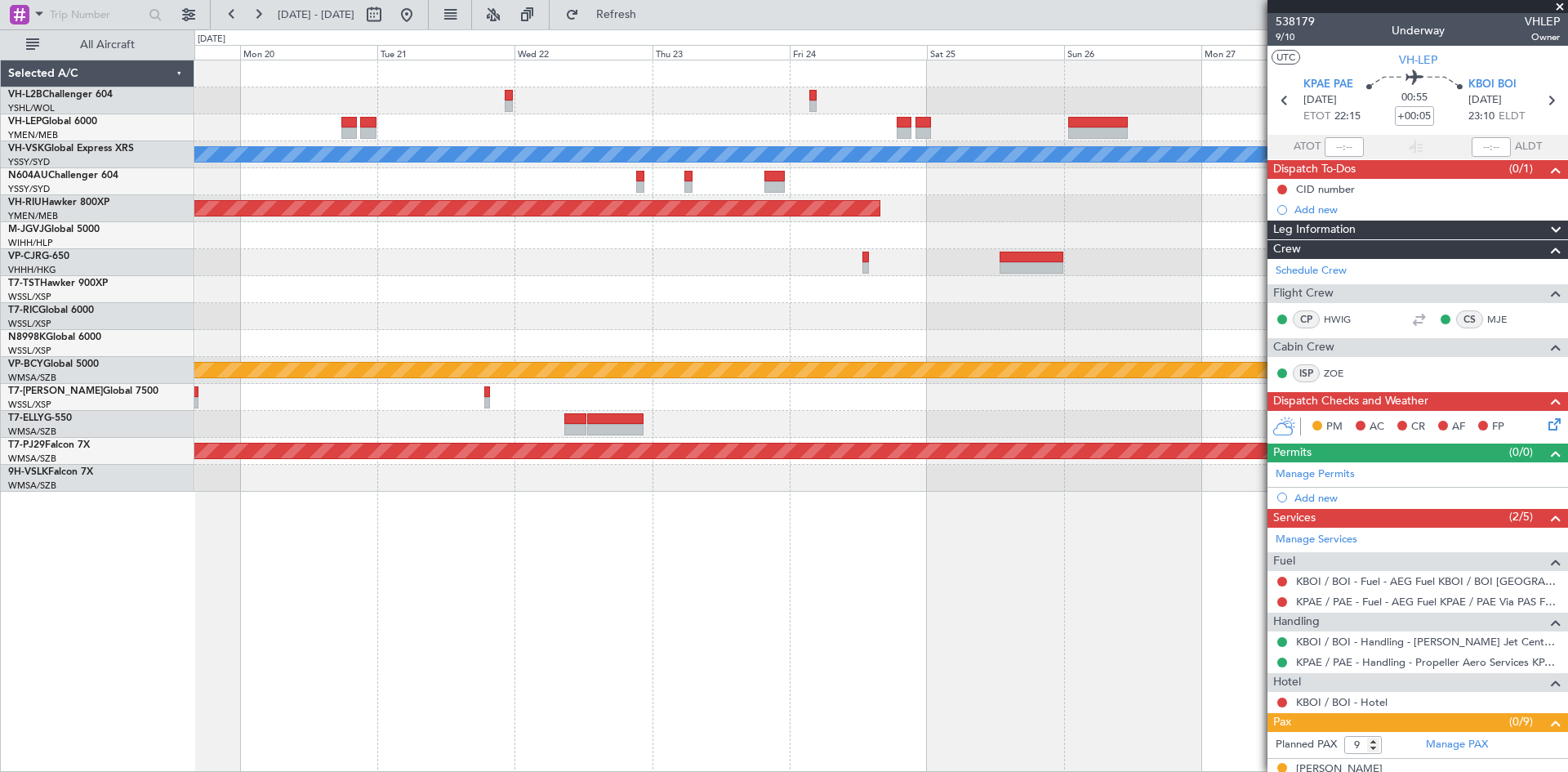
click at [838, 132] on div at bounding box center [880, 128] width 1373 height 27
